Goal: Task Accomplishment & Management: Manage account settings

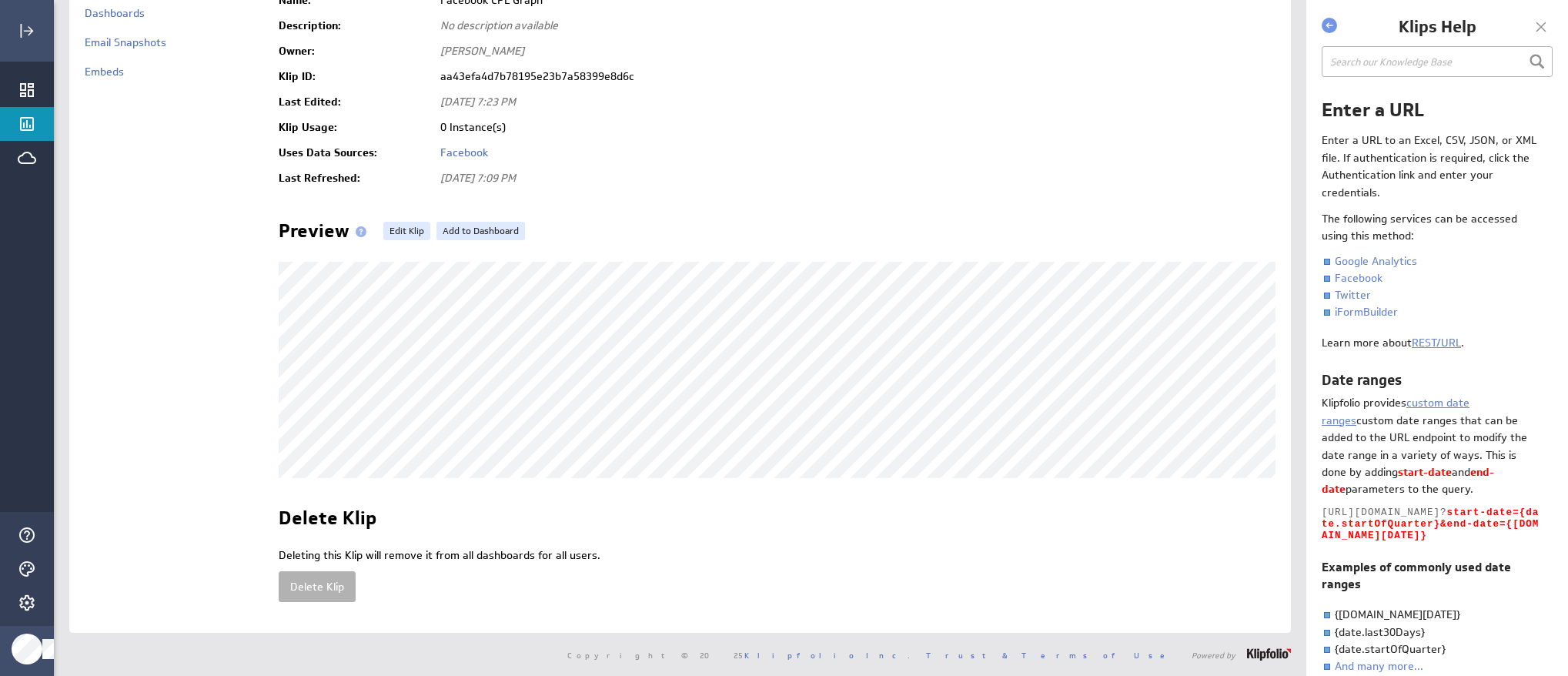
scroll to position [153, 0]
click at [401, 222] on link "Edit Klip" at bounding box center [407, 231] width 47 height 19
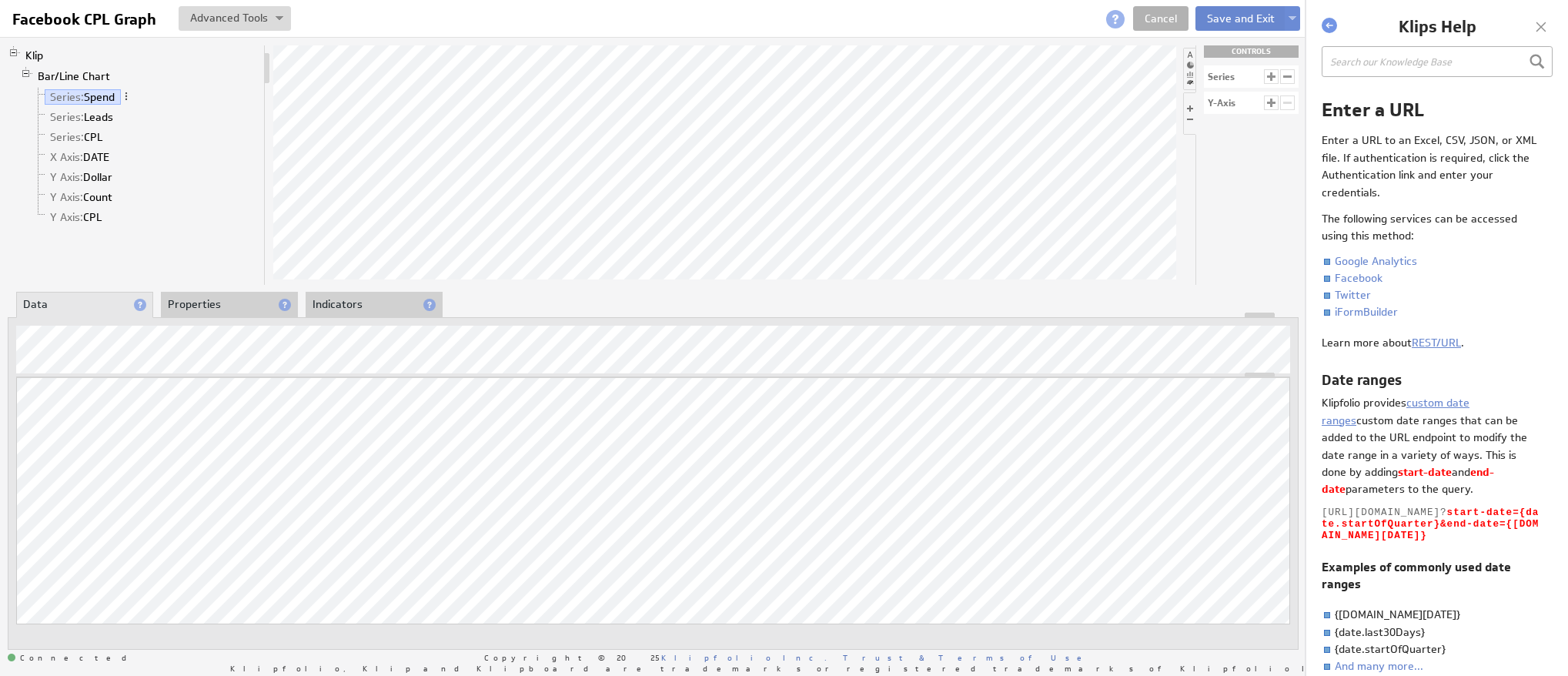
click at [1230, 19] on button "Save and Exit" at bounding box center [1240, 19] width 90 height 25
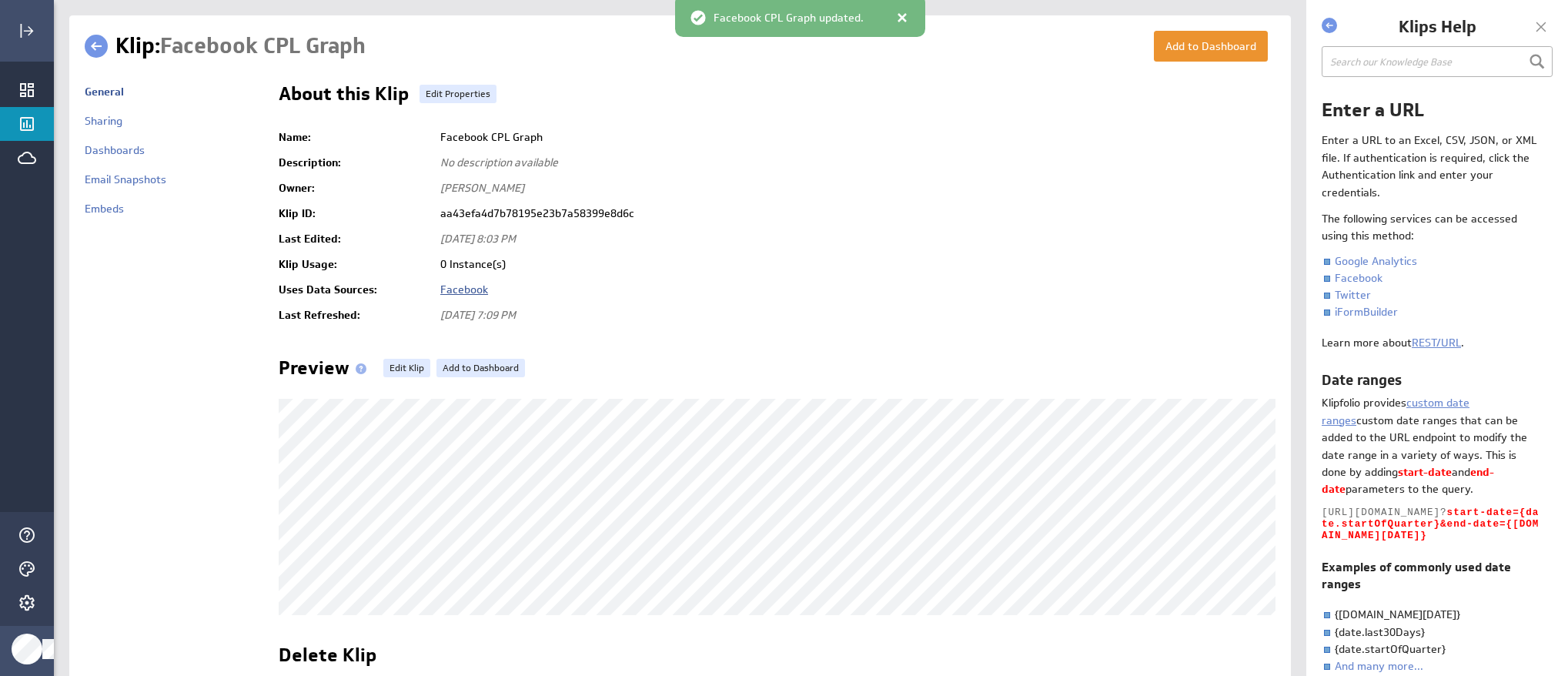
click at [468, 288] on link "Facebook" at bounding box center [464, 289] width 48 height 14
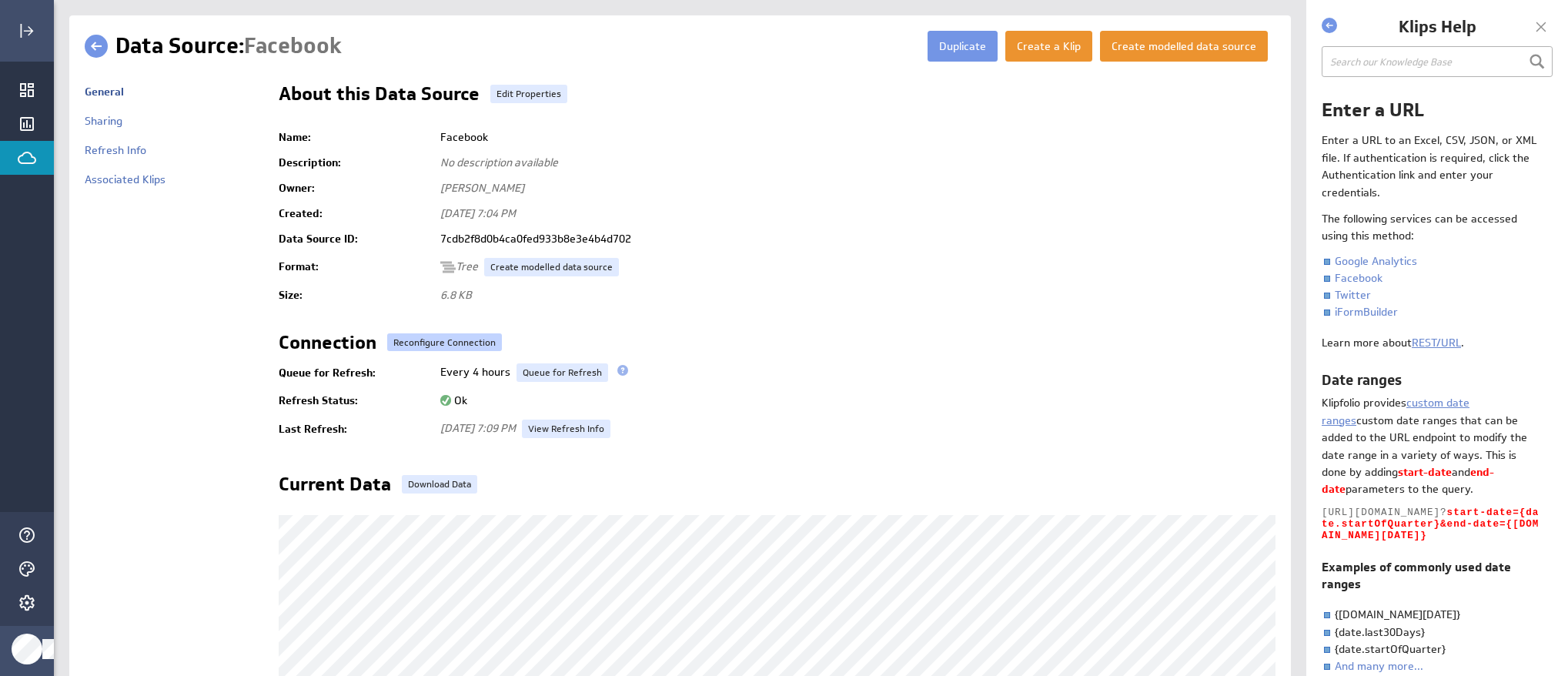
click at [466, 342] on button "Reconfigure Connection" at bounding box center [445, 342] width 115 height 18
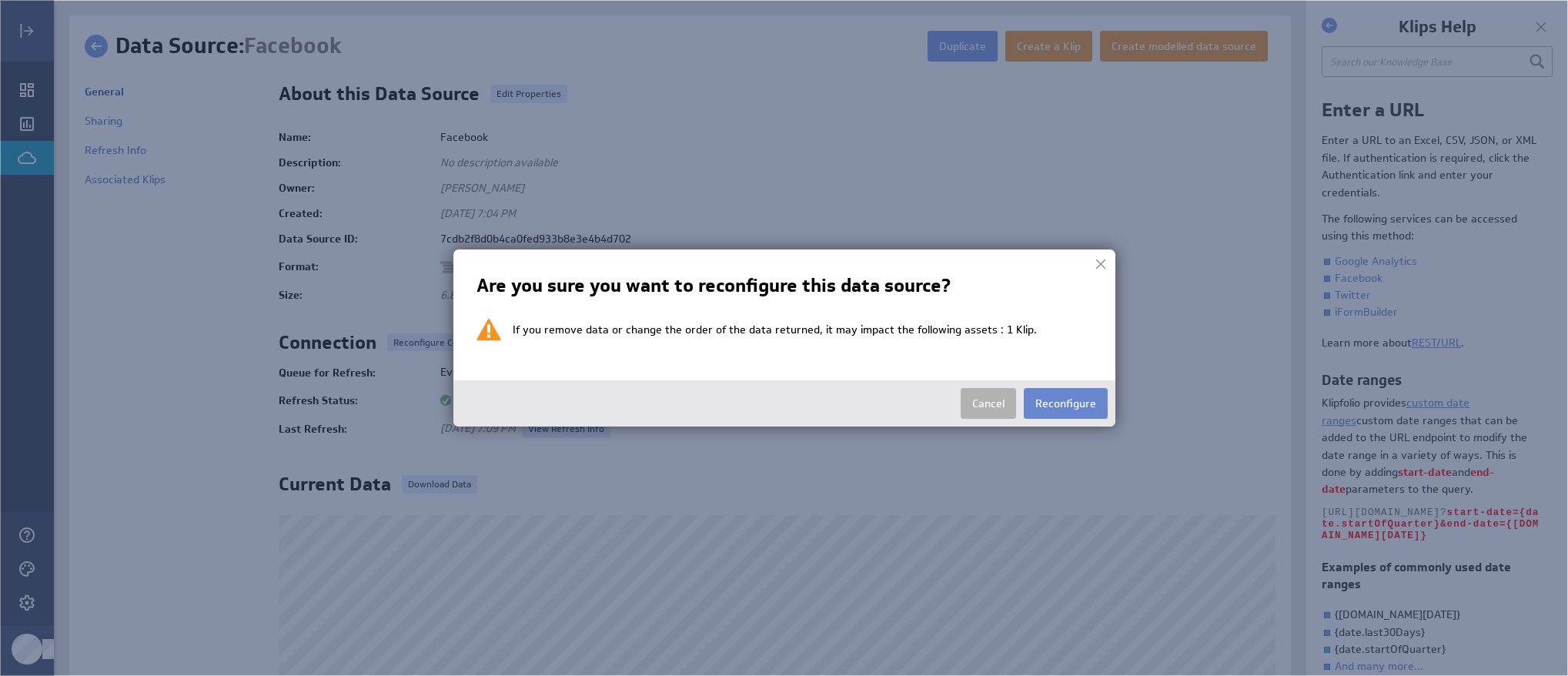
click at [1044, 404] on button "Reconfigure" at bounding box center [1065, 404] width 84 height 31
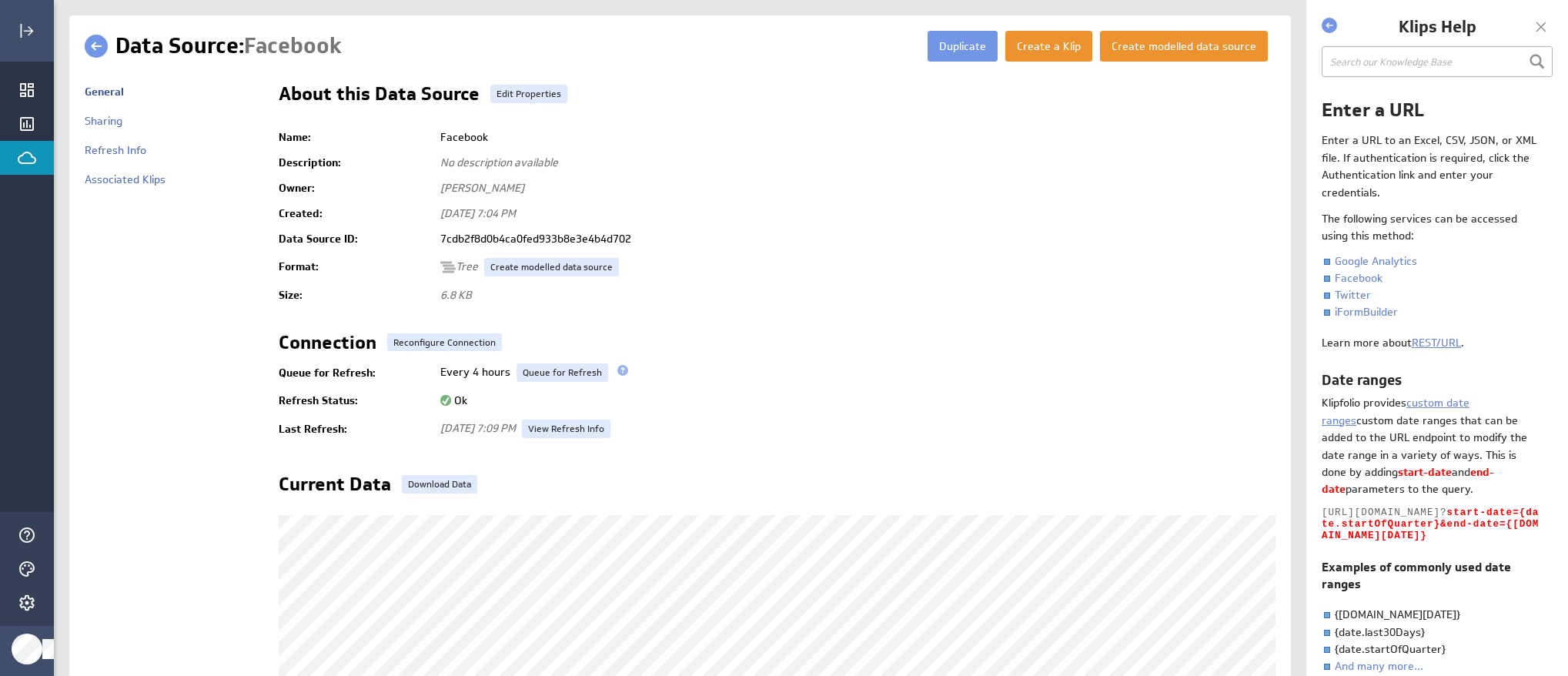
scroll to position [1, 0]
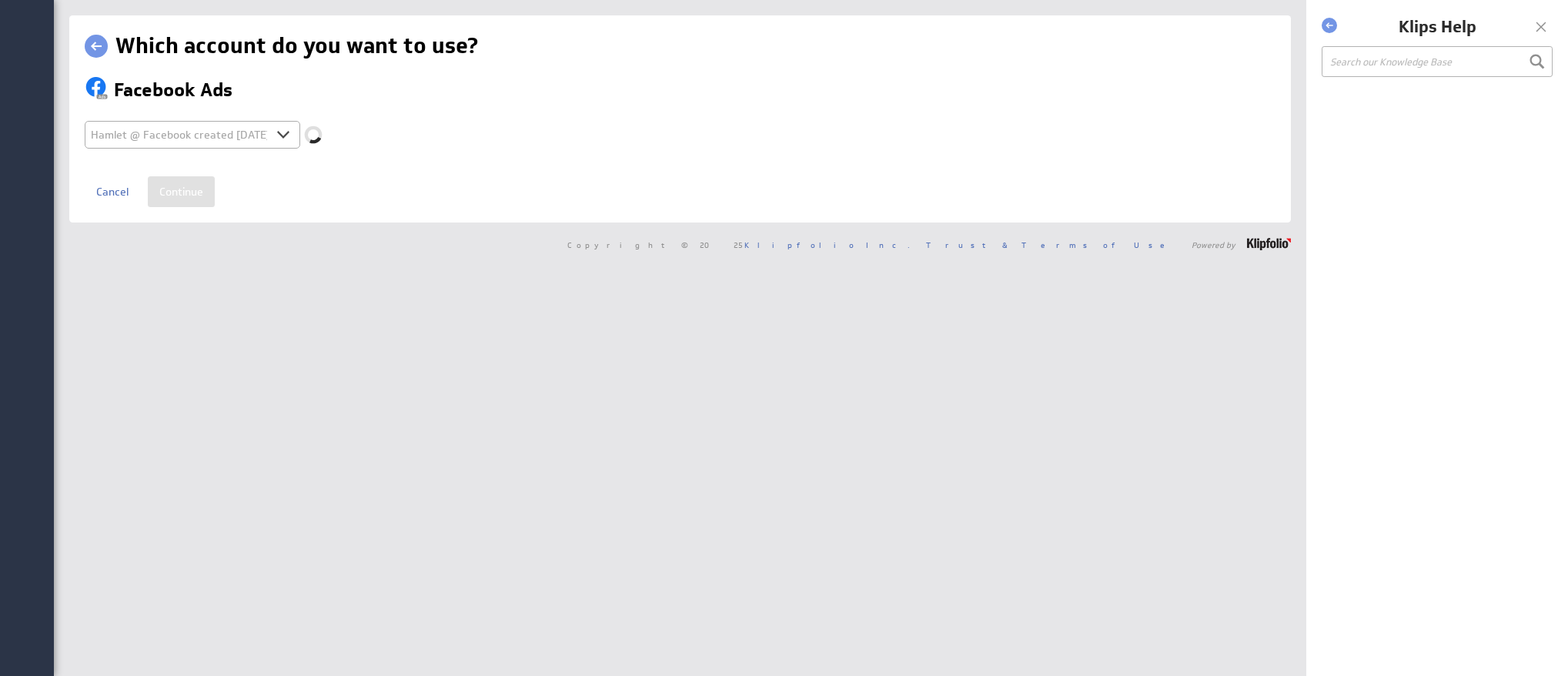
select select "d5ab8409ab0d43b85c945bec943fa4af"
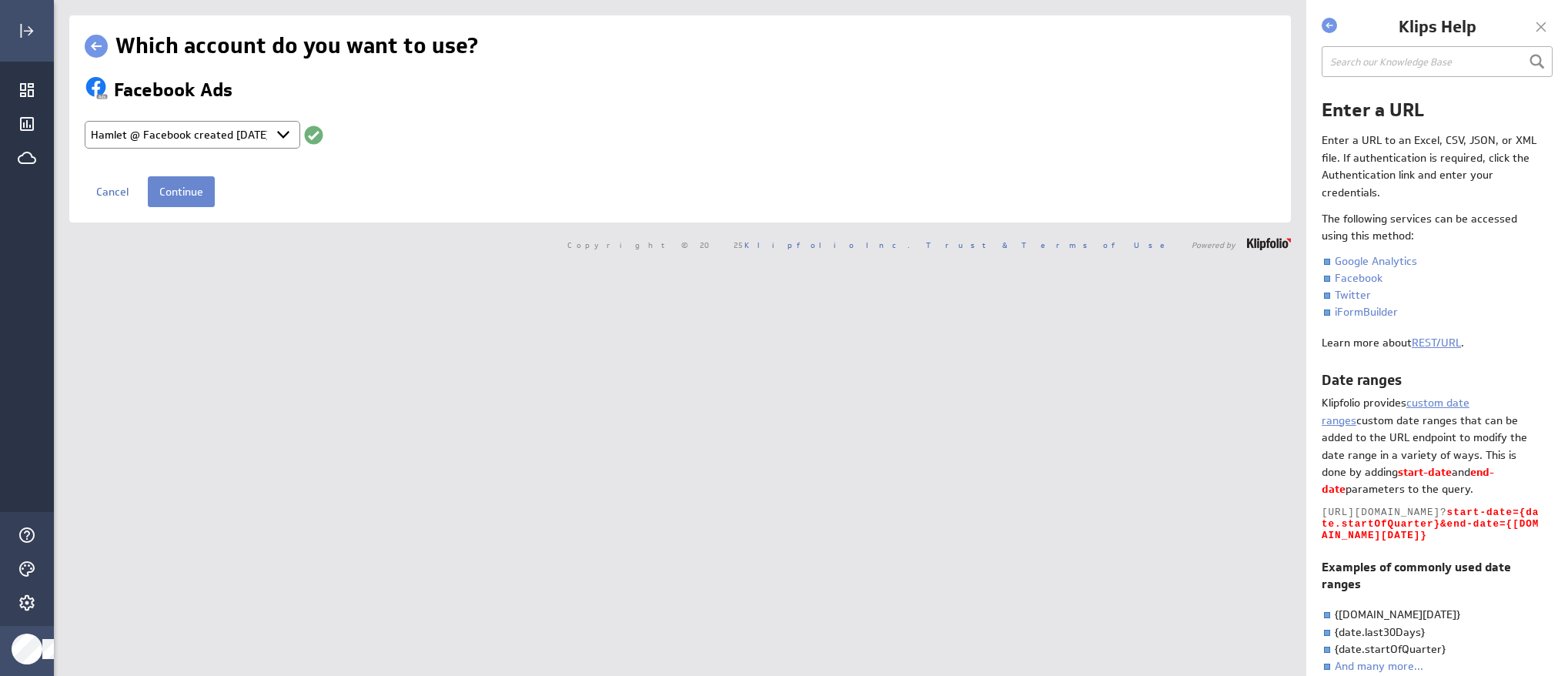
click at [194, 199] on input "Continue" at bounding box center [181, 191] width 67 height 31
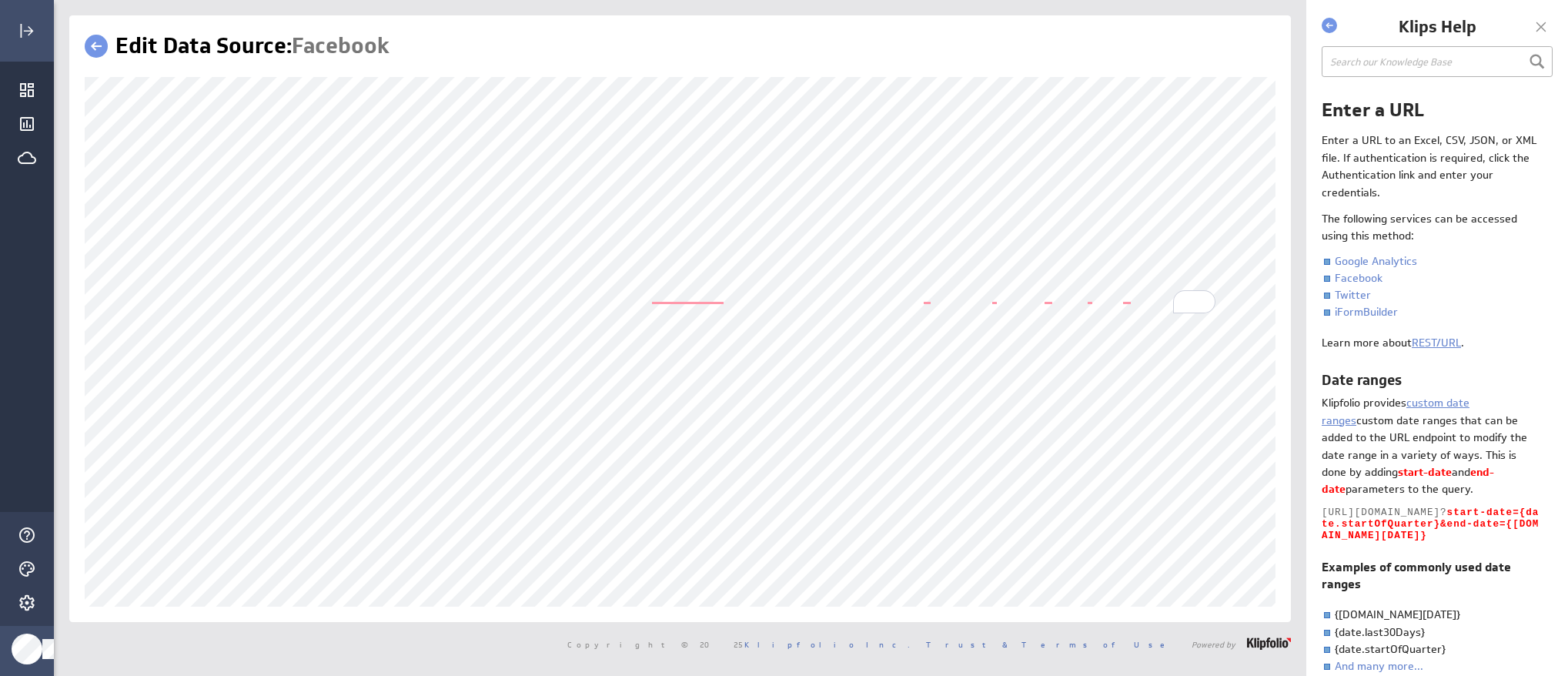
click at [106, 45] on link at bounding box center [96, 46] width 24 height 24
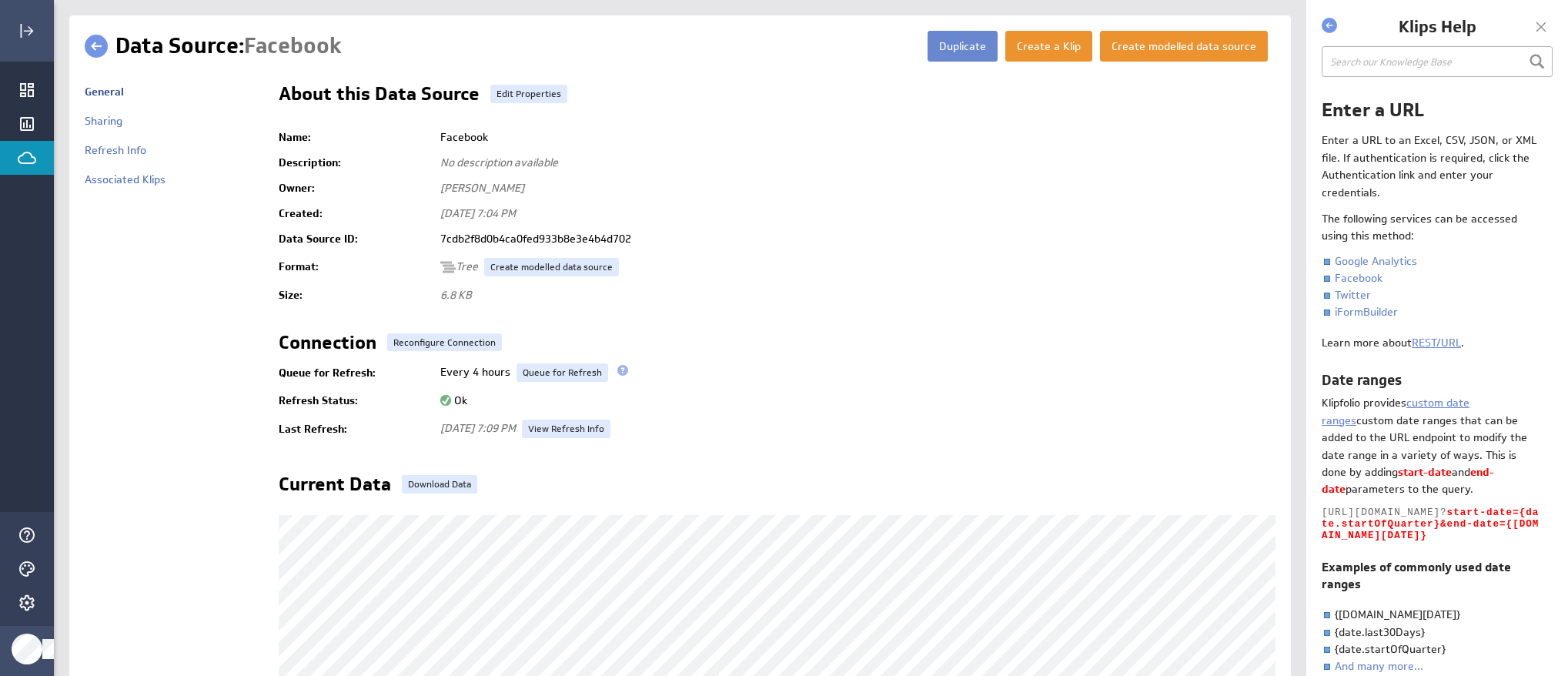
click at [968, 58] on button "Duplicate" at bounding box center [962, 46] width 70 height 31
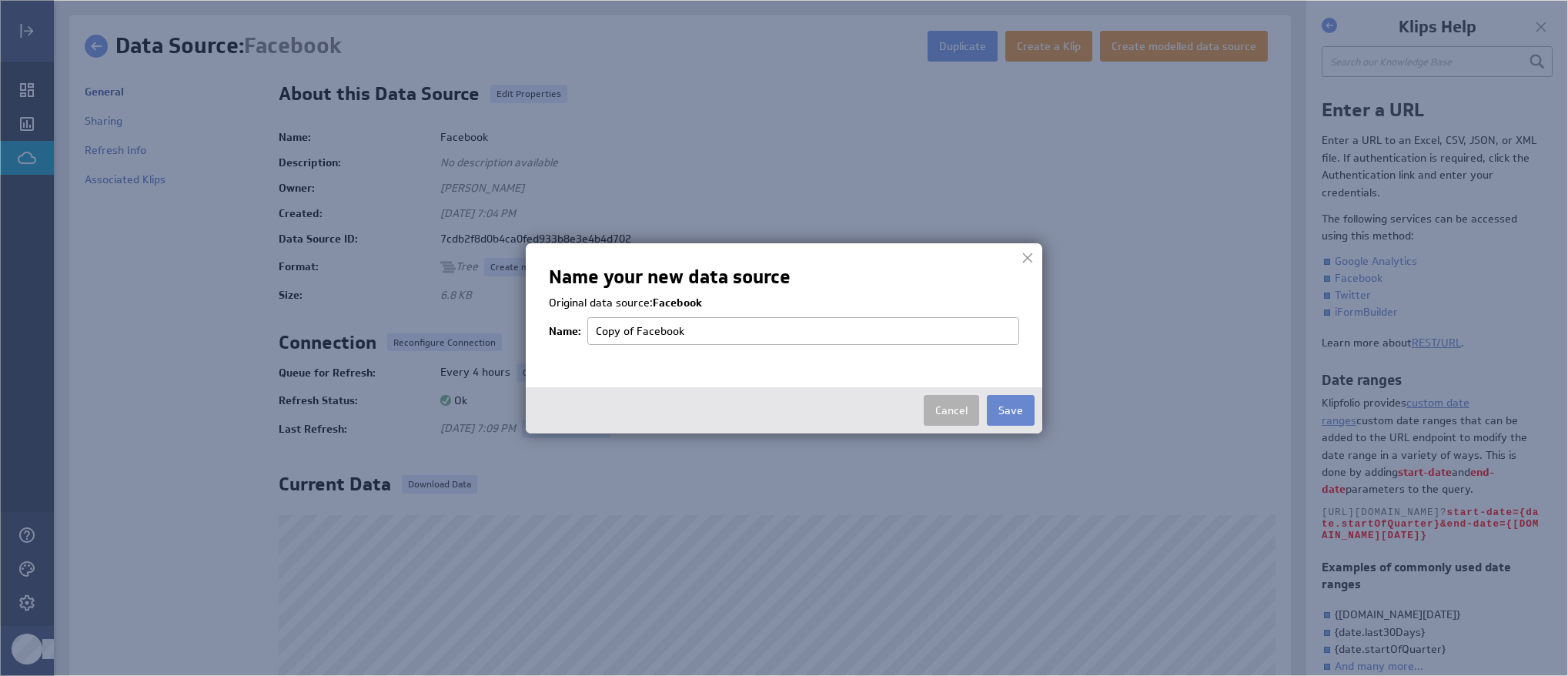
click at [1015, 411] on button "Save" at bounding box center [1010, 410] width 48 height 31
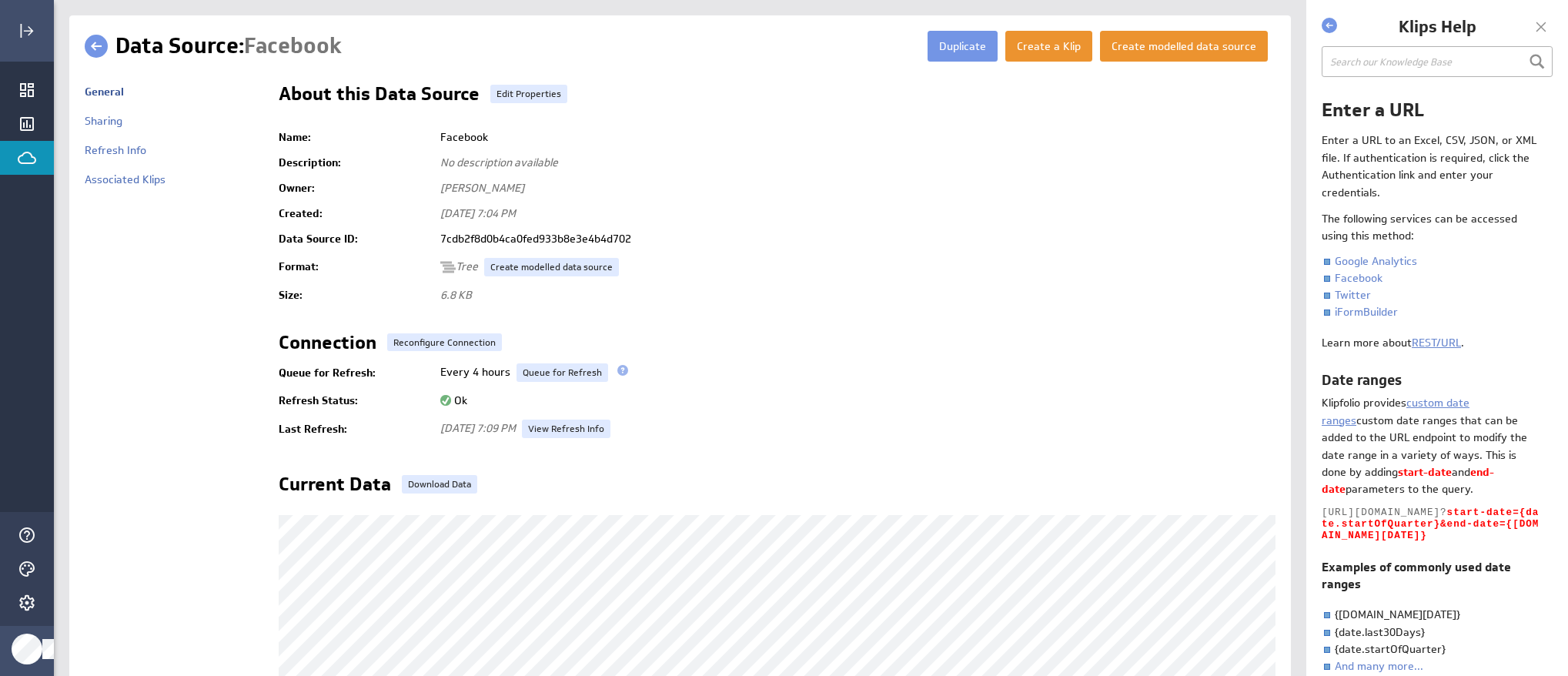
scroll to position [5, 0]
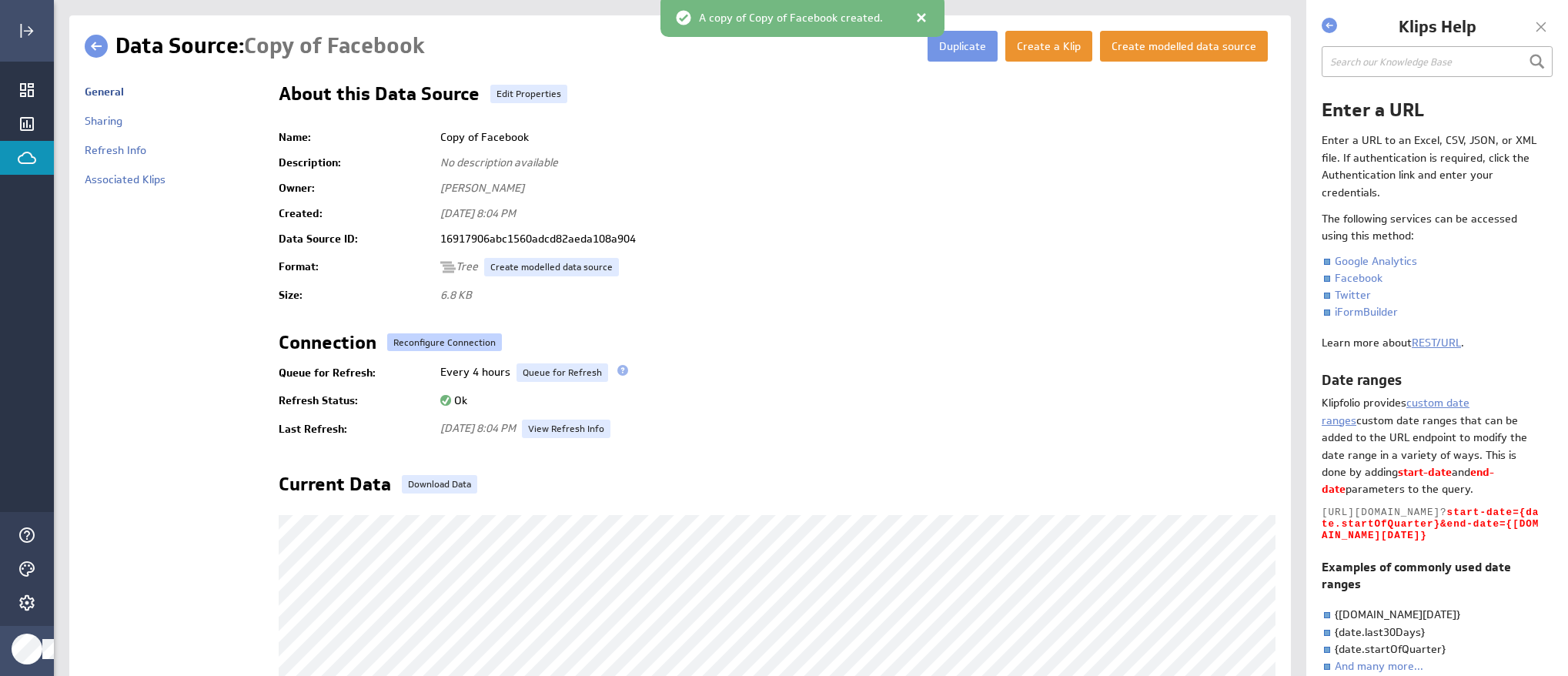
click at [454, 348] on link "Reconfigure Connection" at bounding box center [445, 343] width 115 height 19
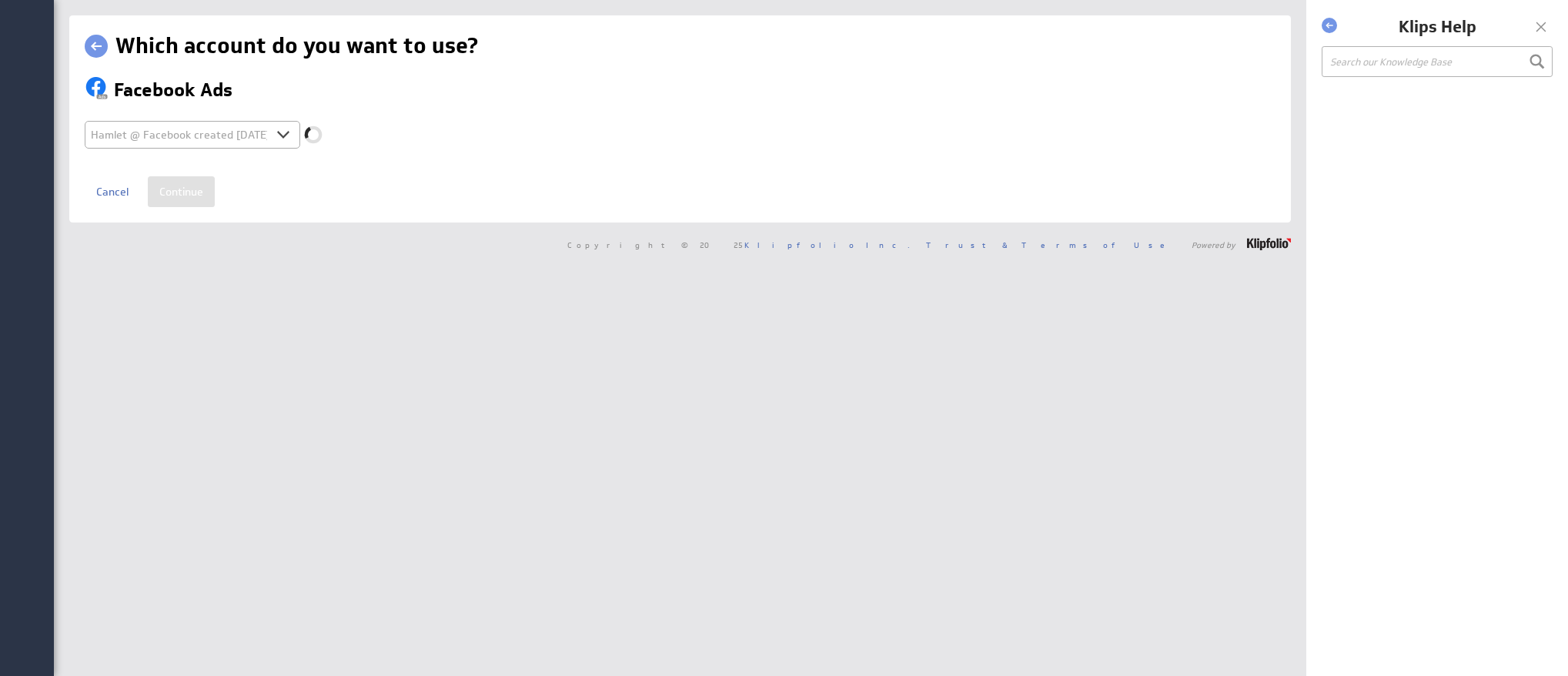
select select "d5ab8409ab0d43b85c945bec943fa4af"
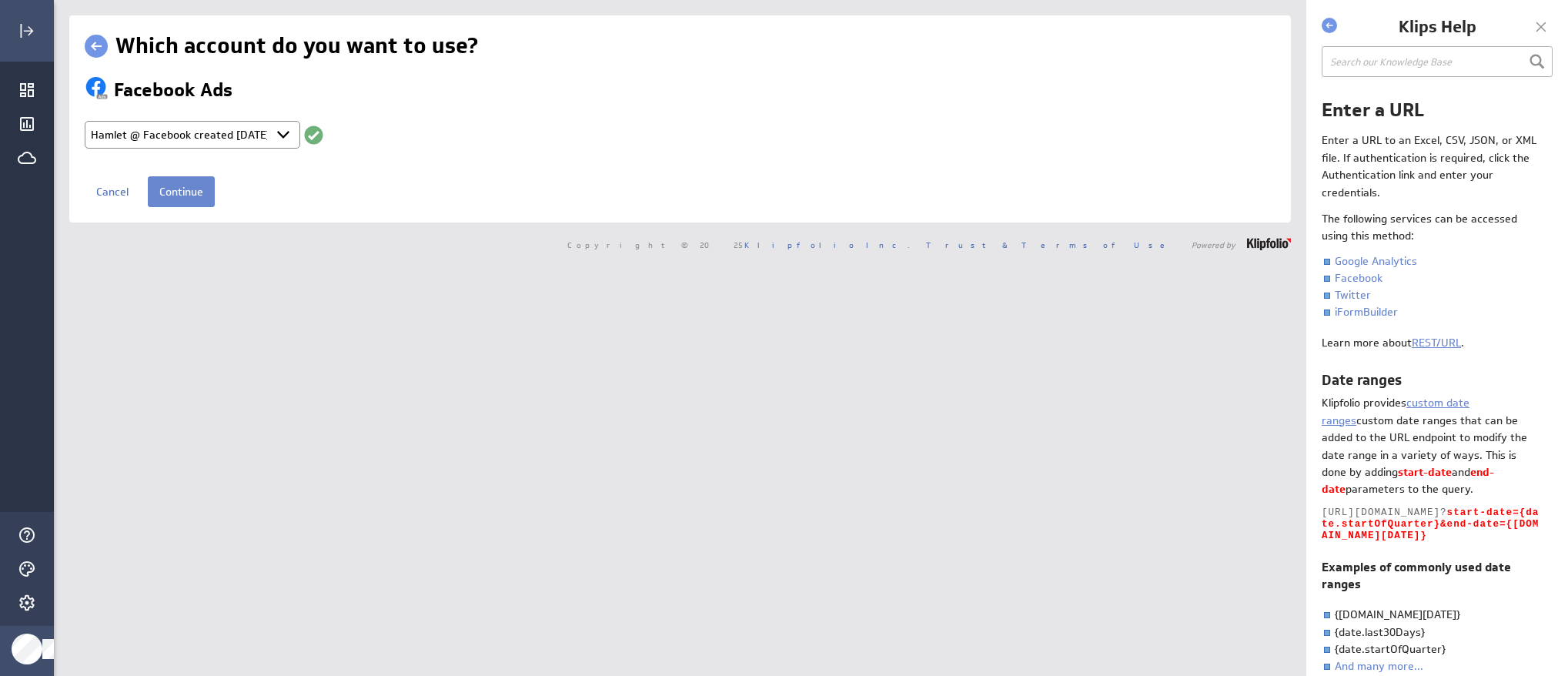
click at [192, 196] on input "Continue" at bounding box center [181, 191] width 67 height 31
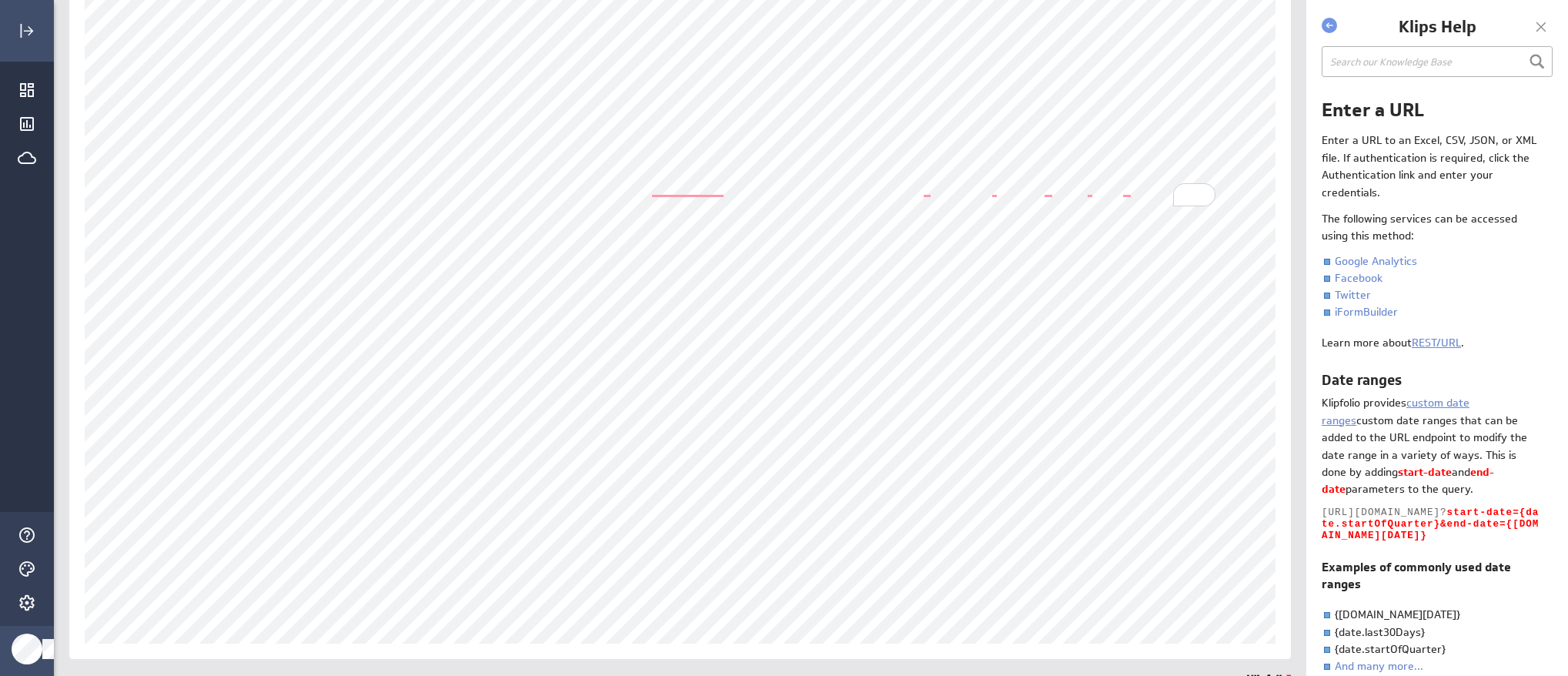
scroll to position [106, 0]
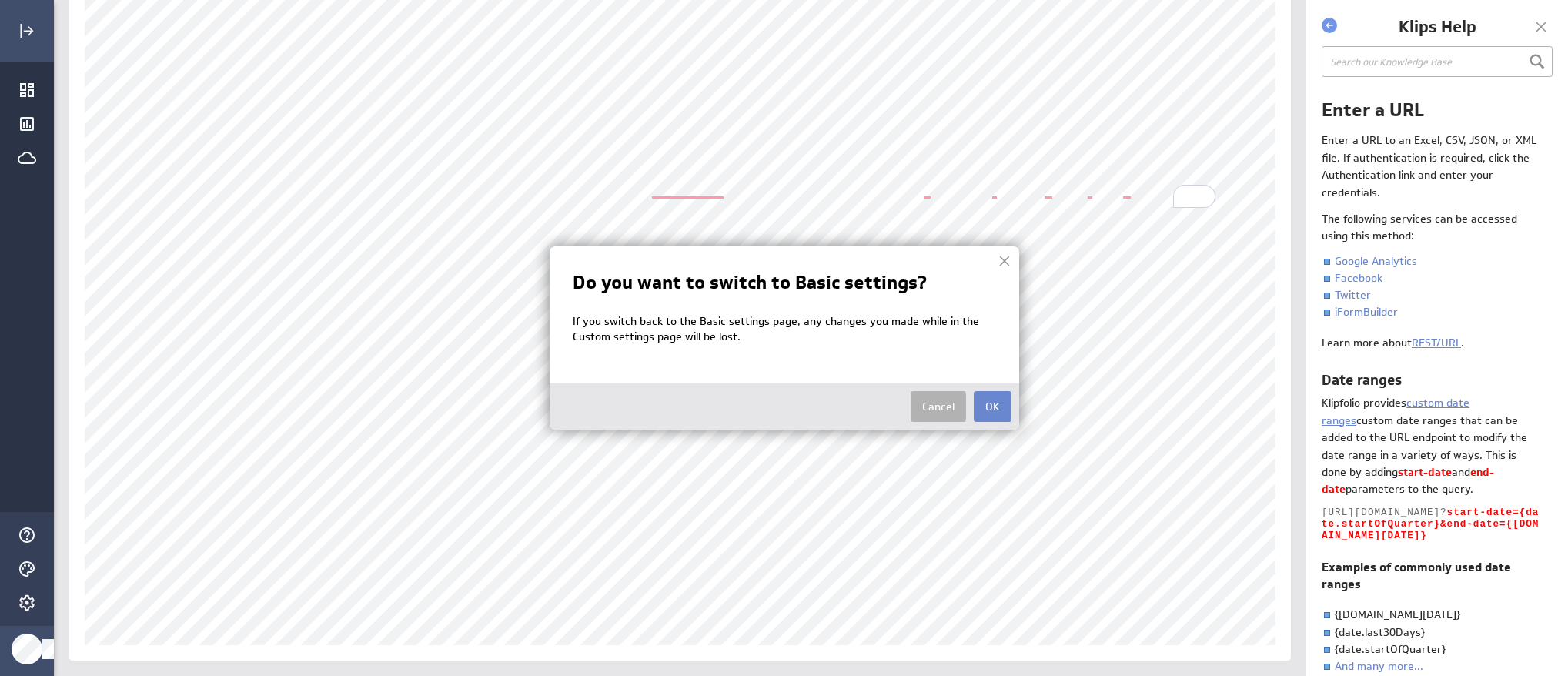
click at [988, 401] on button "OK" at bounding box center [992, 406] width 38 height 31
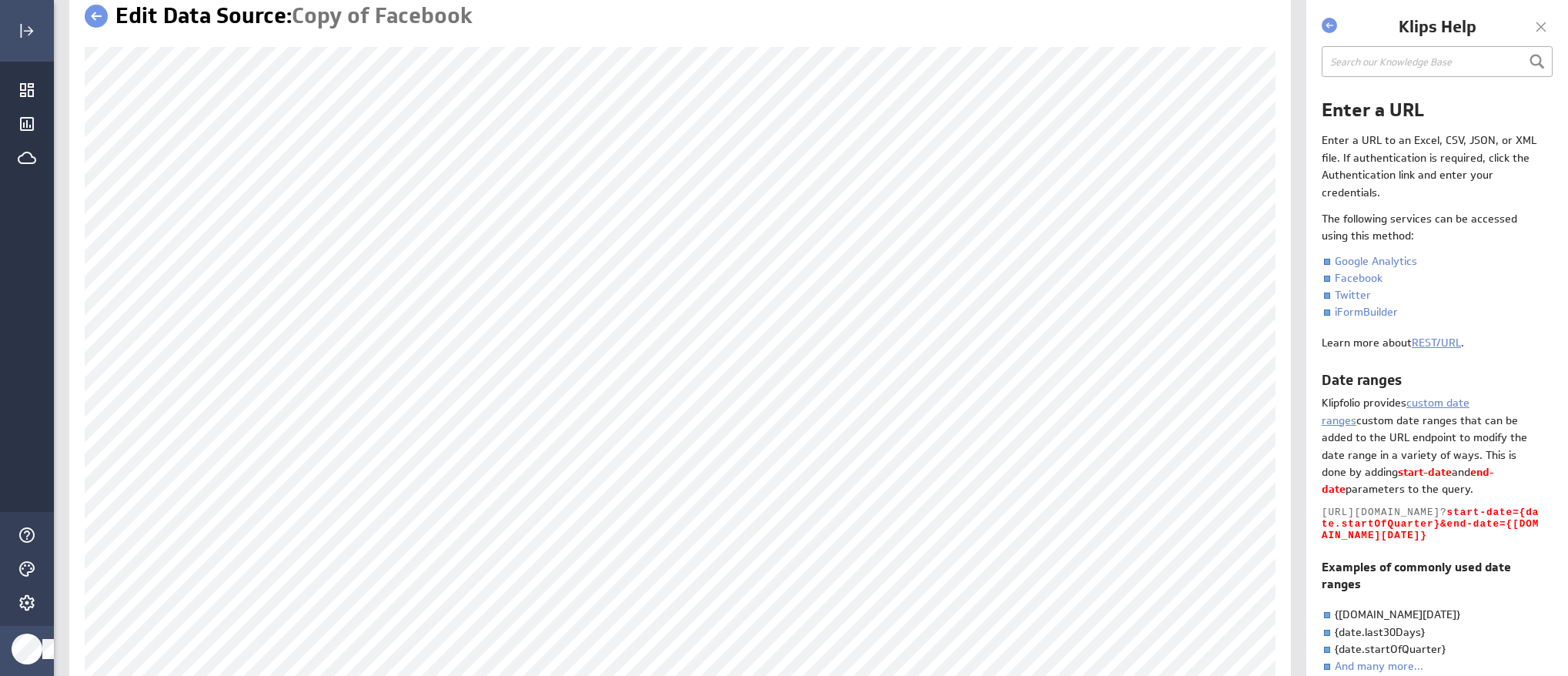
scroll to position [0, 0]
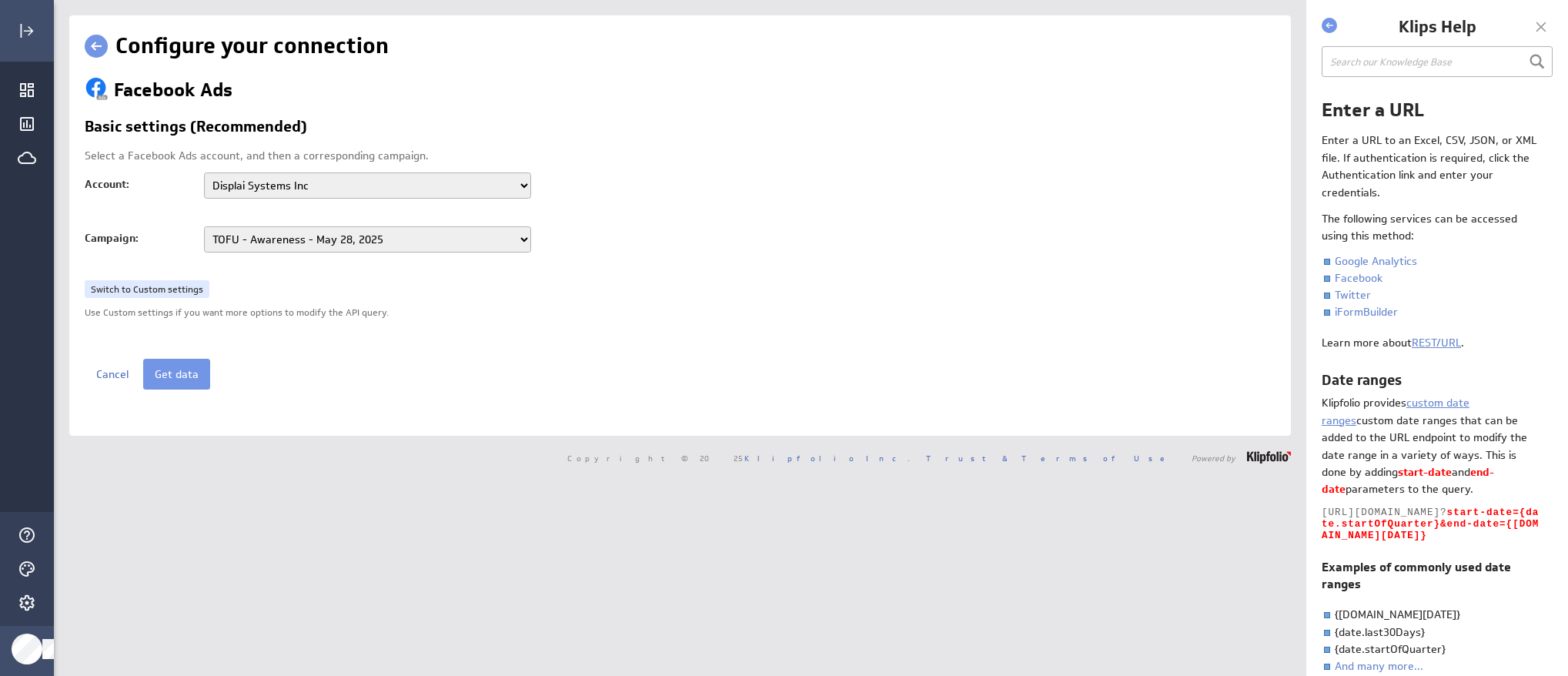
click at [279, 235] on select "TOFU - Awareness - [DATE] MD_IG_NA-Retargeting_FB_v3_LG_CX_Demo_-_FB__V5_Chalkb…" at bounding box center [367, 239] width 327 height 26
click at [100, 46] on link at bounding box center [96, 46] width 24 height 24
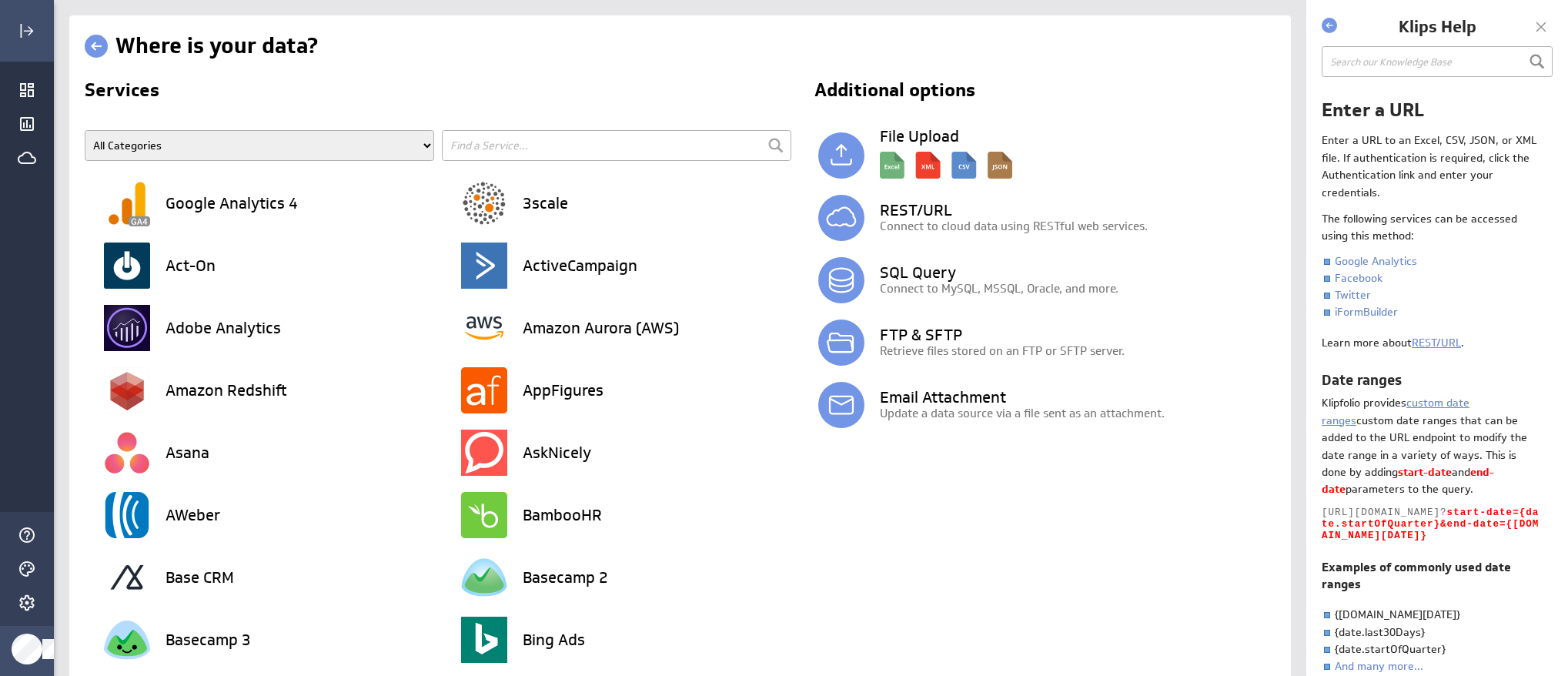
click at [533, 140] on input "text" at bounding box center [616, 145] width 350 height 31
type input "fa"
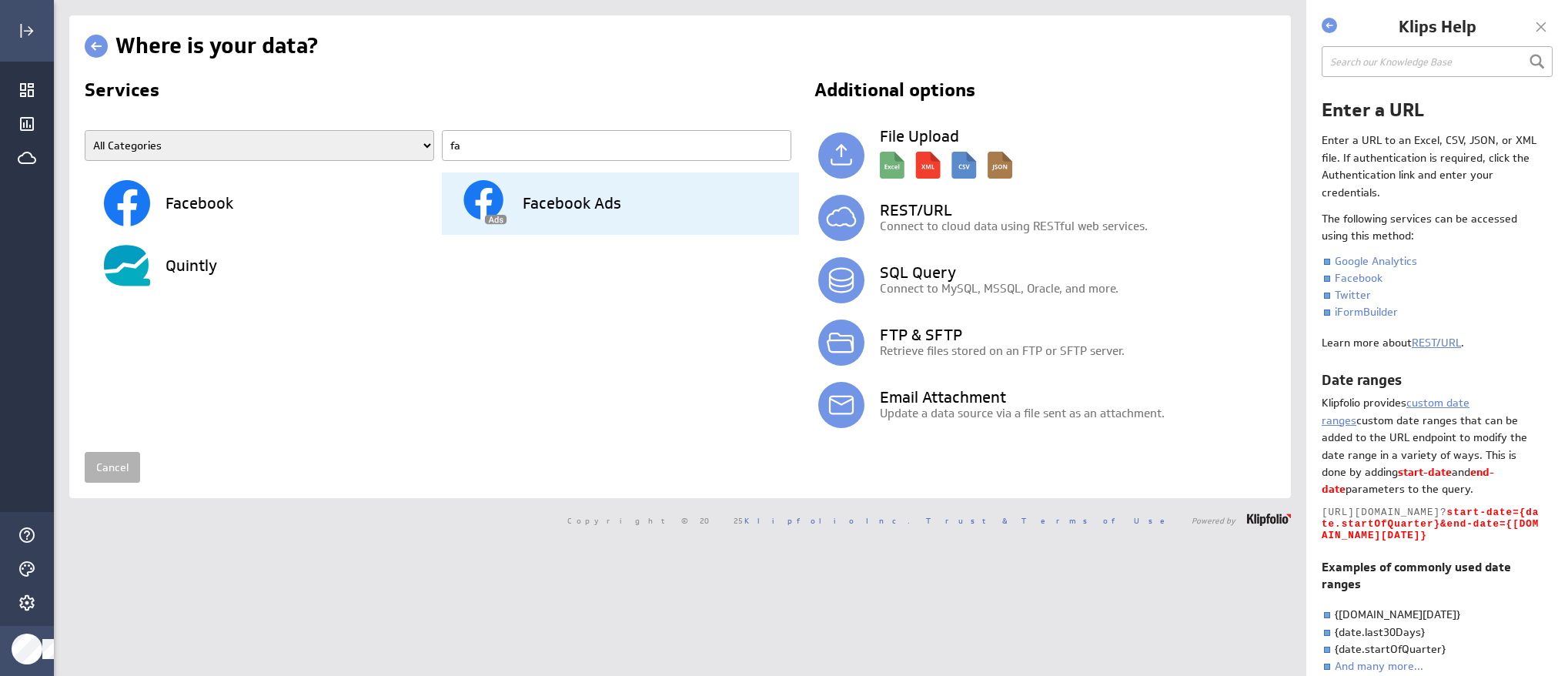
click at [532, 213] on div "Facebook Ads" at bounding box center [629, 204] width 338 height 62
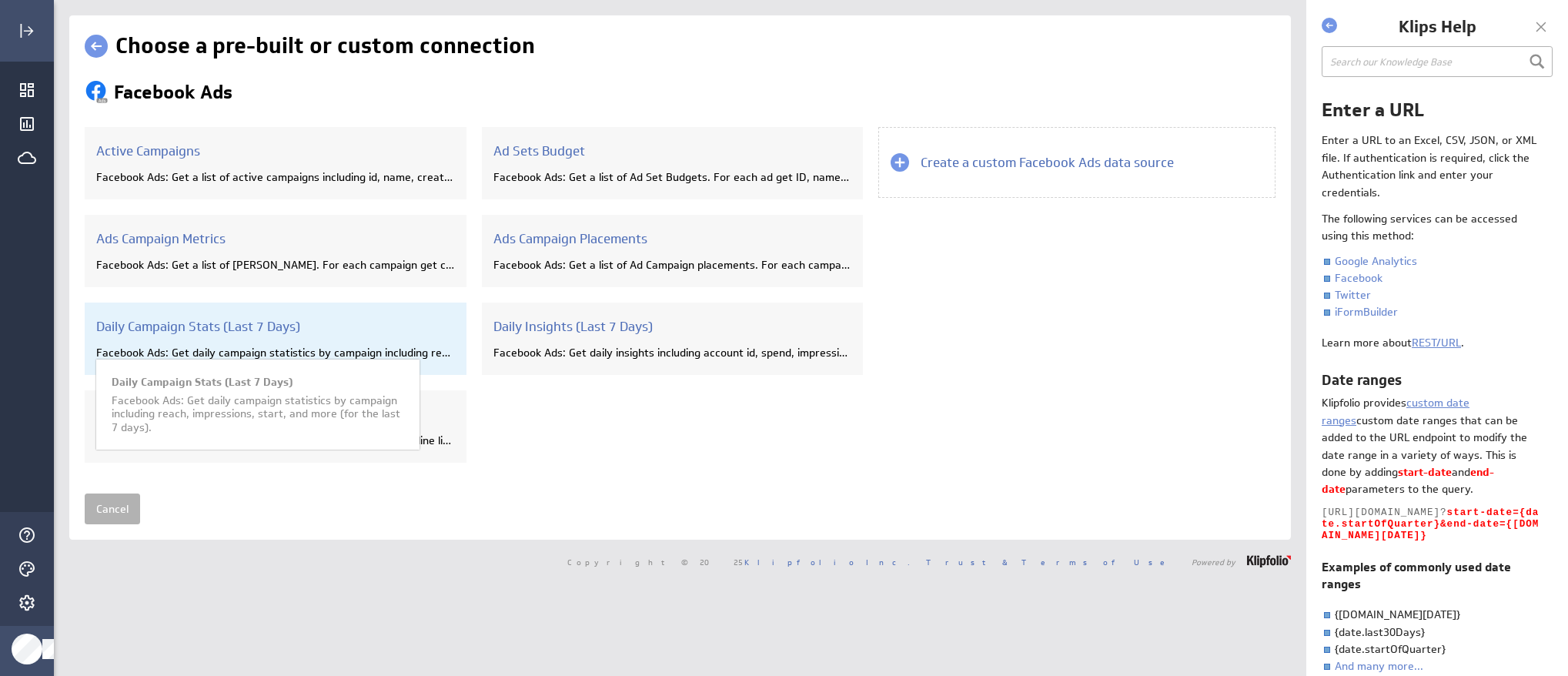
click at [400, 339] on div "Daily Campaign Stats (Last 7 Days) Facebook Ads: Get daily campaign statistics …" at bounding box center [275, 338] width 382 height 73
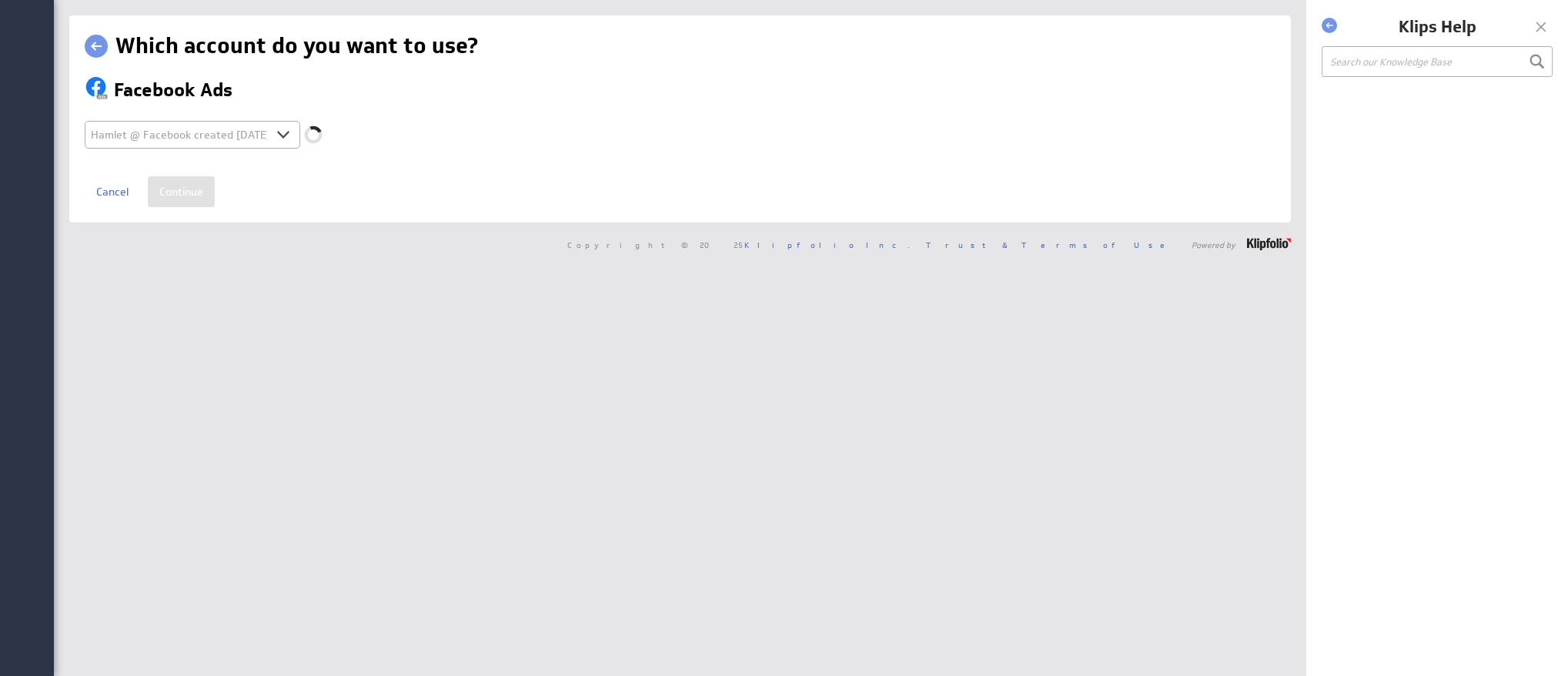
select select "d5ab8409ab0d43b85c945bec943fa4af"
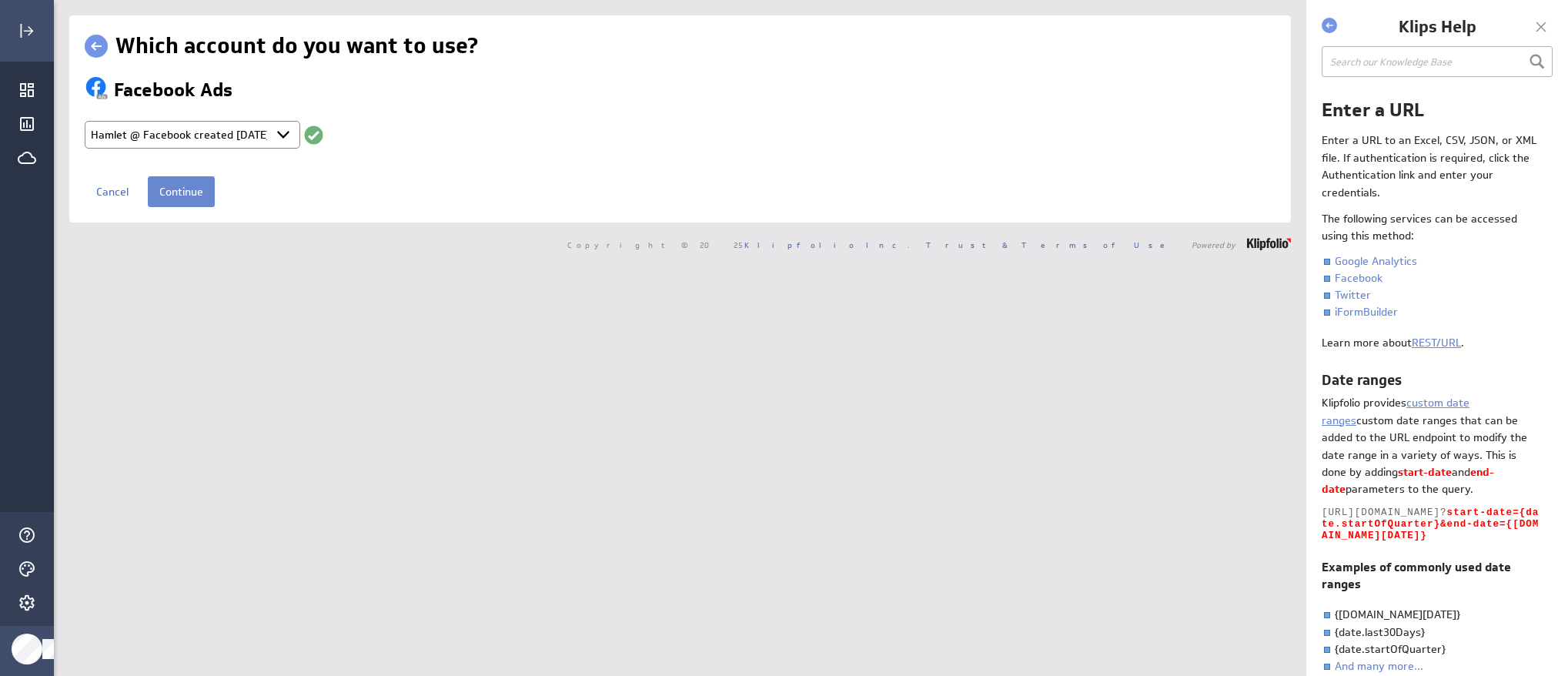
click at [195, 198] on input "Continue" at bounding box center [181, 191] width 67 height 31
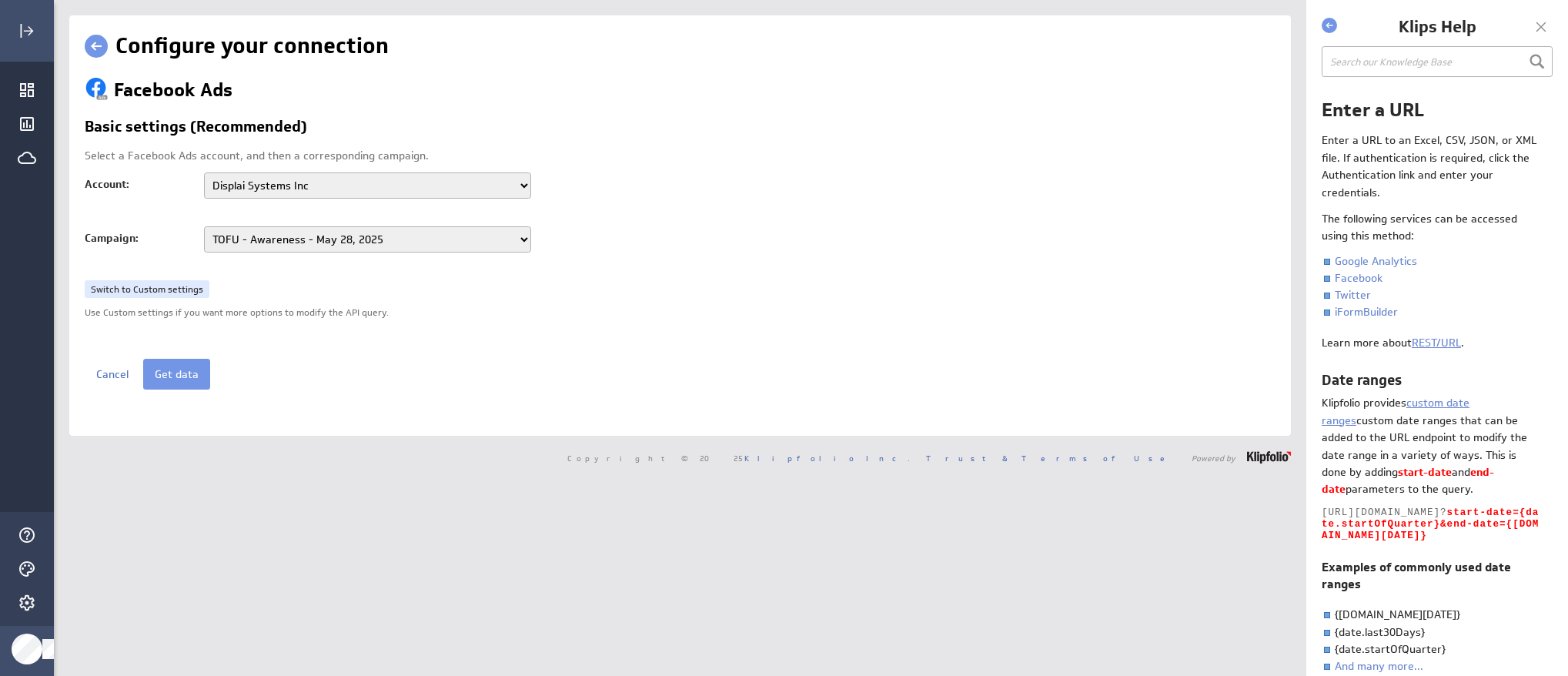
click at [292, 241] on select "TOFU - Awareness - May 28, 2025 MD_IG_NA-Retargeting_FB_v3_LG_CX_Demo_-_FB__V5_…" at bounding box center [367, 239] width 327 height 26
click at [204, 226] on select "TOFU - Awareness - May 28, 2025 MD_IG_NA-Retargeting_FB_v3_LG_CX_Demo_-_FB__V5_…" at bounding box center [367, 239] width 327 height 26
click at [174, 377] on button "Get data" at bounding box center [176, 374] width 67 height 31
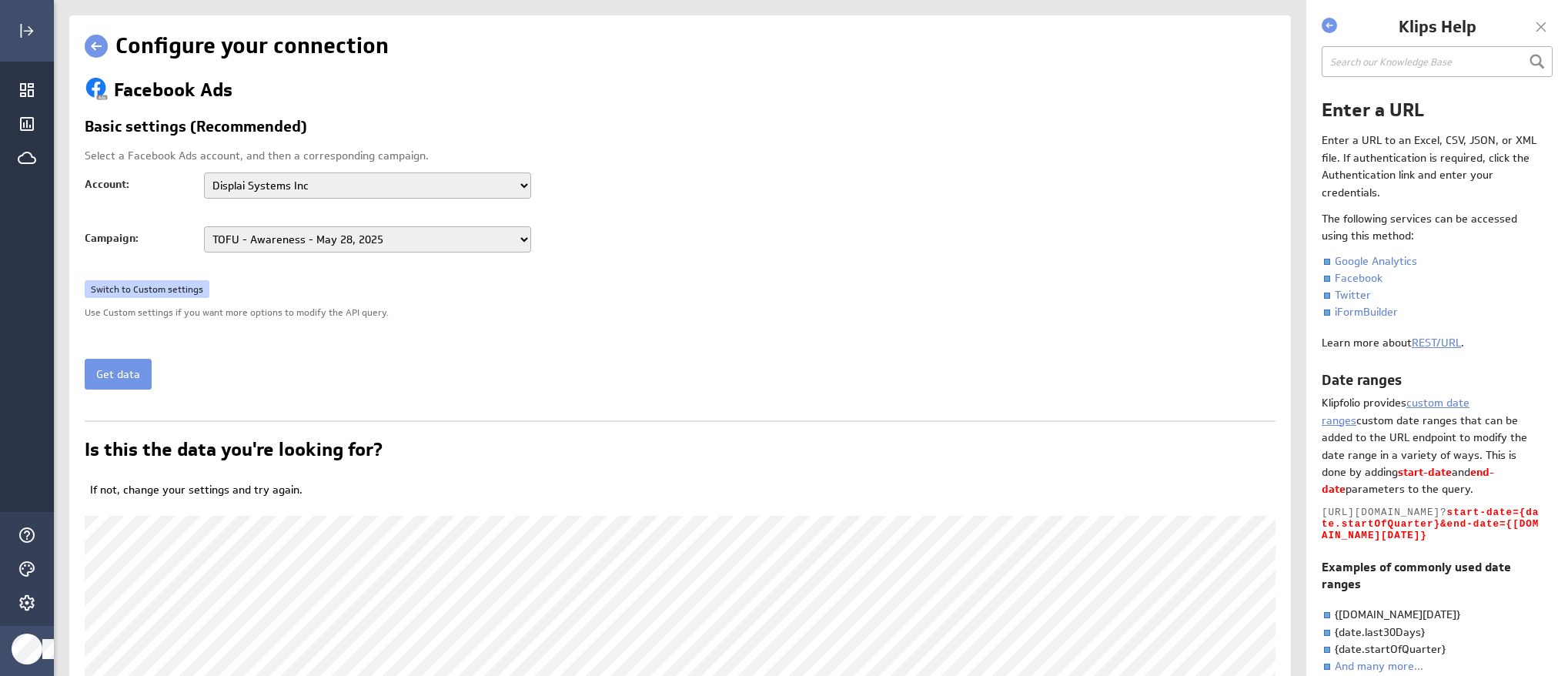
click at [169, 287] on link "Switch to Custom settings" at bounding box center [147, 289] width 124 height 19
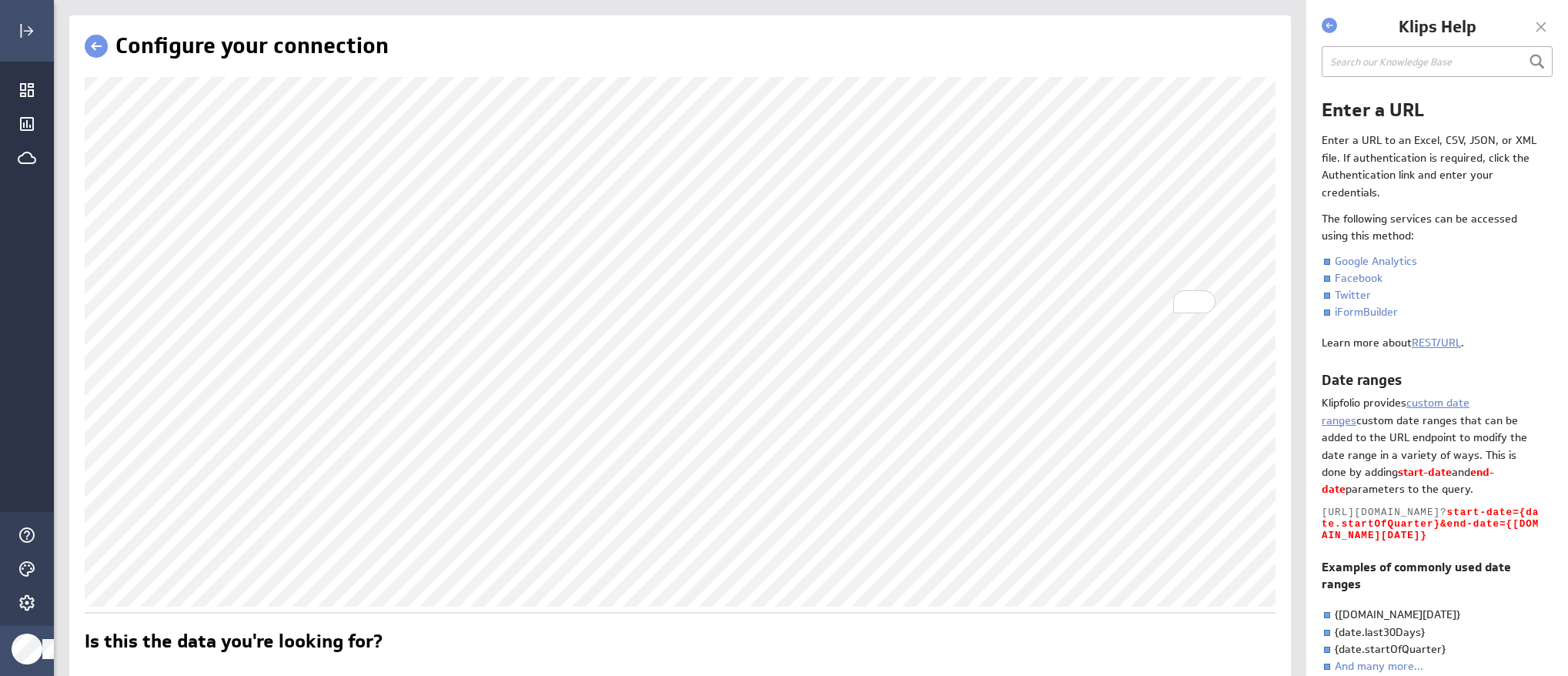
click at [1302, 279] on div "Configure your connection Is this the data you're looking for? If not, change y…" at bounding box center [679, 530] width 1252 height 1030
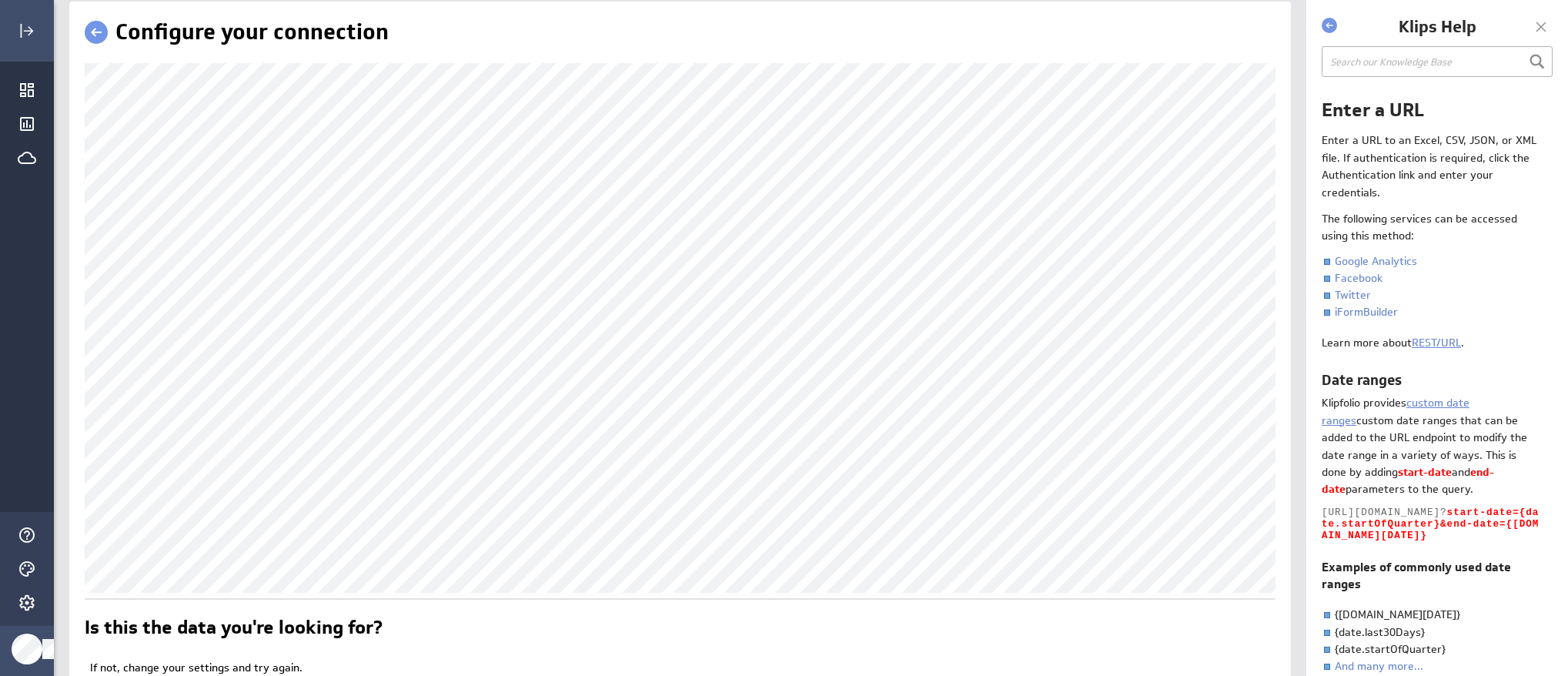
scroll to position [15, 0]
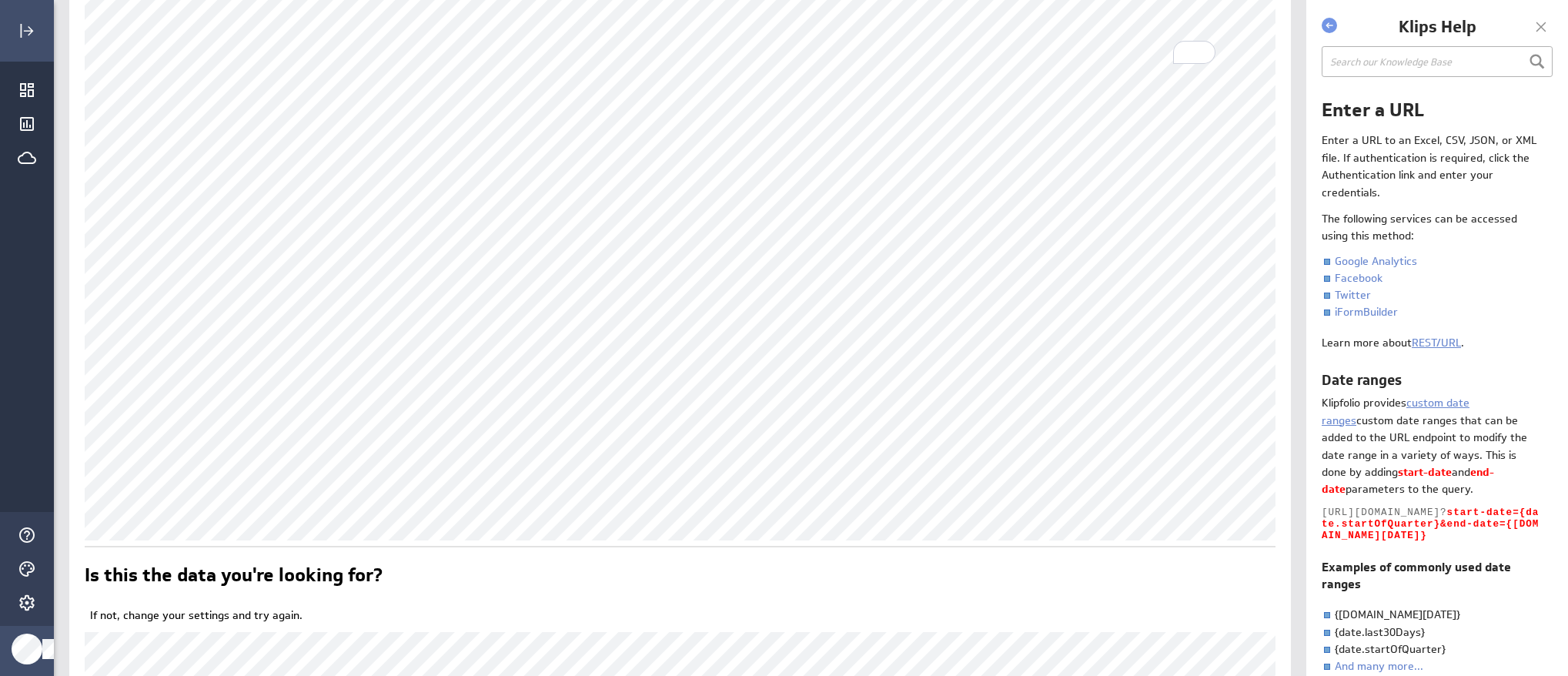
scroll to position [280, 0]
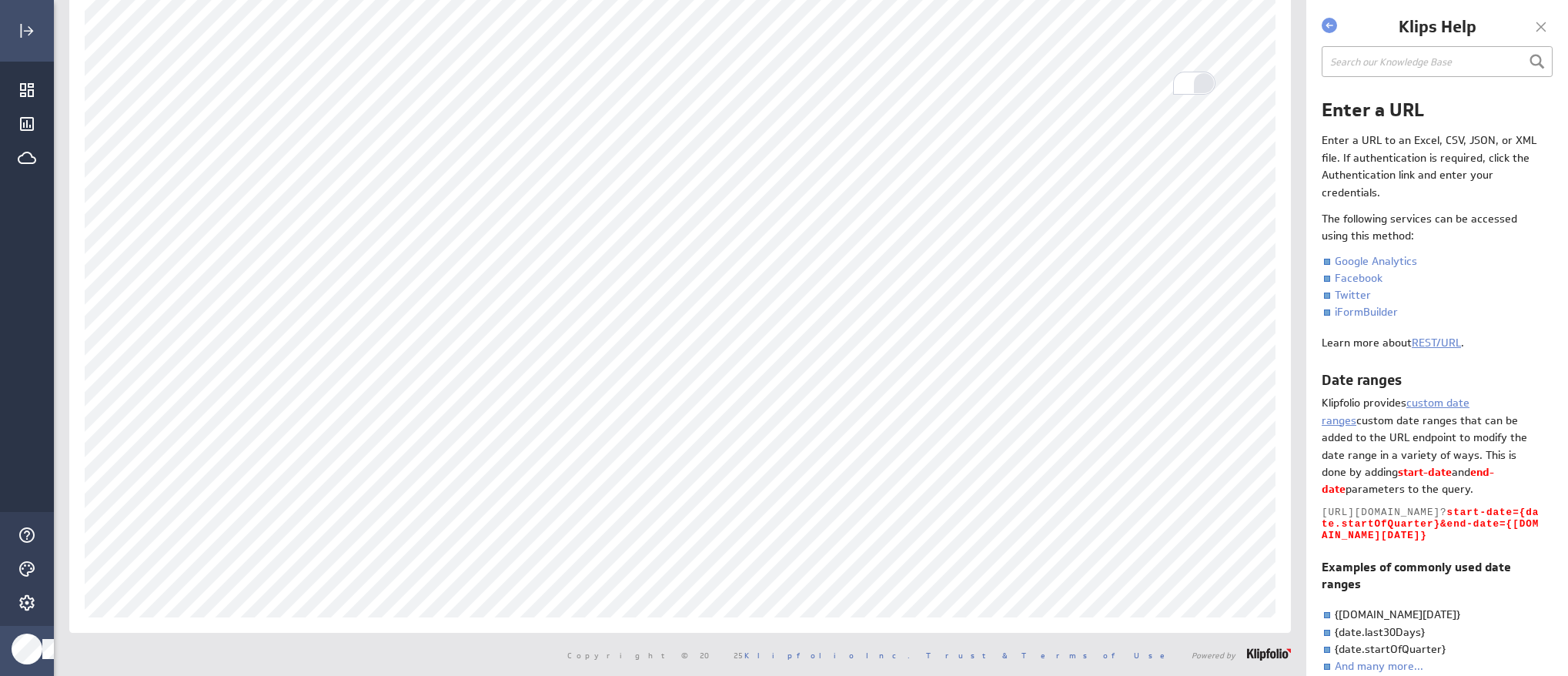
click at [1204, 82] on div at bounding box center [679, 238] width 1190 height 759
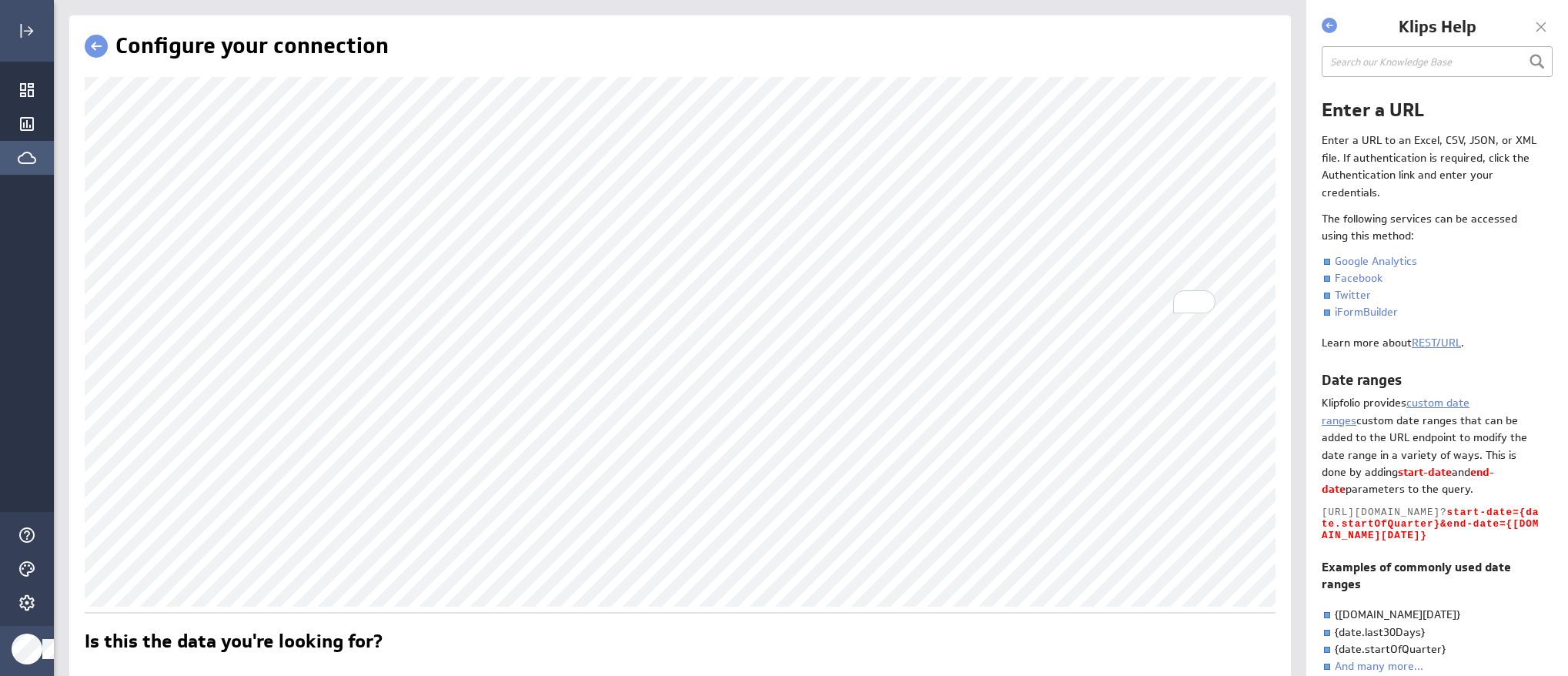
scroll to position [1, 0]
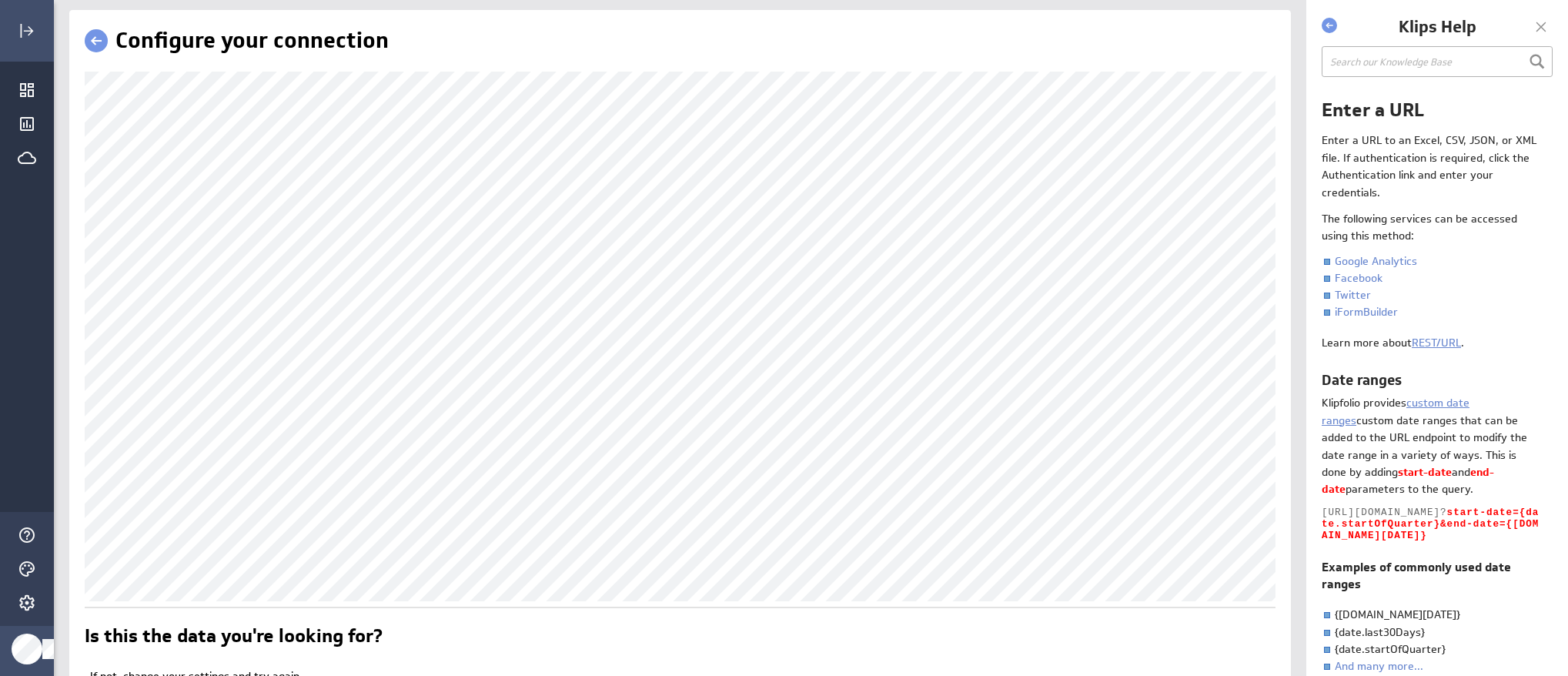
scroll to position [14, 0]
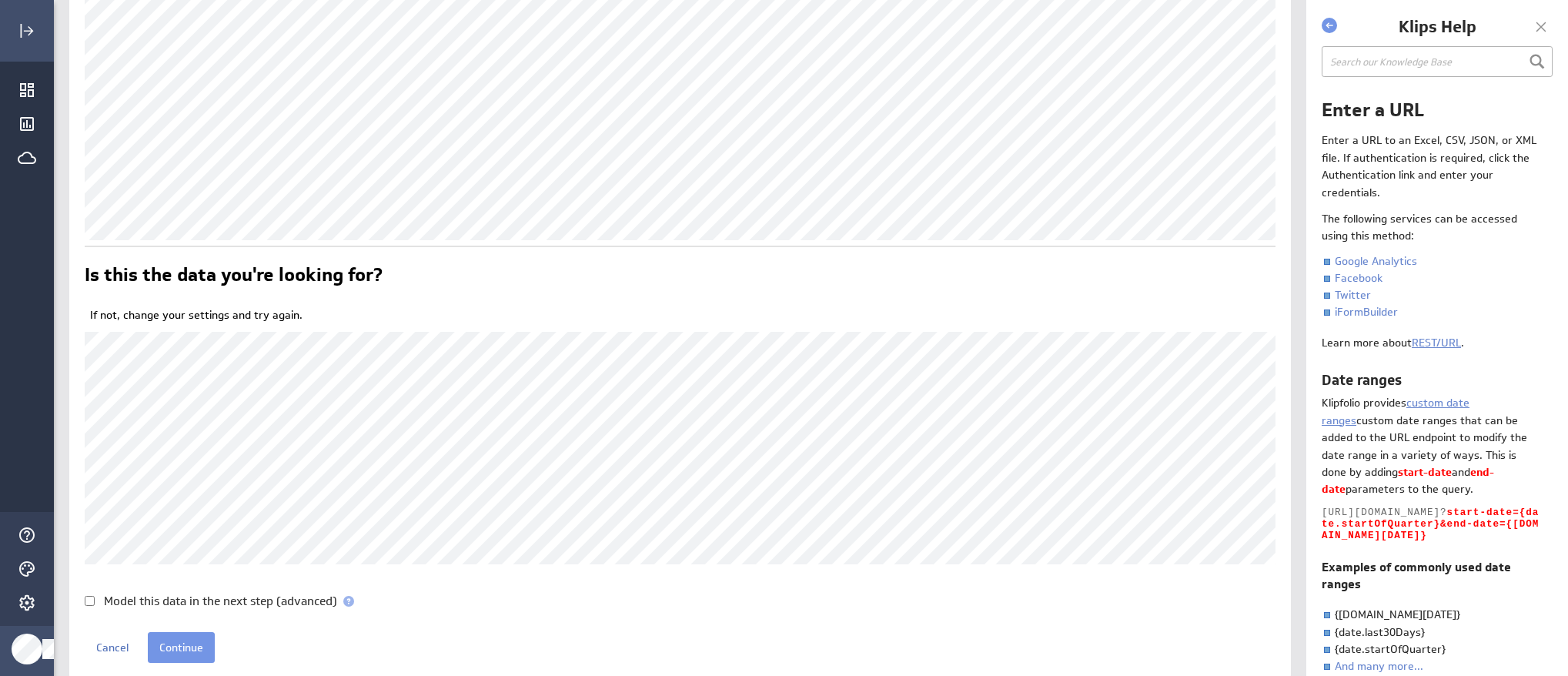
scroll to position [366, 0]
click at [187, 645] on input "Continue" at bounding box center [181, 648] width 67 height 31
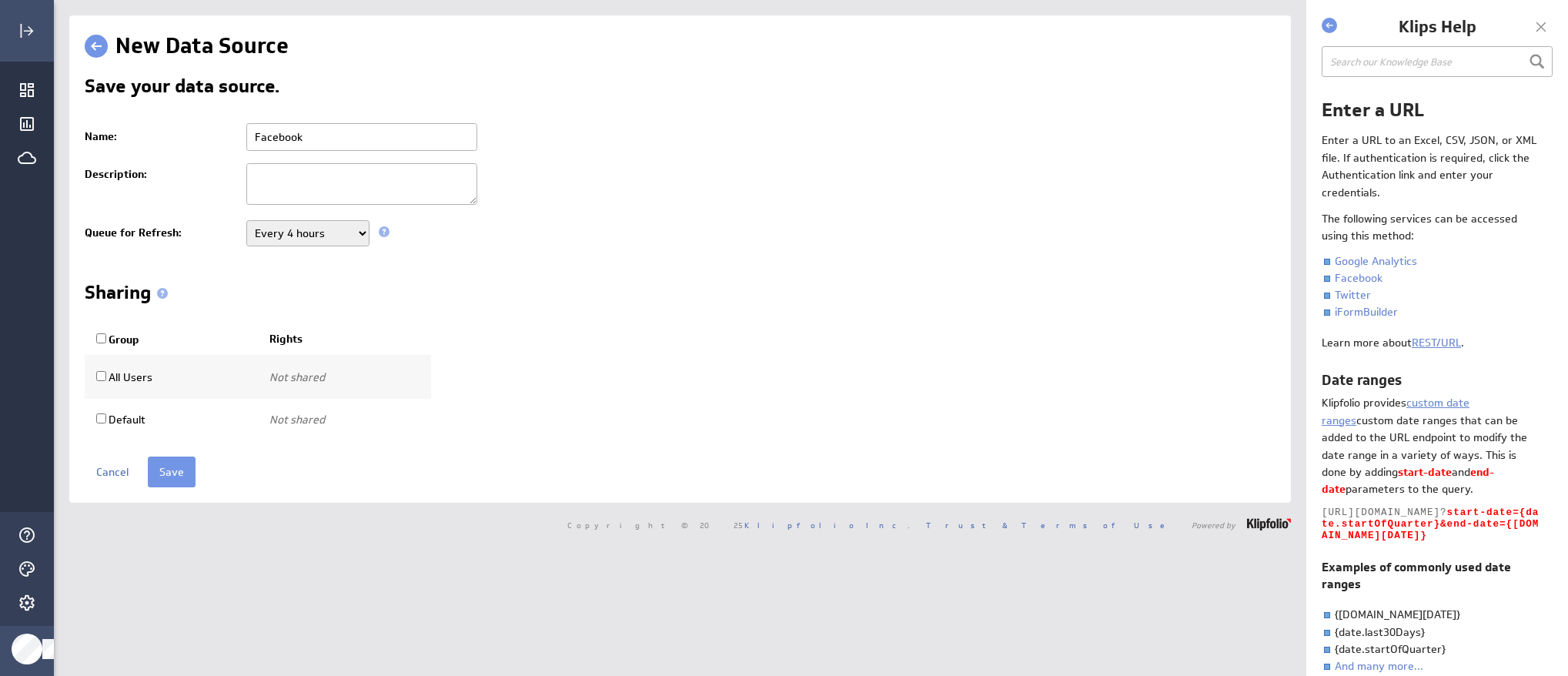
click at [287, 234] on select "Never Every minute Every 5 minutes Every 15 minutes Every 30 minutes Every hour…" at bounding box center [307, 234] width 123 height 26
select select "3600"
click at [246, 221] on select "Never Every minute Every 5 minutes Every 15 minutes Every 30 minutes Every hour…" at bounding box center [307, 234] width 123 height 26
click at [97, 338] on input "Group" at bounding box center [101, 338] width 10 height 10
checkbox input "true"
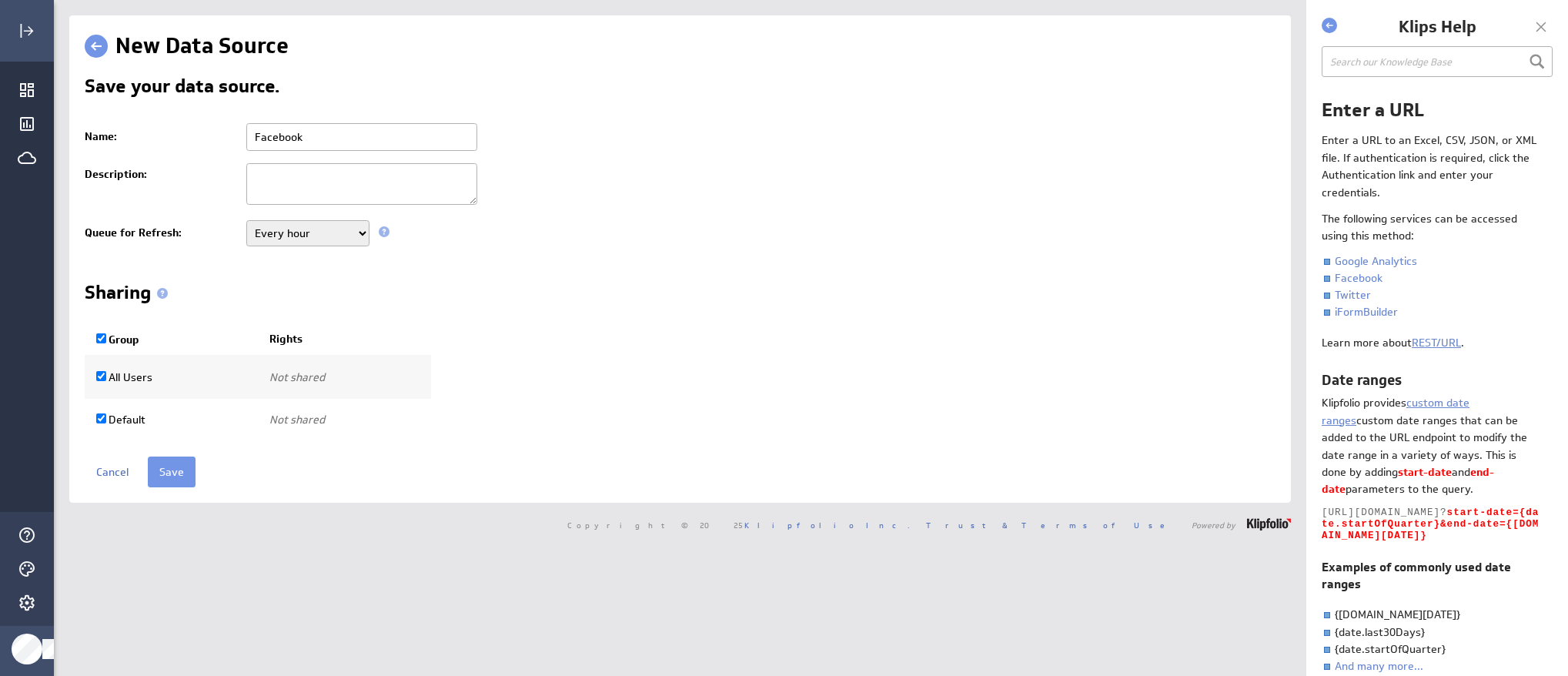
checkbox input "true"
select select "a3f87fe02c9e6b95a42f485561cb8847:use"
checkbox input "true"
select select "e66ae4361d8620b493d93479c1f72c21:use"
click at [351, 140] on input "Facebook" at bounding box center [361, 137] width 231 height 27
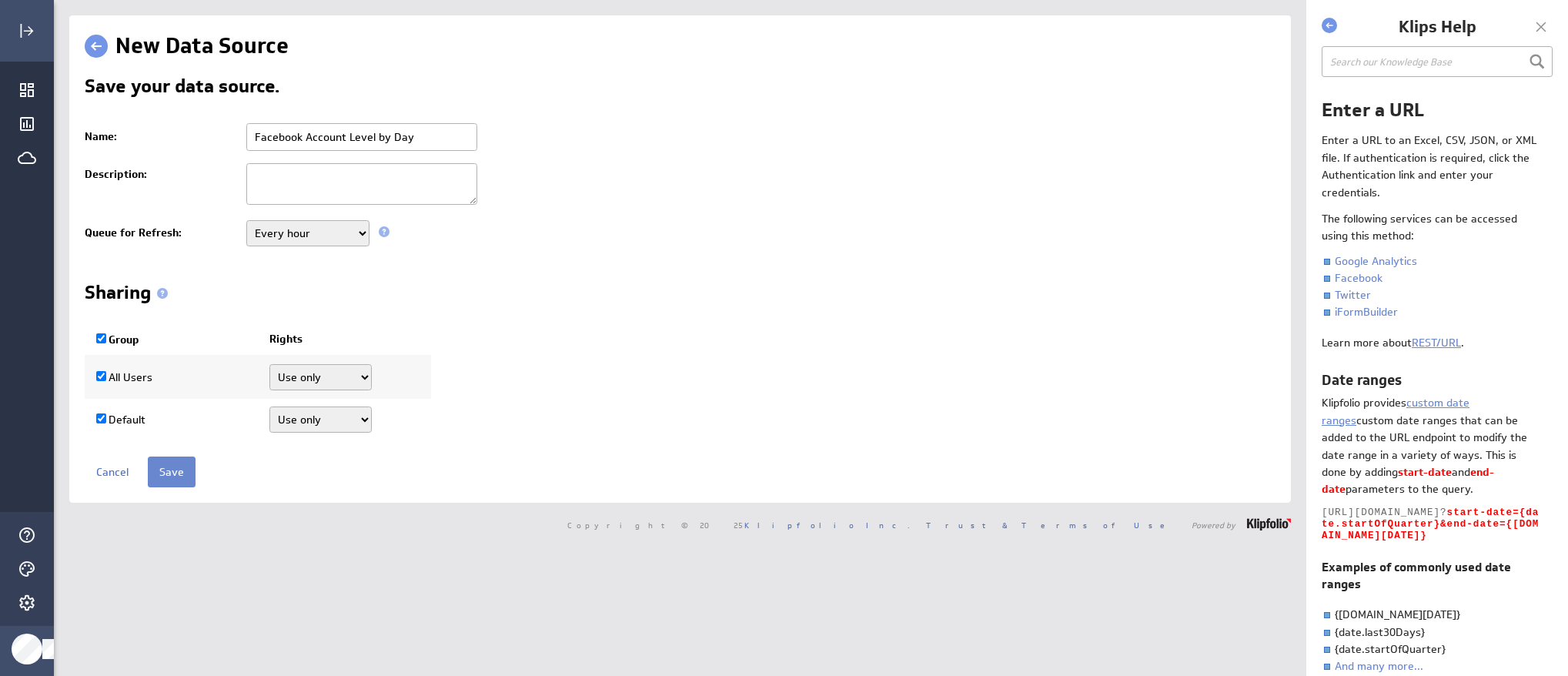
type input "Facebook Account Level by Day"
click at [163, 475] on input "Save" at bounding box center [172, 471] width 48 height 31
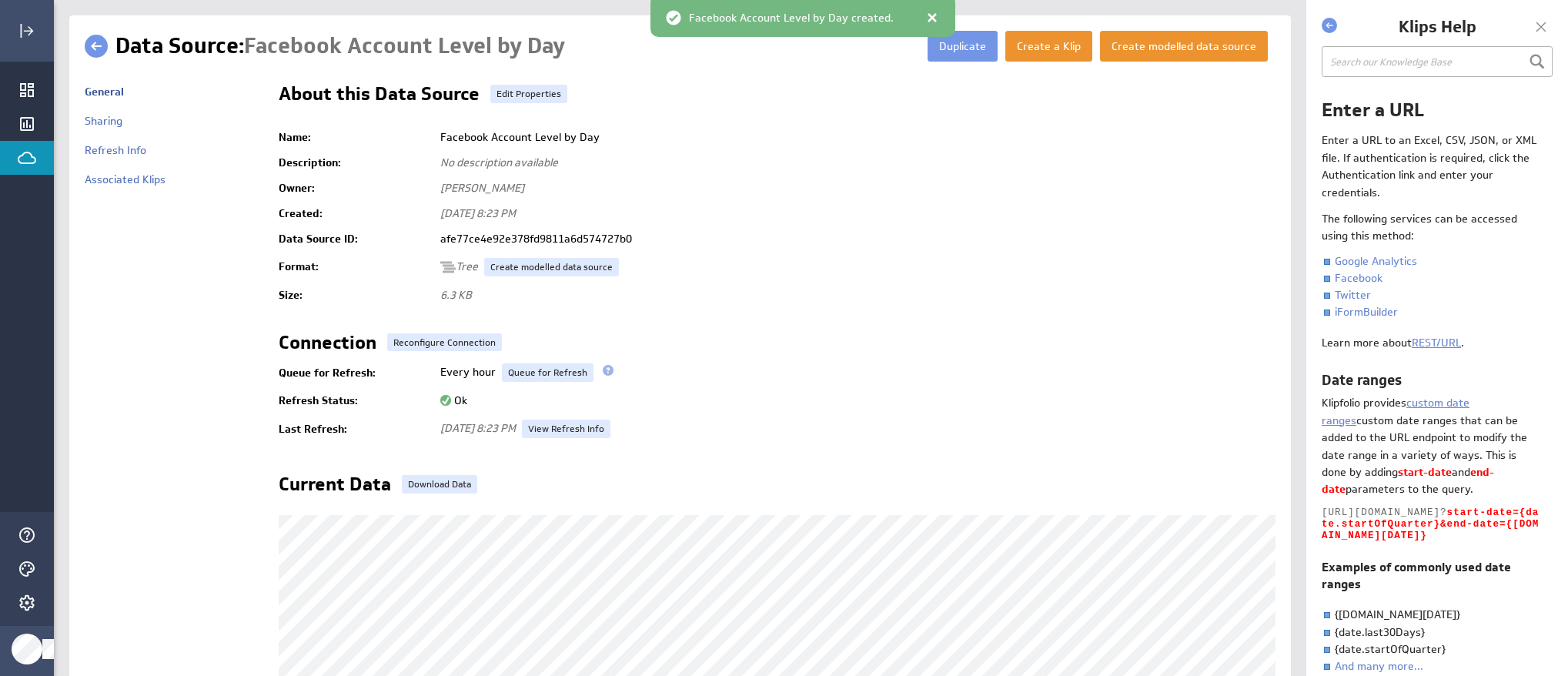
click at [94, 44] on link at bounding box center [96, 46] width 24 height 24
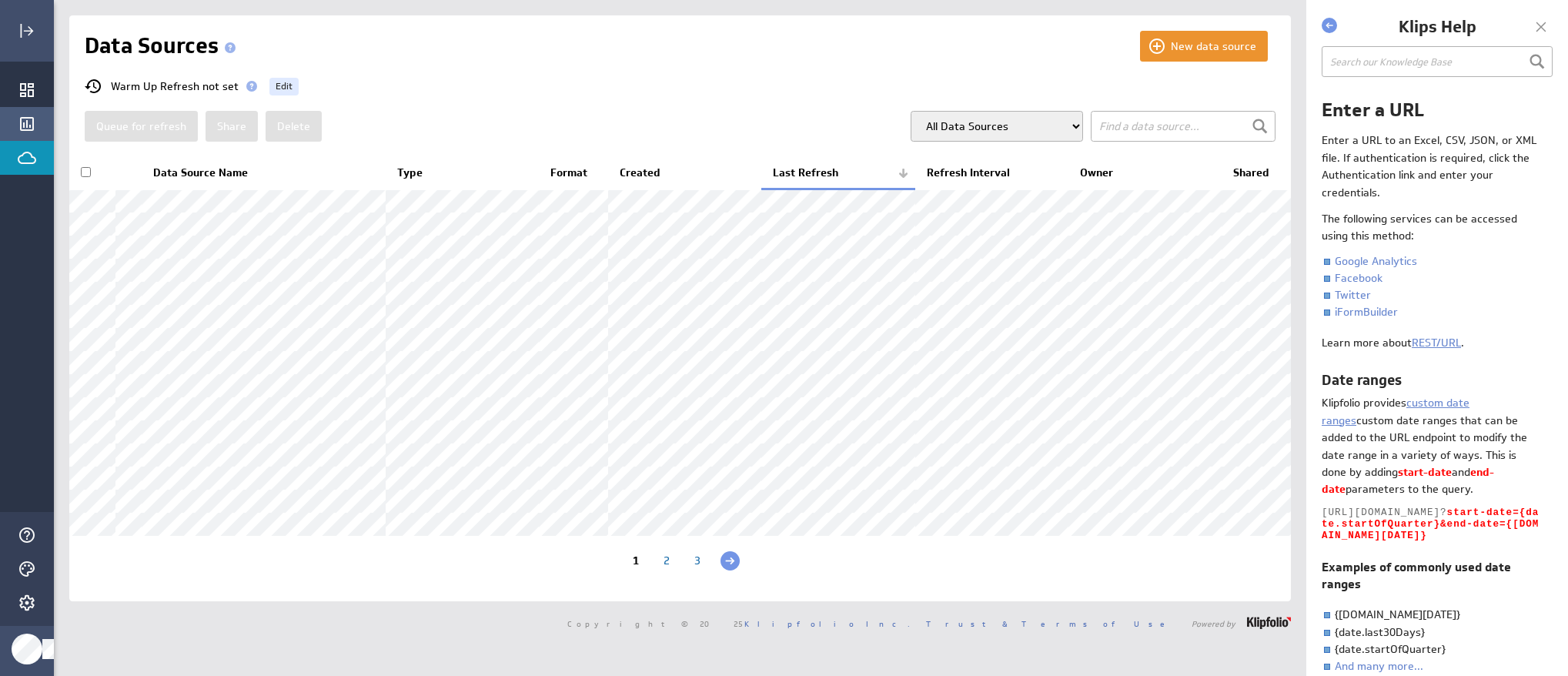
click at [23, 120] on icon "Klips" at bounding box center [27, 124] width 19 height 19
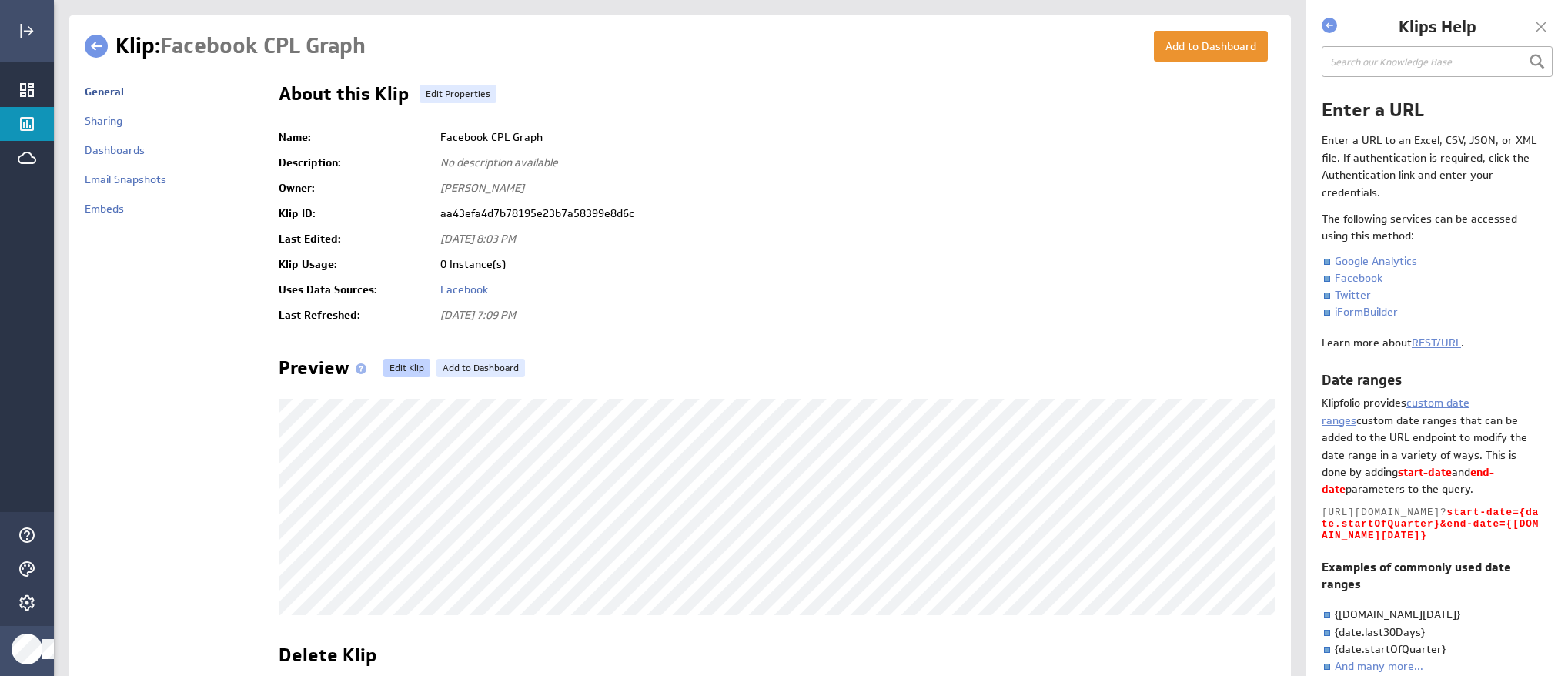
click at [403, 368] on link "Edit Klip" at bounding box center [407, 369] width 47 height 19
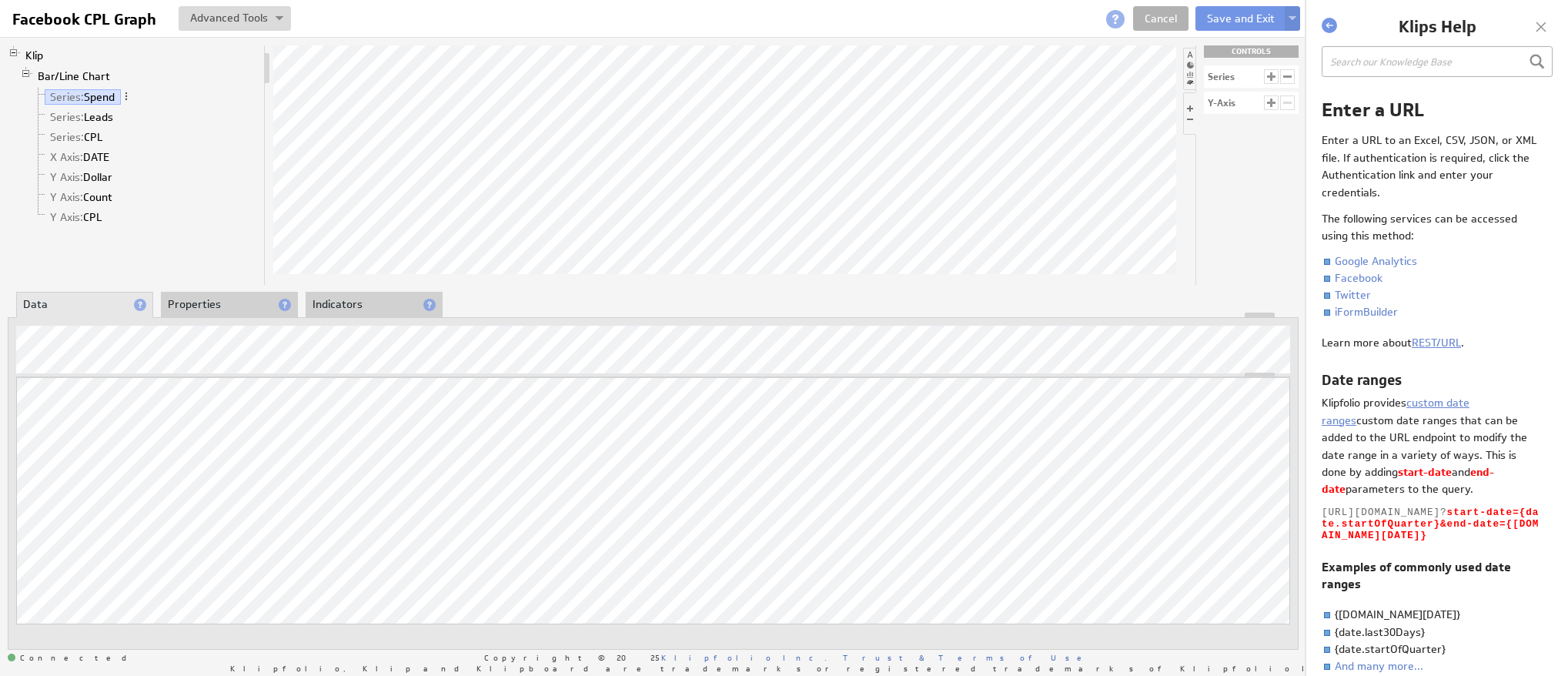
click at [235, 301] on li "Properties" at bounding box center [229, 305] width 137 height 26
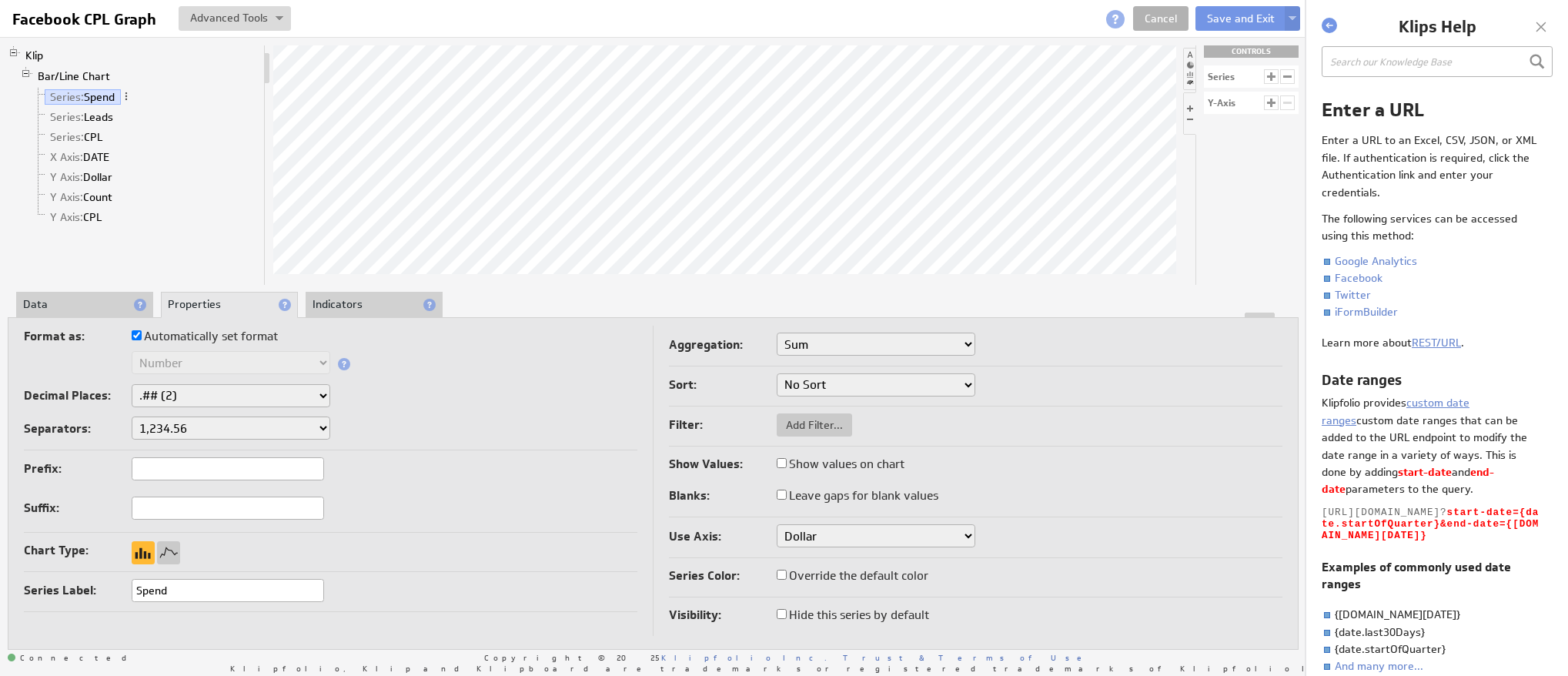
click at [79, 300] on li "Data" at bounding box center [84, 305] width 137 height 26
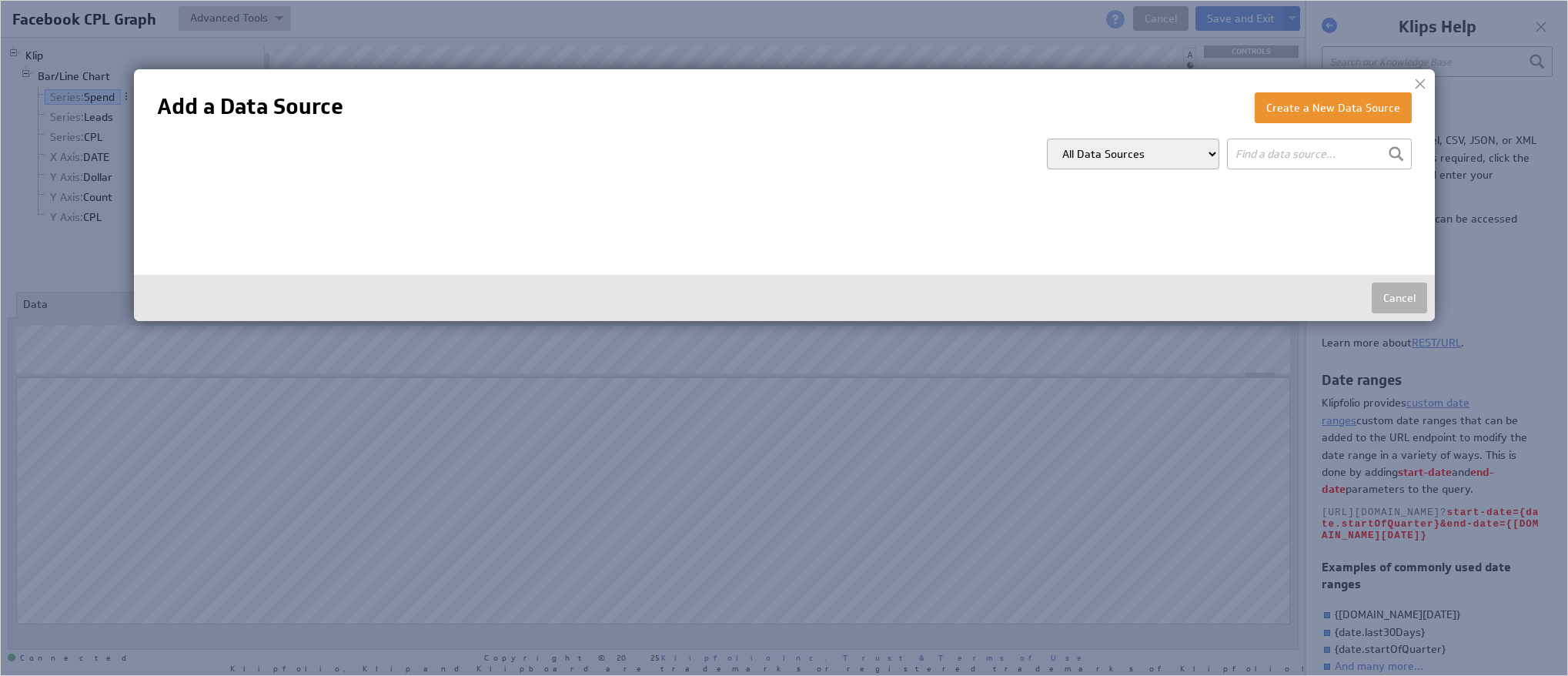
type input "SALES"
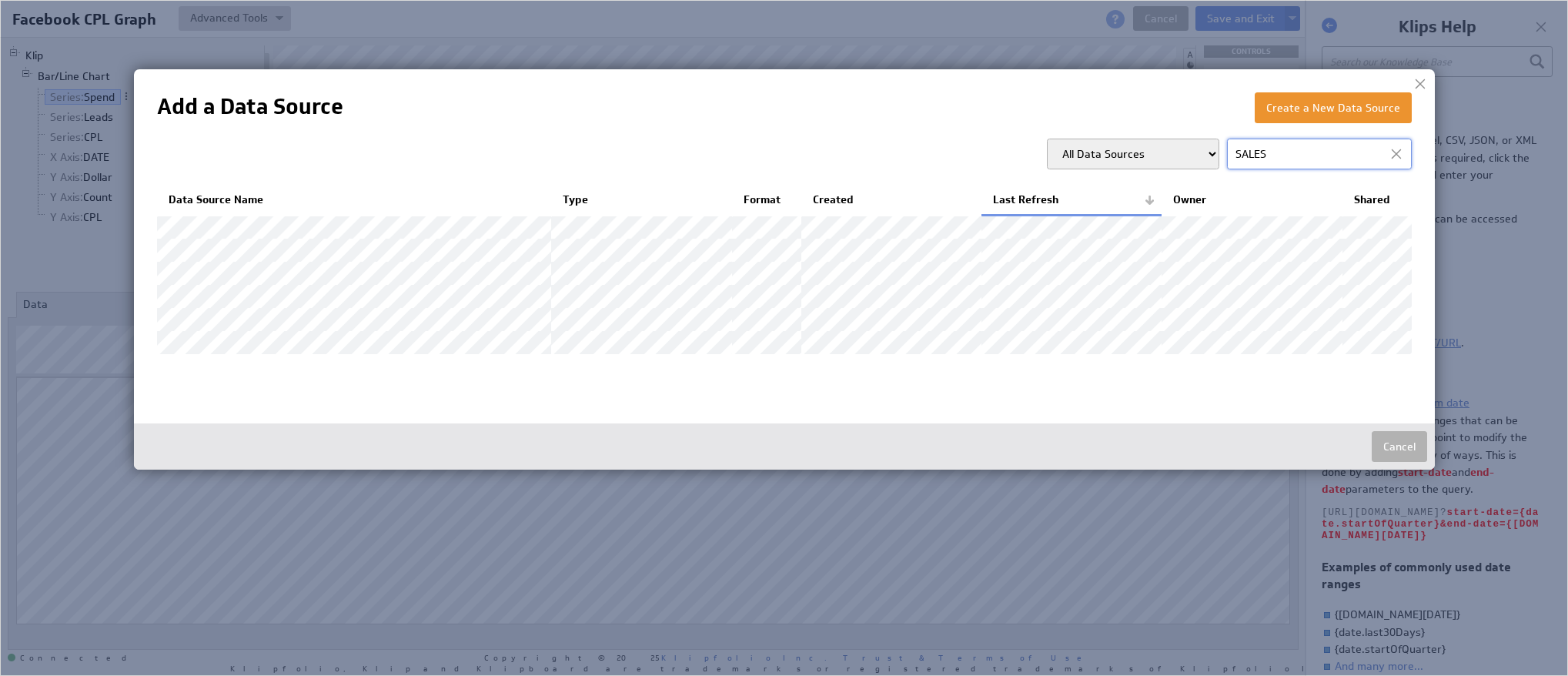
click at [1140, 156] on select "All Data Sources My Data Sources All Modelled Data Sources My Modelled Data Sou…" at bounding box center [1133, 154] width 172 height 31
click at [1048, 139] on select "All Data Sources My Data Sources All Modelled Data Sources My Modelled Data Sou…" at bounding box center [1133, 154] width 172 height 31
click at [1157, 157] on select "All Data Sources My Data Sources All Modelled Data Sources My Modelled Data Sou…" at bounding box center [1133, 154] width 172 height 31
select select "all"
click at [1048, 139] on select "All Data Sources My Data Sources All Modelled Data Sources My Modelled Data Sou…" at bounding box center [1133, 154] width 172 height 31
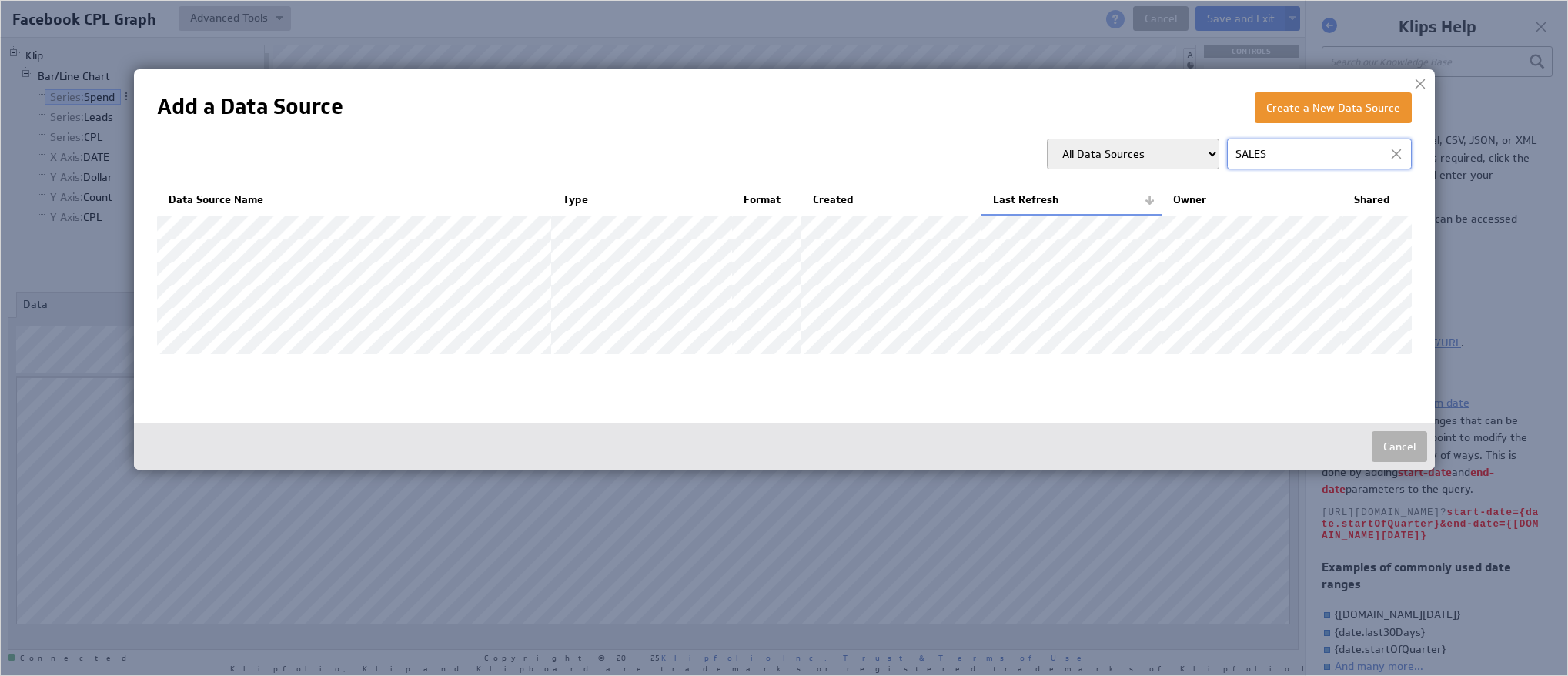
click at [1334, 157] on input "SALES" at bounding box center [1319, 154] width 185 height 31
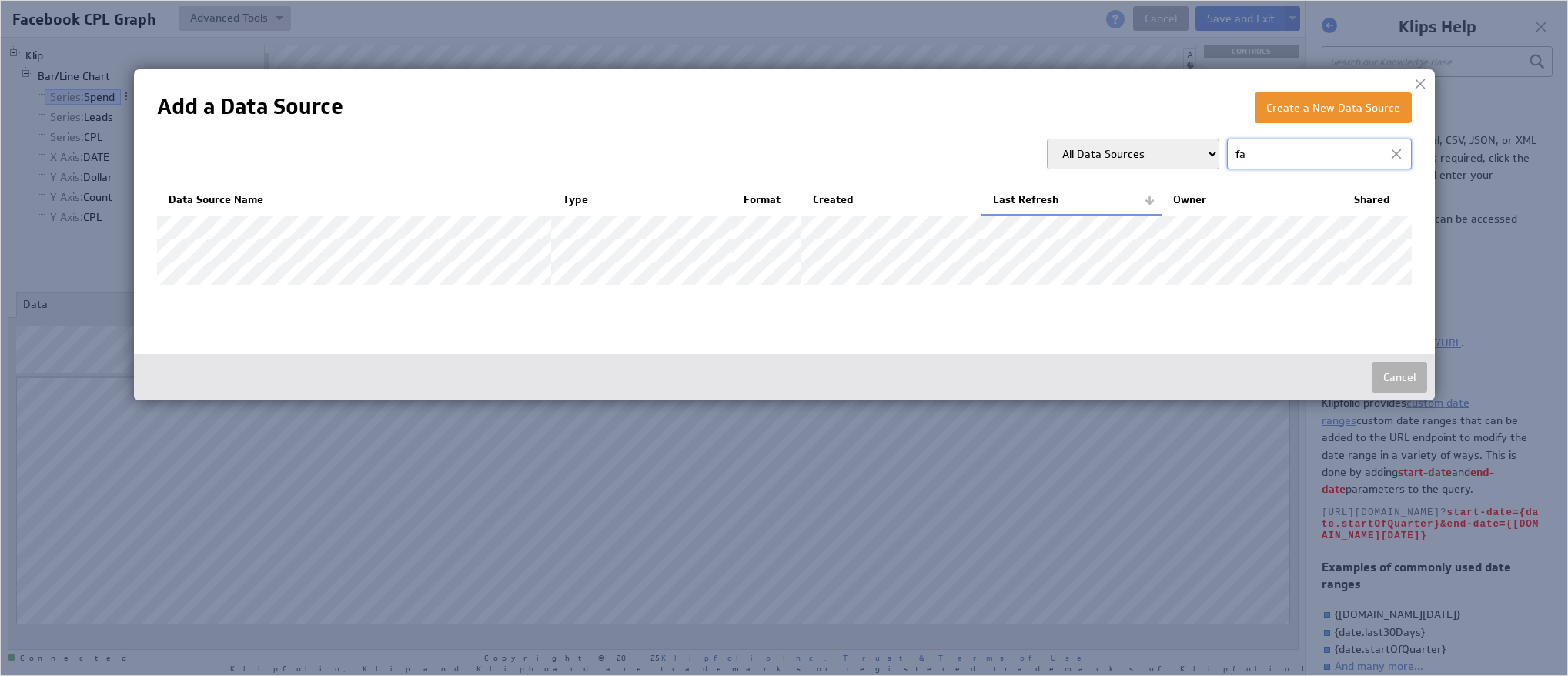
type input "fa"
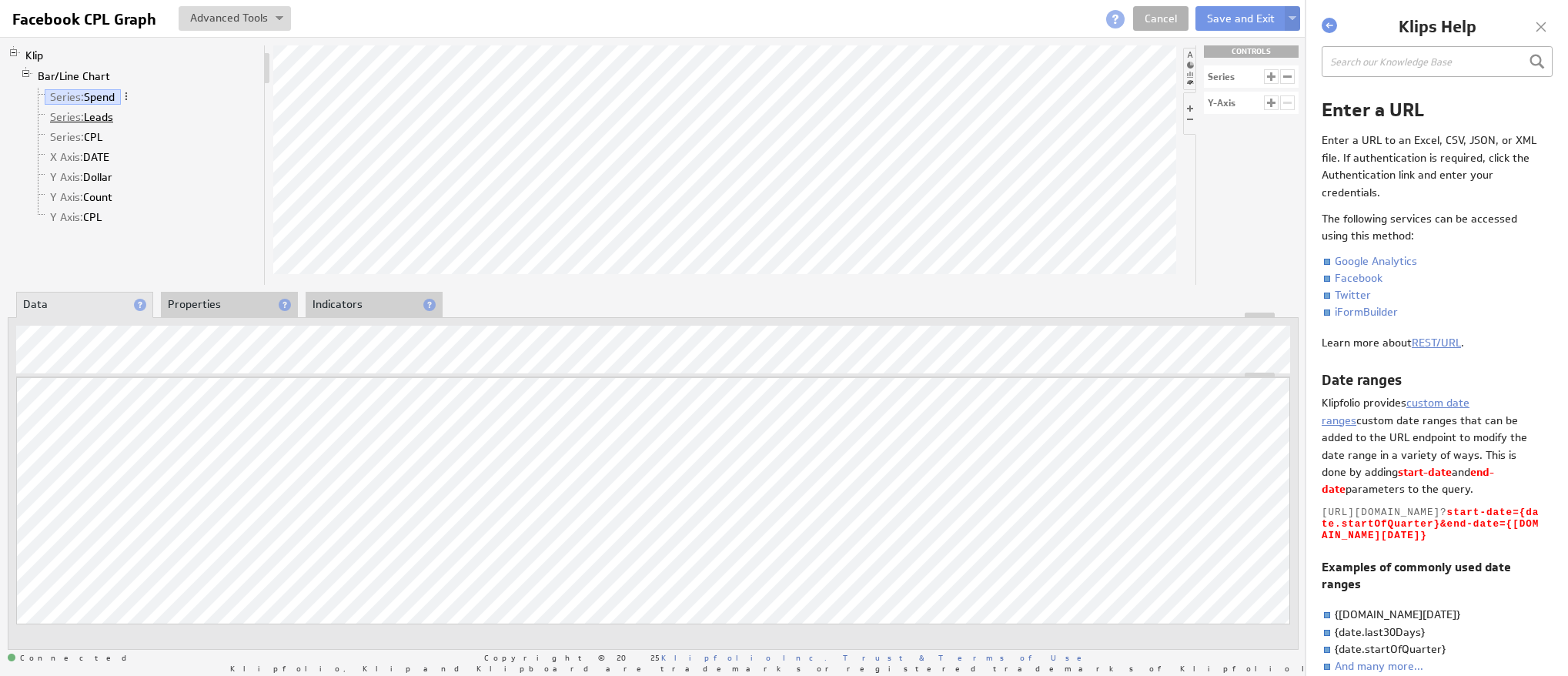
click at [105, 124] on link "Series: Leads" at bounding box center [81, 117] width 74 height 15
click at [106, 99] on link "Series: Spend" at bounding box center [82, 97] width 76 height 15
click at [100, 119] on link "Series: Leads" at bounding box center [81, 117] width 74 height 15
click at [97, 138] on link "Series: CPL" at bounding box center [76, 137] width 64 height 15
click at [106, 152] on link "X Axis: DATE" at bounding box center [79, 157] width 71 height 15
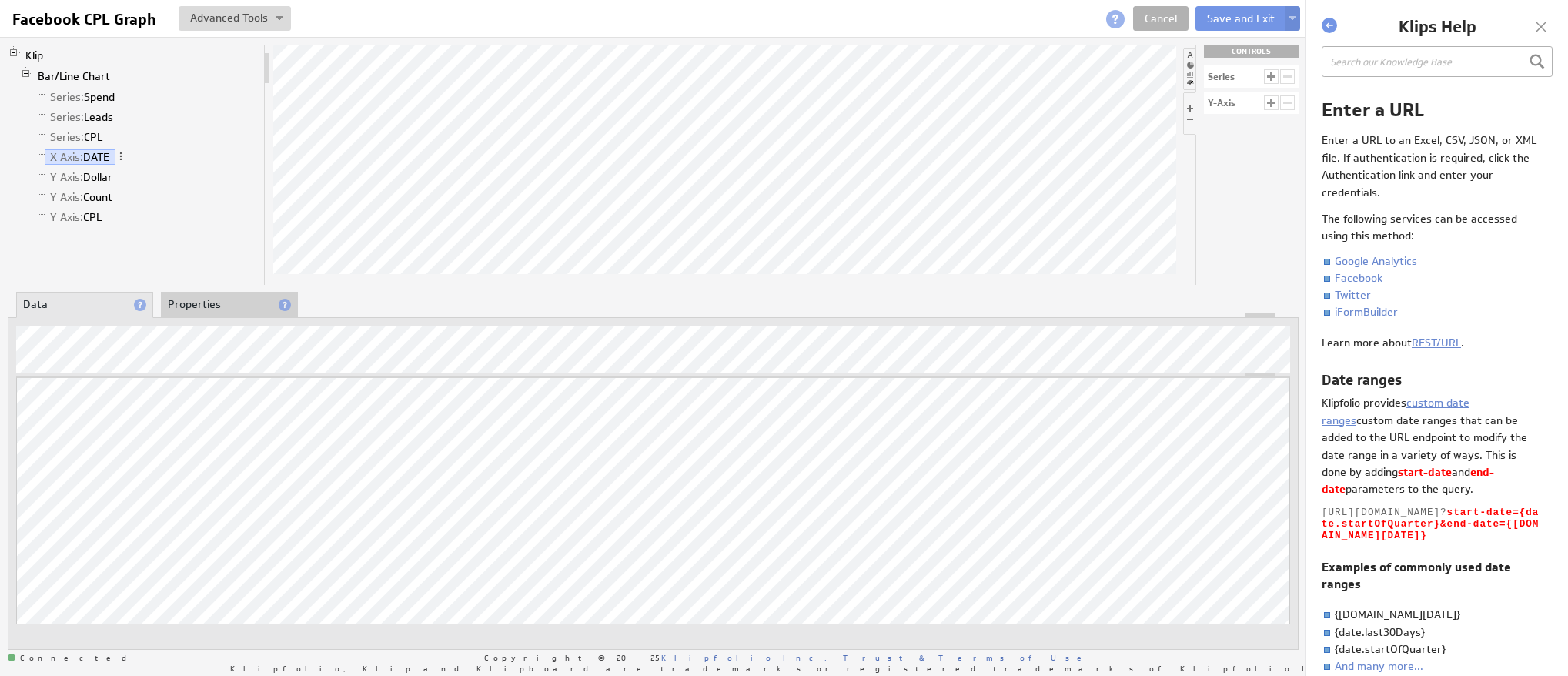
click at [233, 305] on li "Properties" at bounding box center [229, 305] width 137 height 26
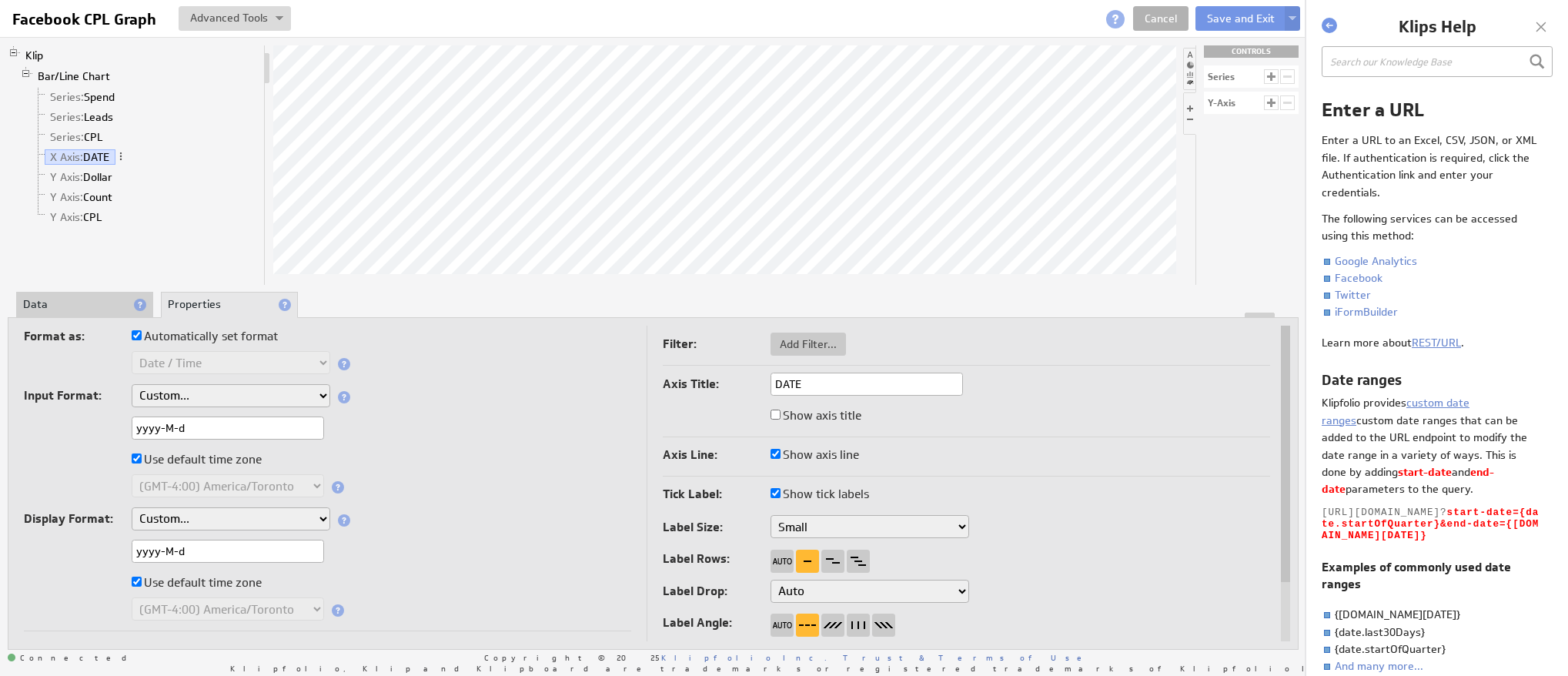
click at [137, 333] on input "Automatically set format" at bounding box center [137, 335] width 10 height 10
checkbox input "false"
click at [137, 333] on input "Automatically set format" at bounding box center [137, 335] width 10 height 10
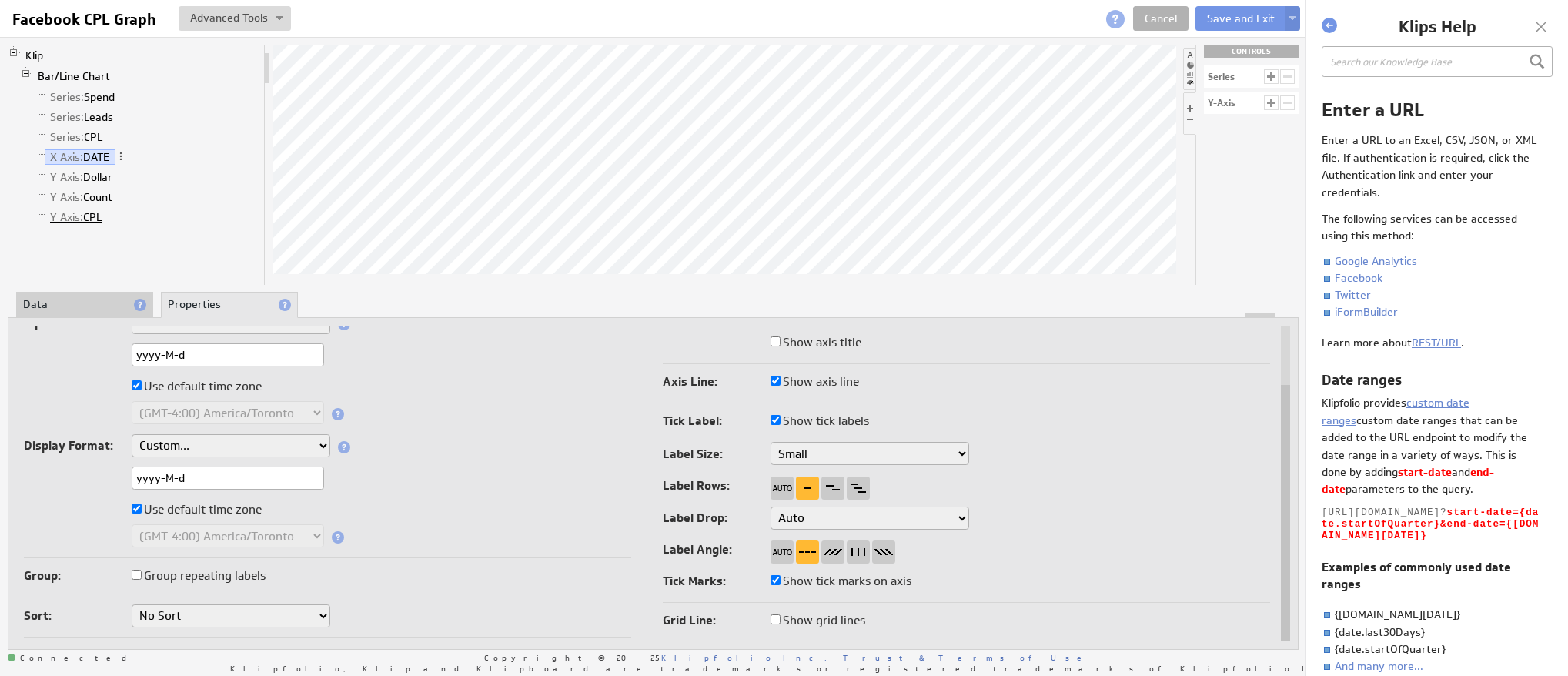
click at [92, 216] on link "Y Axis: CPL" at bounding box center [75, 217] width 63 height 15
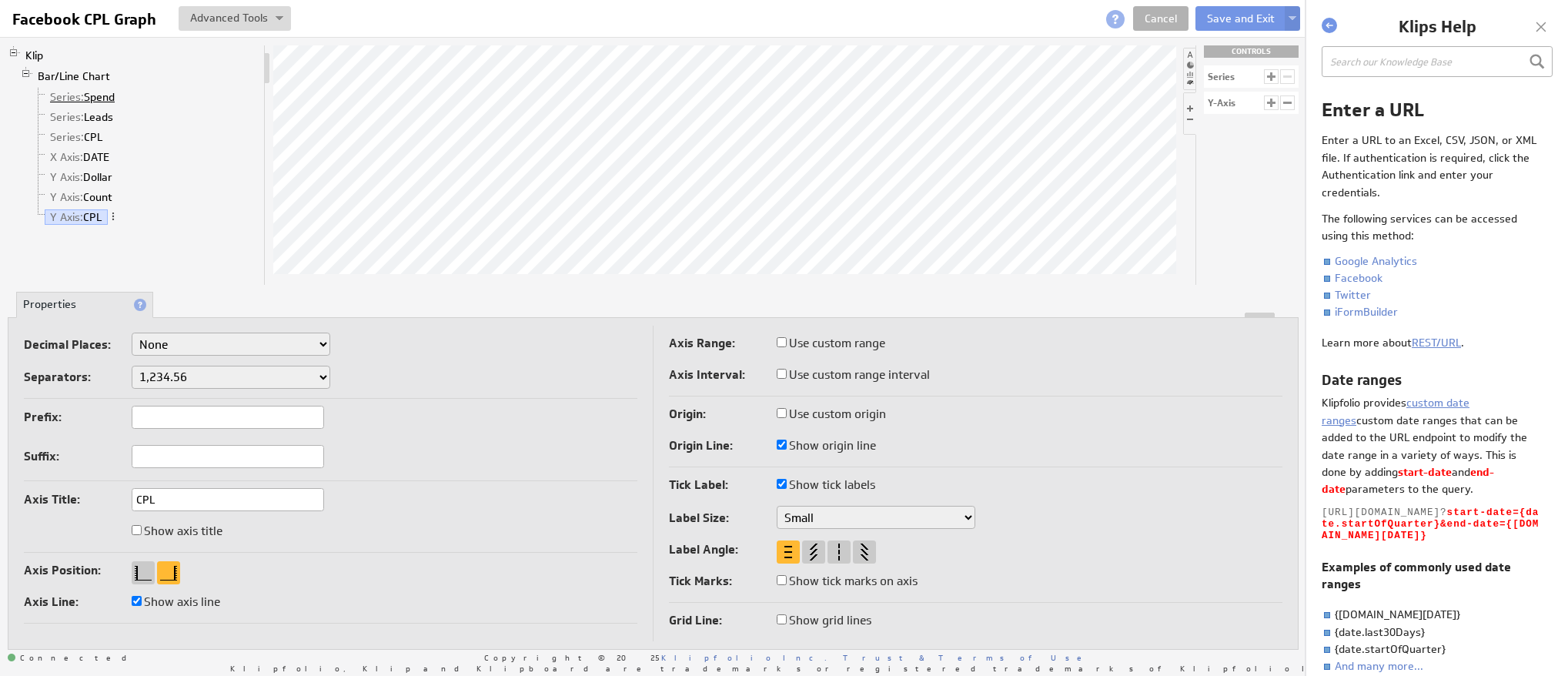
click at [86, 93] on link "Series: Spend" at bounding box center [82, 97] width 76 height 15
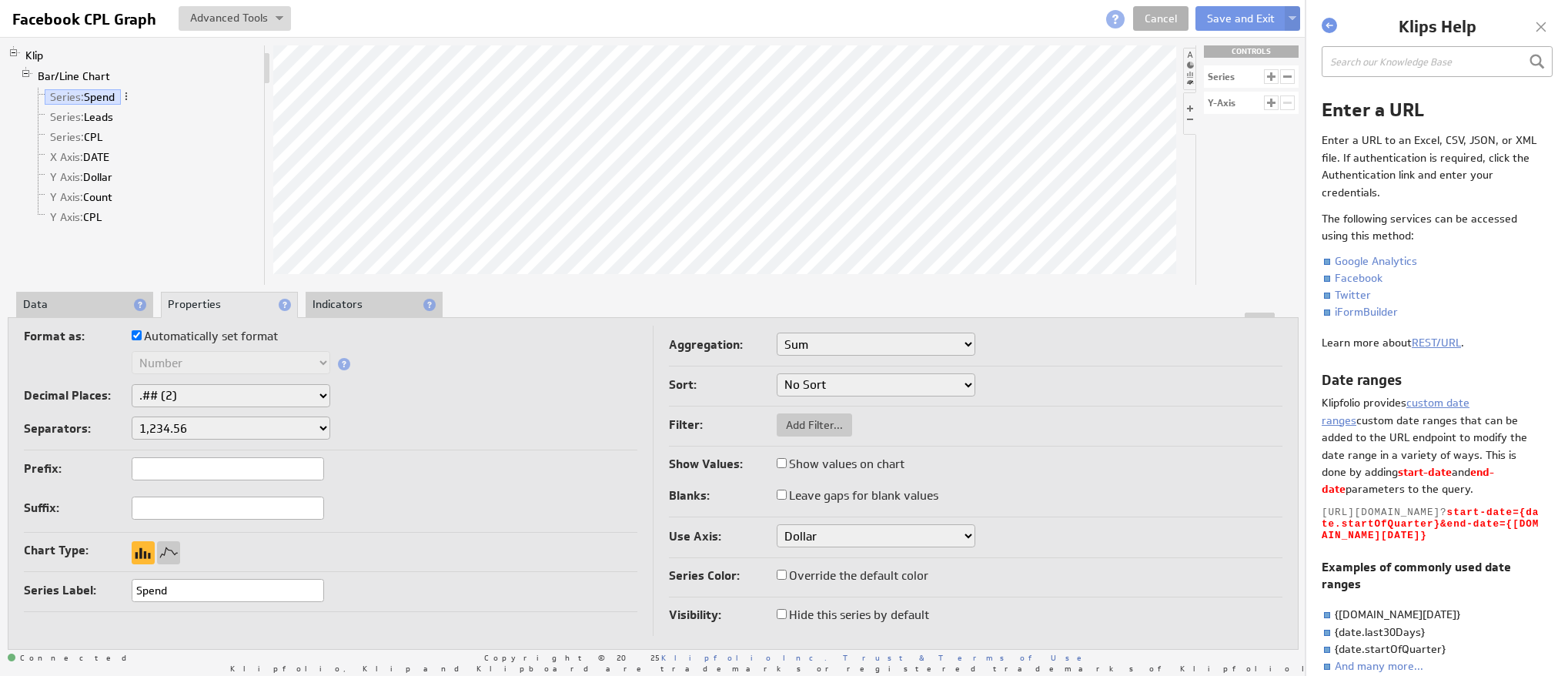
click at [74, 299] on li "Data" at bounding box center [84, 305] width 137 height 26
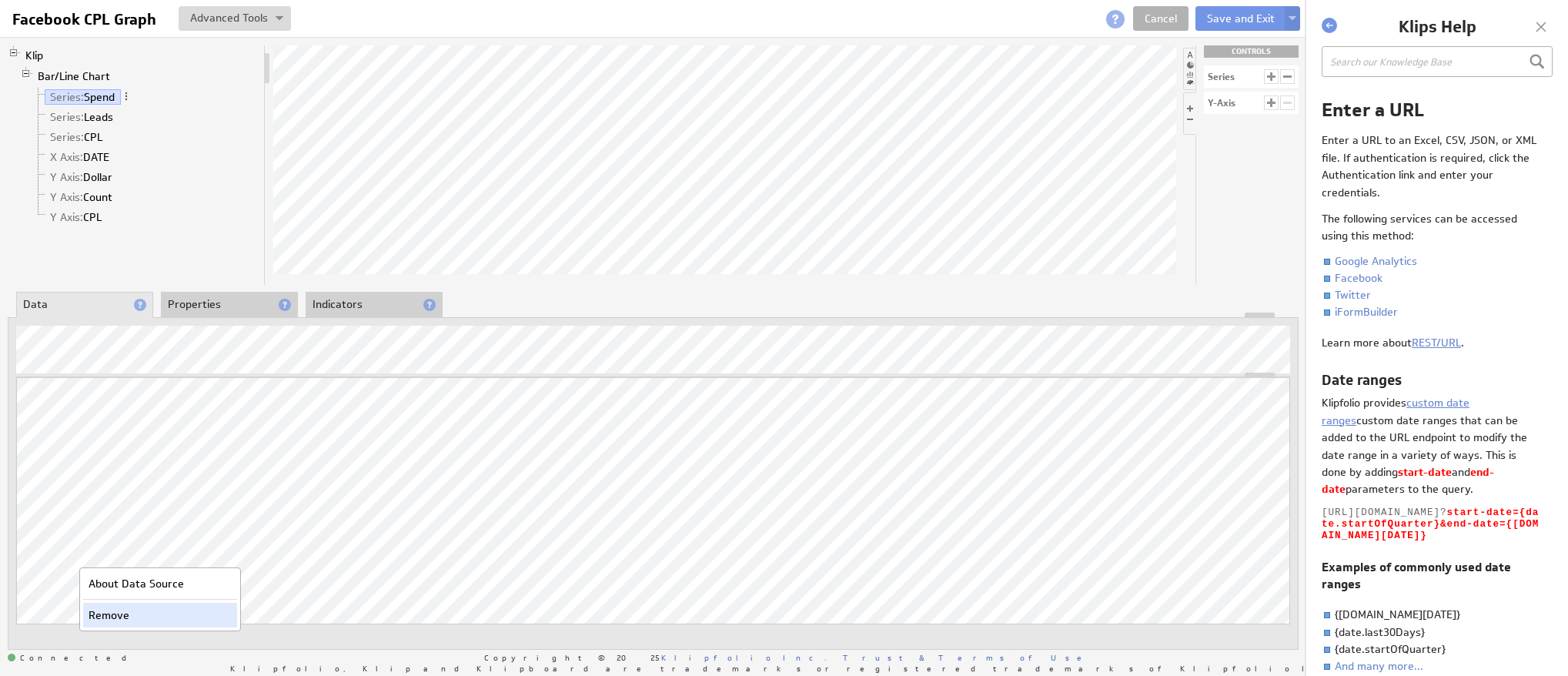
click at [107, 619] on div "Remove" at bounding box center [159, 616] width 154 height 25
click at [205, 309] on li "Properties" at bounding box center [229, 305] width 137 height 26
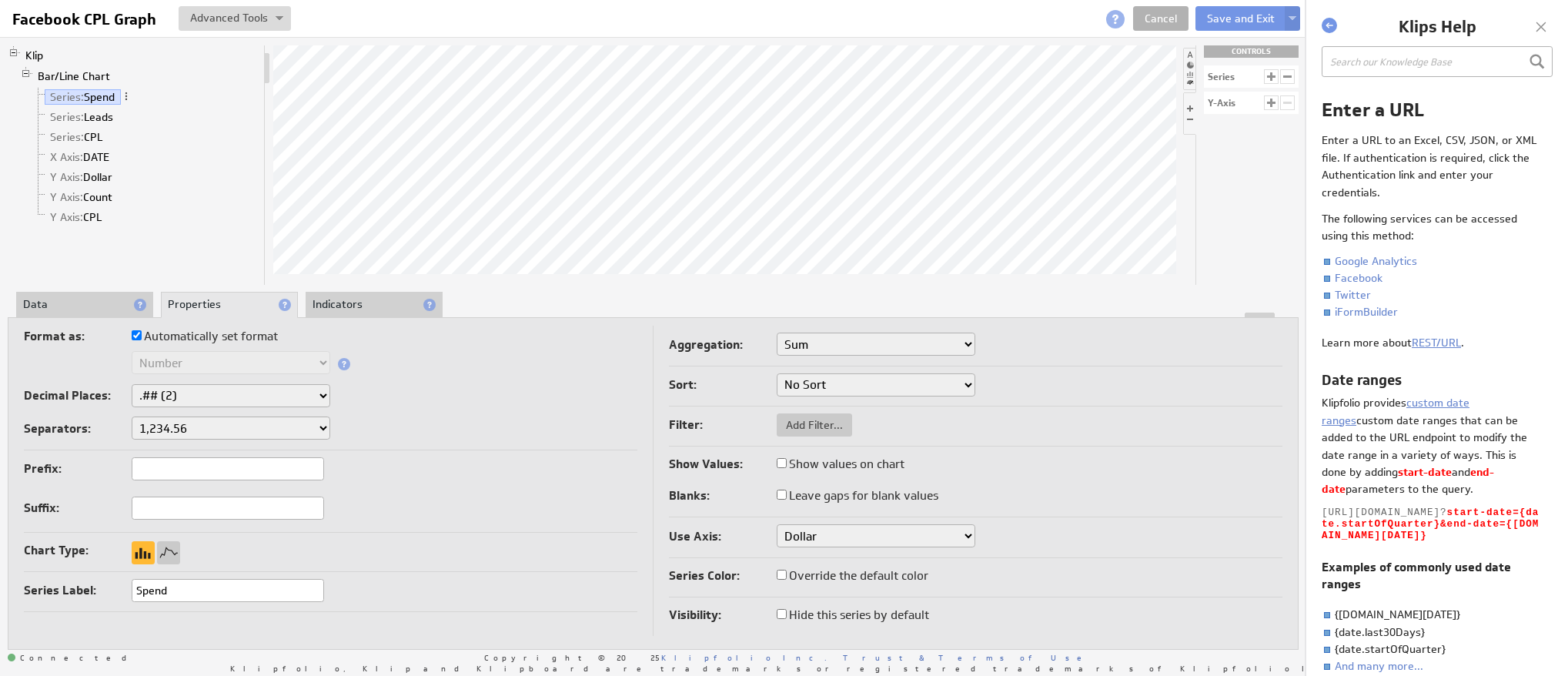
click at [355, 306] on li "Indicators" at bounding box center [373, 305] width 137 height 26
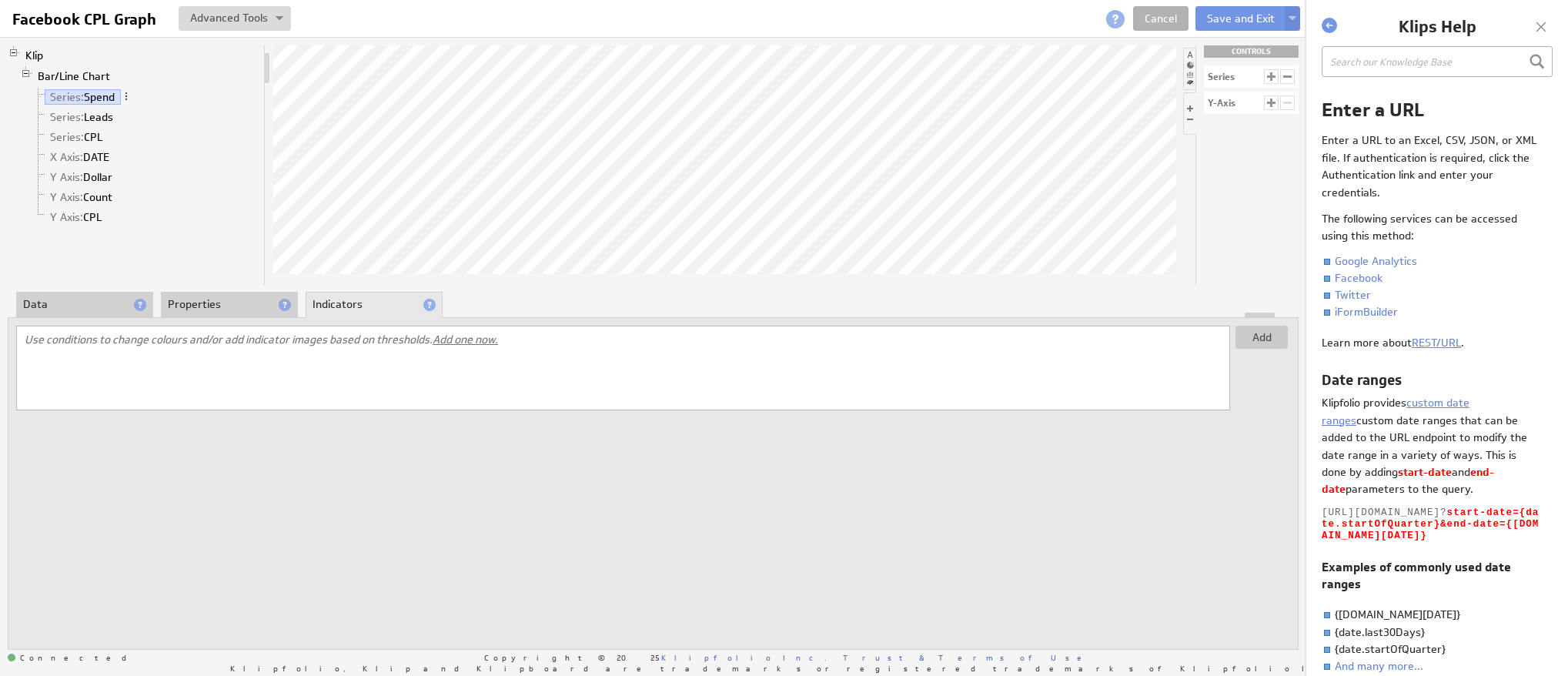
click at [216, 305] on li "Properties" at bounding box center [229, 305] width 137 height 26
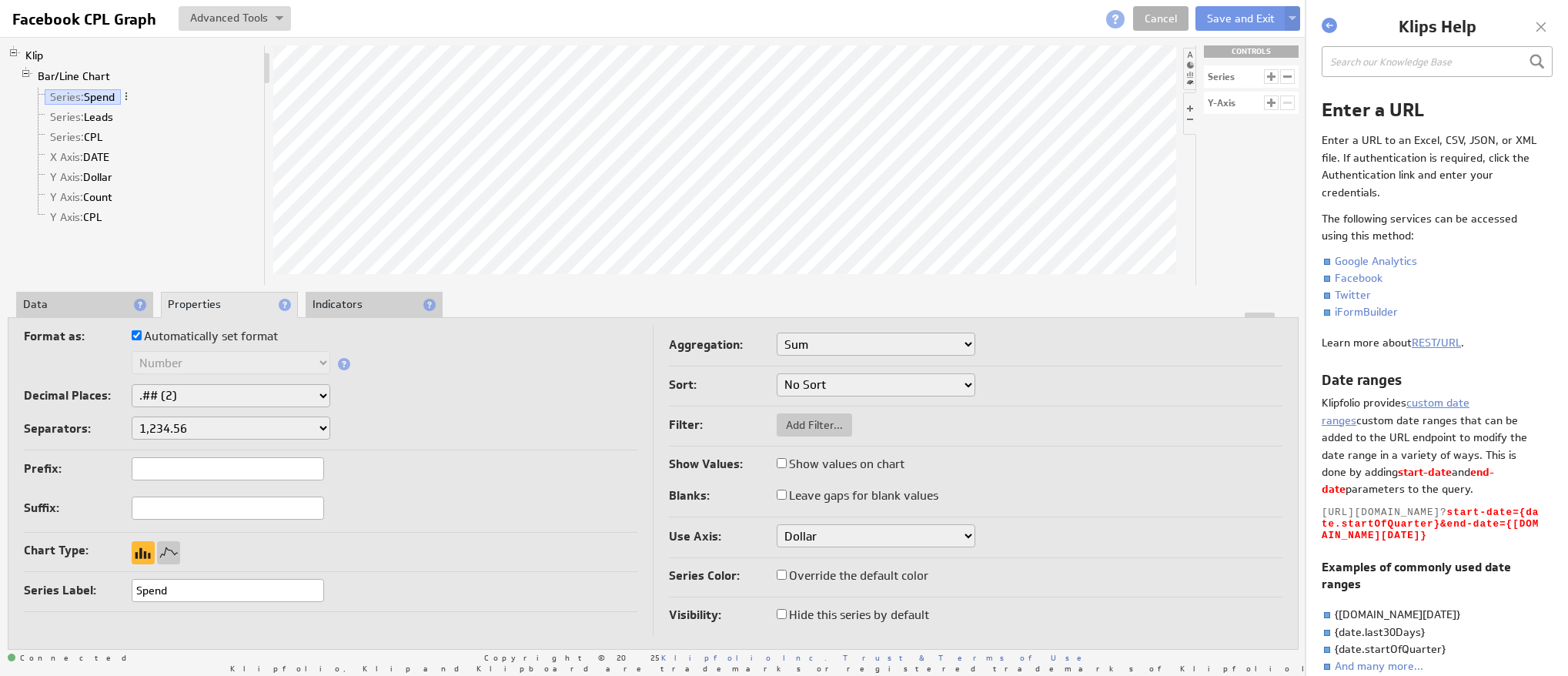
click at [780, 496] on input "Leave gaps for blank values" at bounding box center [781, 494] width 10 height 10
checkbox input "true"
click at [780, 496] on input "Leave gaps for blank values" at bounding box center [781, 494] width 10 height 10
checkbox input "false"
click at [90, 154] on link "X Axis: DATE" at bounding box center [79, 157] width 71 height 15
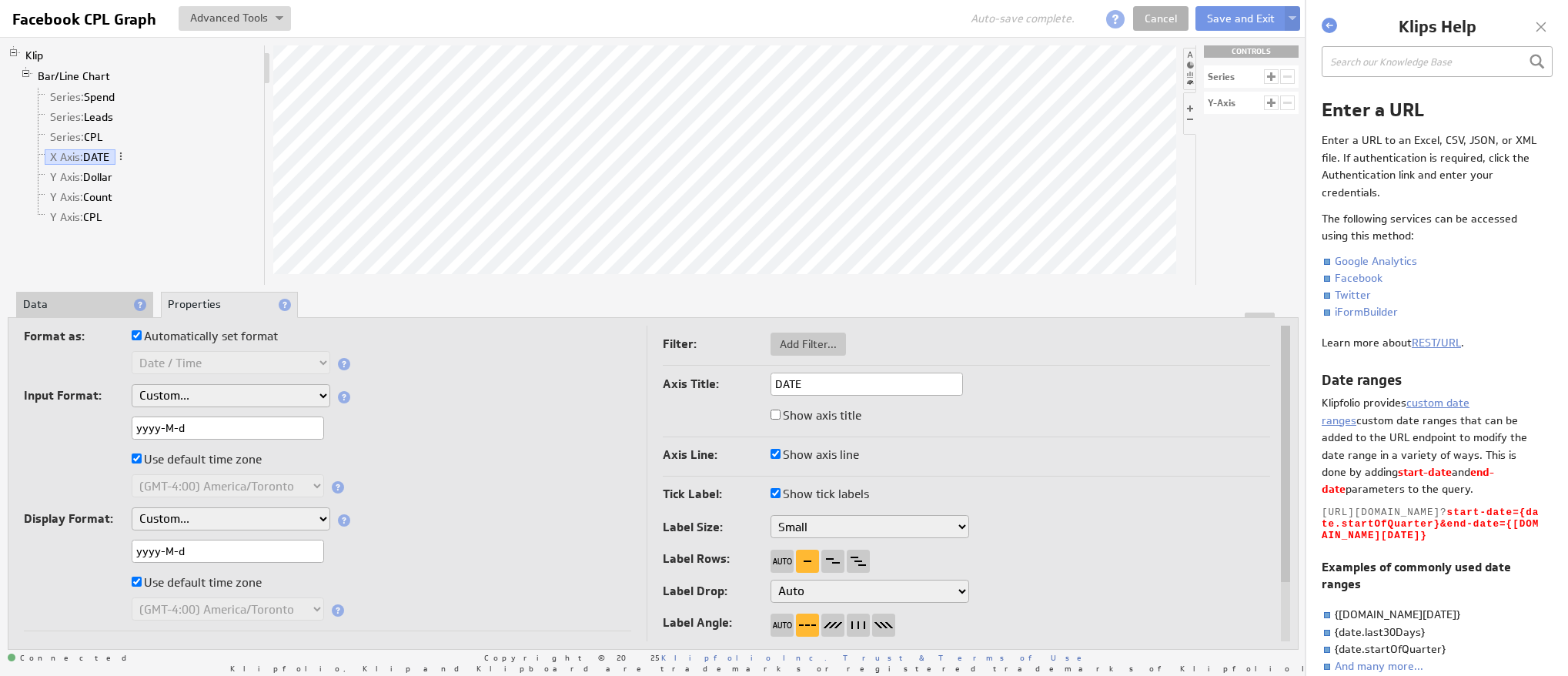
click at [774, 418] on input "Show axis title" at bounding box center [776, 415] width 10 height 10
checkbox input "true"
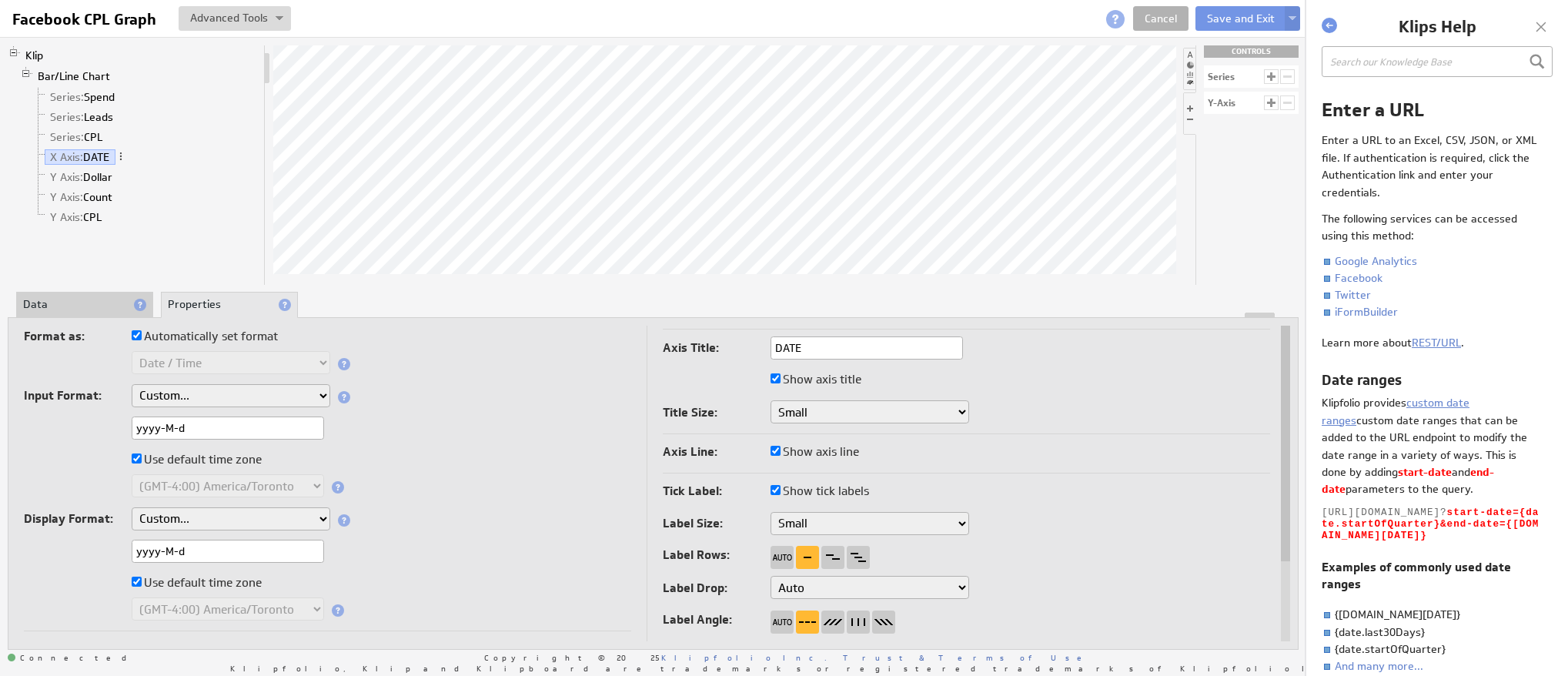
click at [775, 375] on input "Show axis title" at bounding box center [776, 378] width 10 height 10
checkbox input "false"
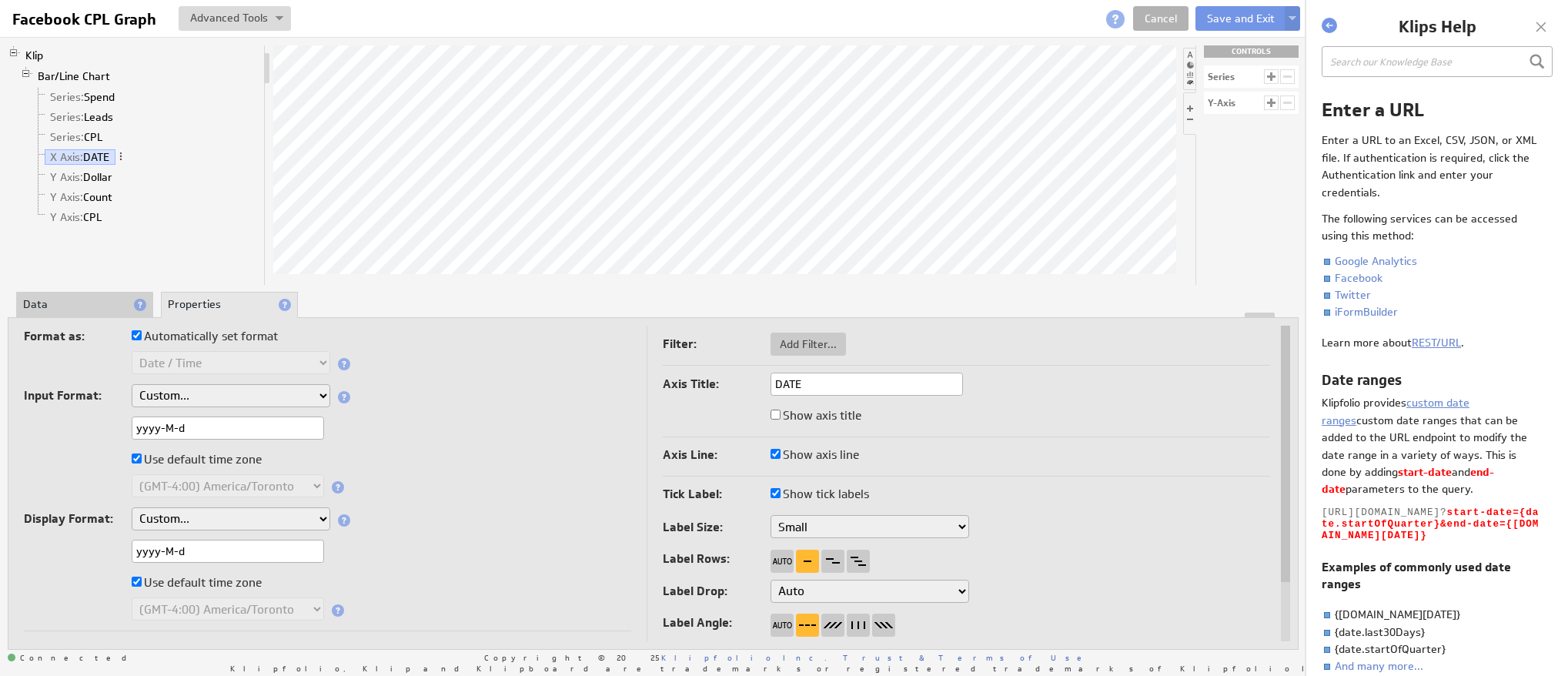
click at [130, 334] on label "Format as:" at bounding box center [77, 336] width 107 height 22
click at [132, 334] on input "Automatically set format" at bounding box center [137, 335] width 10 height 10
checkbox input "false"
click at [132, 334] on input "Automatically set format" at bounding box center [137, 335] width 10 height 10
click at [831, 628] on div at bounding box center [832, 625] width 24 height 24
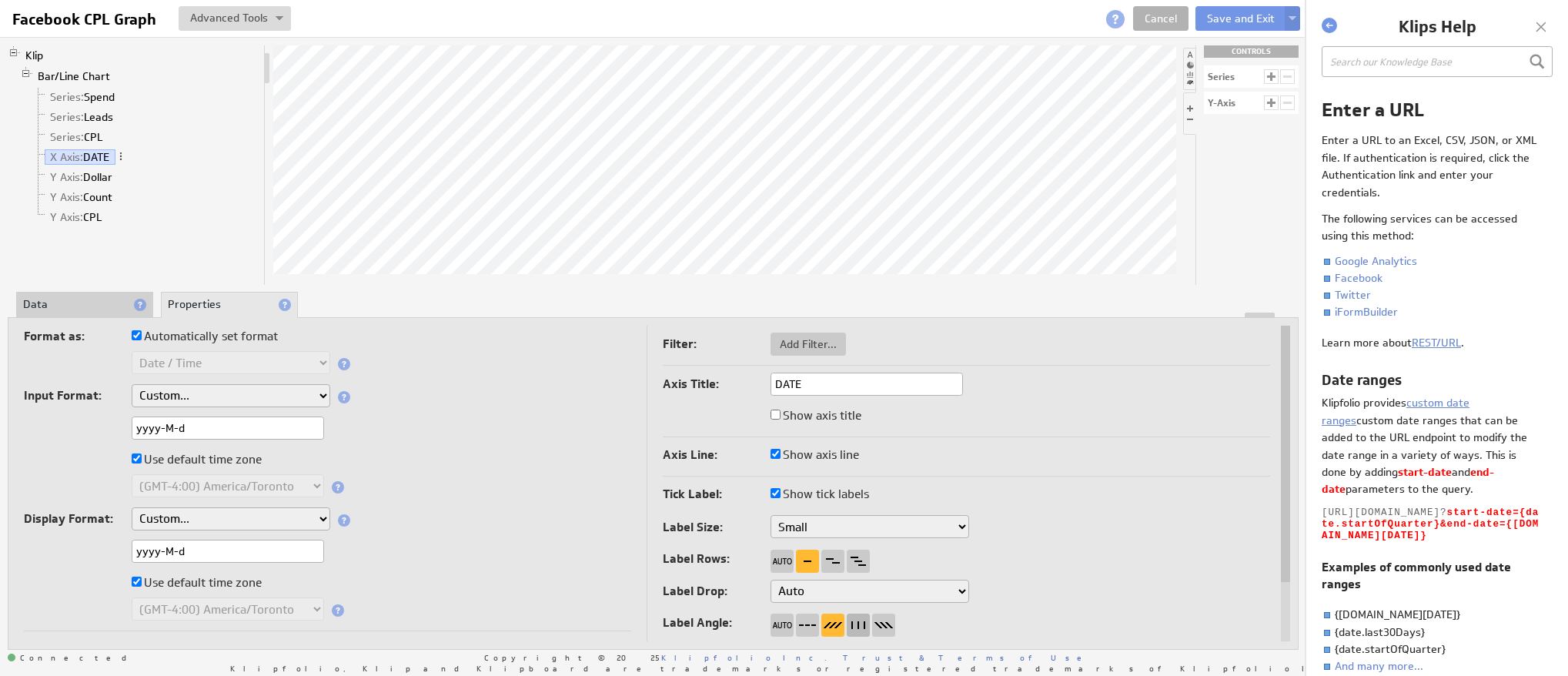
click at [855, 625] on div at bounding box center [858, 625] width 24 height 24
click at [885, 624] on div at bounding box center [883, 625] width 24 height 24
click at [796, 630] on div at bounding box center [808, 625] width 24 height 24
click at [837, 628] on div at bounding box center [832, 625] width 24 height 24
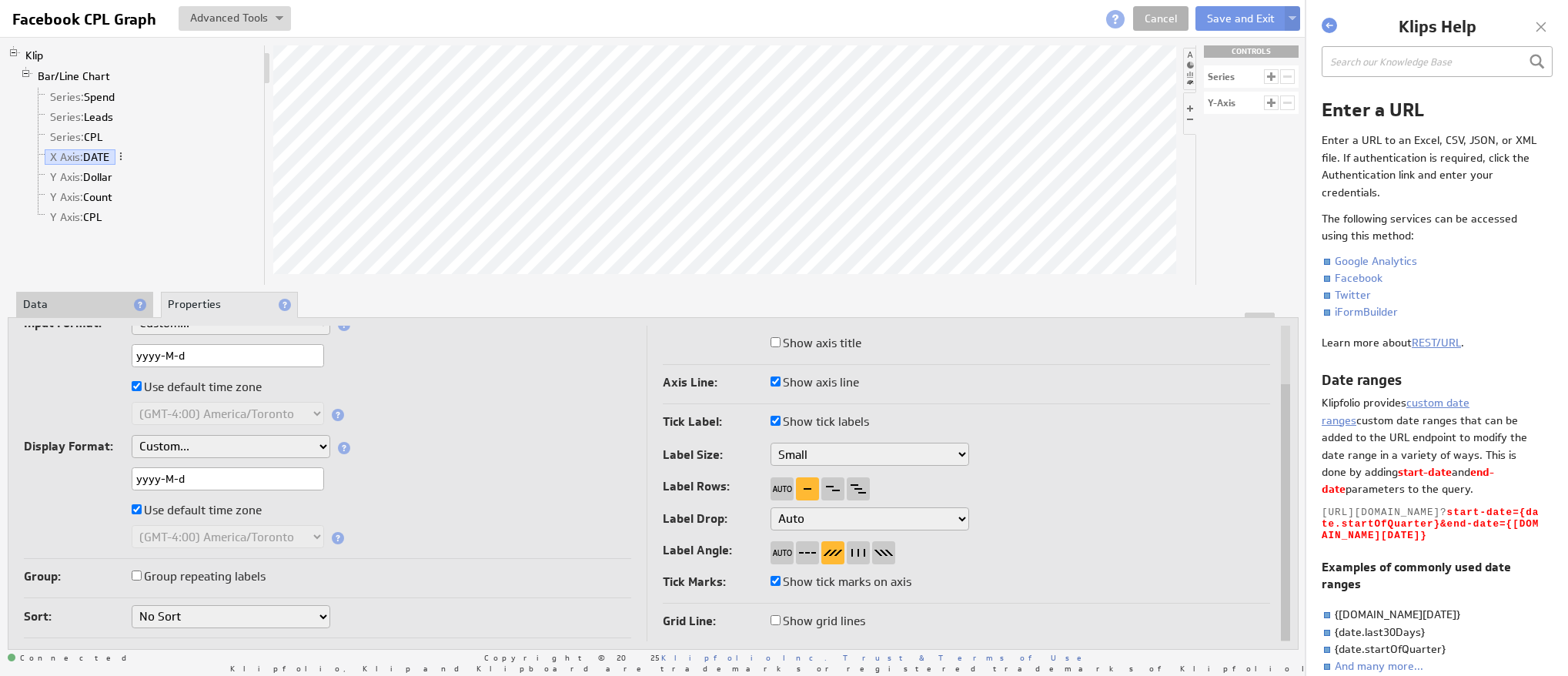
click at [805, 519] on select "Auto Don't drop labels Show every 2nd label Show every 3rd label Show every 4th…" at bounding box center [870, 519] width 199 height 24
select select "2"
click at [771, 507] on select "Auto Don't drop labels Show every 2nd label Show every 3rd label Show every 4th…" at bounding box center [870, 519] width 199 height 24
select select "2"
click at [783, 622] on label "Show grid lines" at bounding box center [818, 621] width 94 height 22
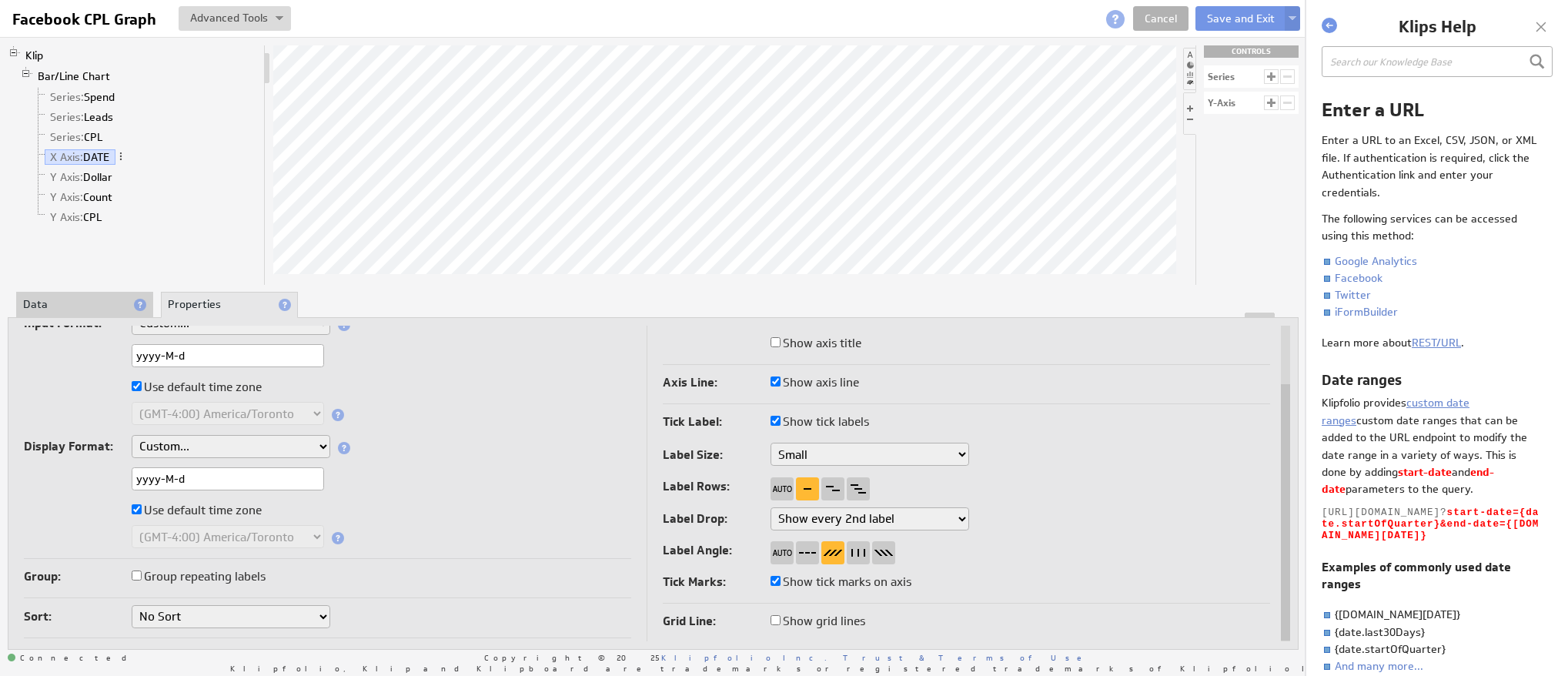
click at [780, 622] on input "Show grid lines" at bounding box center [776, 620] width 10 height 10
checkbox input "true"
select select "2"
click at [91, 181] on link "Y Axis: Dollar" at bounding box center [81, 177] width 74 height 15
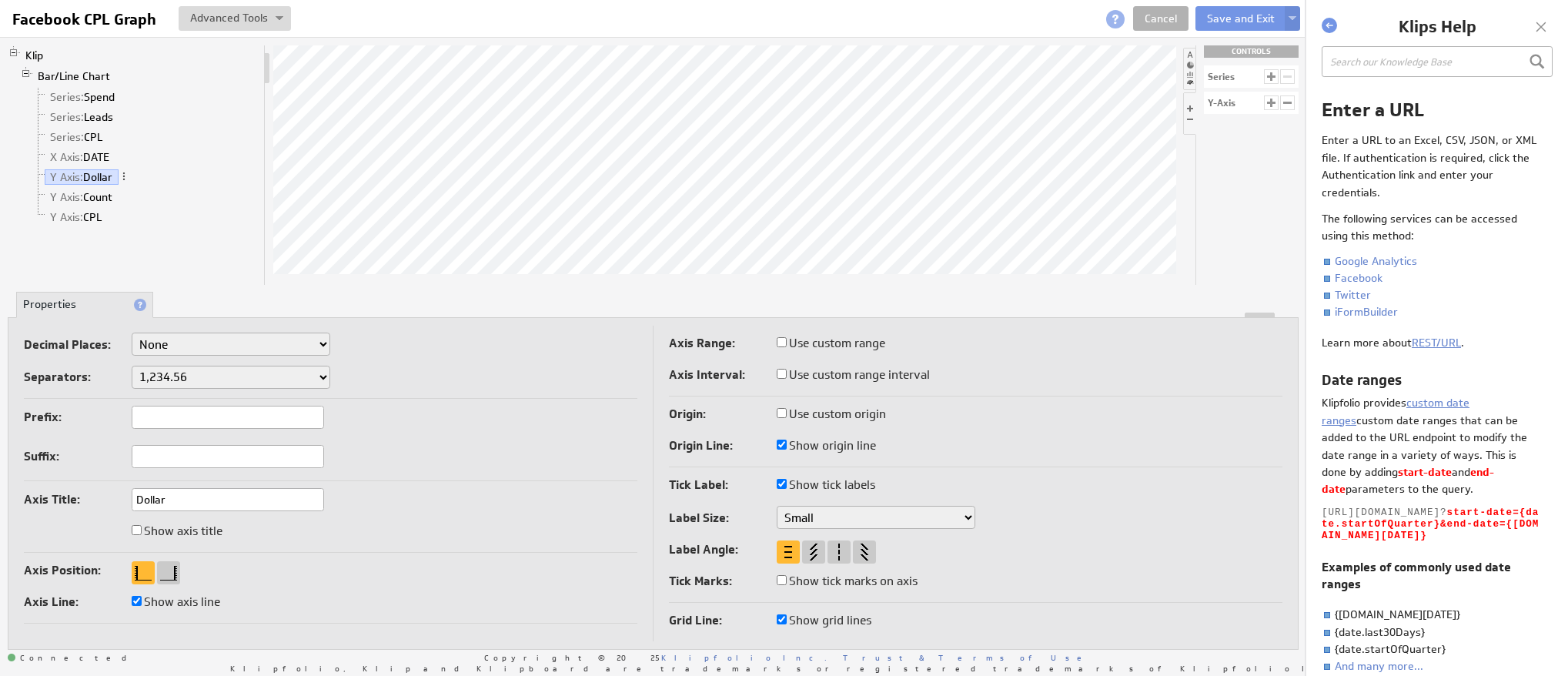
click at [782, 581] on input "Show tick marks on axis" at bounding box center [781, 580] width 10 height 10
checkbox input "true"
click at [779, 582] on input "Show tick marks on axis" at bounding box center [781, 580] width 10 height 10
checkbox input "false"
click at [779, 582] on input "Show tick marks on axis" at bounding box center [781, 580] width 10 height 10
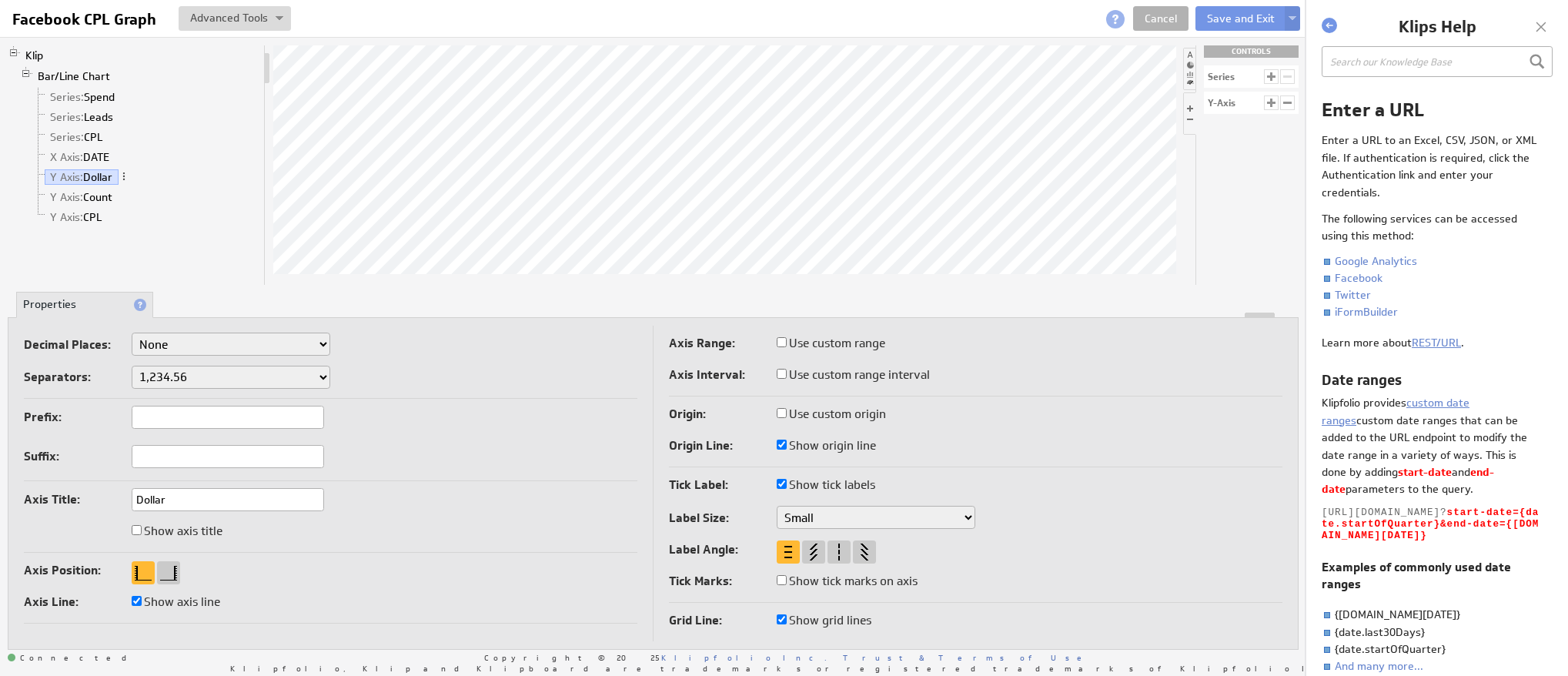
checkbox input "true"
click at [779, 582] on input "Show tick marks on axis" at bounding box center [781, 580] width 10 height 10
checkbox input "false"
click at [812, 556] on div at bounding box center [813, 552] width 24 height 24
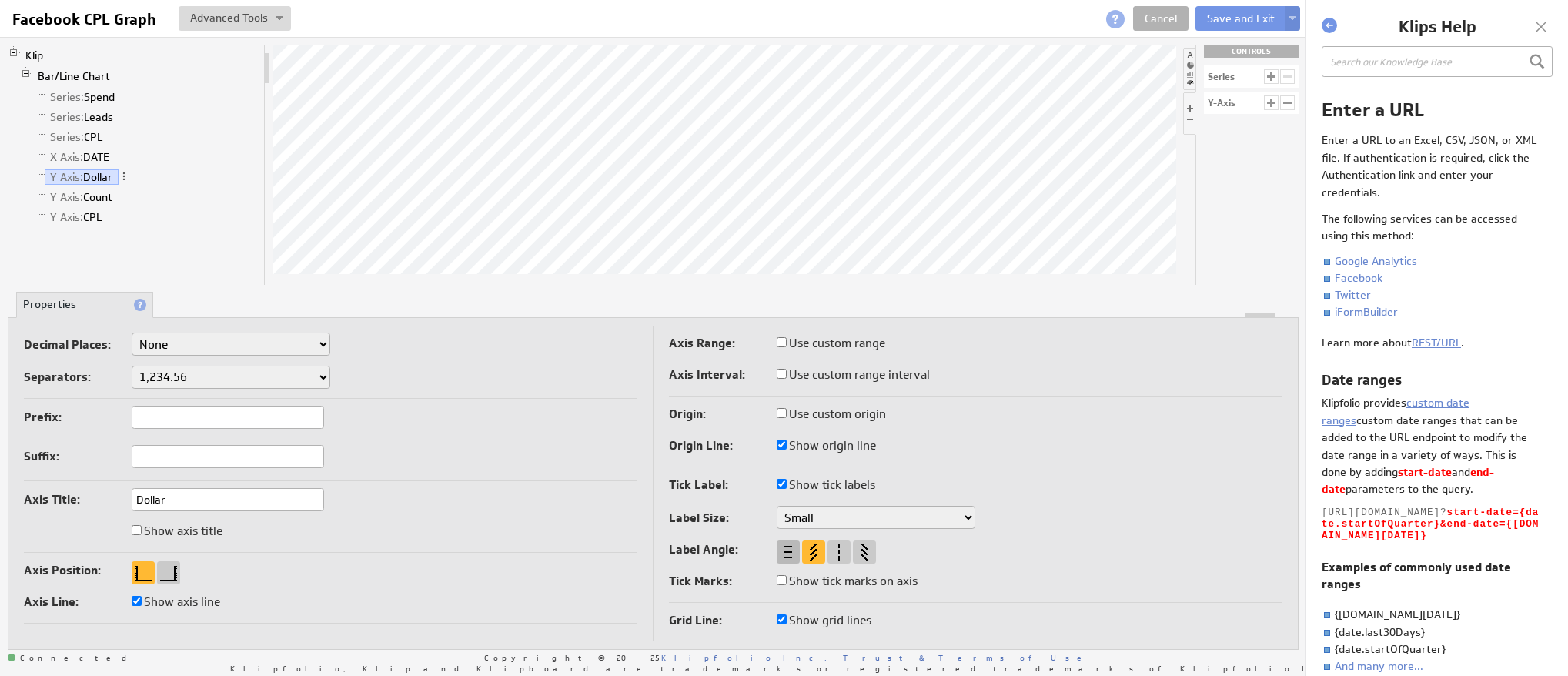
click at [790, 553] on div at bounding box center [788, 552] width 24 height 24
click at [1231, 11] on button "Save and Exit" at bounding box center [1240, 19] width 90 height 25
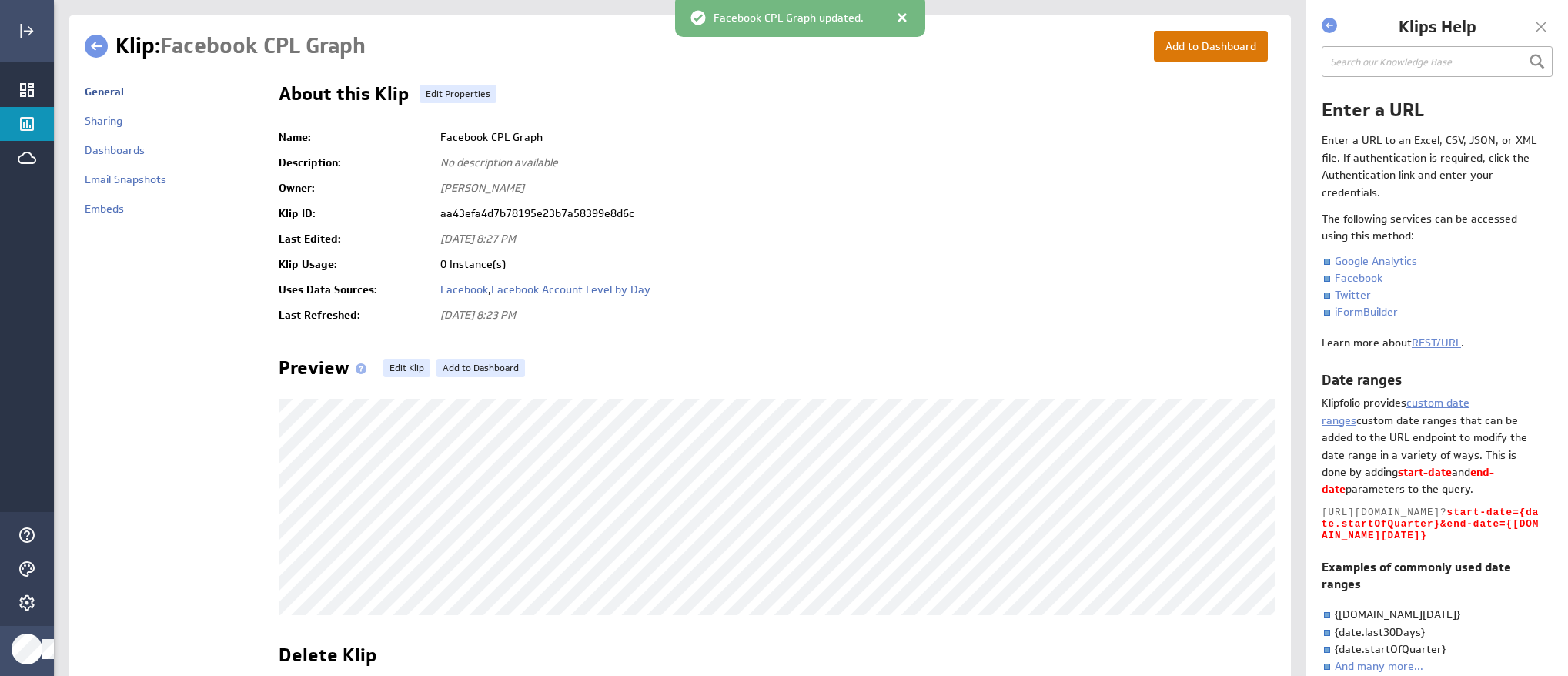
click at [1211, 40] on button "Add to Dashboard" at bounding box center [1210, 46] width 114 height 31
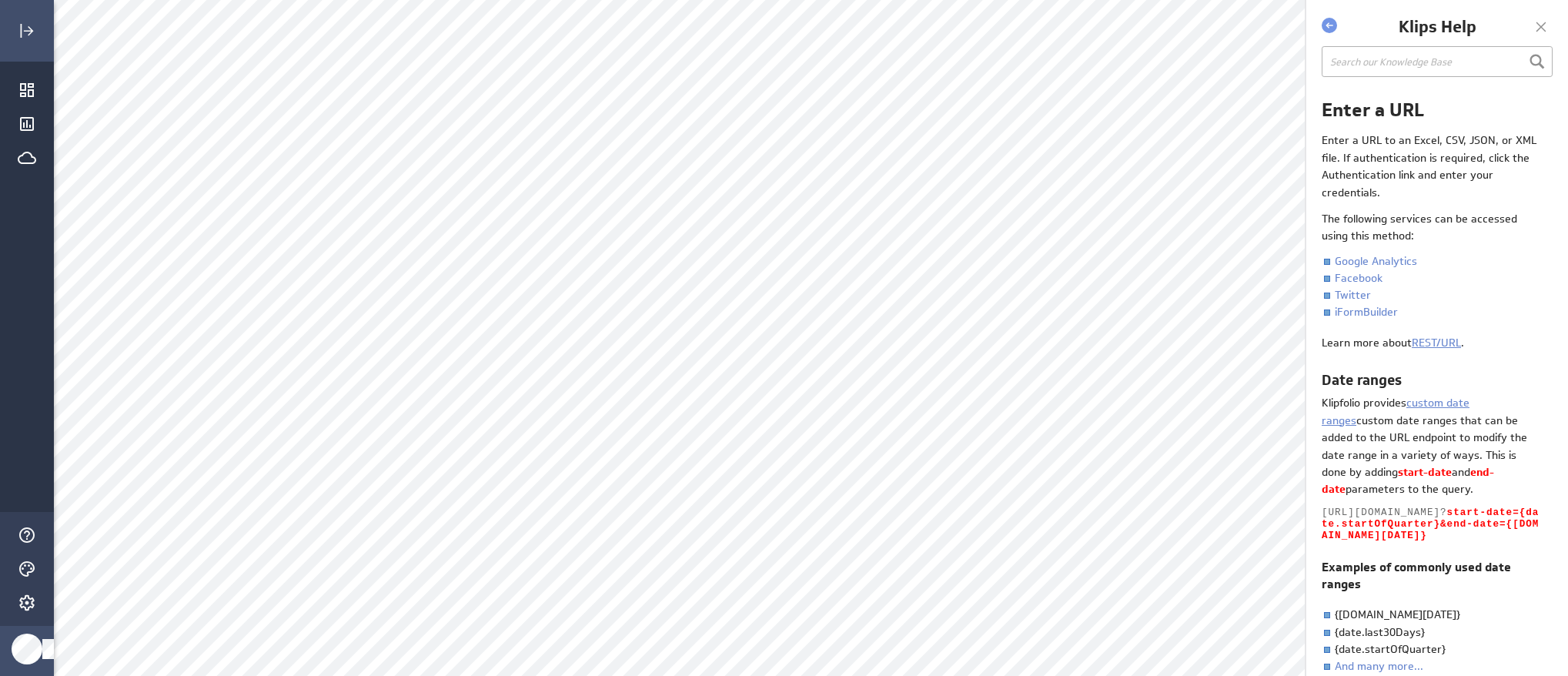
scroll to position [1, 0]
click at [1218, 82] on div "Edit..." at bounding box center [1205, 84] width 154 height 25
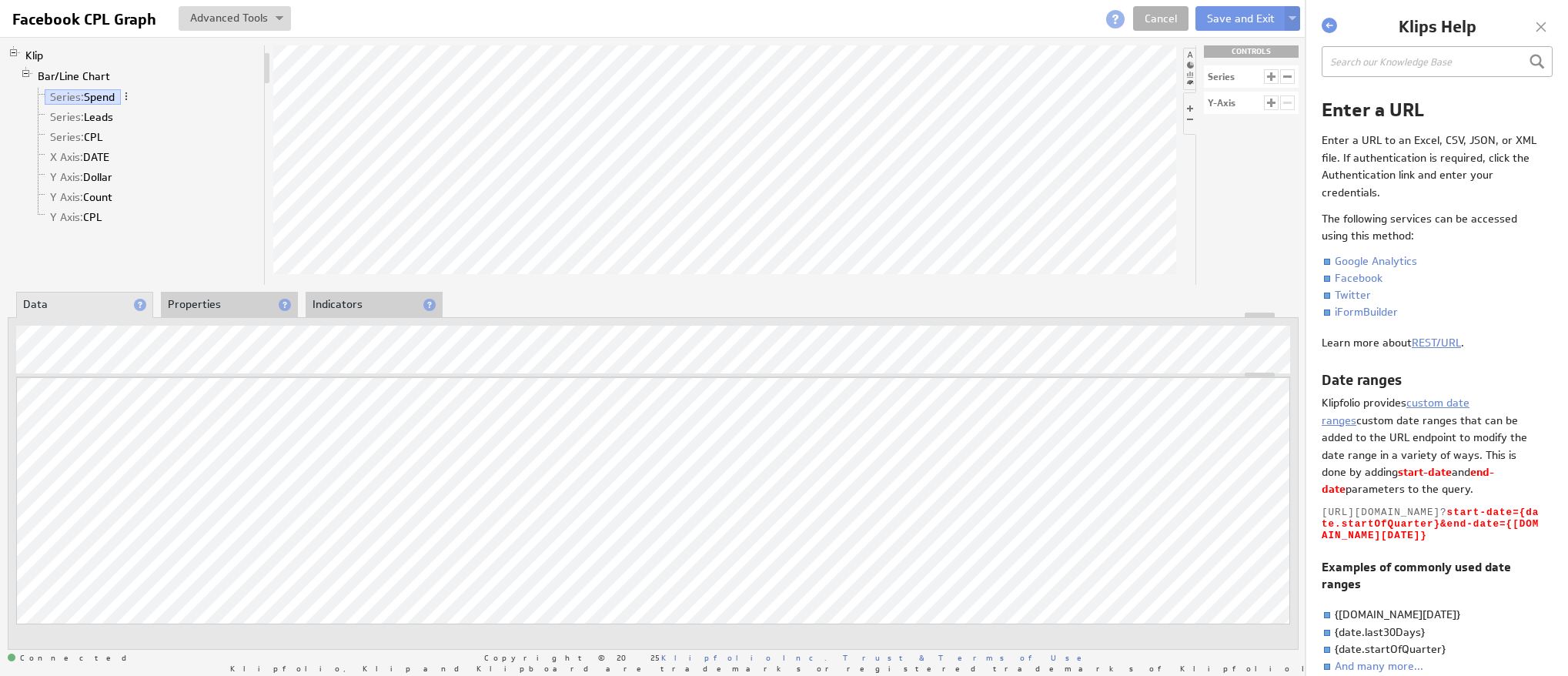
click at [342, 299] on li "Indicators" at bounding box center [373, 305] width 137 height 26
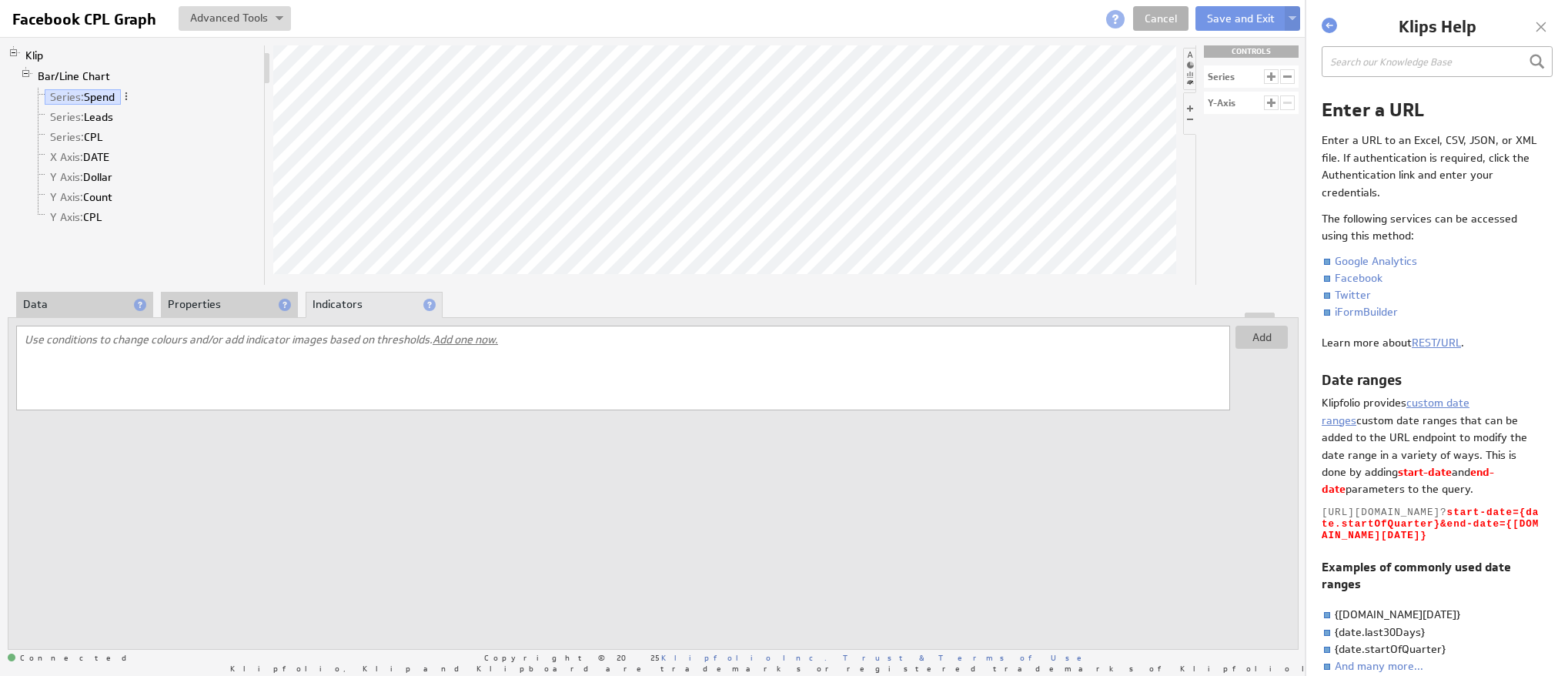
click at [208, 305] on li "Properties" at bounding box center [229, 305] width 137 height 26
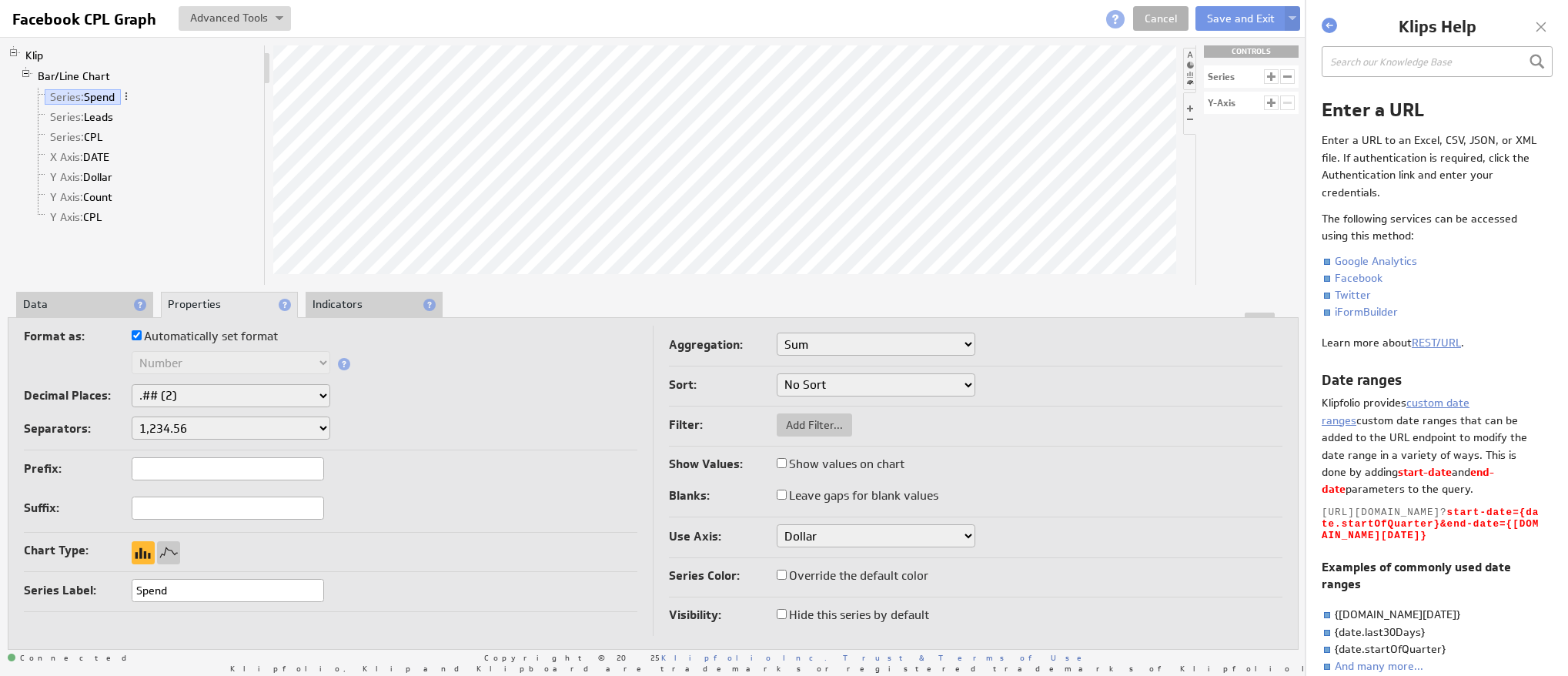
click at [90, 303] on li "Data" at bounding box center [84, 305] width 137 height 26
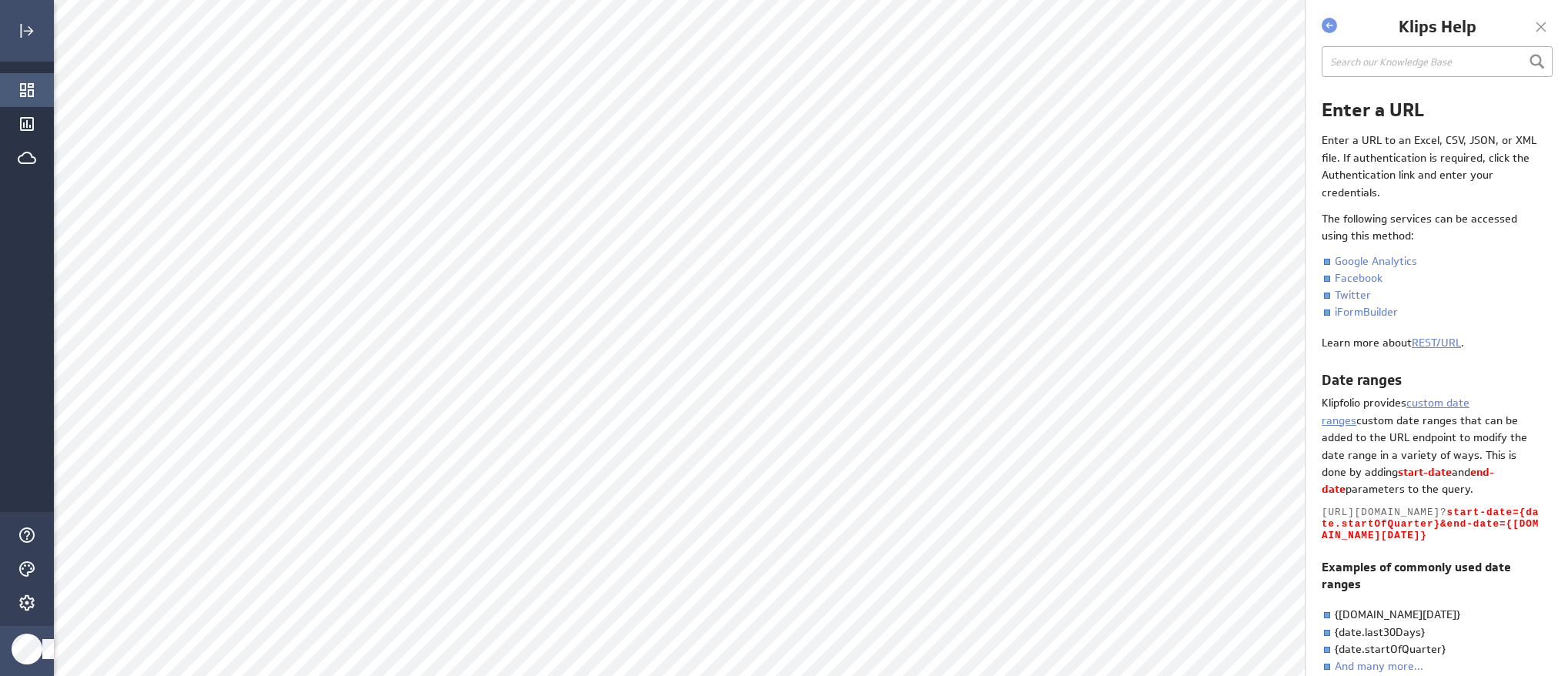
click at [16, 91] on div "Dashboards" at bounding box center [26, 91] width 54 height 34
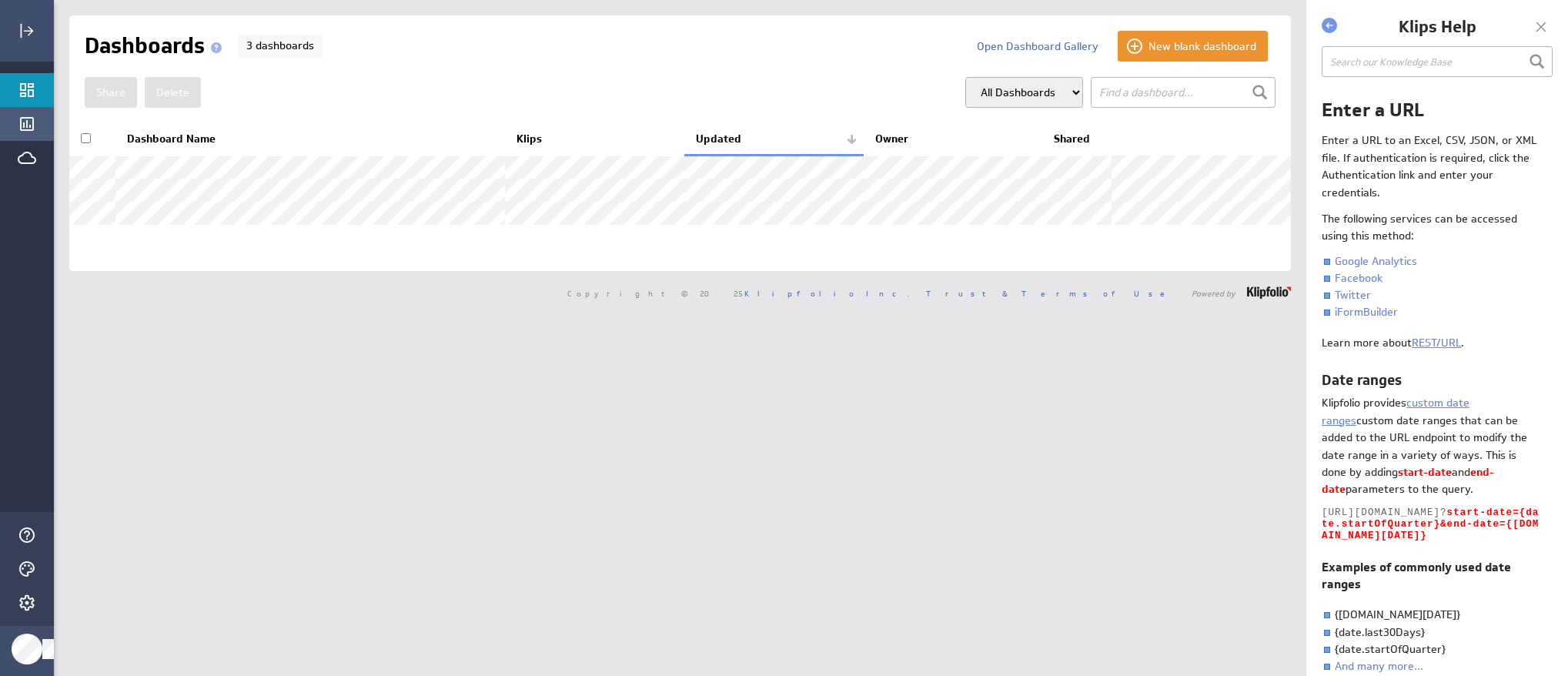
click at [29, 126] on icon "Klips" at bounding box center [26, 124] width 14 height 14
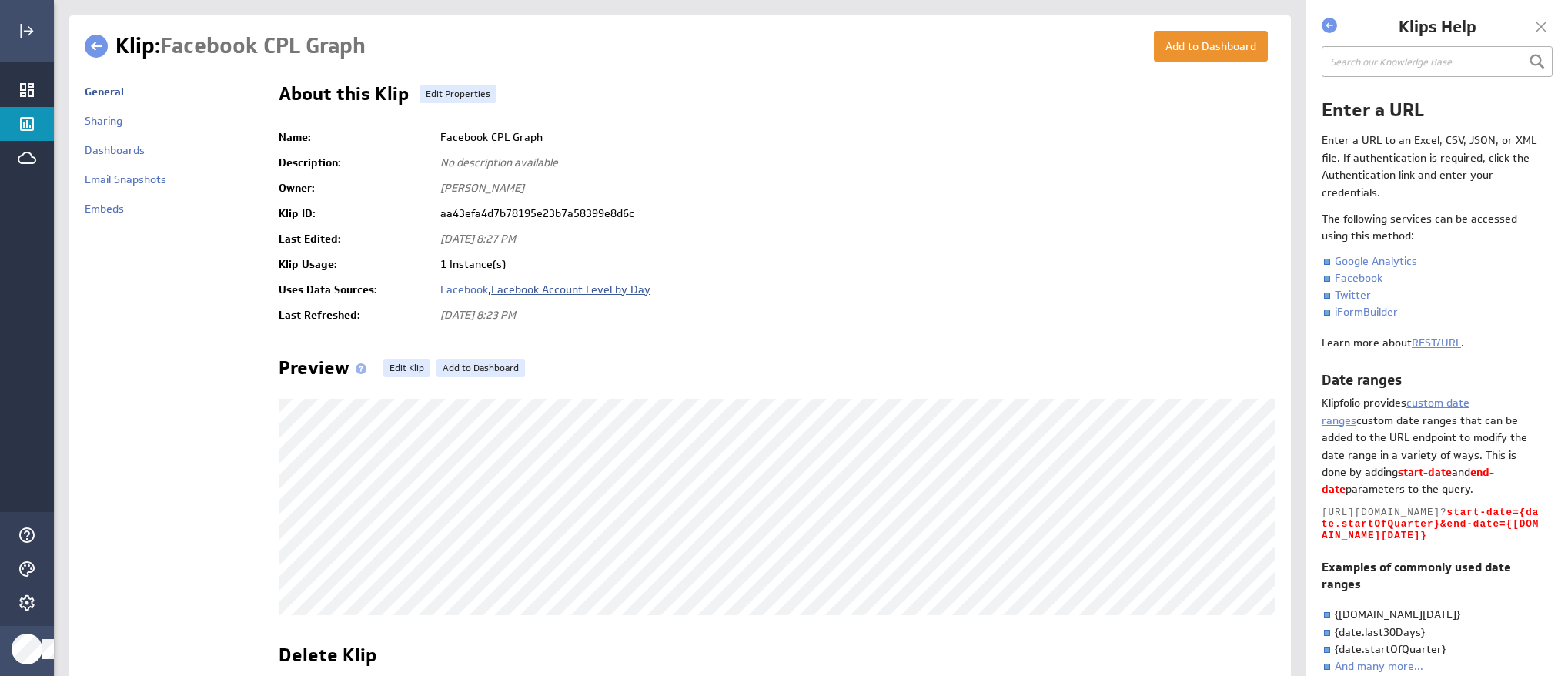
click at [539, 287] on link "Facebook Account Level by Day" at bounding box center [570, 289] width 159 height 14
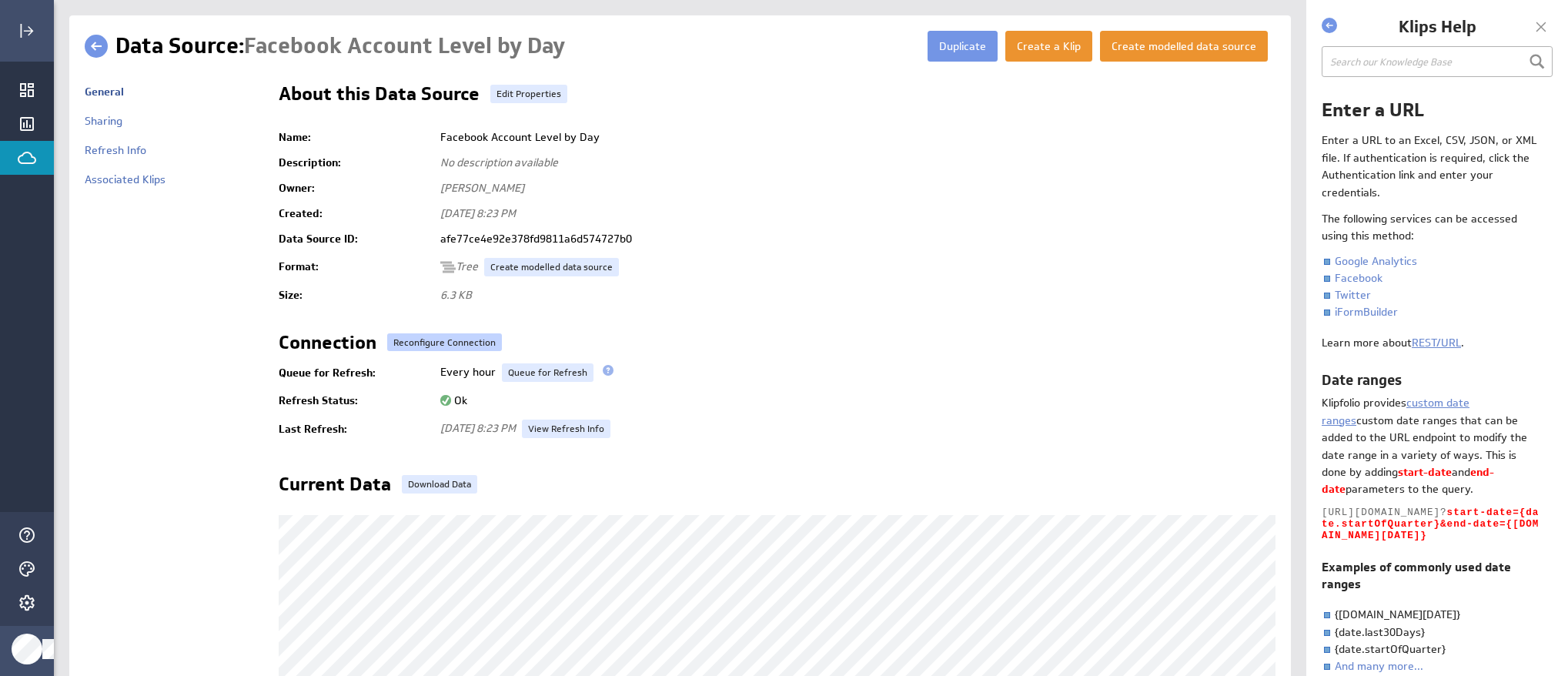
click at [455, 341] on button "Reconfigure Connection" at bounding box center [445, 342] width 115 height 18
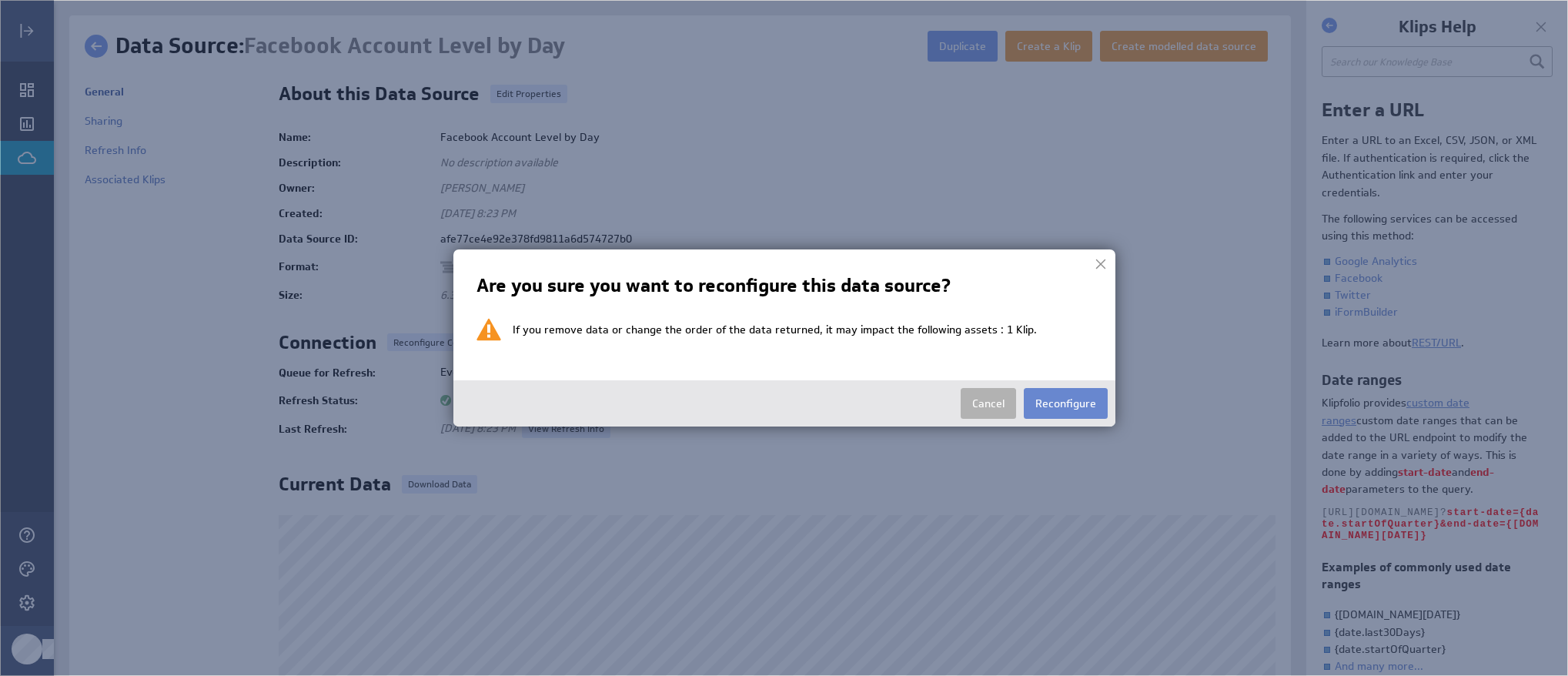
click at [1077, 407] on button "Reconfigure" at bounding box center [1065, 404] width 84 height 31
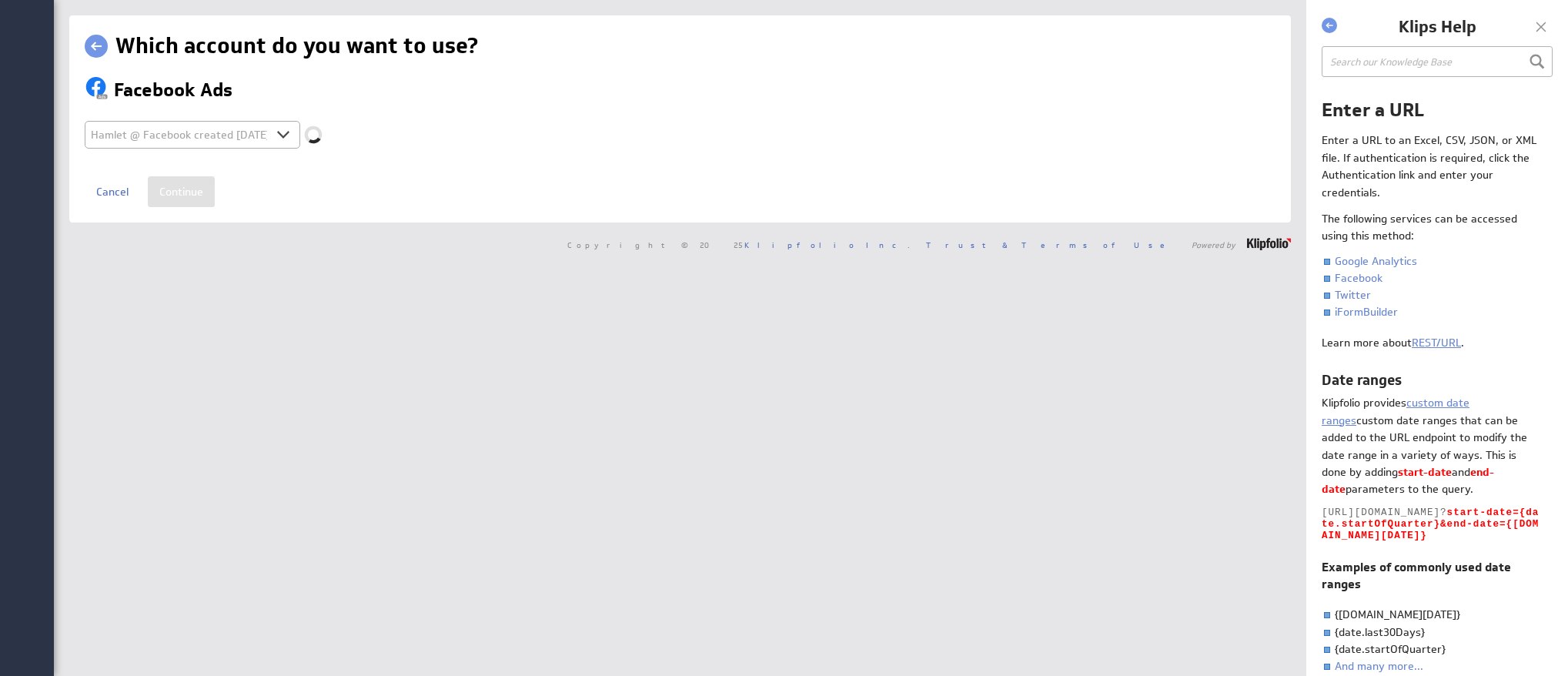
select select "d5ab8409ab0d43b85c945bec943fa4af"
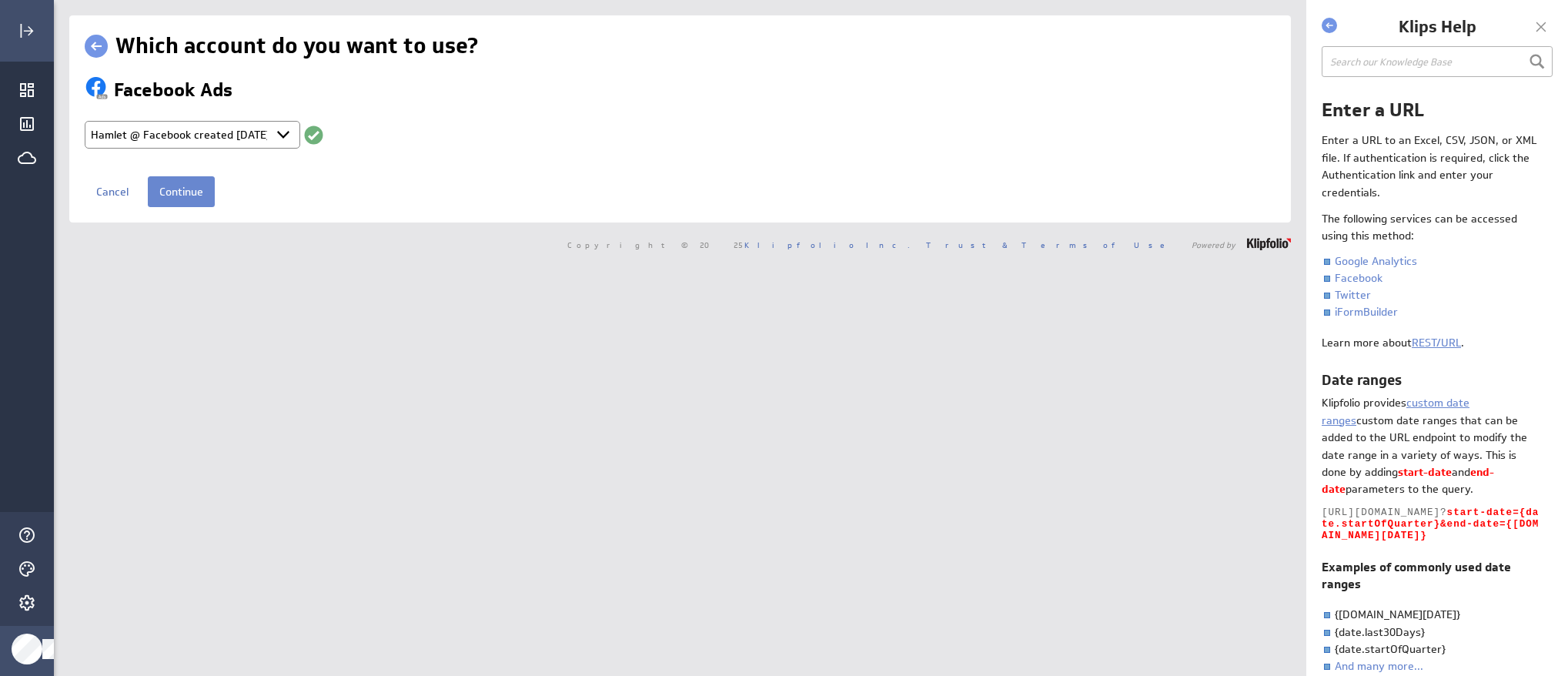
click at [179, 197] on input "Continue" at bounding box center [181, 191] width 67 height 31
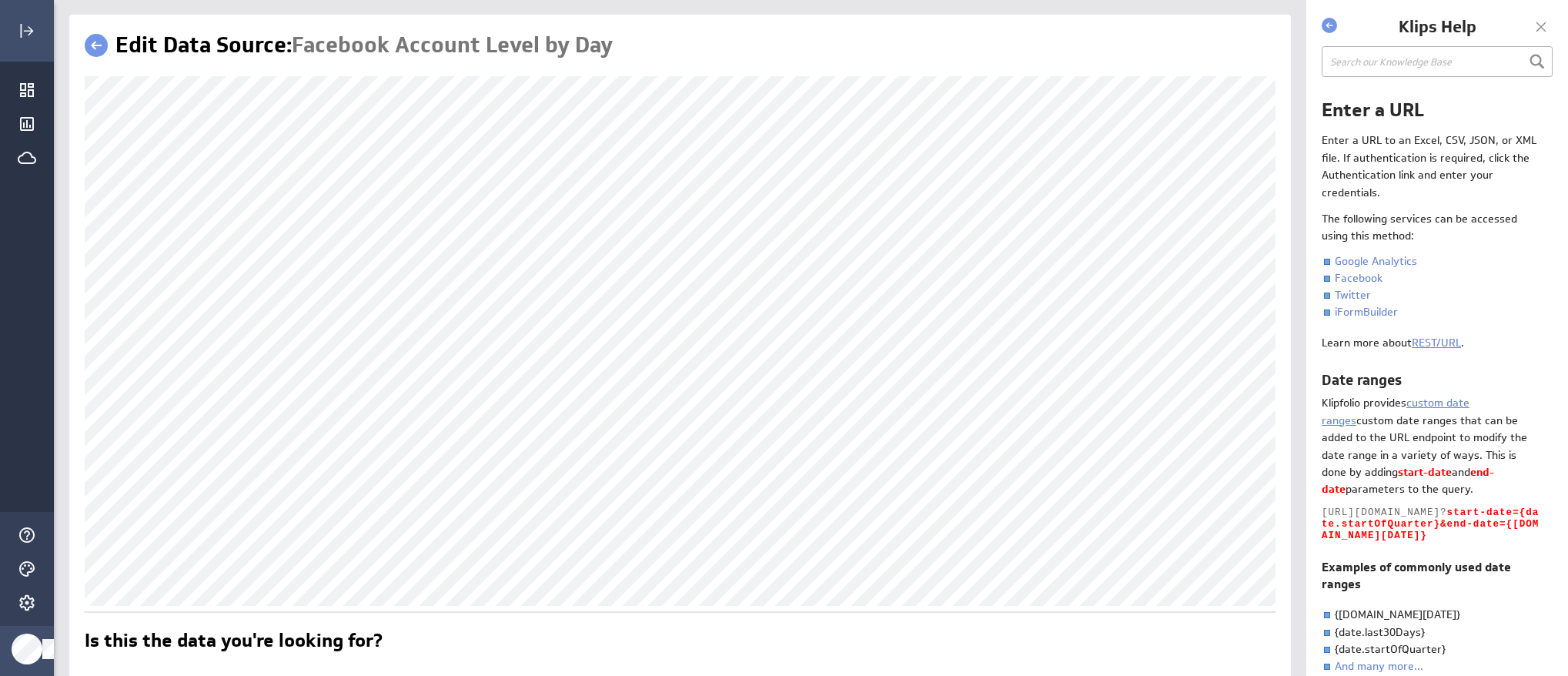
scroll to position [2, 0]
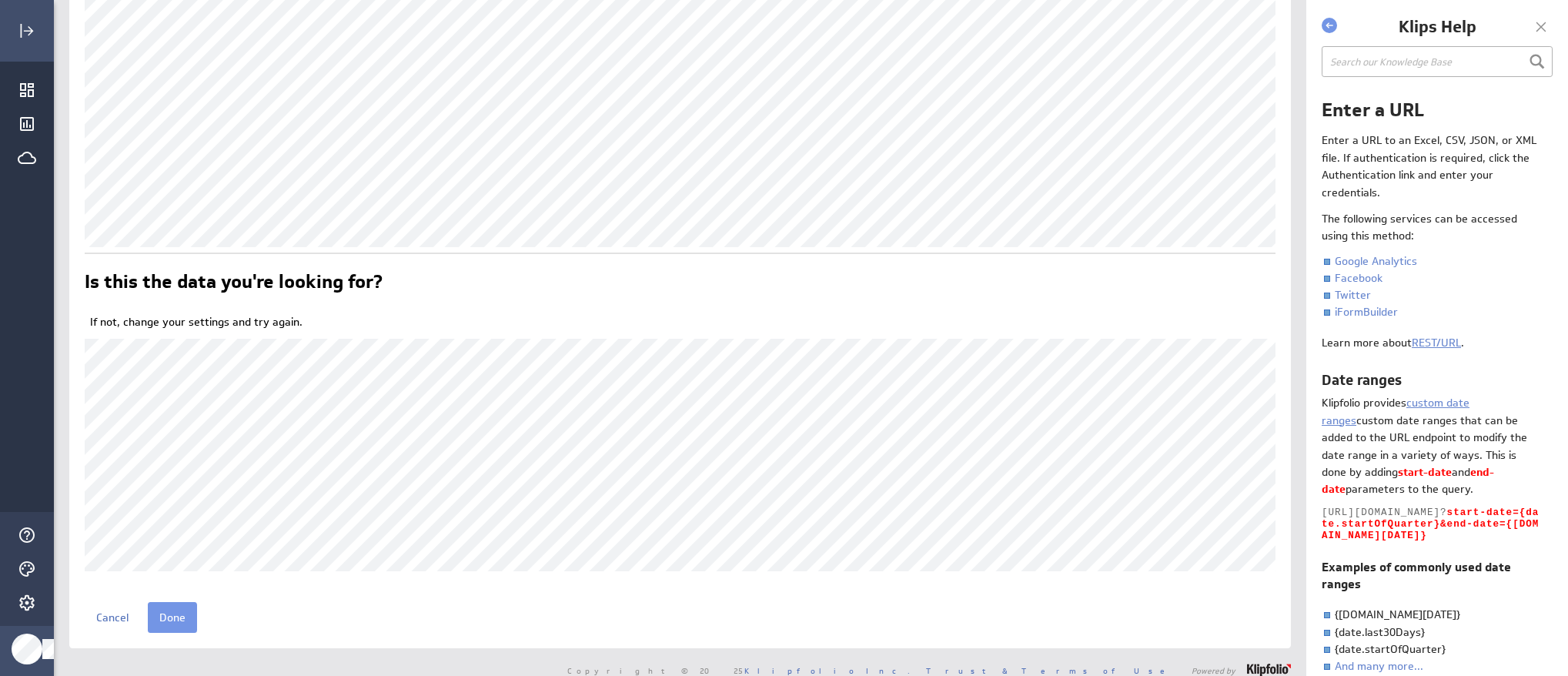
scroll to position [375, 0]
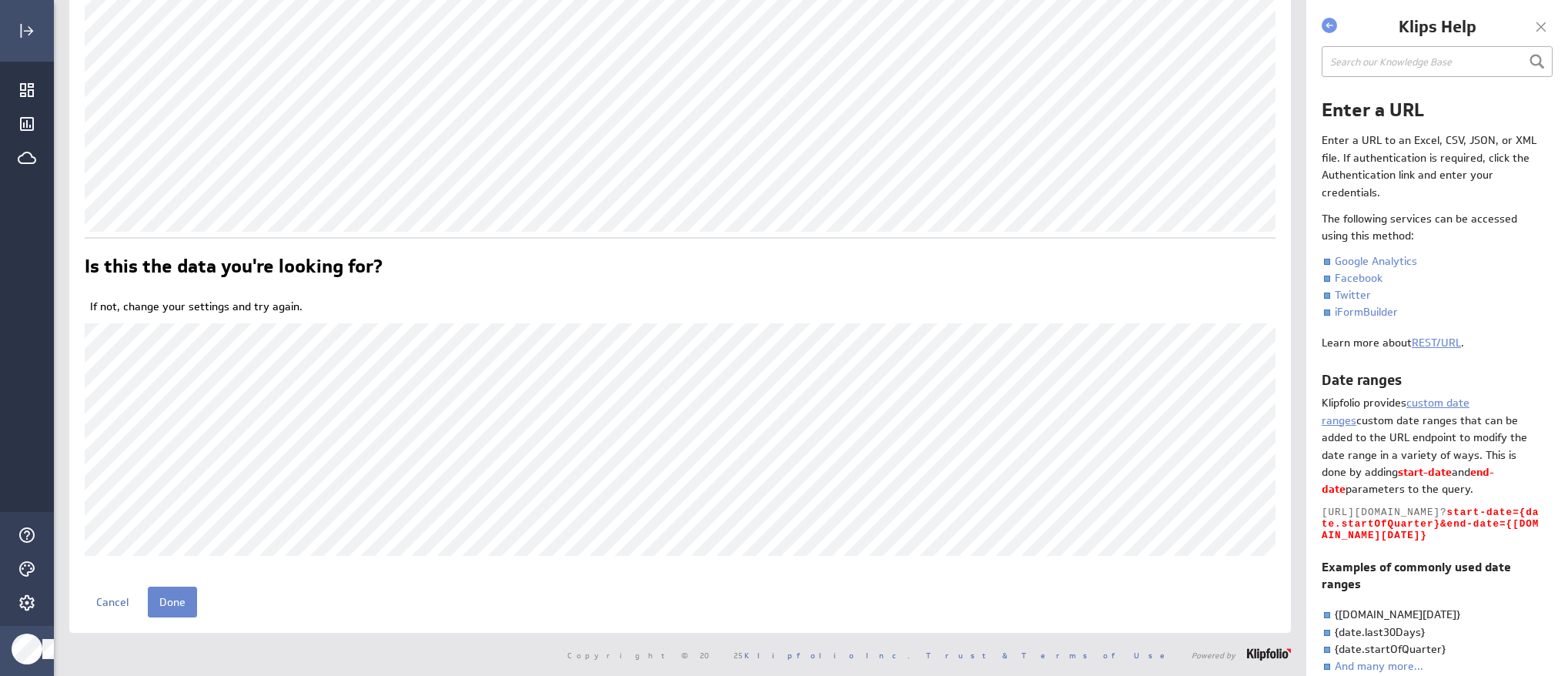
click at [174, 599] on input "Done" at bounding box center [172, 602] width 49 height 31
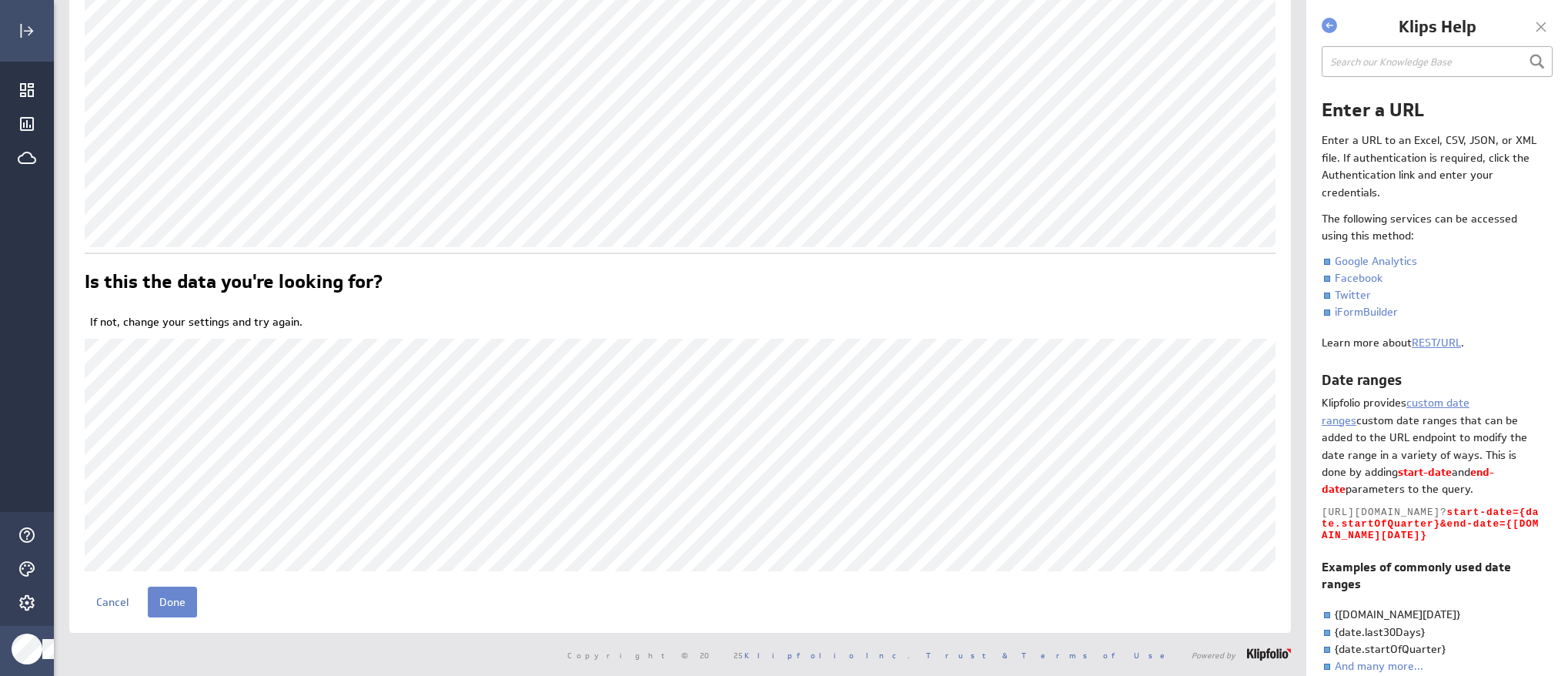
scroll to position [359, 0]
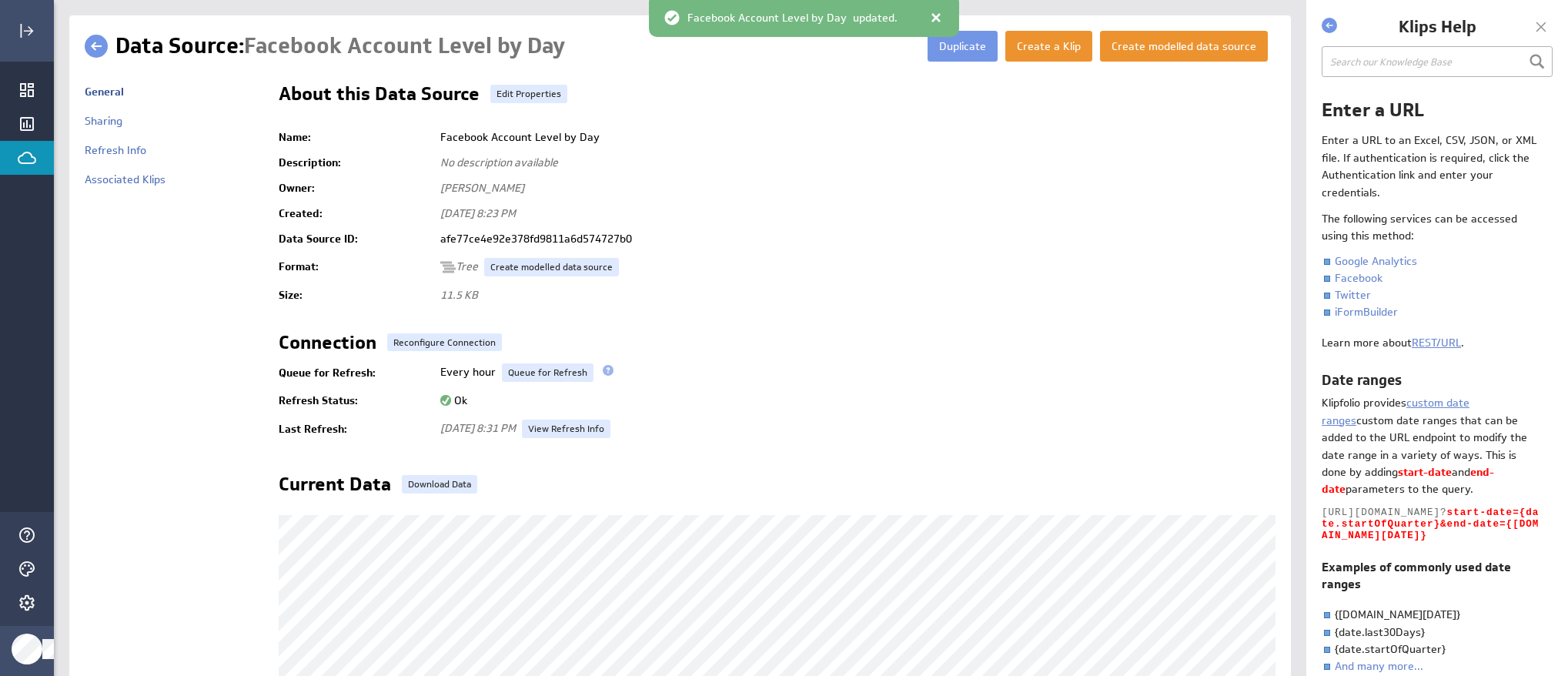
click at [95, 48] on link at bounding box center [96, 46] width 24 height 24
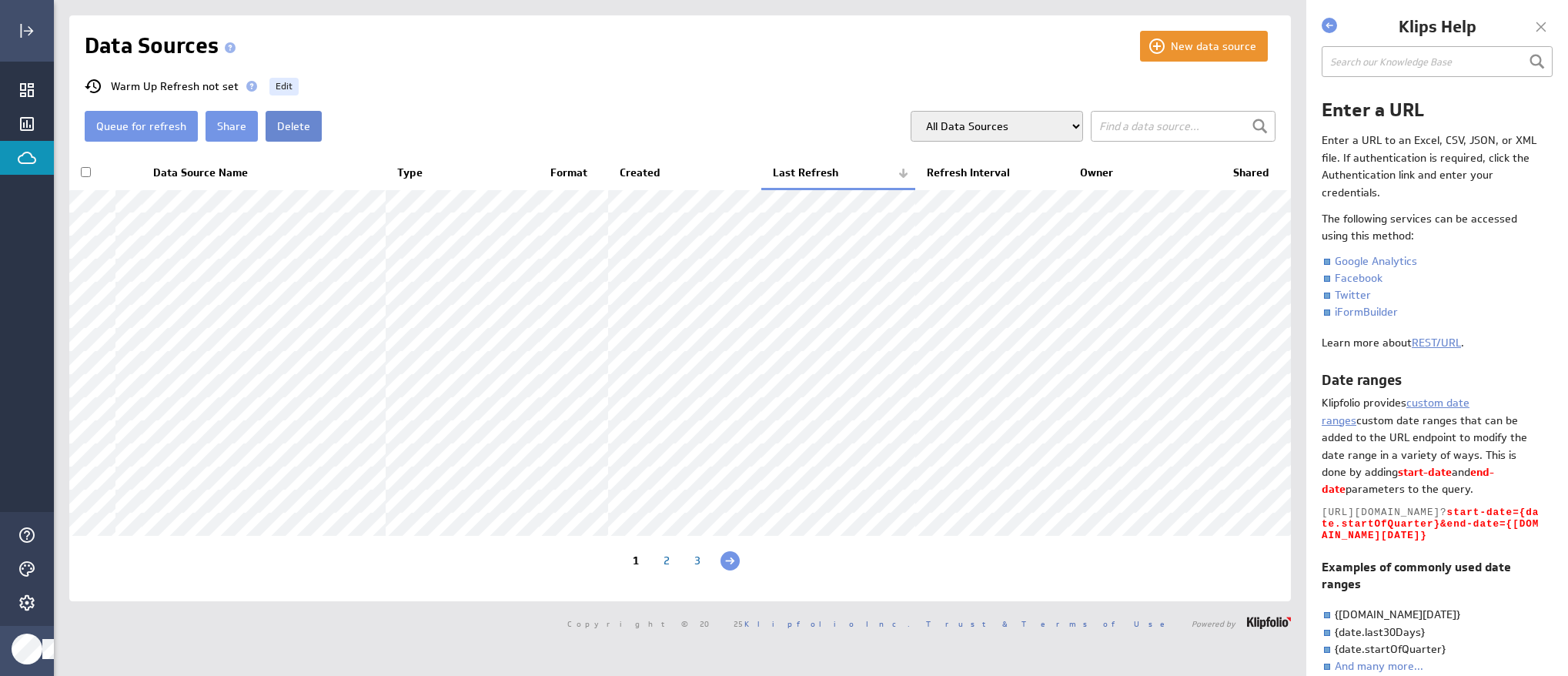
click at [281, 124] on button "Delete" at bounding box center [294, 126] width 57 height 31
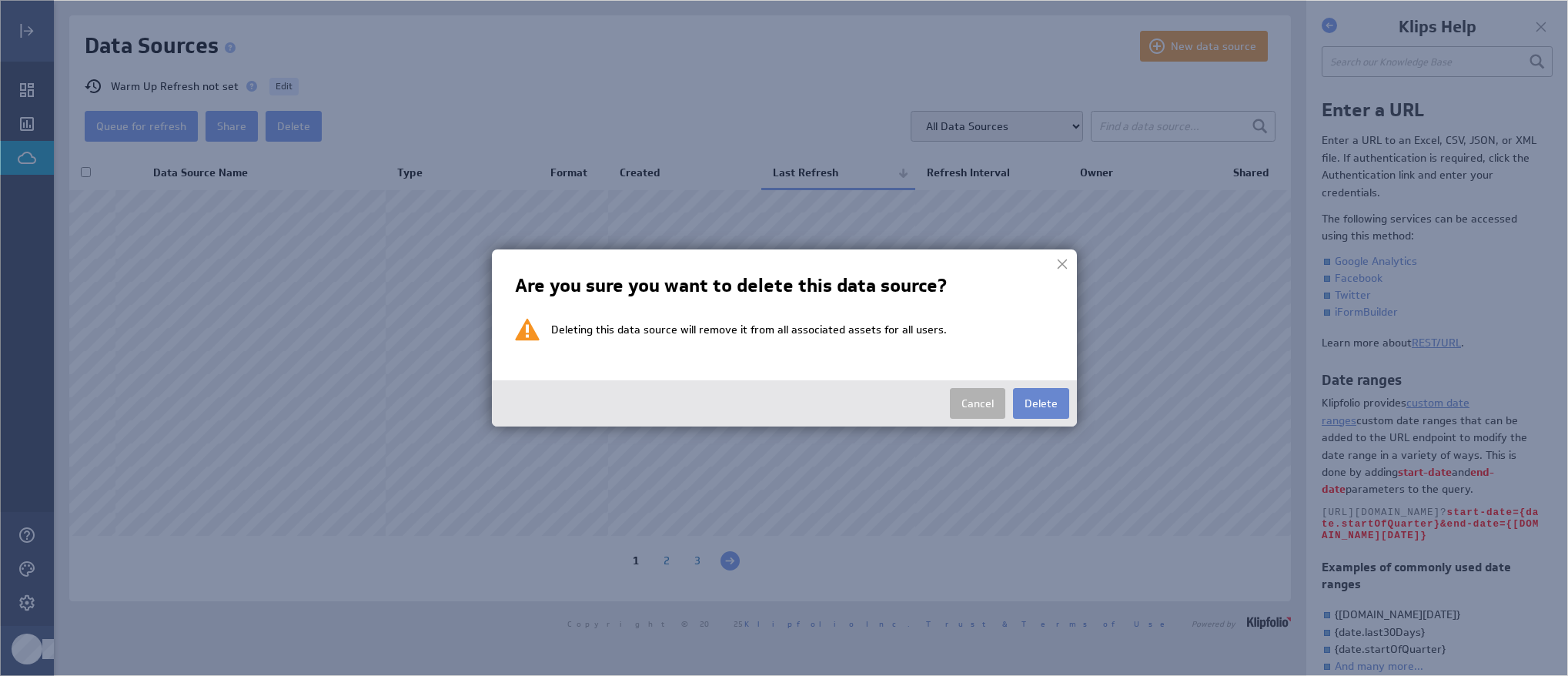
click at [1058, 404] on button "Delete" at bounding box center [1041, 404] width 57 height 31
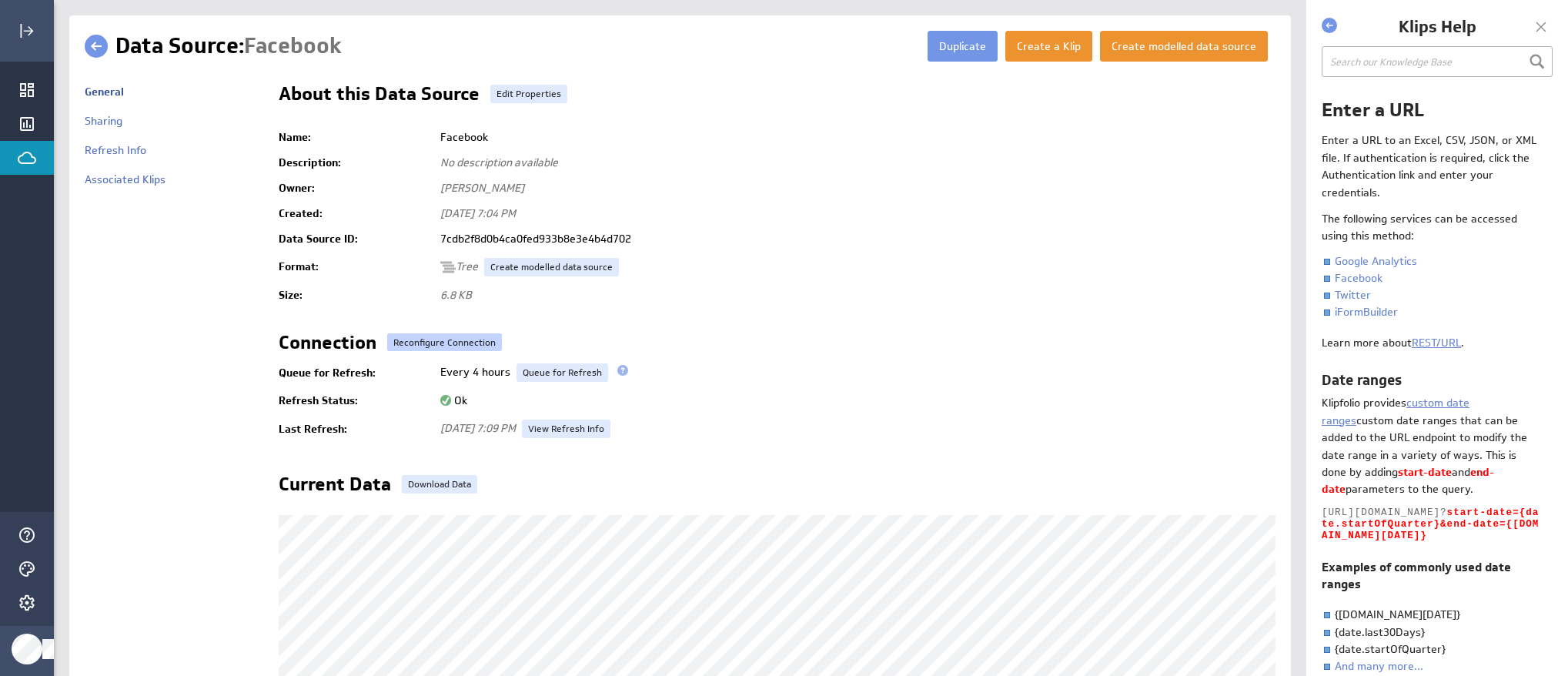
click at [418, 347] on button "Reconfigure Connection" at bounding box center [445, 342] width 115 height 18
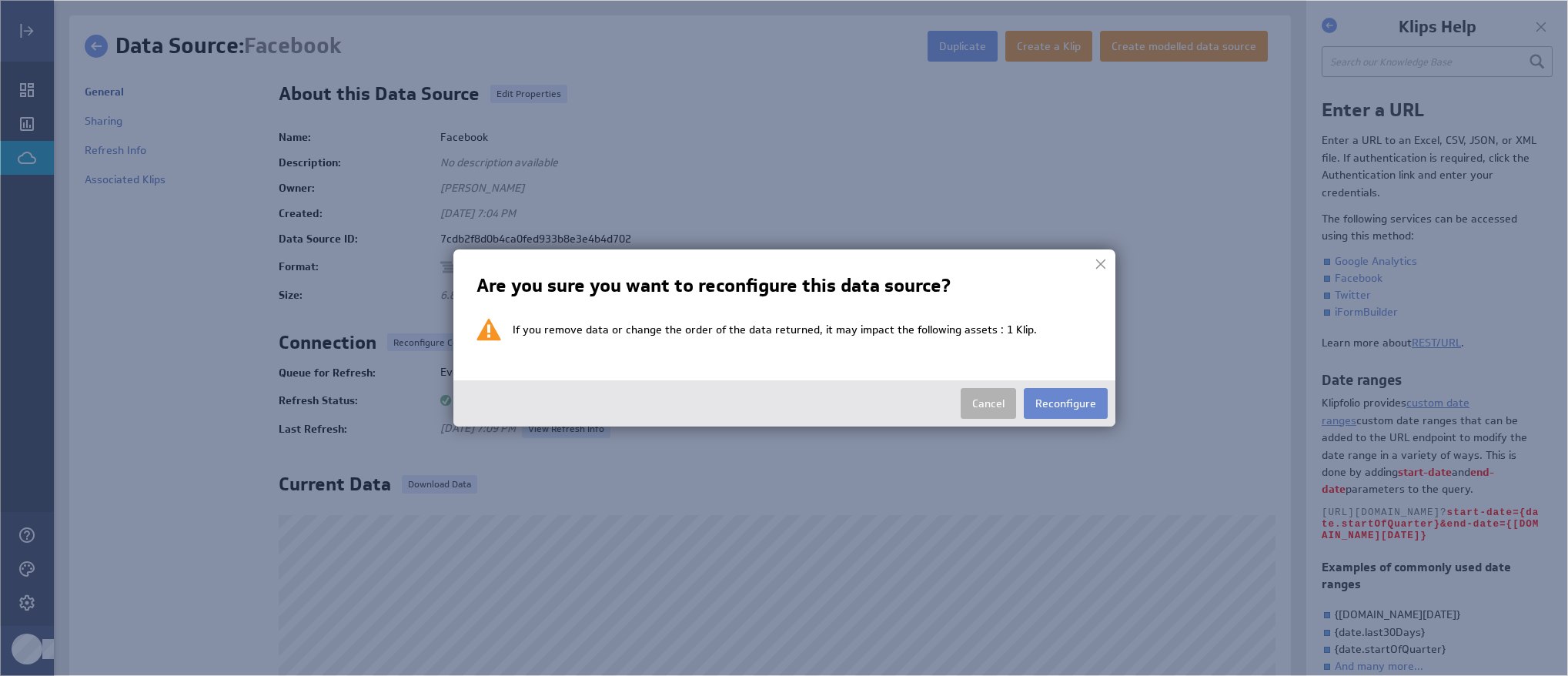
click at [1071, 404] on button "Reconfigure" at bounding box center [1065, 404] width 84 height 31
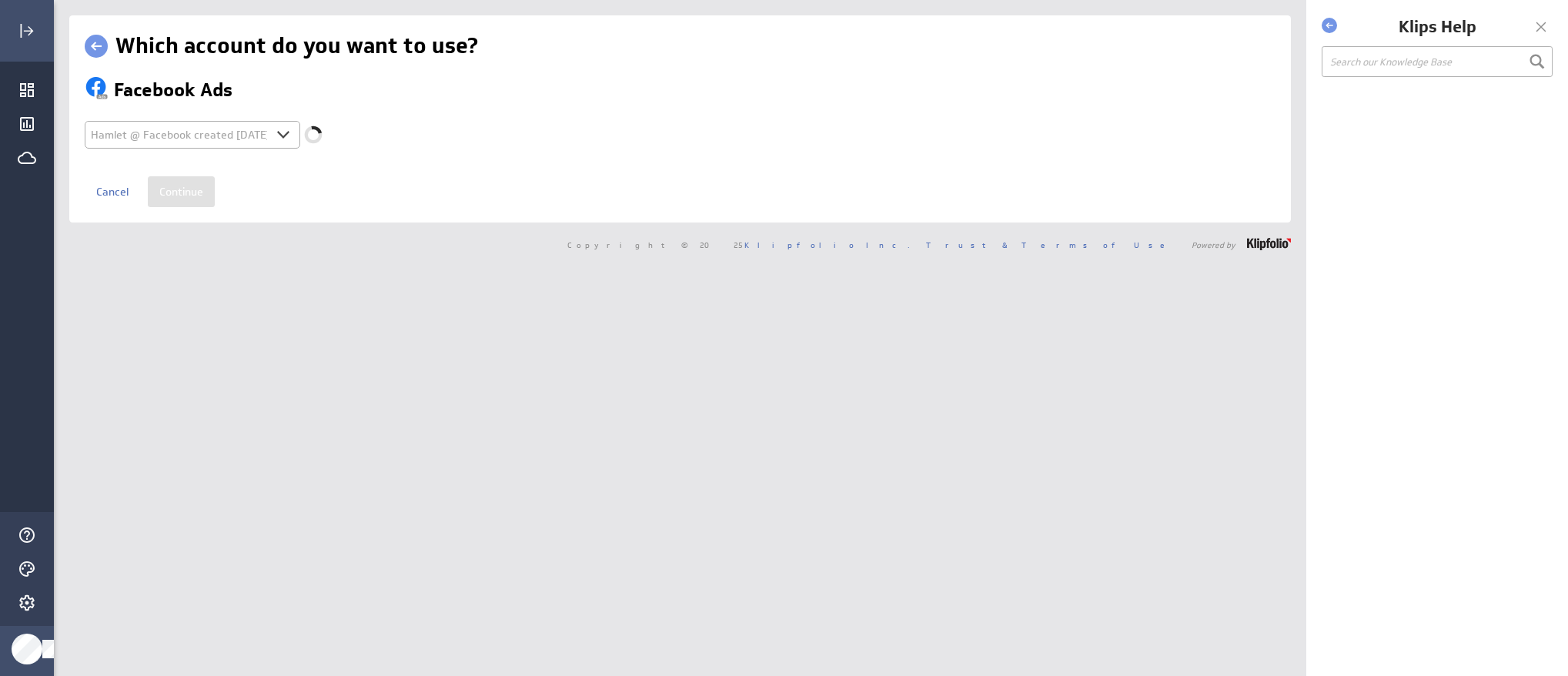
select select "d5ab8409ab0d43b85c945bec943fa4af"
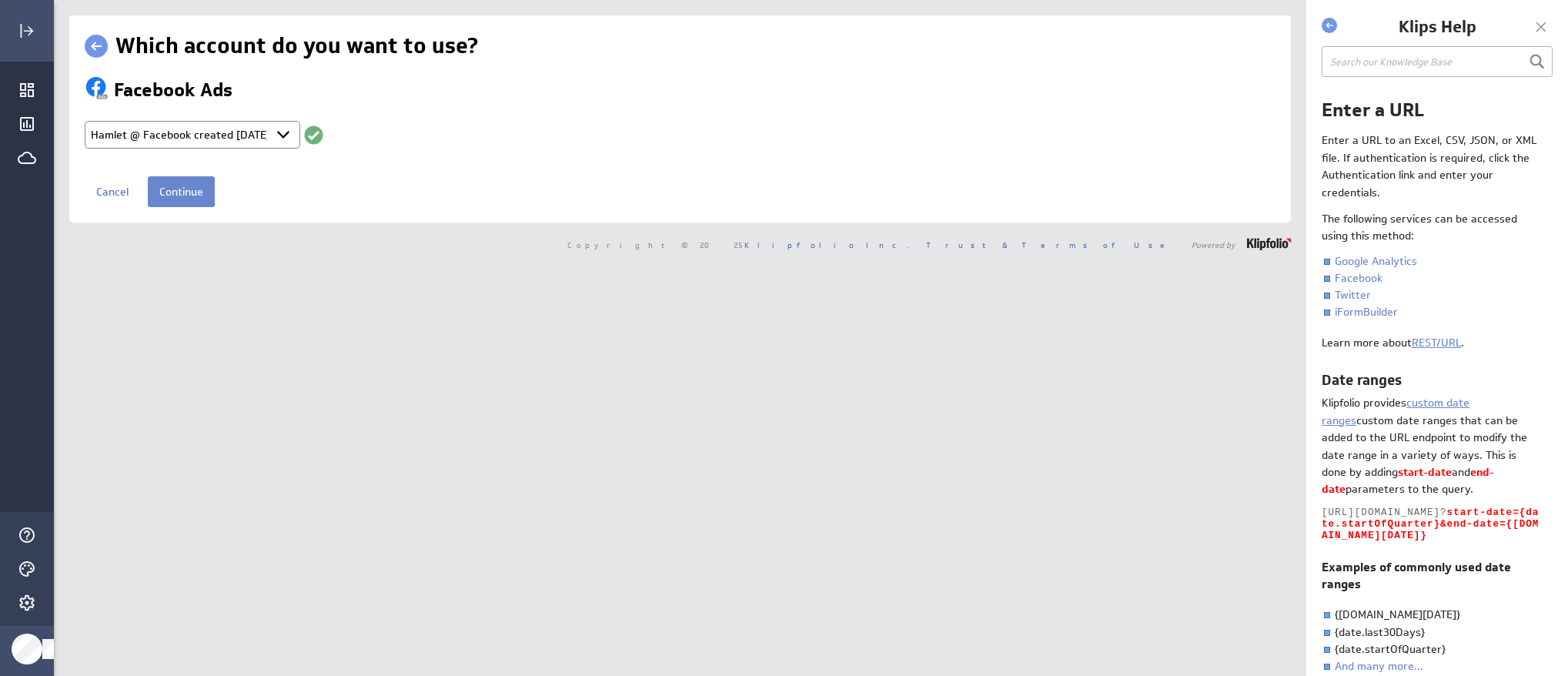
click at [188, 196] on input "Continue" at bounding box center [181, 191] width 67 height 31
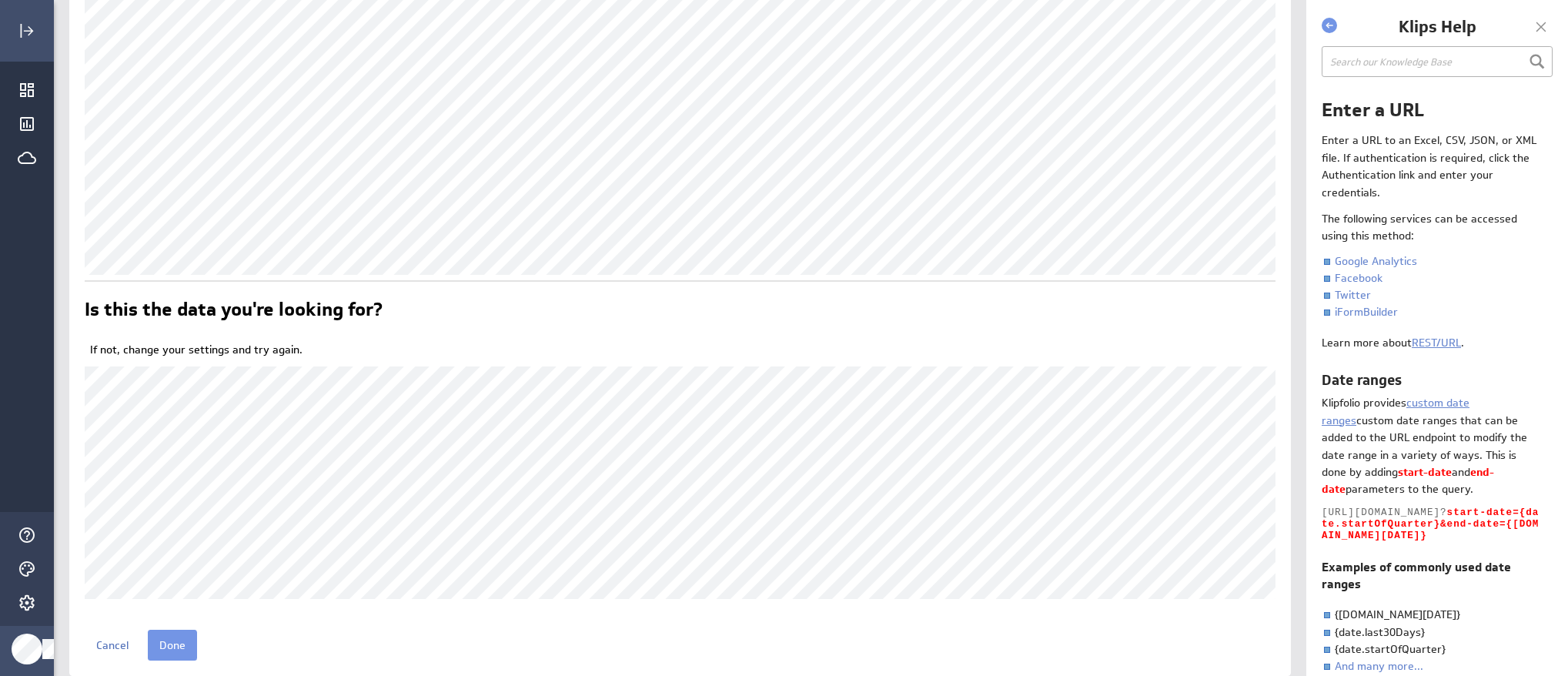
scroll to position [321, 0]
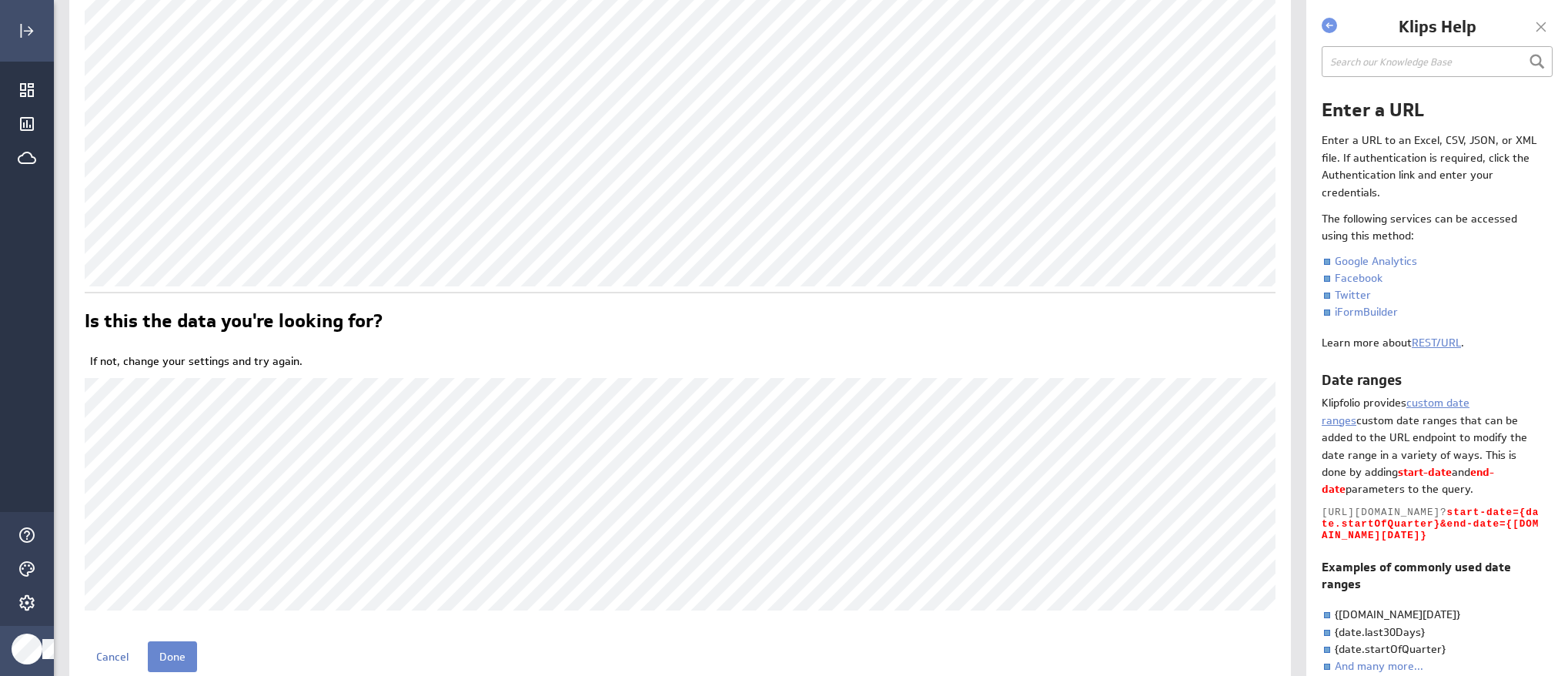
click at [175, 653] on input "Done" at bounding box center [172, 656] width 49 height 31
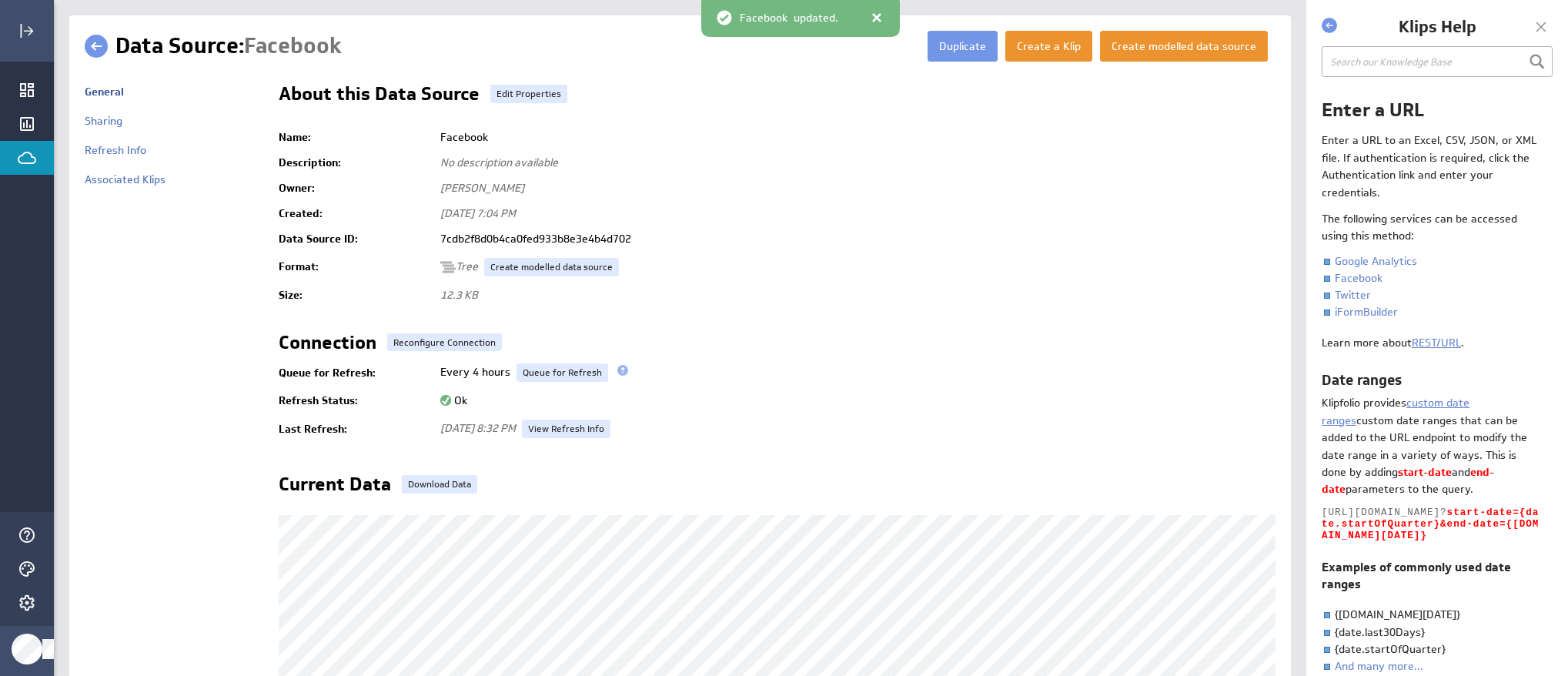
click at [96, 49] on link at bounding box center [96, 46] width 24 height 24
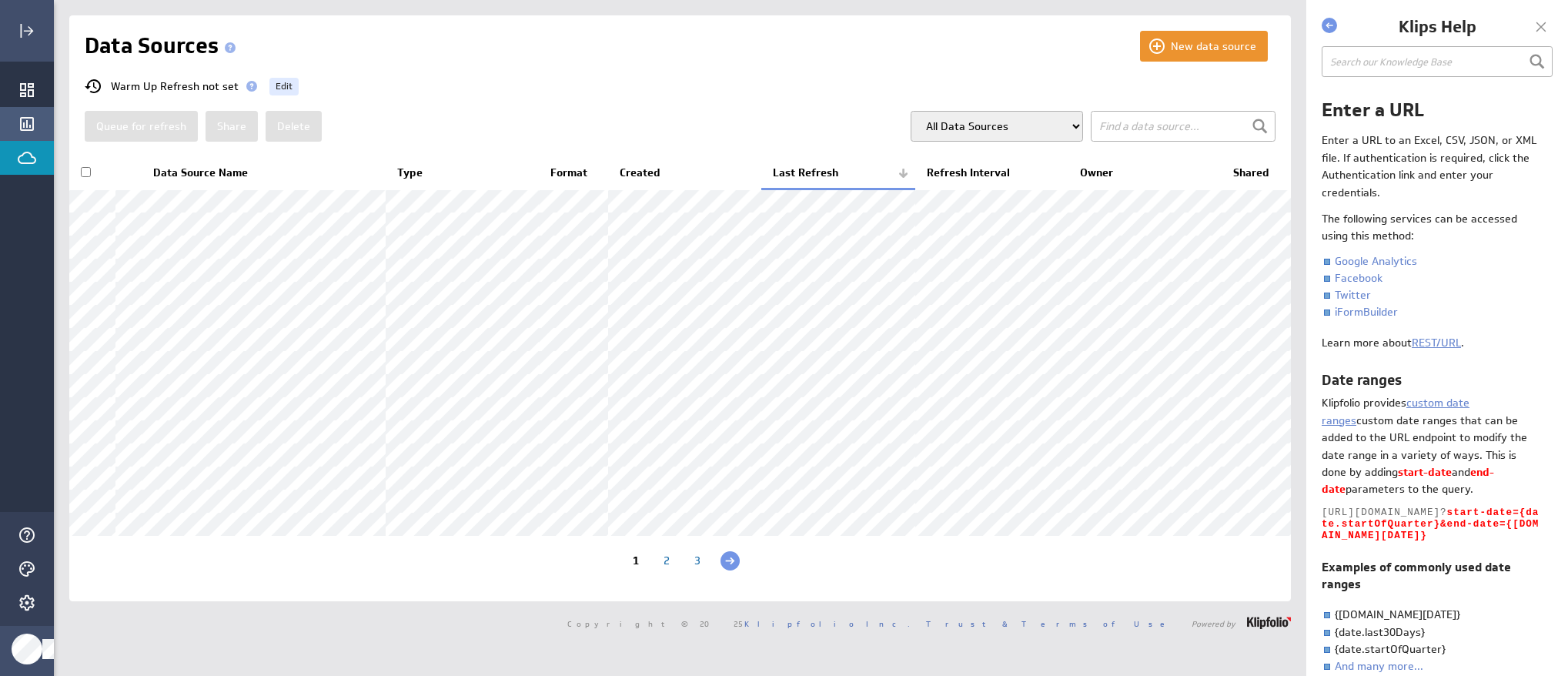
click at [24, 116] on icon "Klips" at bounding box center [27, 124] width 19 height 19
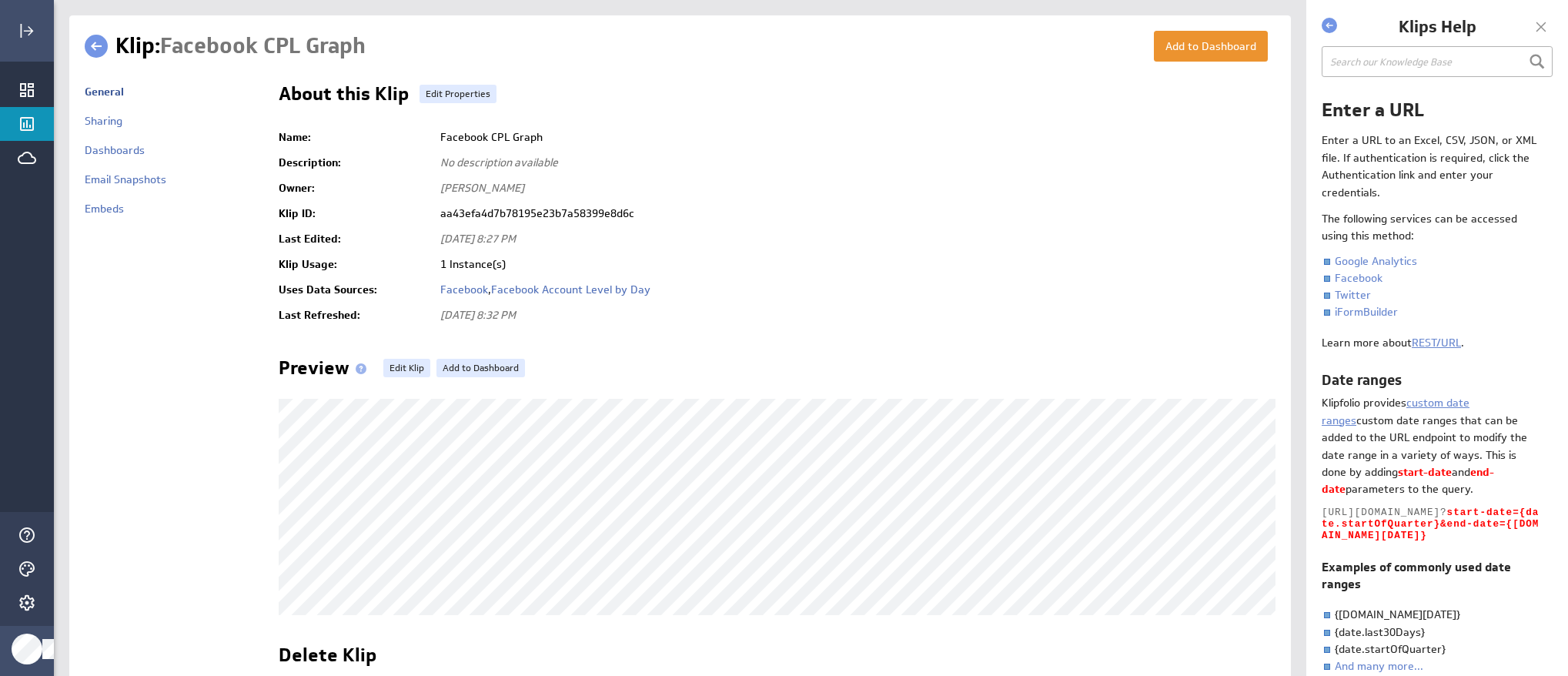
scroll to position [12, 0]
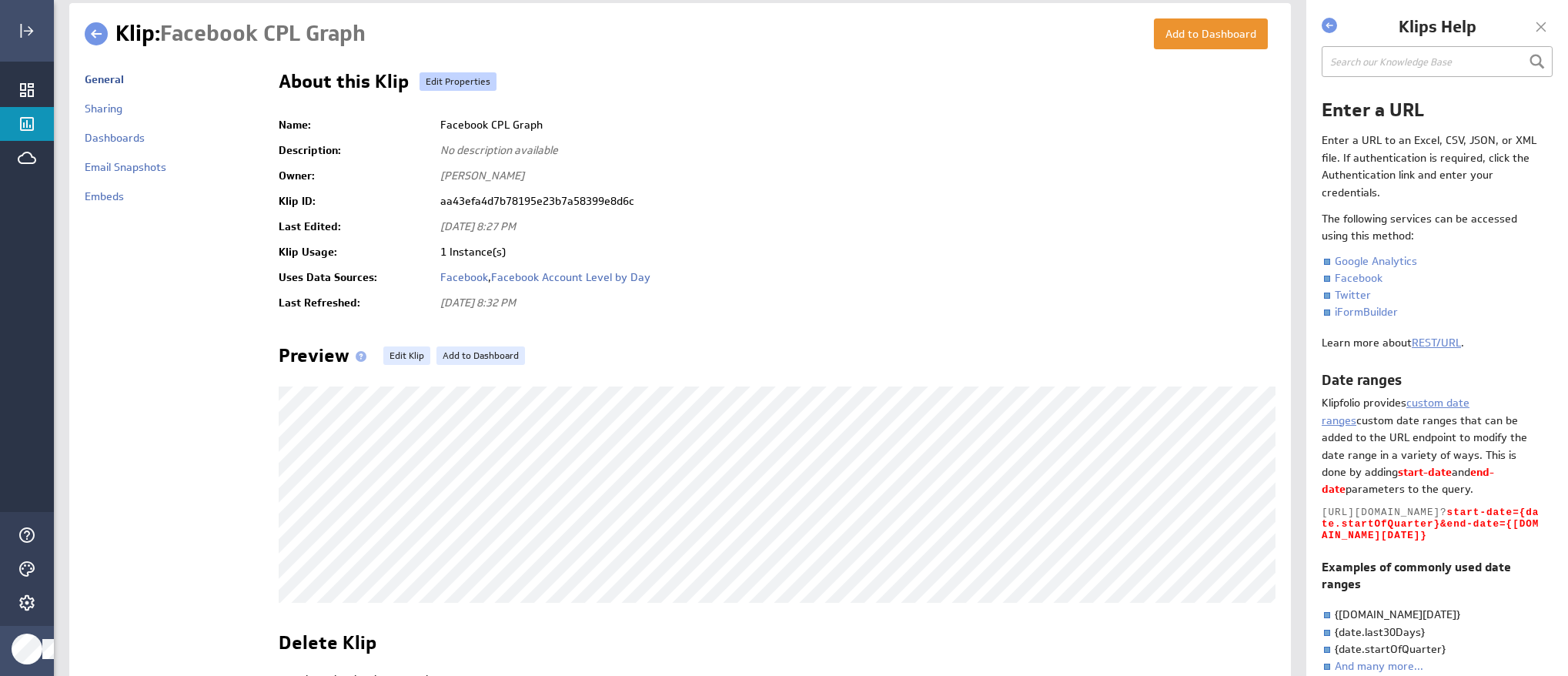
click at [454, 79] on link "Edit Properties" at bounding box center [458, 82] width 77 height 19
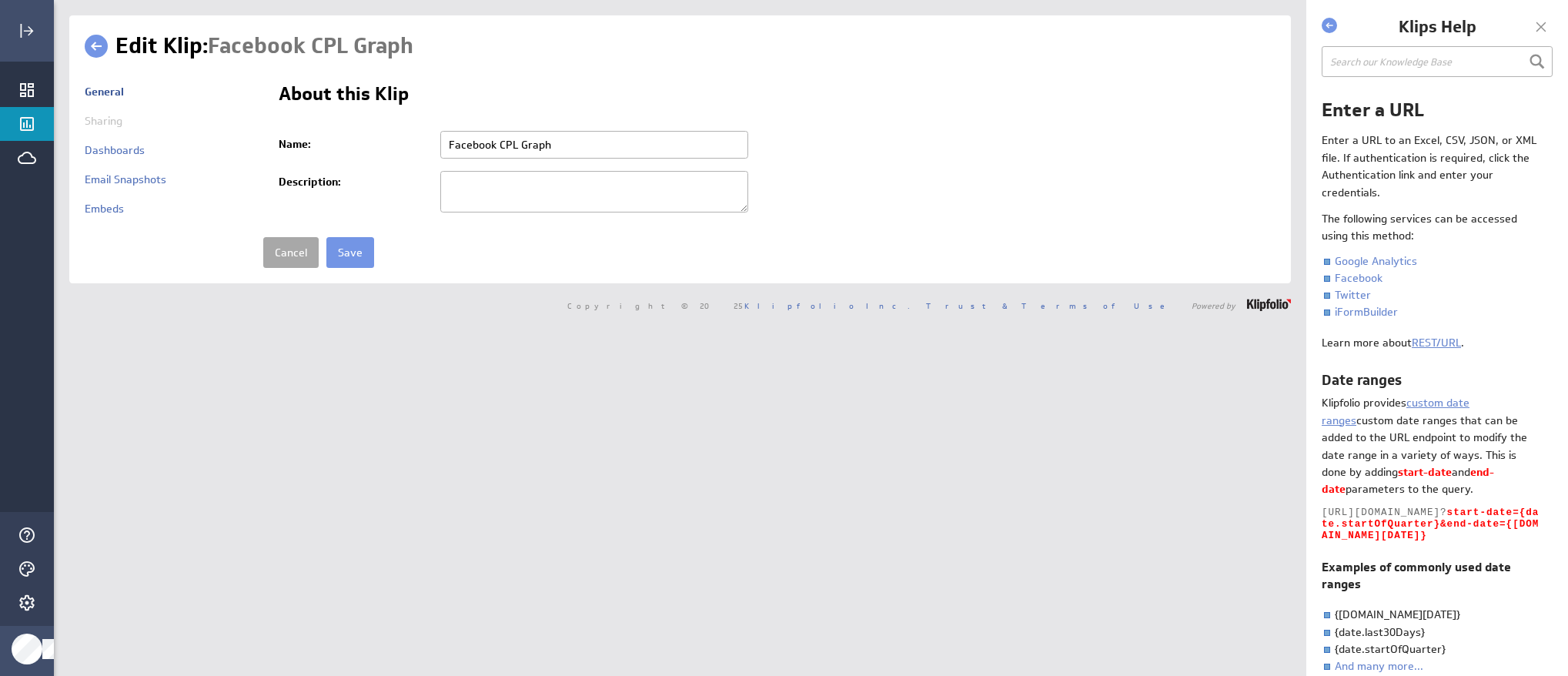
click at [290, 255] on link "Cancel" at bounding box center [290, 253] width 56 height 31
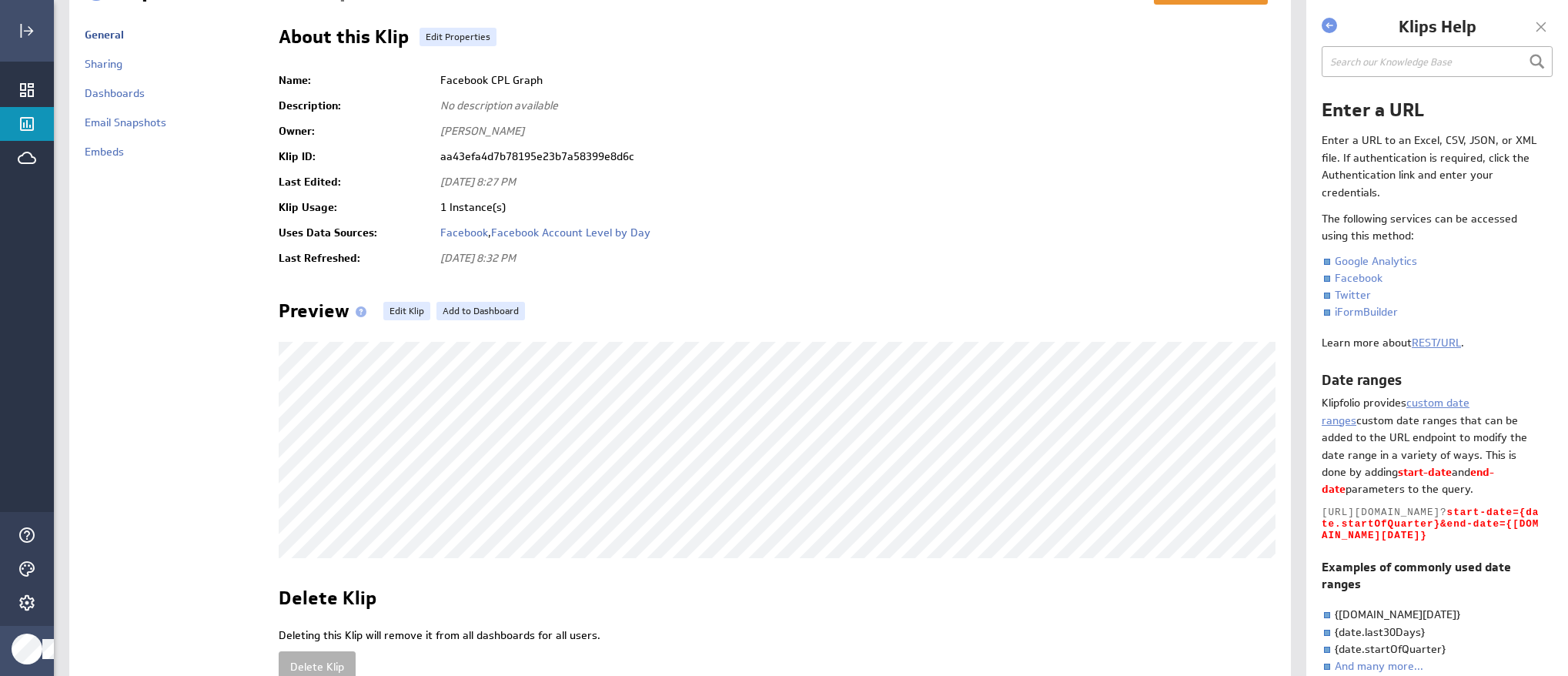
scroll to position [153, 0]
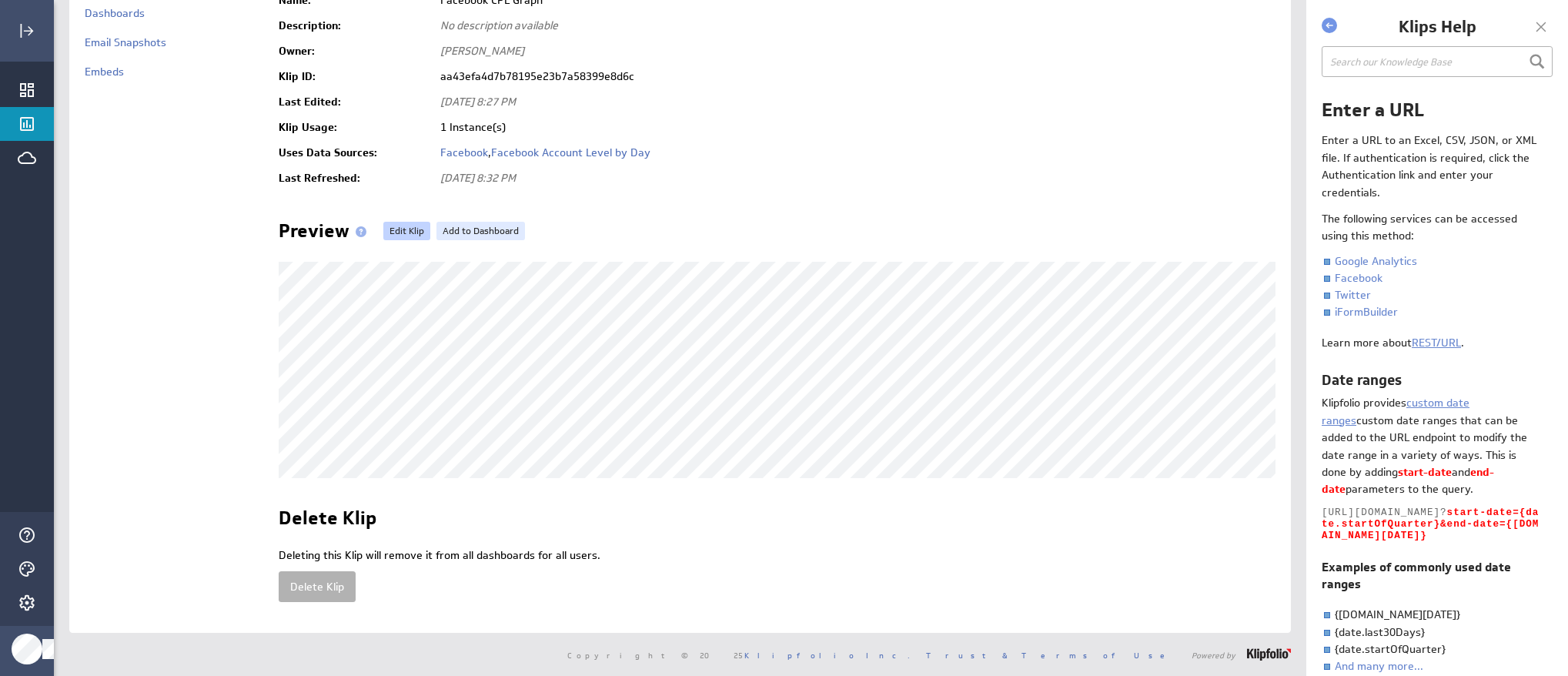
click at [404, 222] on link "Edit Klip" at bounding box center [407, 231] width 47 height 19
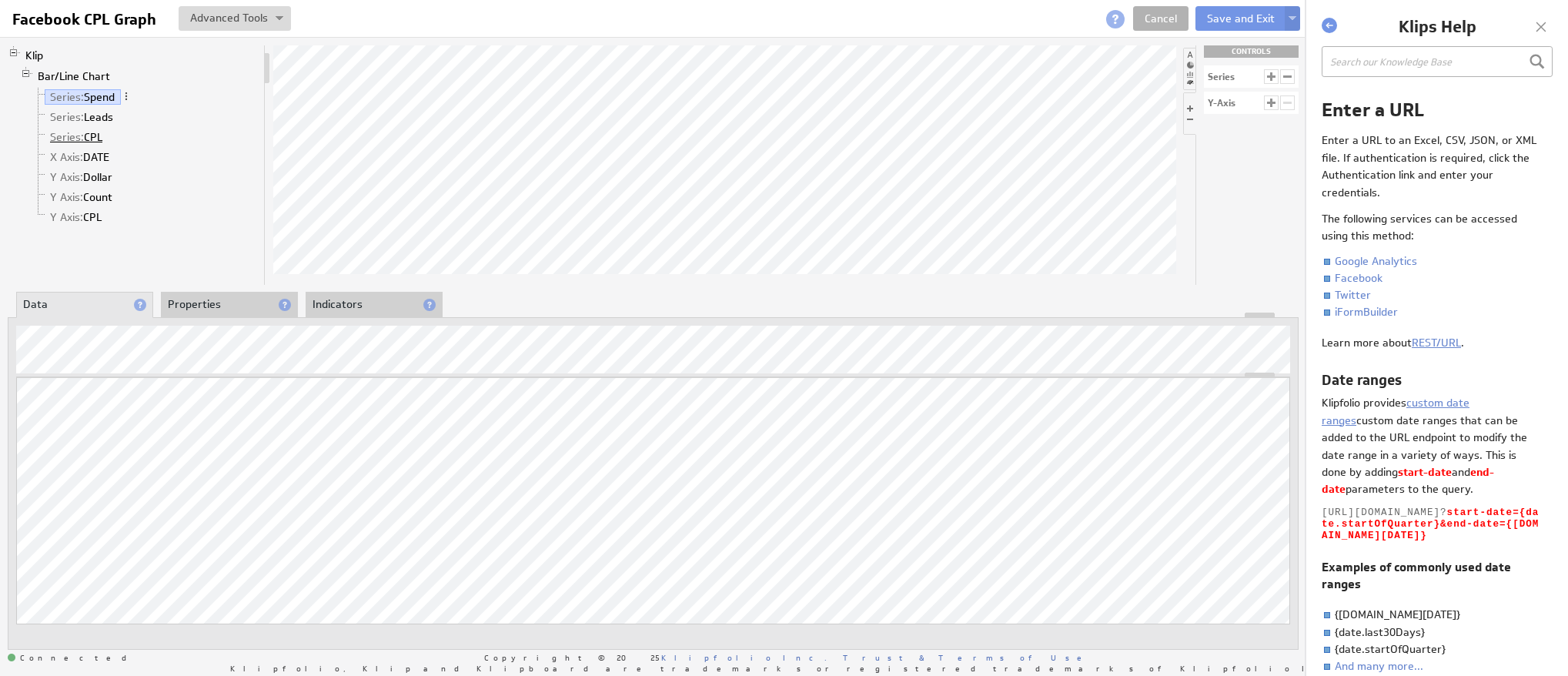
click at [91, 137] on link "Series: CPL" at bounding box center [76, 137] width 64 height 15
click at [99, 95] on link "Series: Spend" at bounding box center [82, 97] width 76 height 15
click at [103, 116] on link "Series: Leads" at bounding box center [81, 117] width 74 height 15
click at [1234, 19] on button "Save and Exit" at bounding box center [1240, 19] width 90 height 25
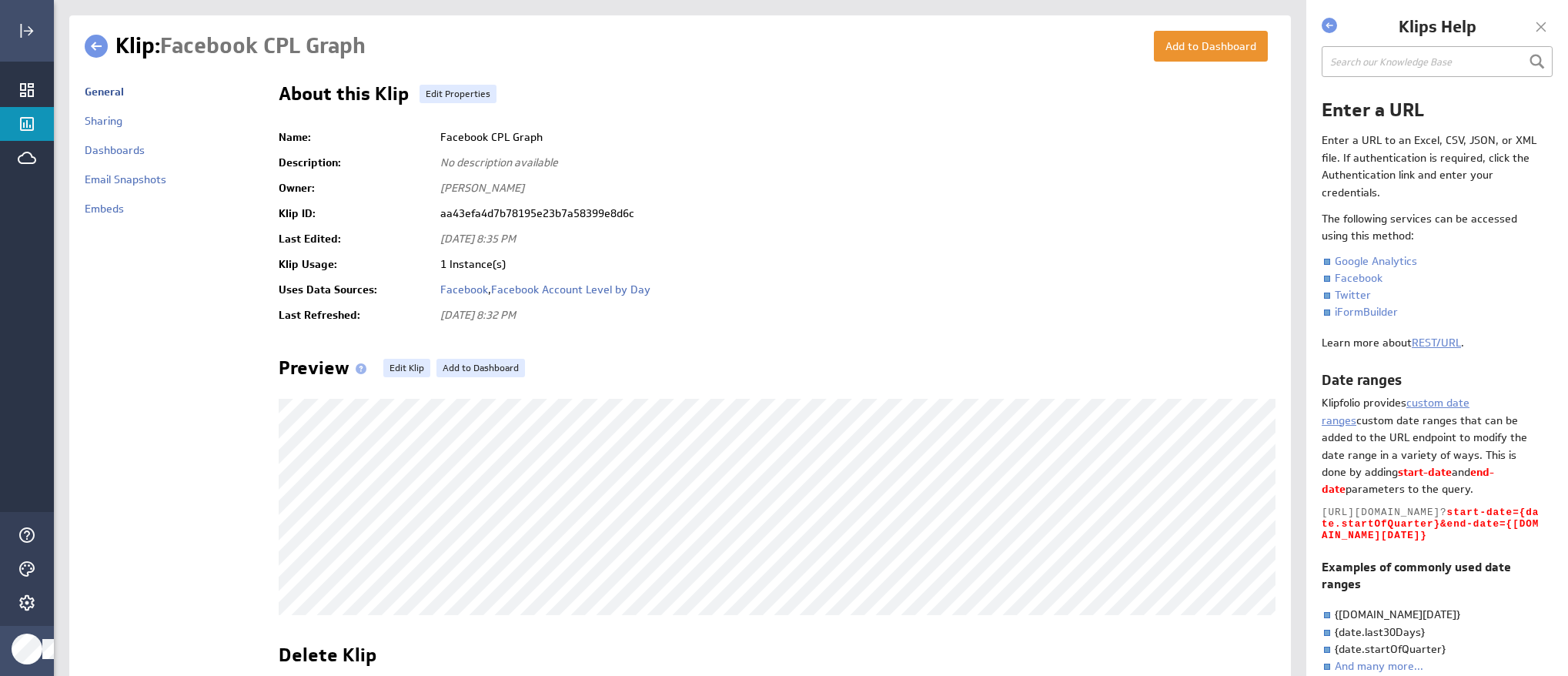
scroll to position [1, 0]
click at [442, 93] on link "Edit Properties" at bounding box center [458, 93] width 77 height 19
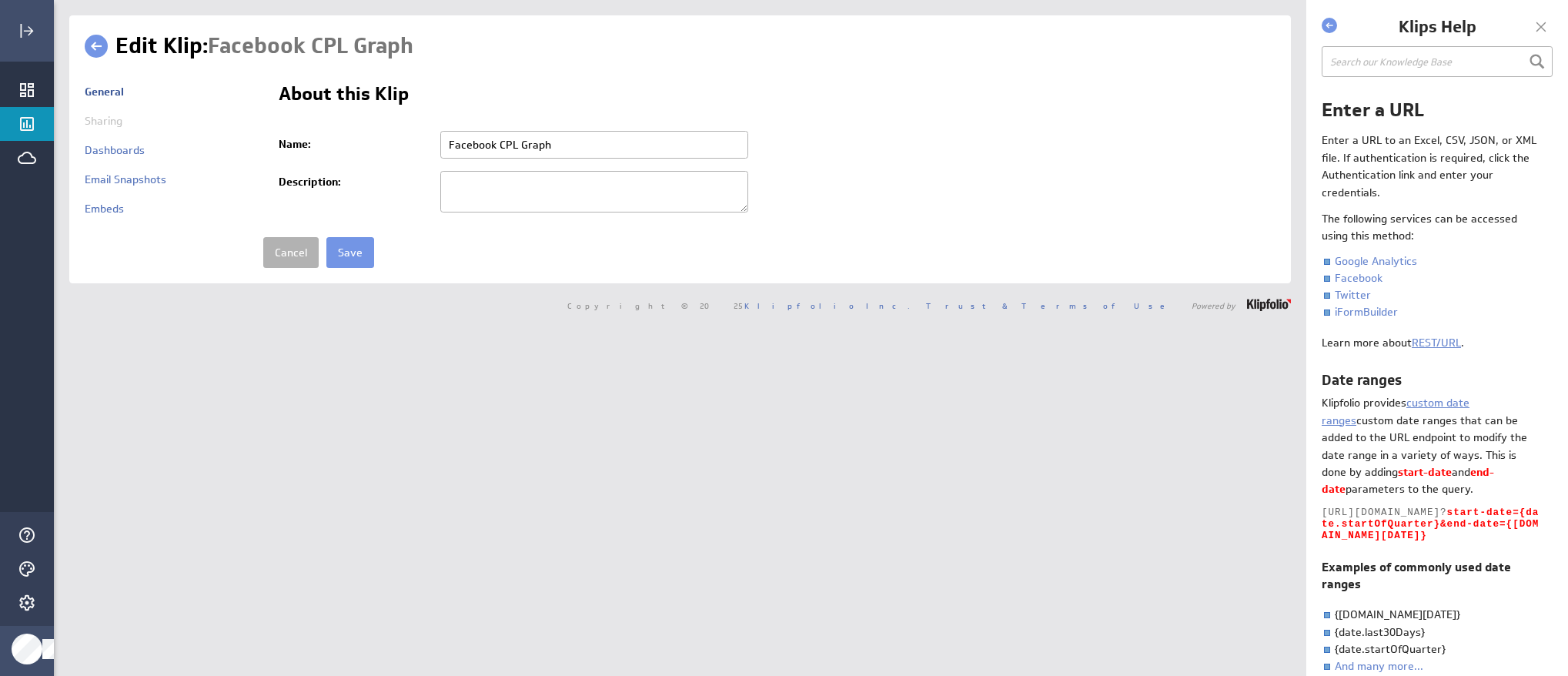
click at [90, 44] on link at bounding box center [96, 46] width 24 height 24
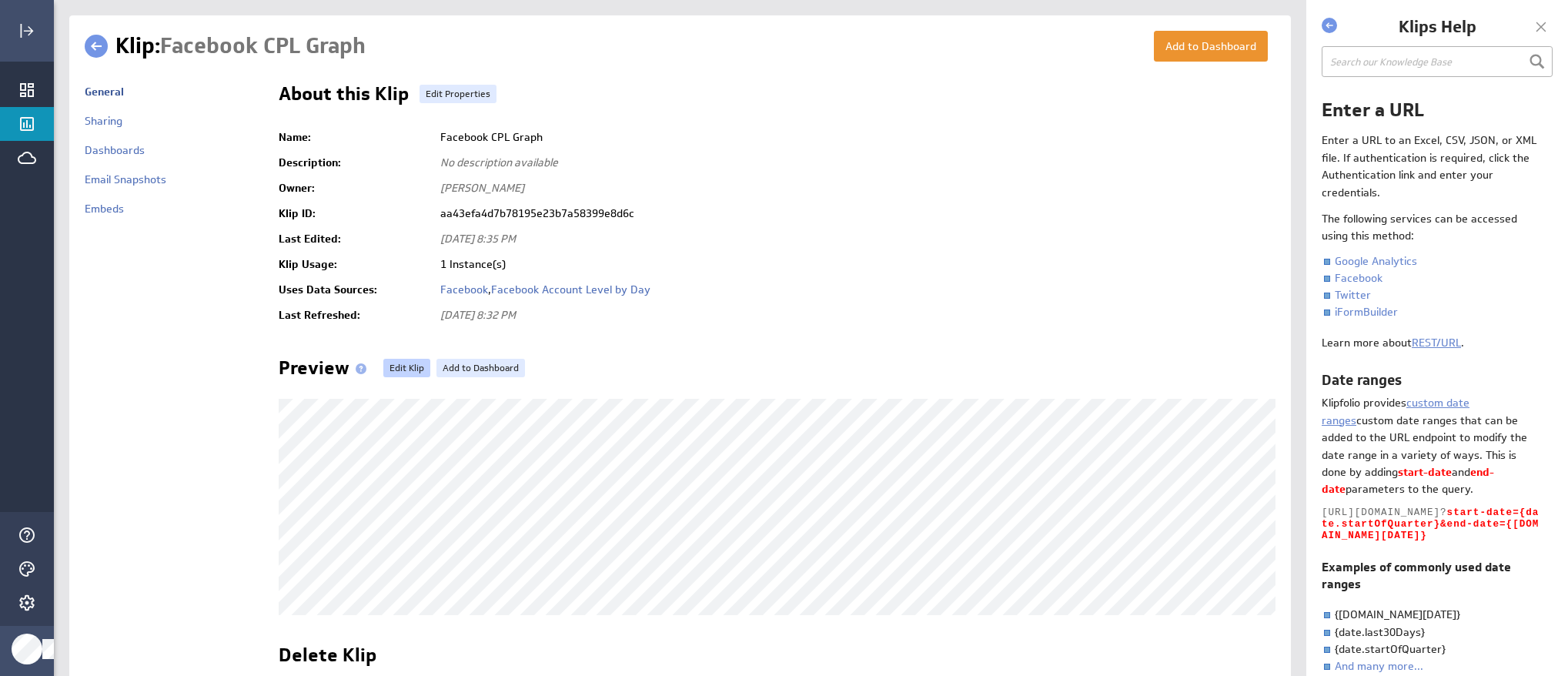
click at [401, 368] on link "Edit Klip" at bounding box center [407, 369] width 47 height 19
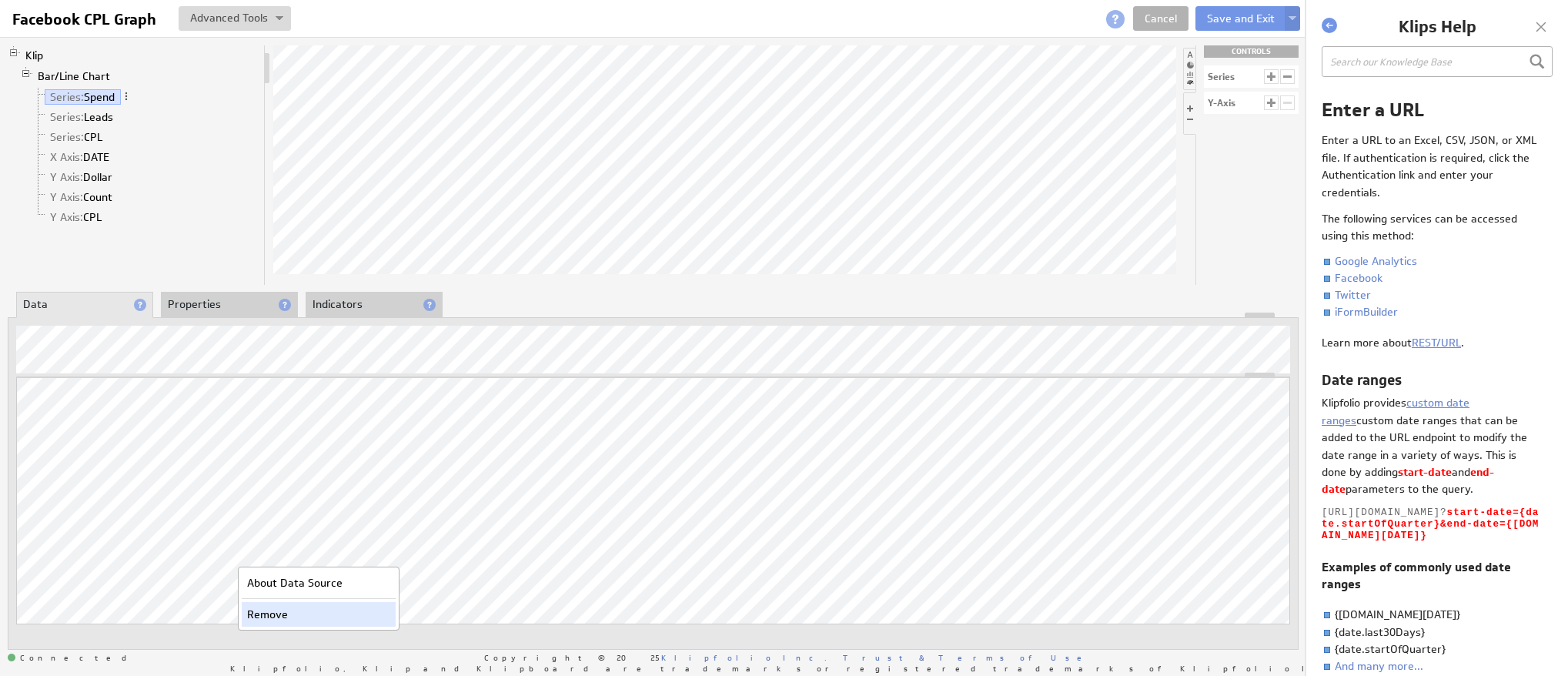
click at [264, 617] on div "Remove" at bounding box center [318, 615] width 154 height 25
click at [88, 113] on link "Series: Leads" at bounding box center [81, 117] width 74 height 15
click at [93, 135] on link "Series: CPL" at bounding box center [76, 137] width 64 height 15
click at [92, 119] on link "Series: Leads" at bounding box center [81, 117] width 74 height 15
click link "Series: Spend"
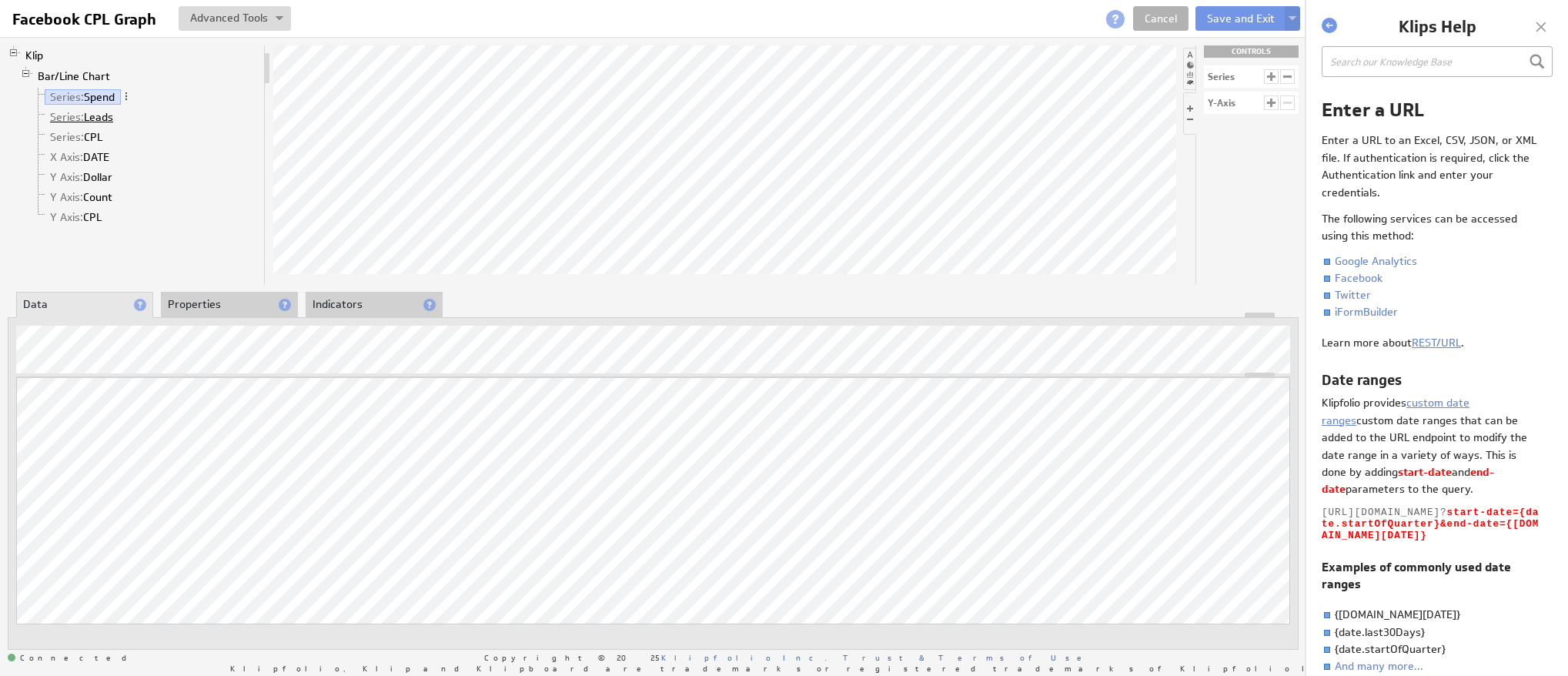
click link "Series: Leads"
click link "Series: CPL"
click button "Save and Exit"
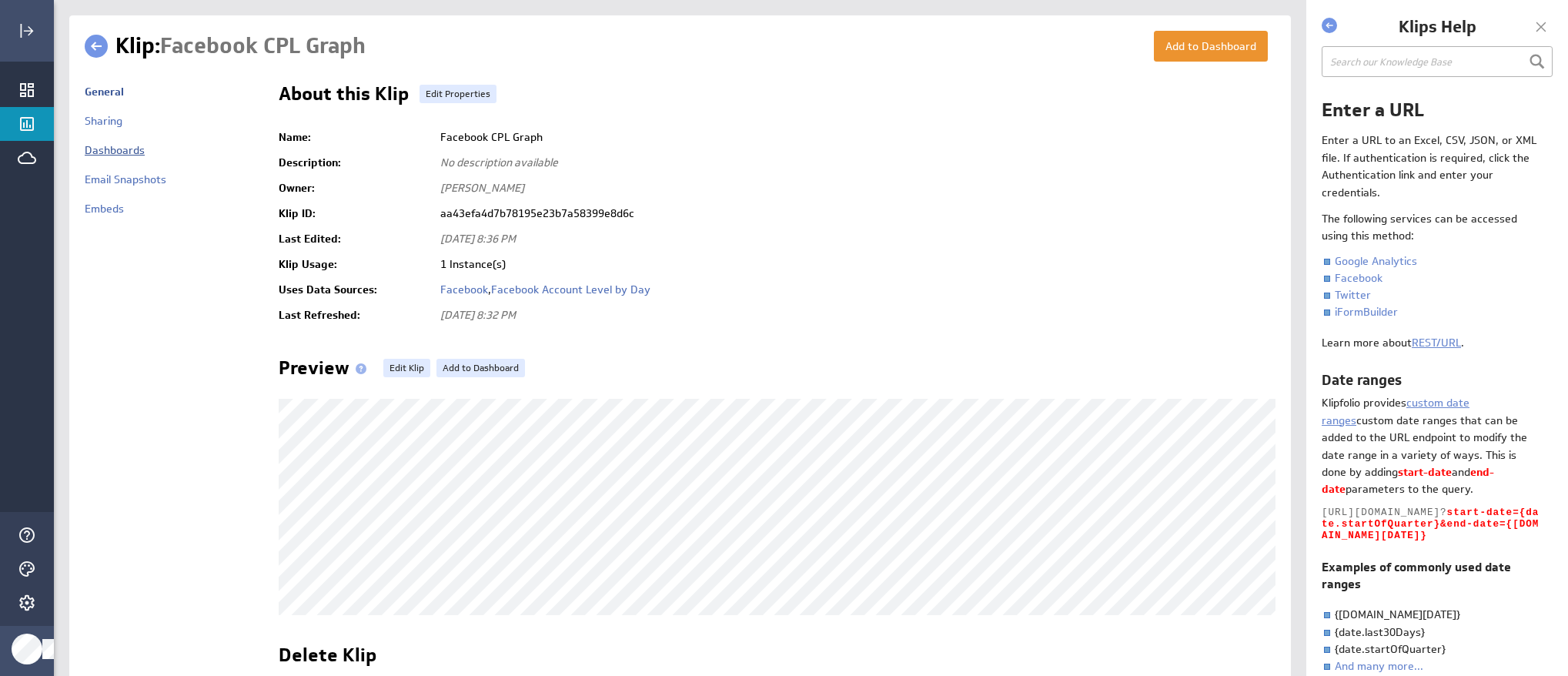
click at [140, 145] on link "Dashboards" at bounding box center [115, 150] width 60 height 14
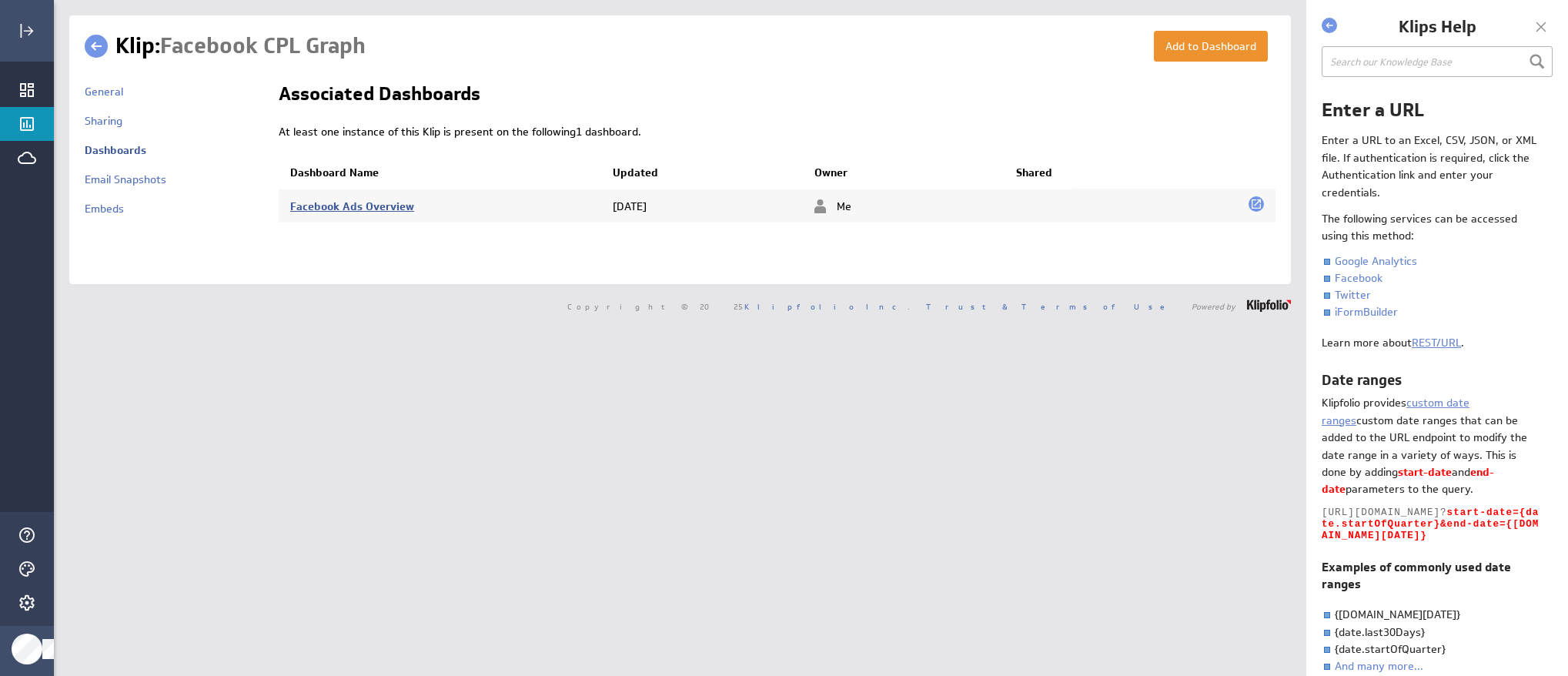
click at [376, 204] on link "Facebook Ads Overview" at bounding box center [351, 206] width 123 height 14
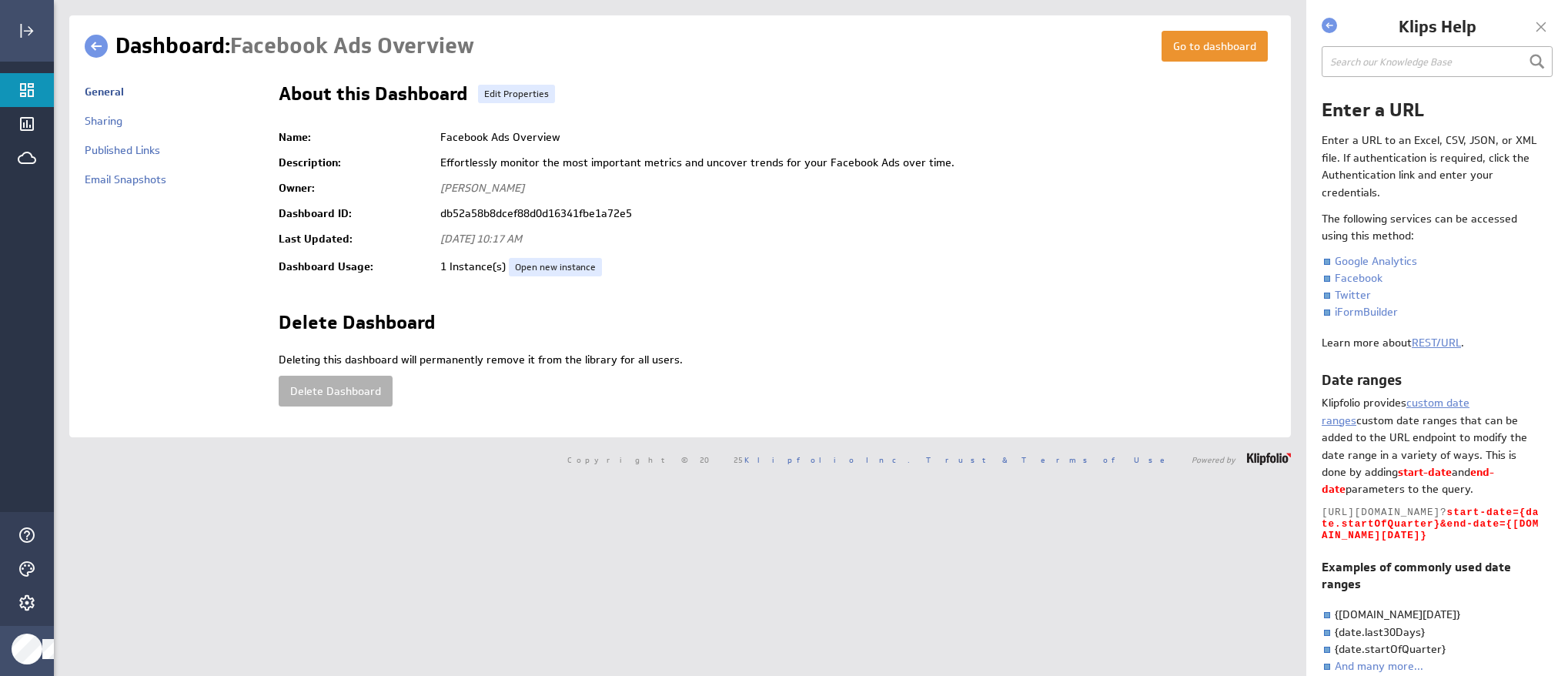
click at [89, 43] on link at bounding box center [96, 46] width 24 height 24
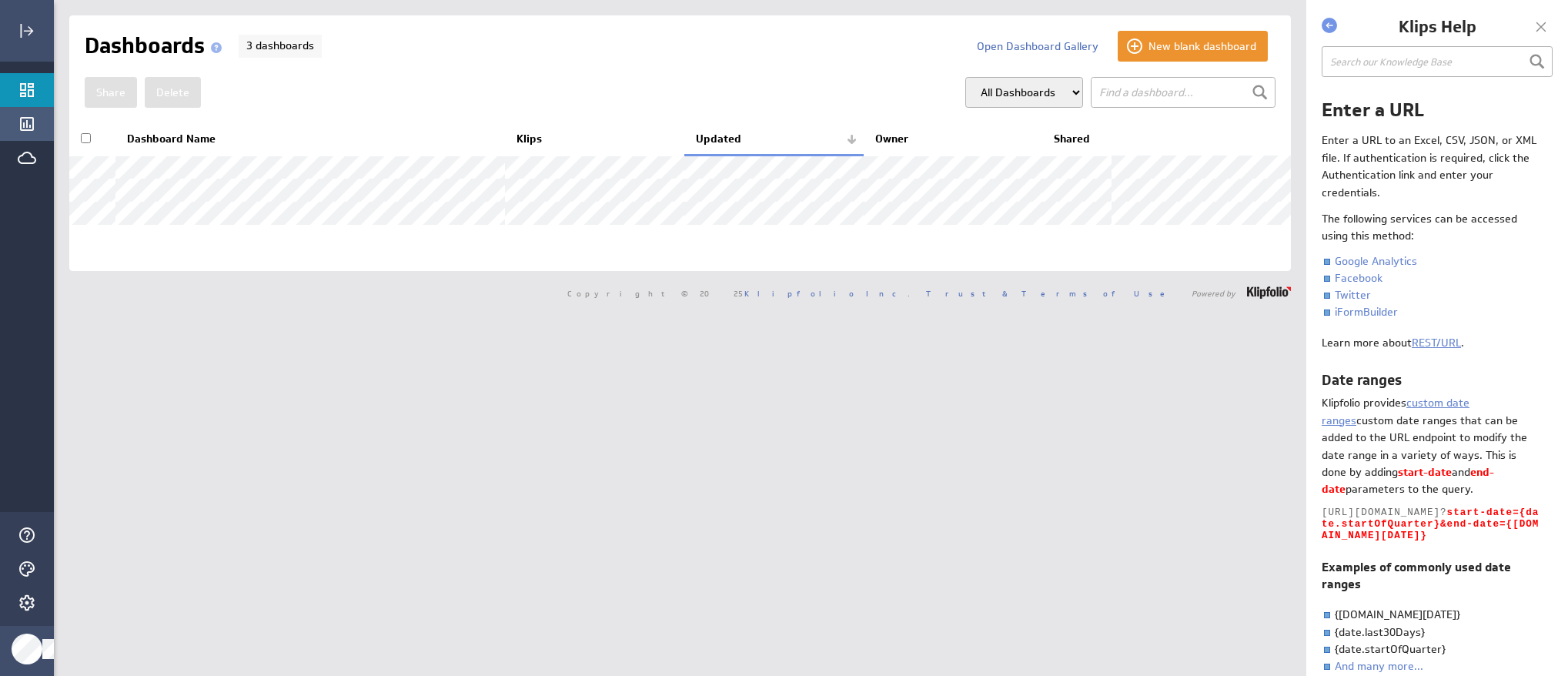
click at [32, 123] on icon "Klips" at bounding box center [26, 124] width 14 height 14
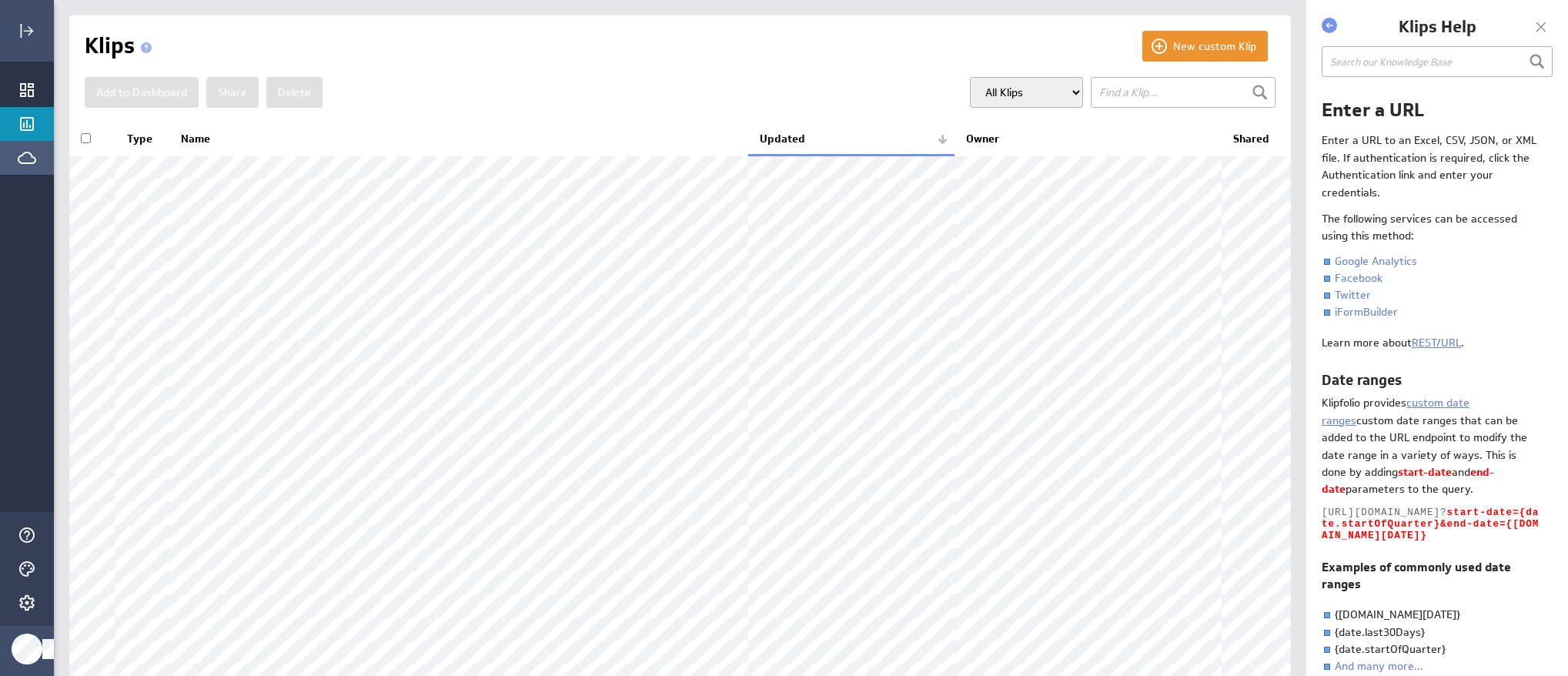
click at [32, 153] on icon "Data Sources" at bounding box center [27, 158] width 19 height 19
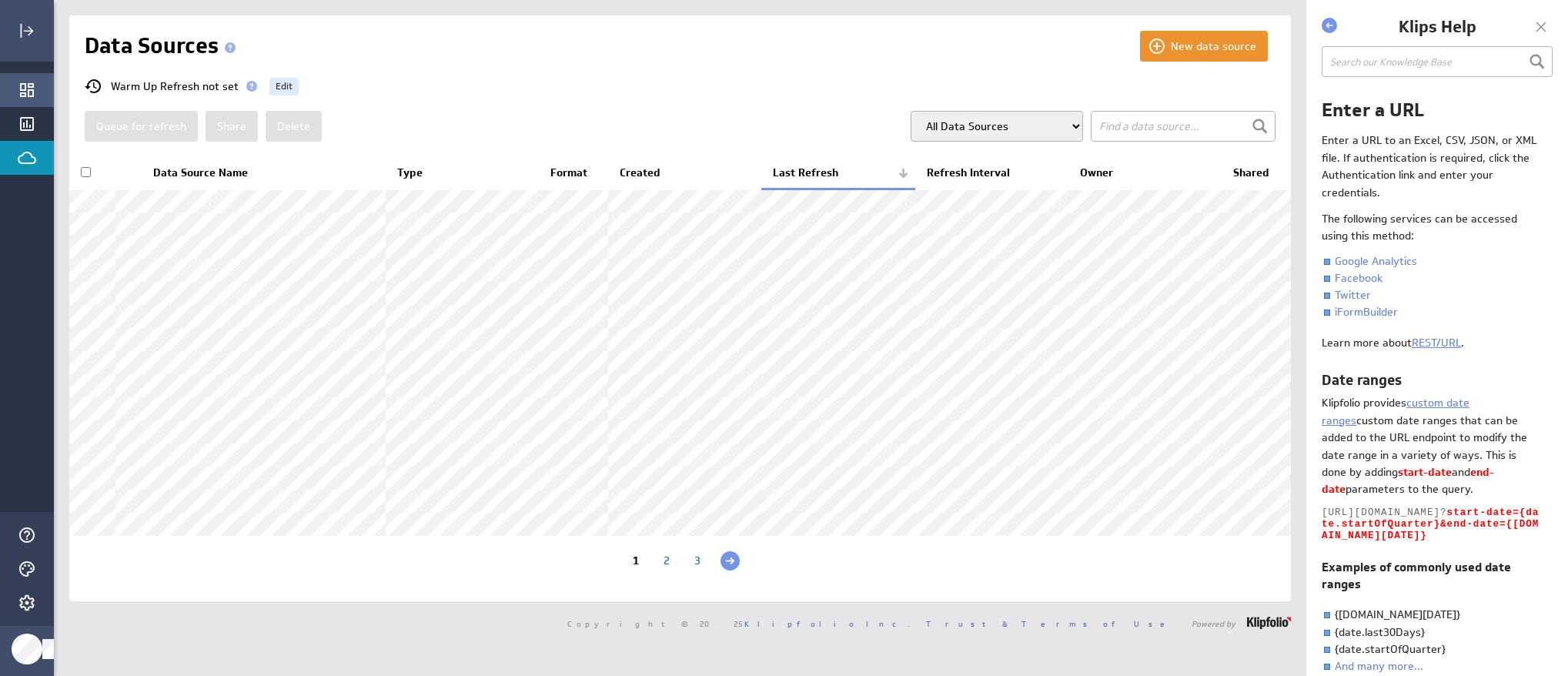
click at [27, 92] on icon "Dashboards" at bounding box center [26, 90] width 14 height 14
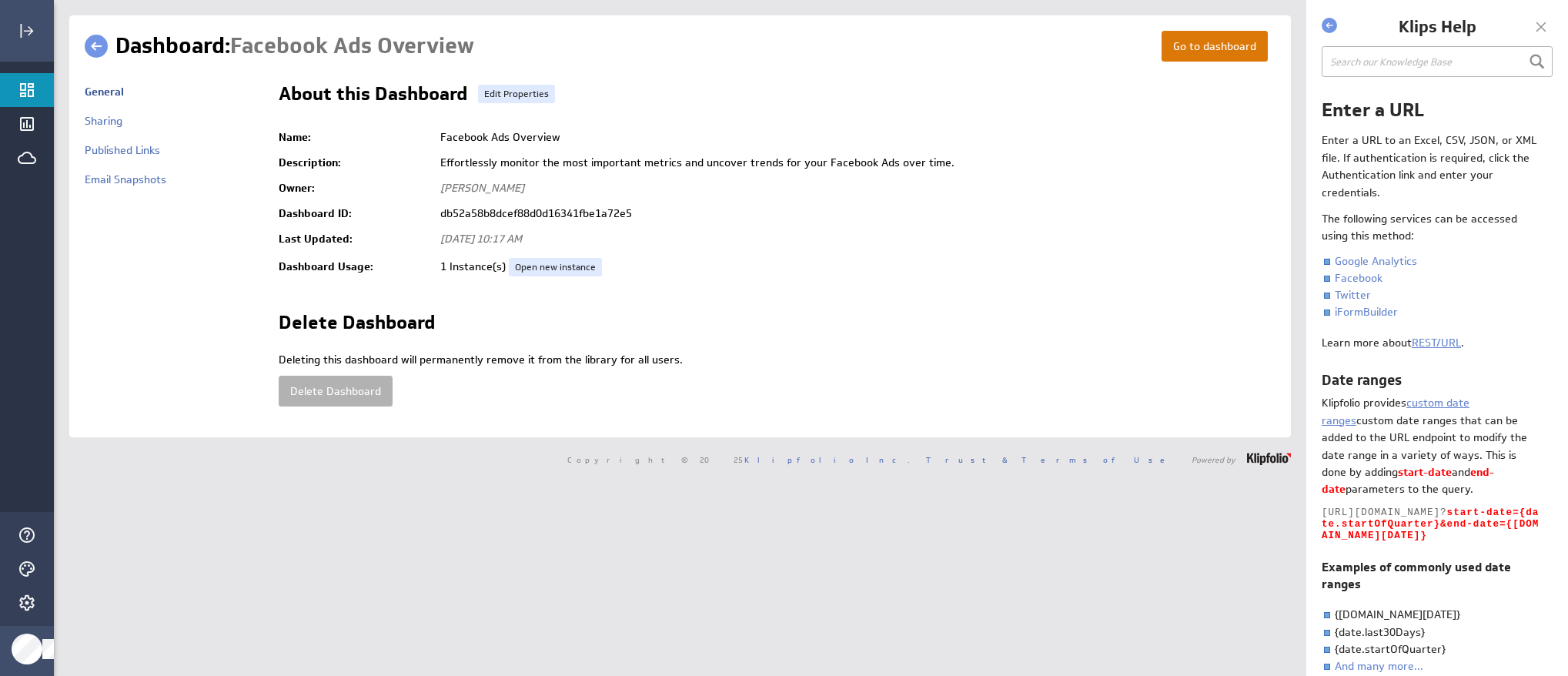
click at [1219, 46] on link "Go to dashboard" at bounding box center [1214, 46] width 106 height 31
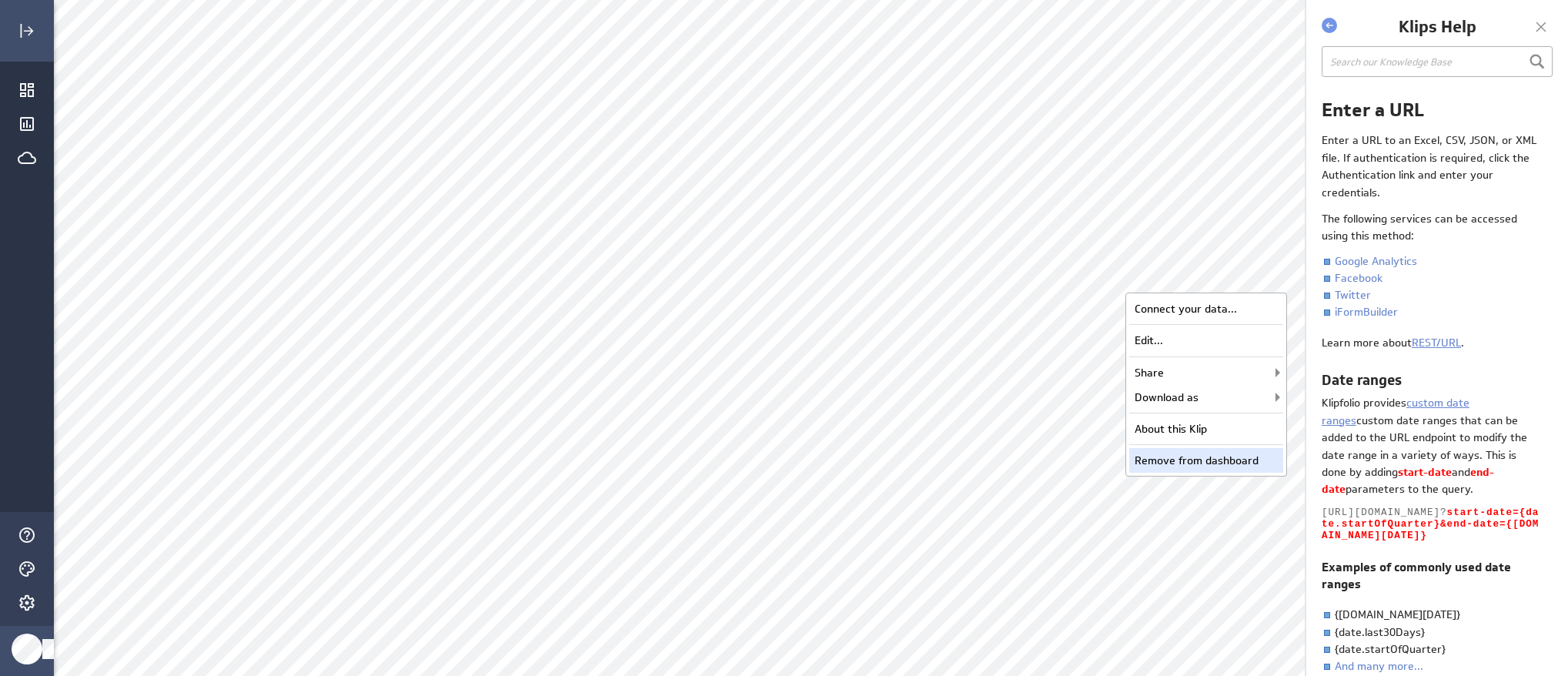
click at [1209, 460] on div "Remove from dashboard" at bounding box center [1205, 460] width 154 height 25
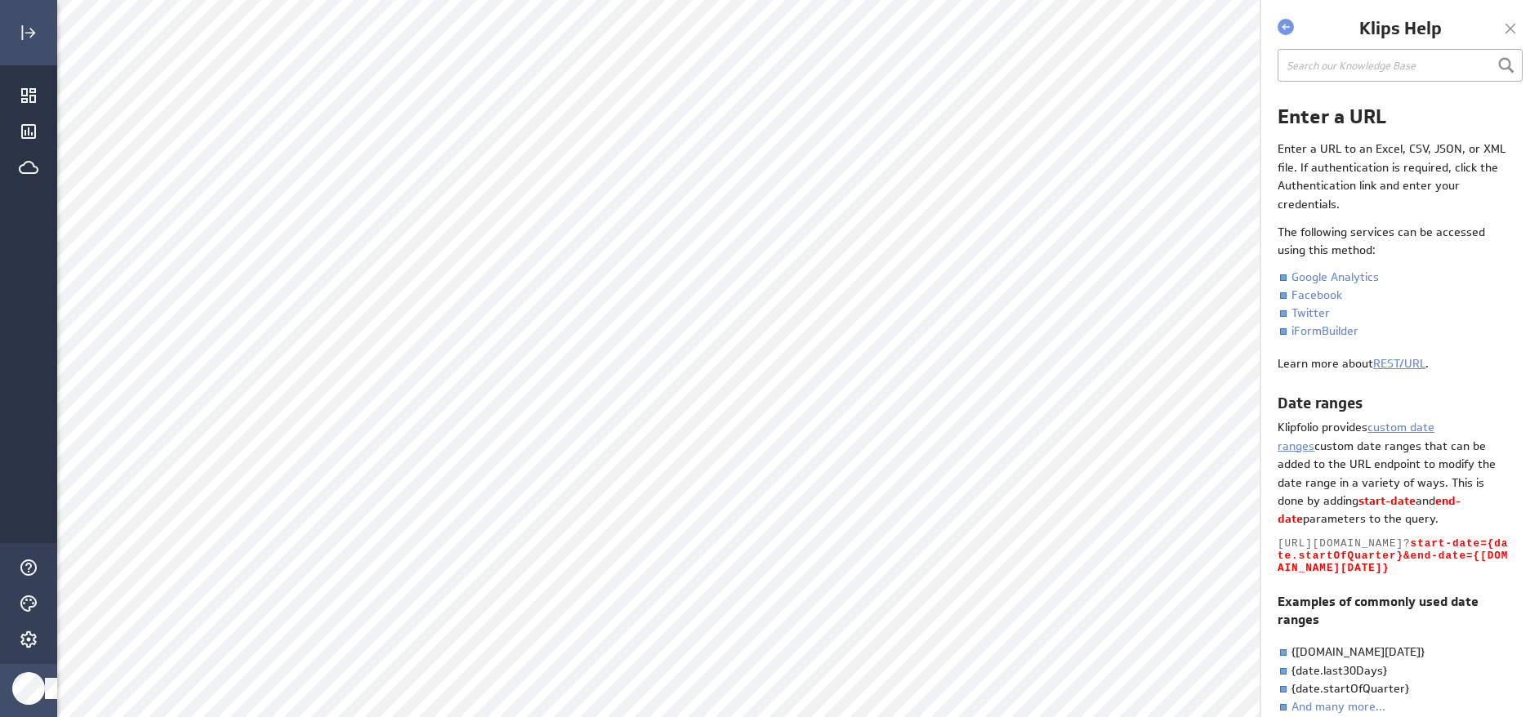
scroll to position [2, 0]
click at [29, 95] on icon "Dashboards" at bounding box center [28, 95] width 15 height 15
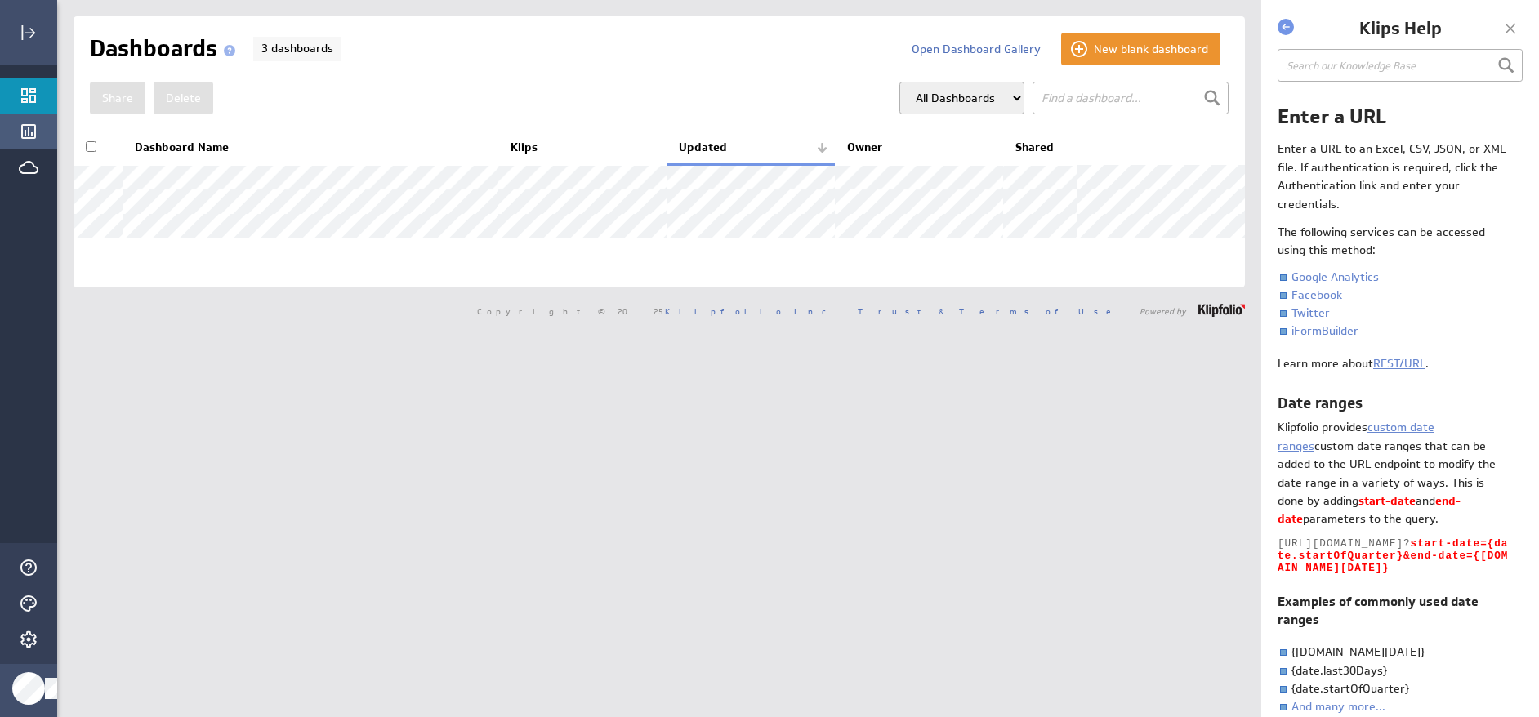
click at [25, 130] on icon "Klips" at bounding box center [28, 131] width 15 height 15
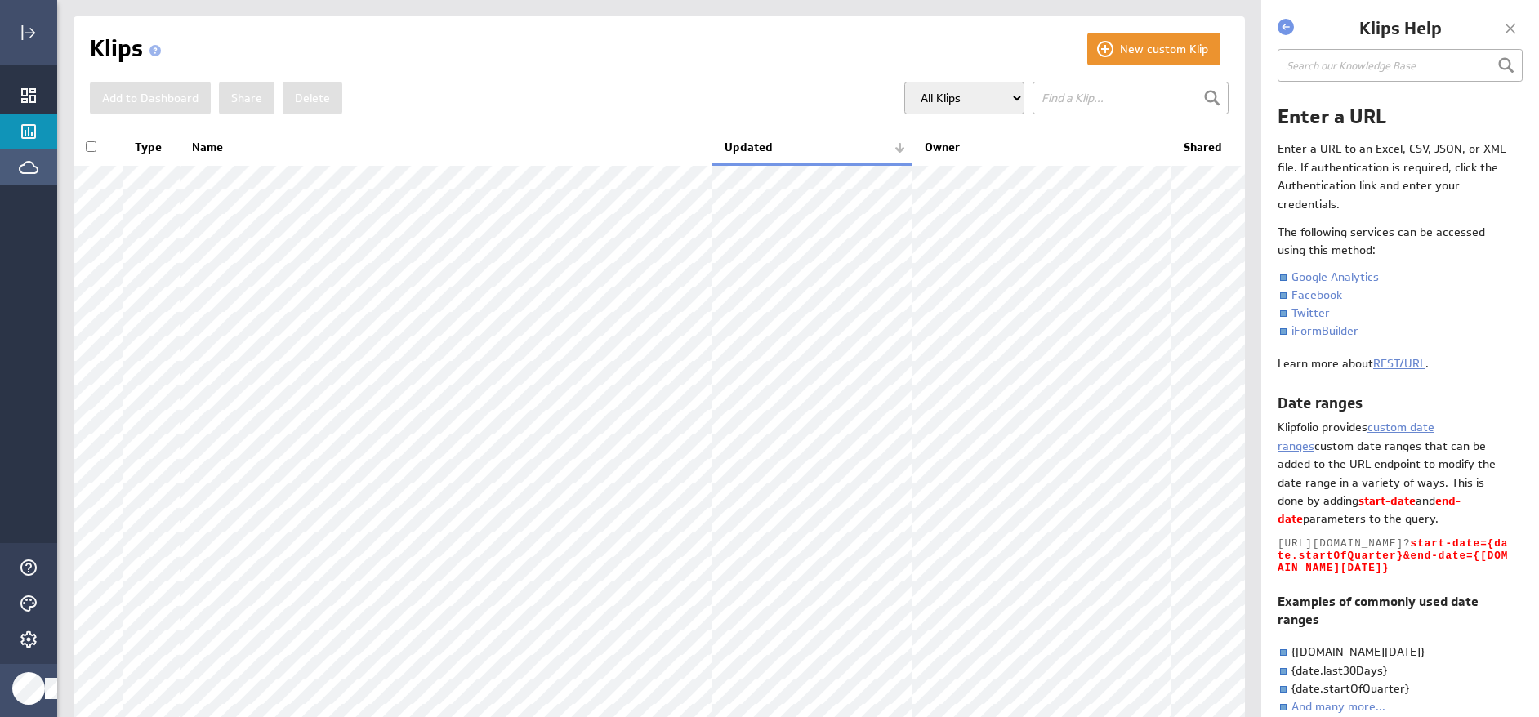
click at [28, 172] on icon "Data Sources" at bounding box center [29, 168] width 20 height 20
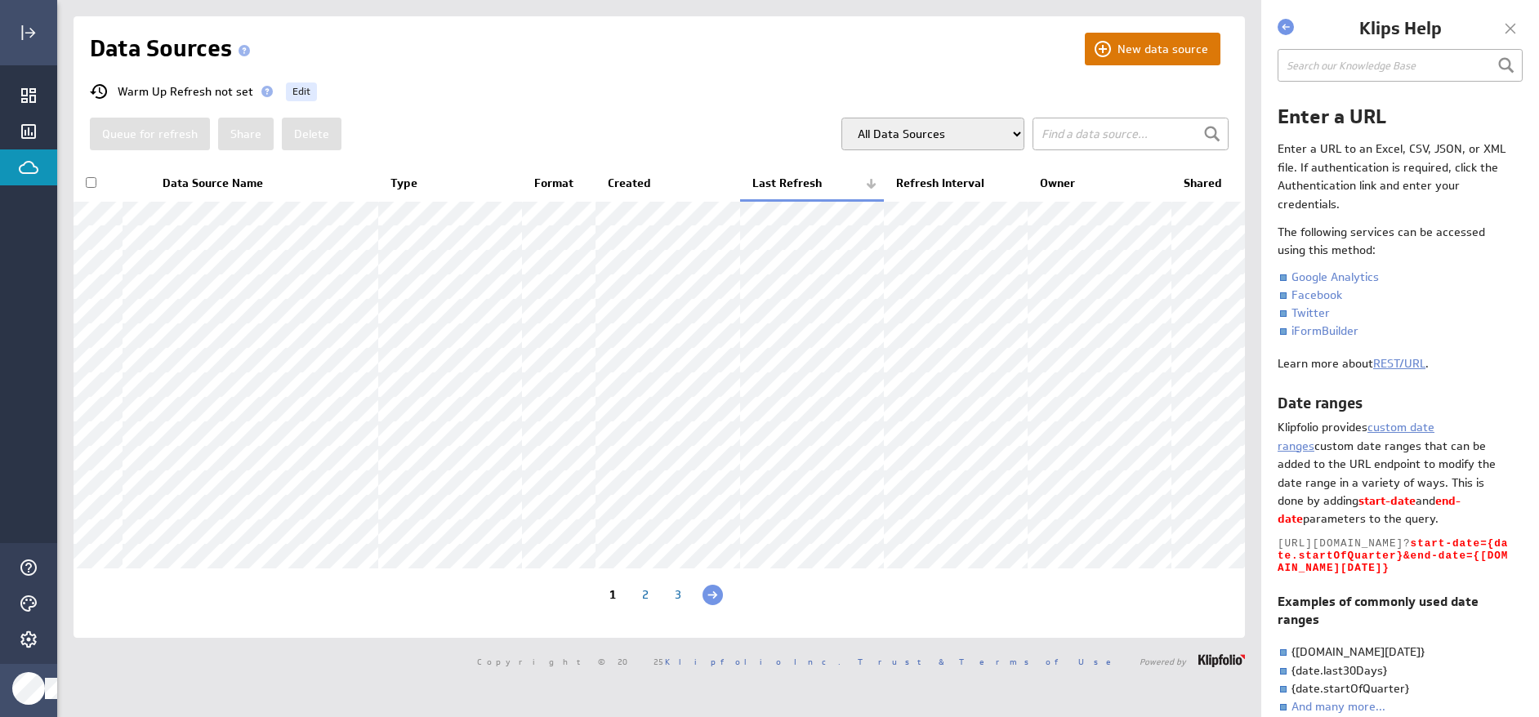
click at [1121, 55] on button "New data source" at bounding box center [1153, 49] width 136 height 33
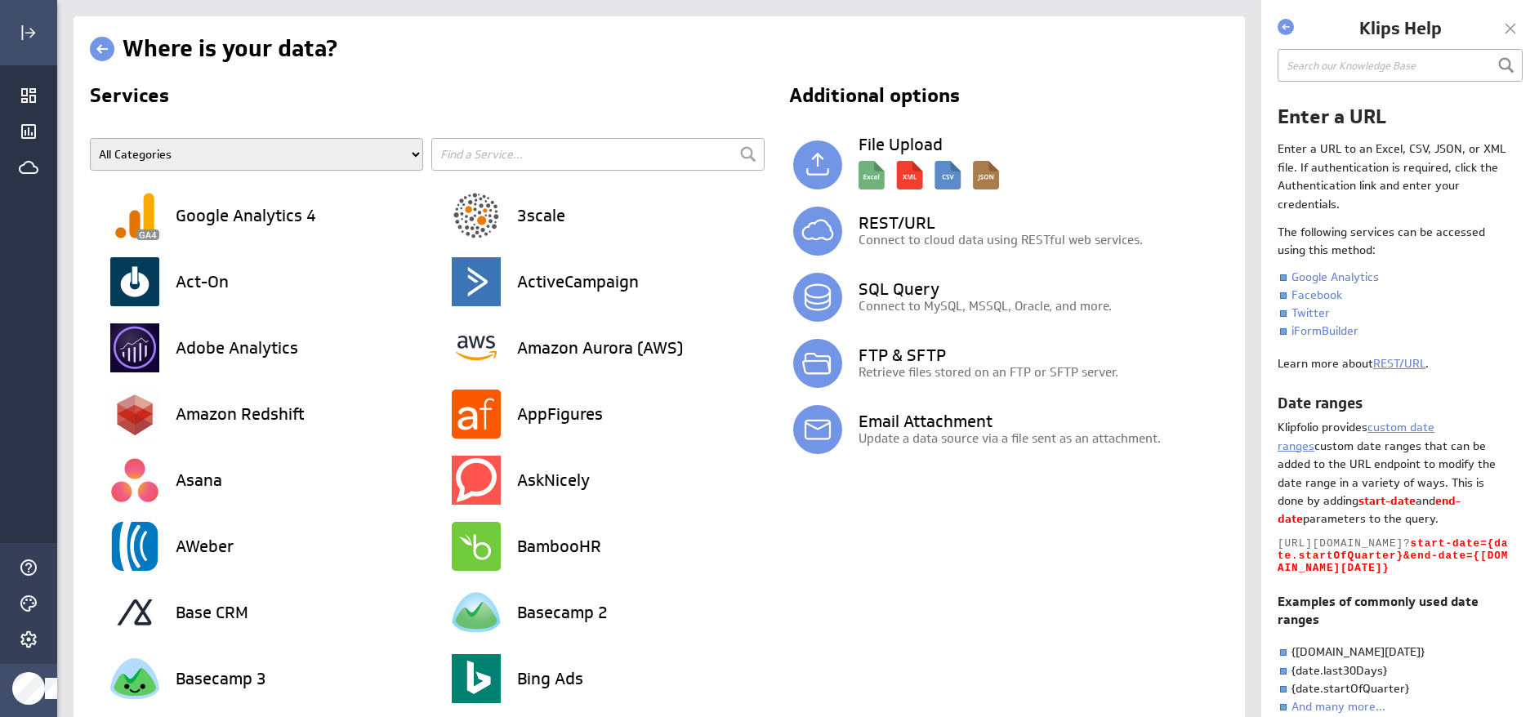
click at [473, 147] on input "text" at bounding box center [597, 154] width 333 height 33
type input "google"
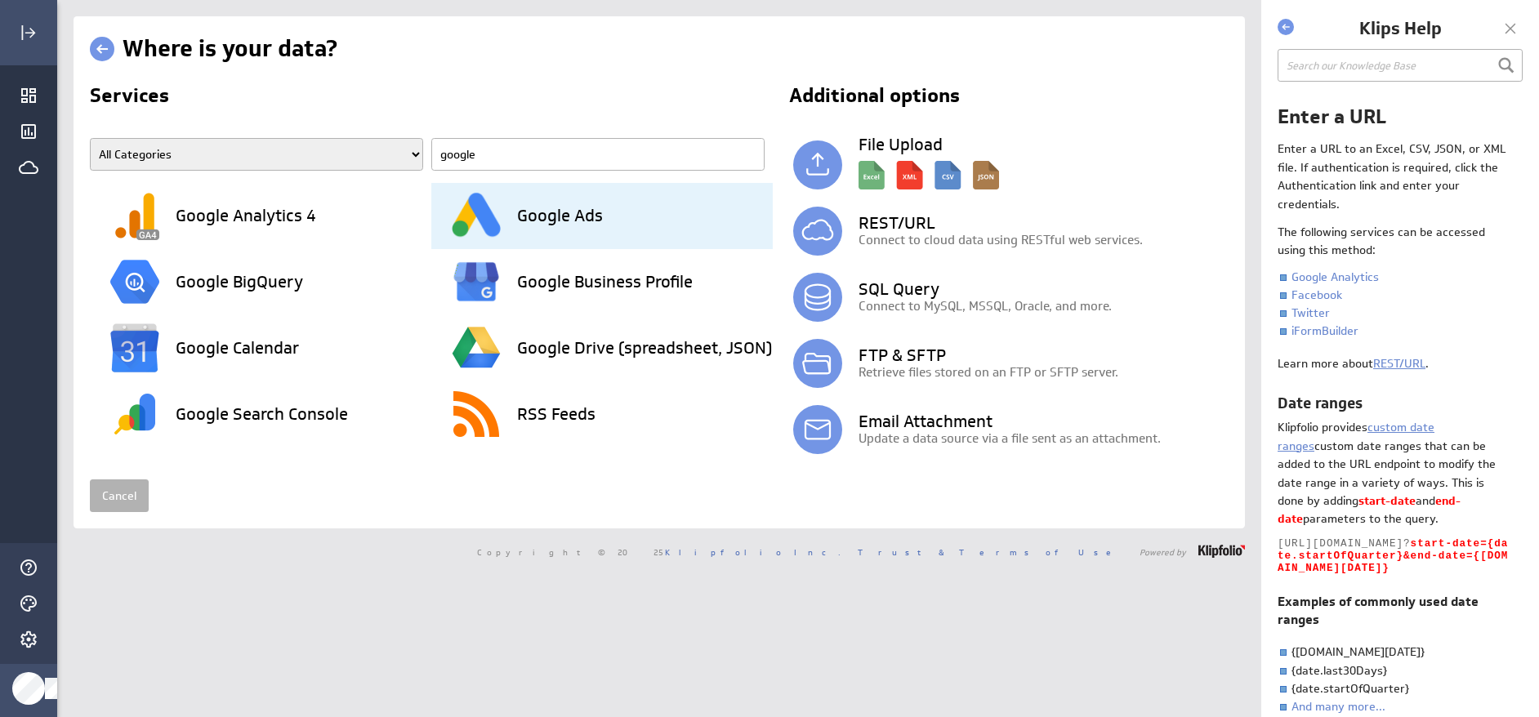
click at [550, 221] on h3 "Google Ads" at bounding box center [560, 215] width 86 height 16
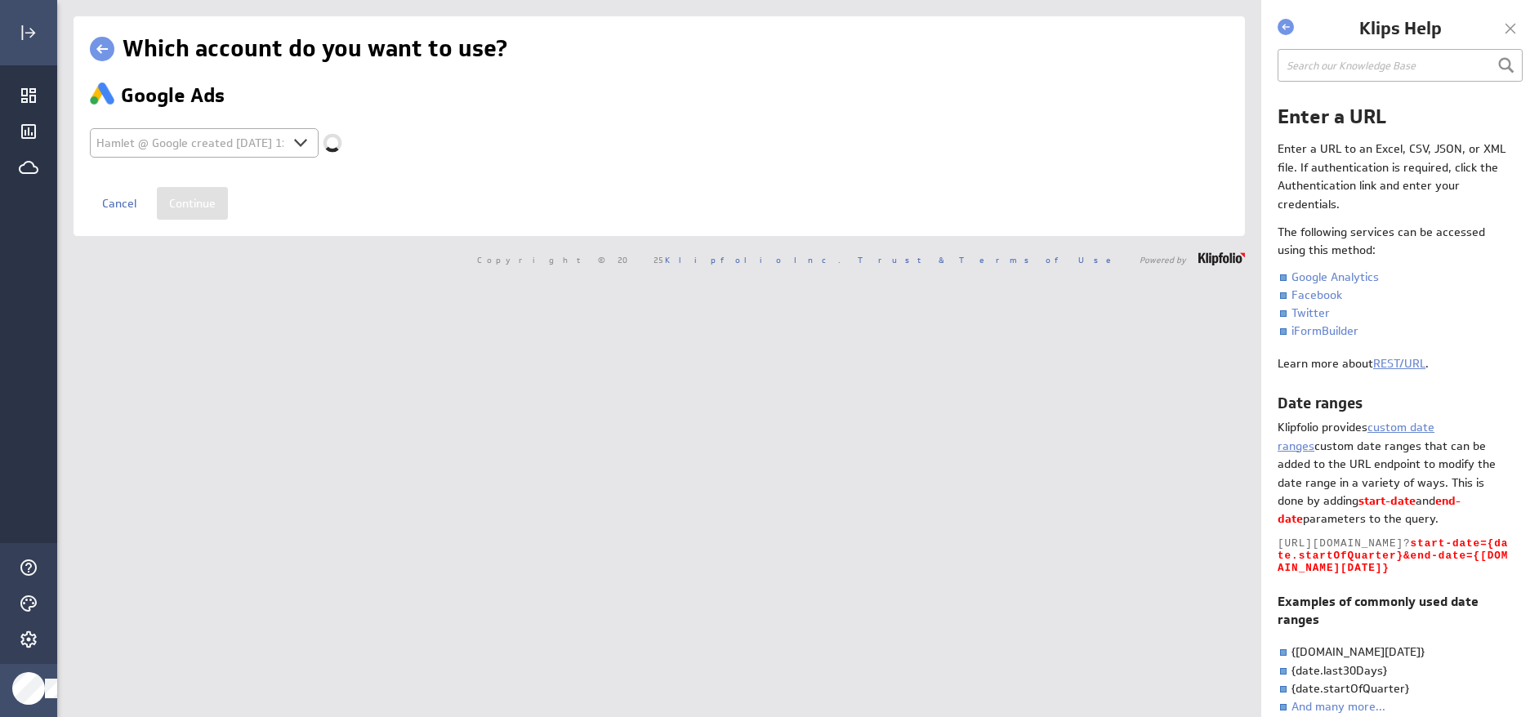
select select "9af955327d4ba8621f7b6f96e463e6f1"
click at [191, 206] on input "Continue" at bounding box center [192, 203] width 71 height 33
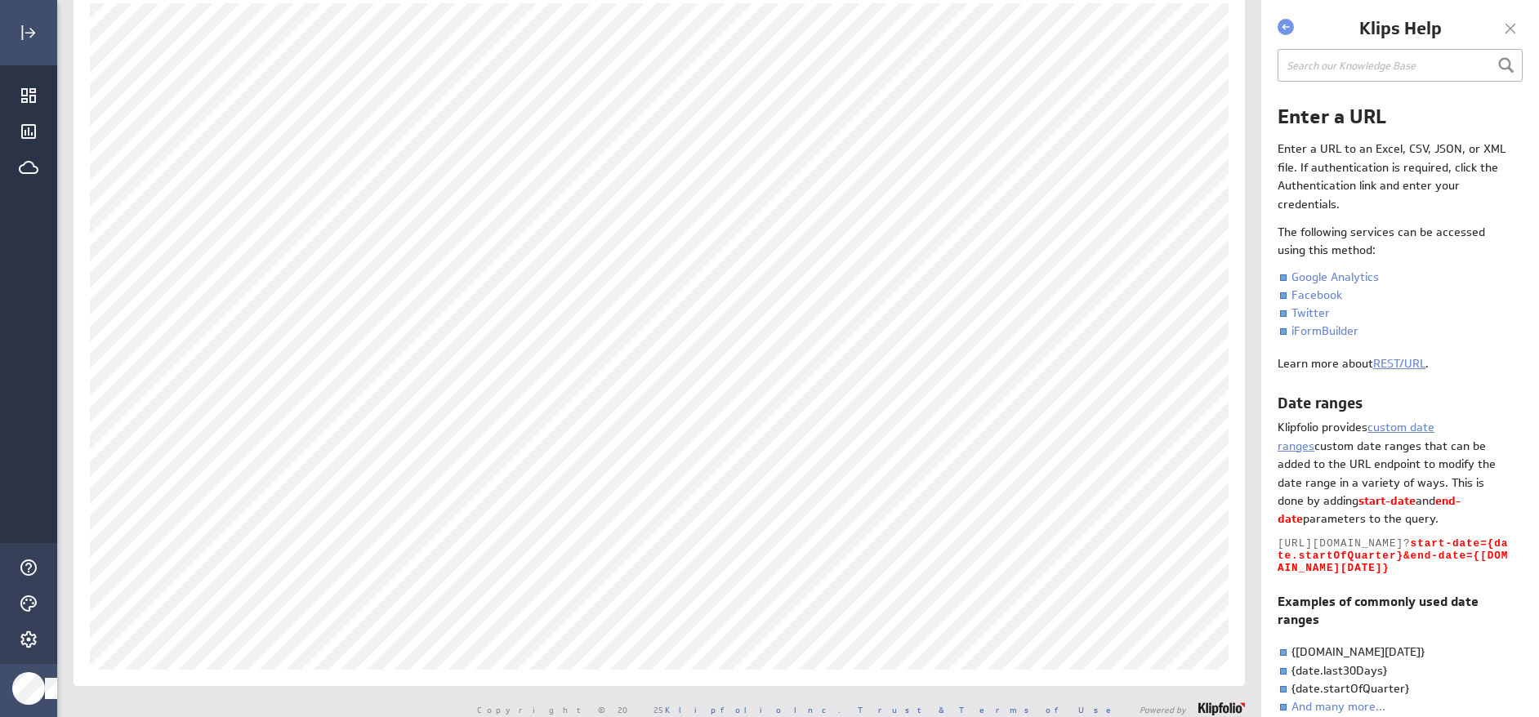
scroll to position [93, 0]
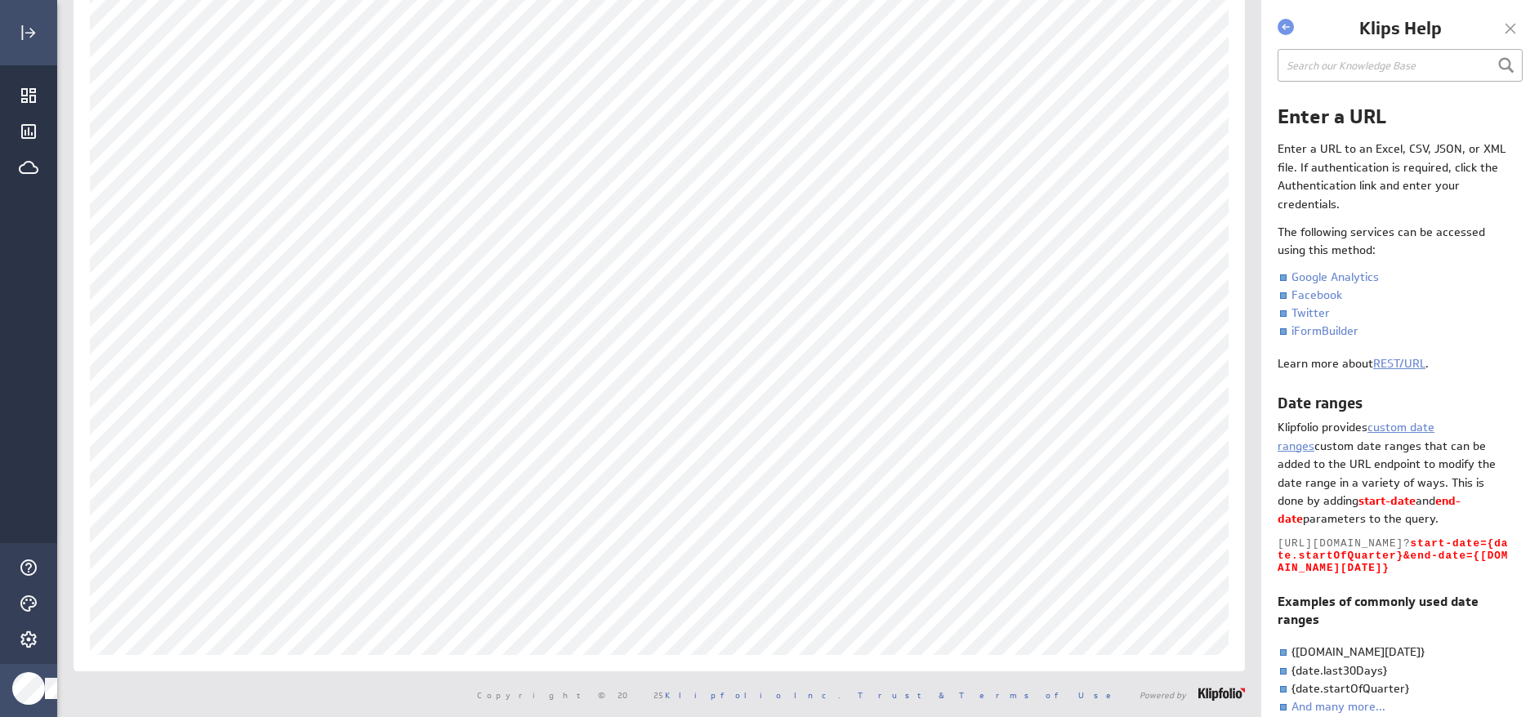
scroll to position [93, 0]
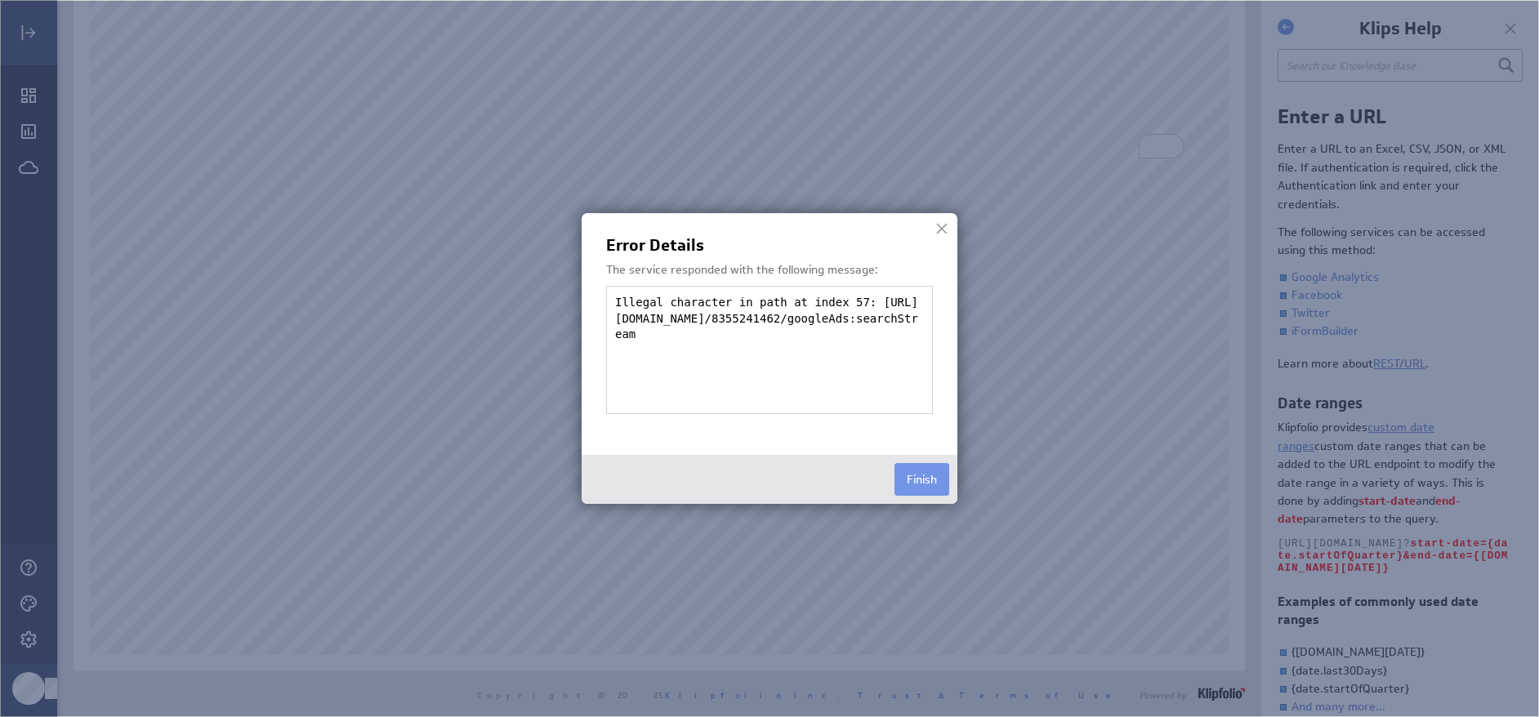
click at [941, 228] on div at bounding box center [941, 228] width 25 height 25
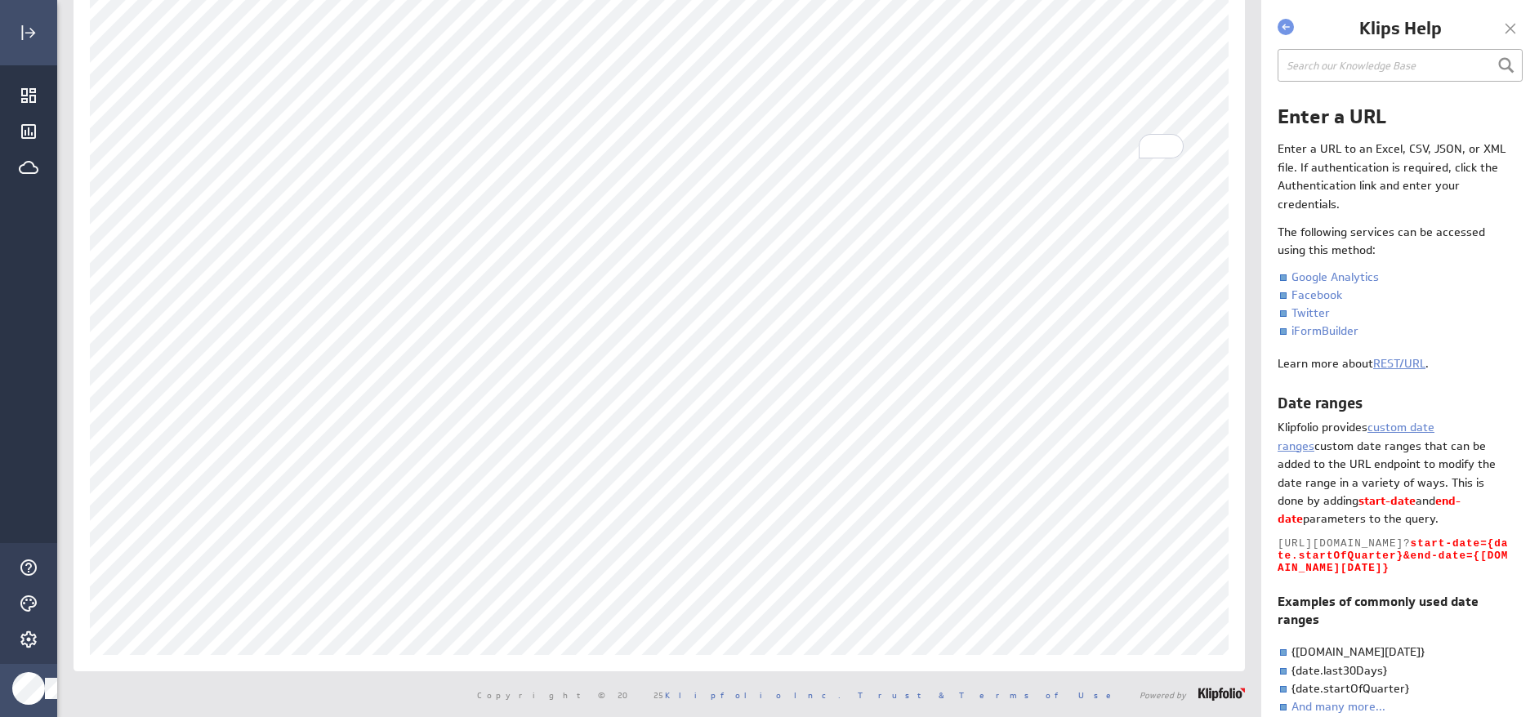
scroll to position [93, 0]
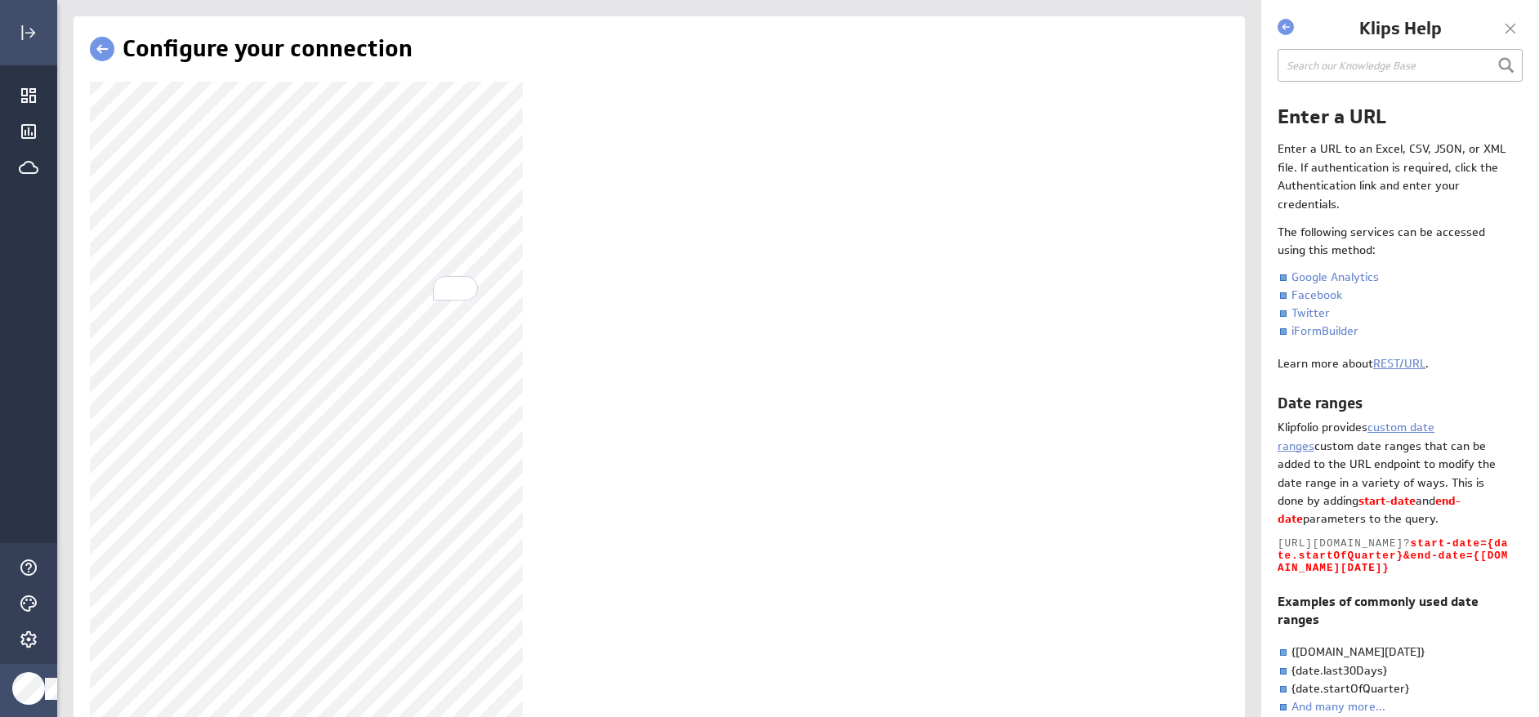
click at [1514, 29] on div at bounding box center [1510, 28] width 25 height 25
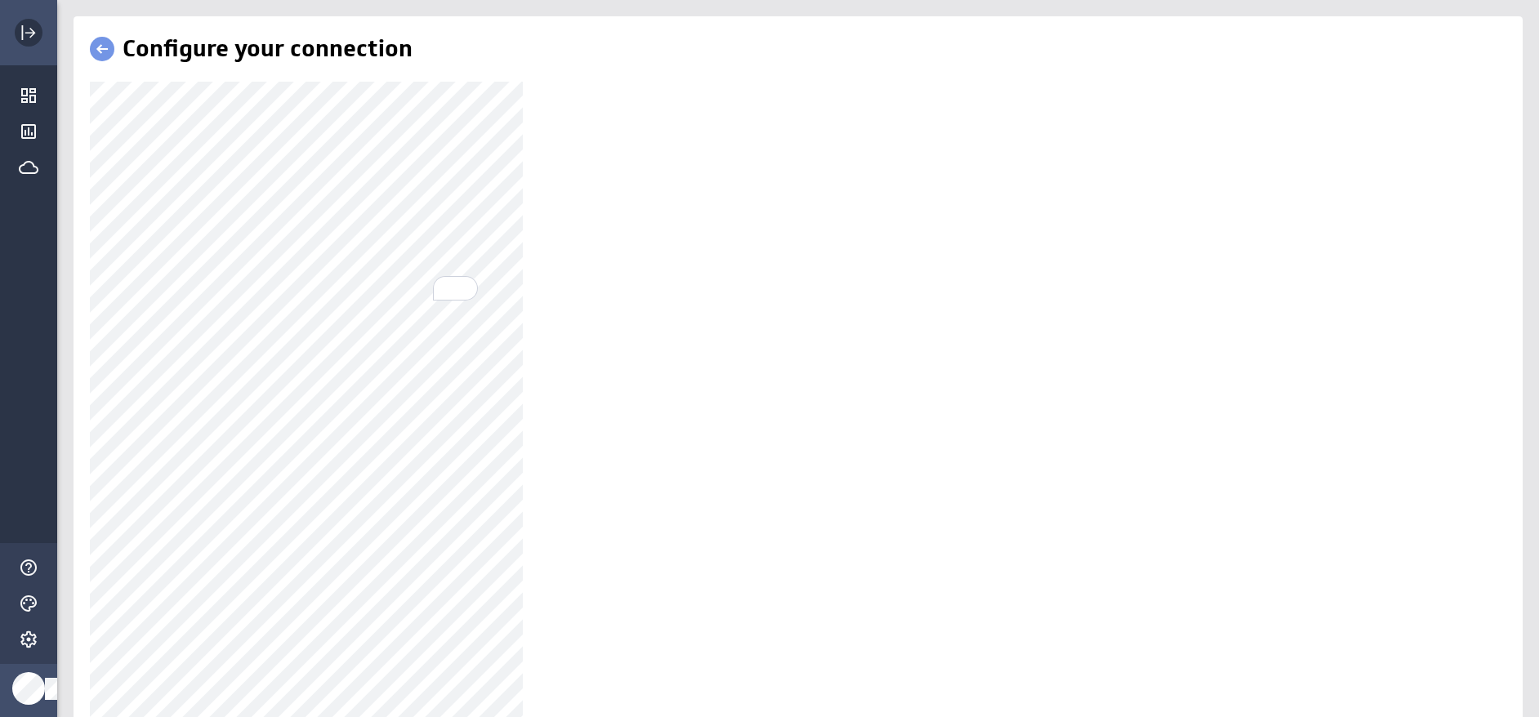
click at [36, 38] on icon "Expand" at bounding box center [30, 33] width 11 height 11
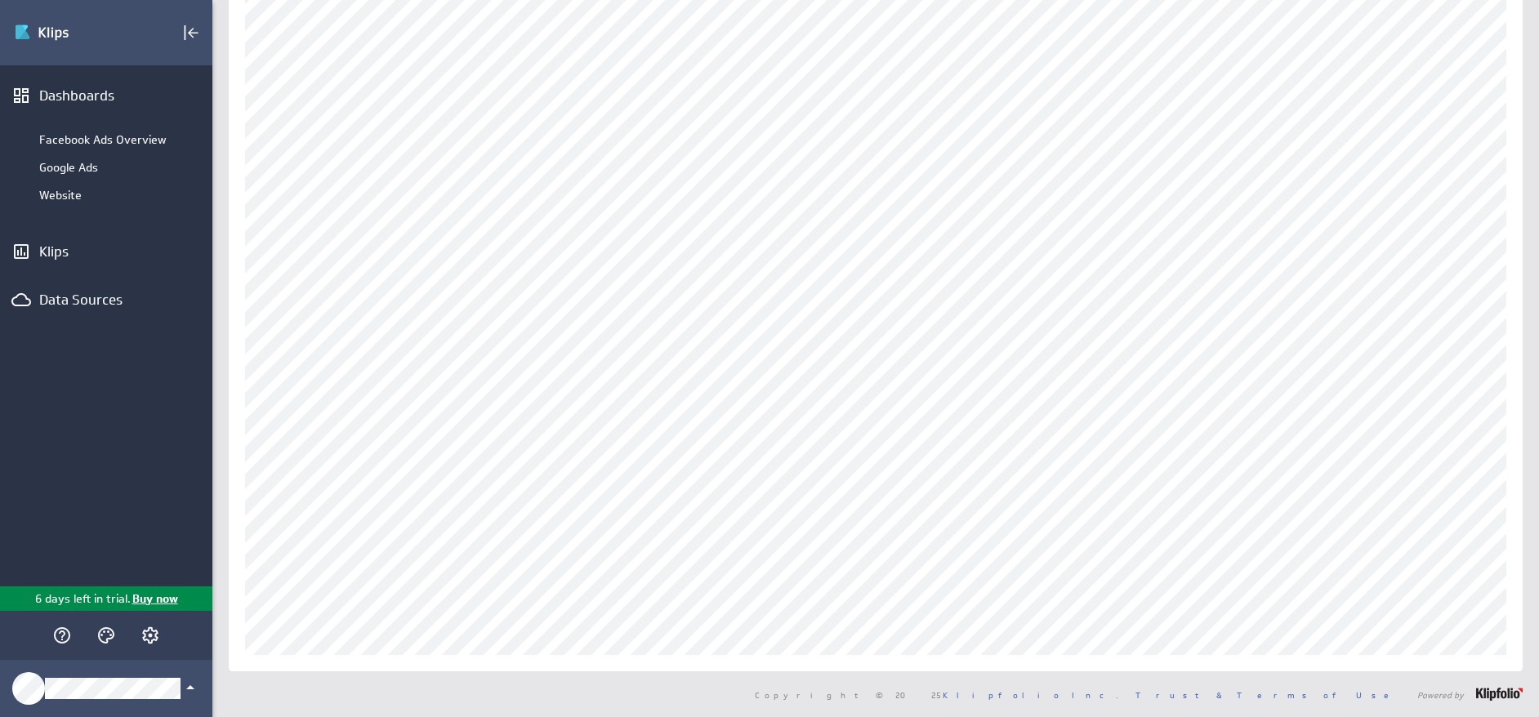
scroll to position [93, 0]
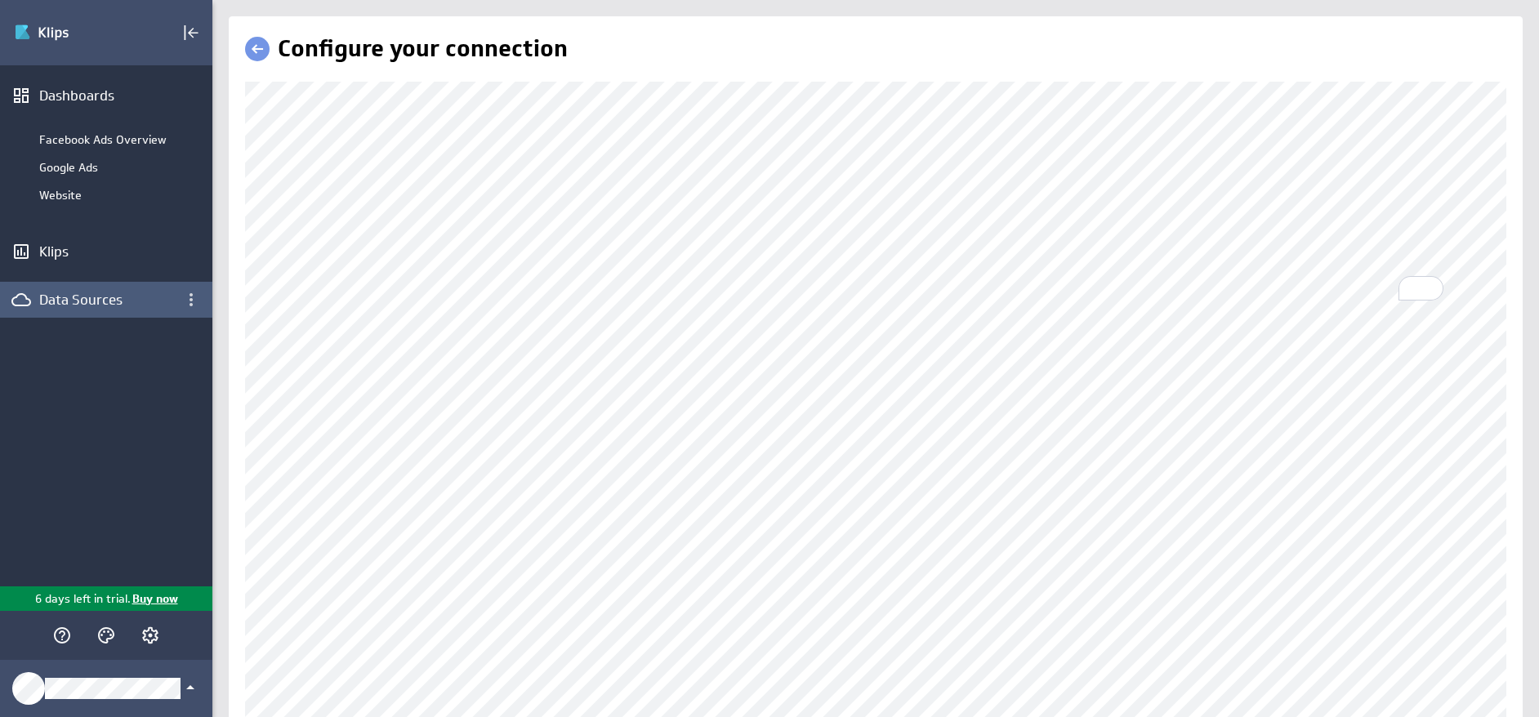
click at [94, 302] on div "Data Sources" at bounding box center [93, 300] width 108 height 18
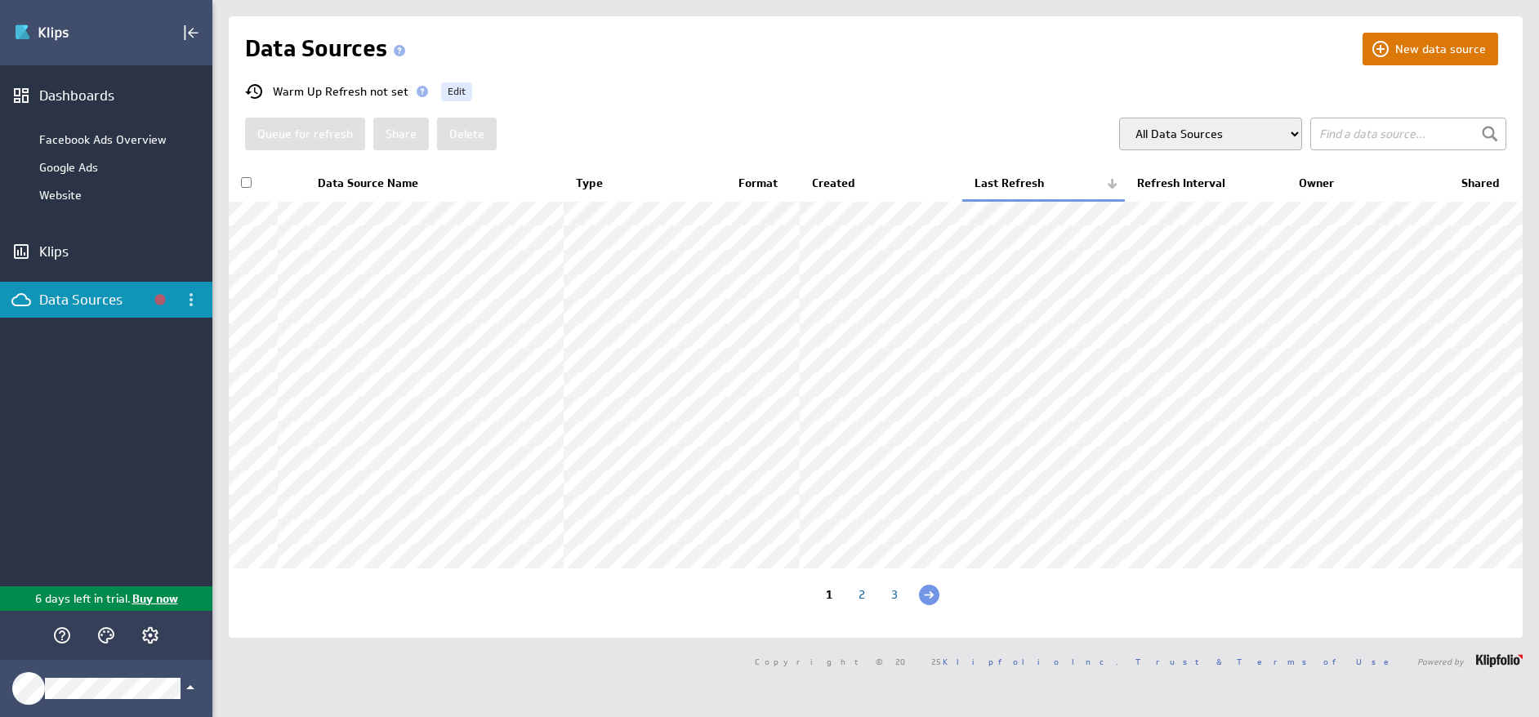
click at [1405, 51] on button "New data source" at bounding box center [1430, 49] width 136 height 33
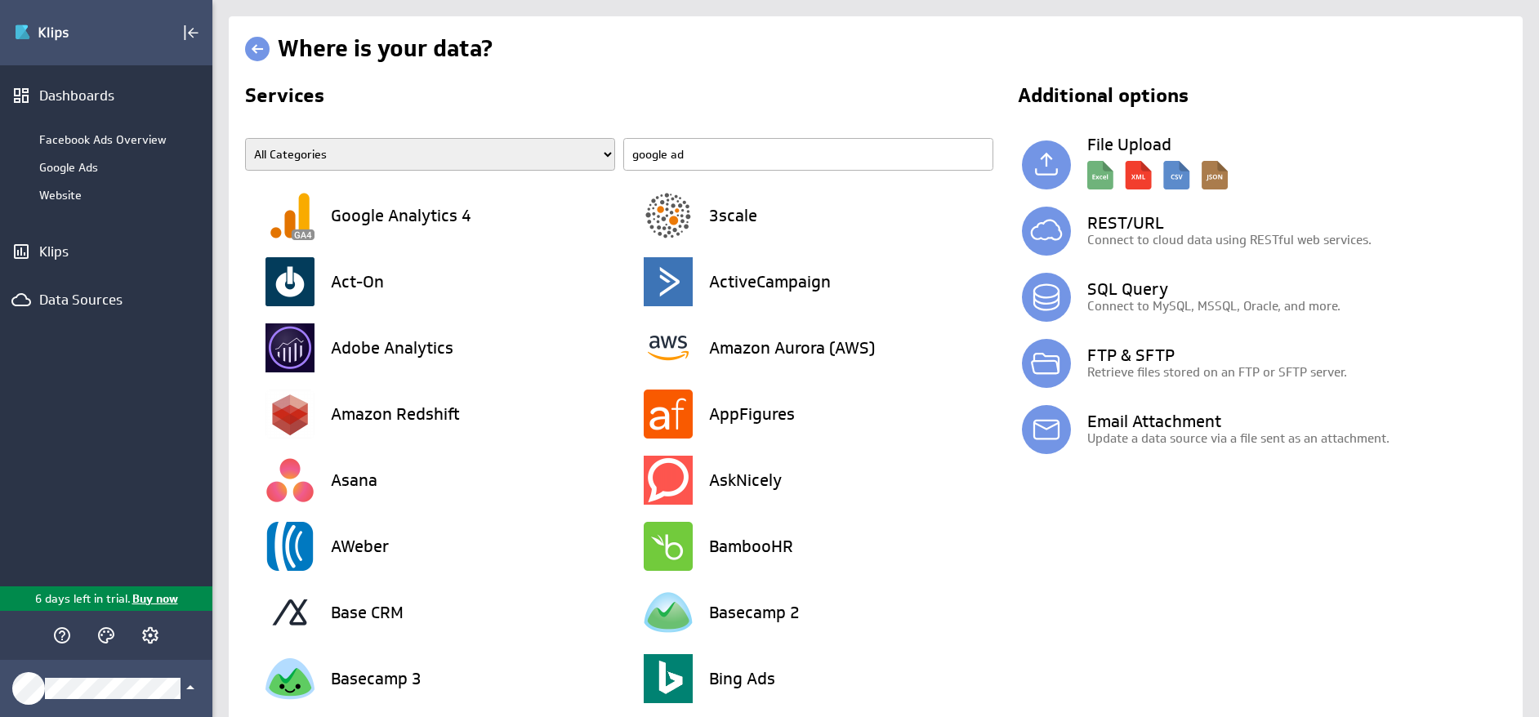
type input "google ads"
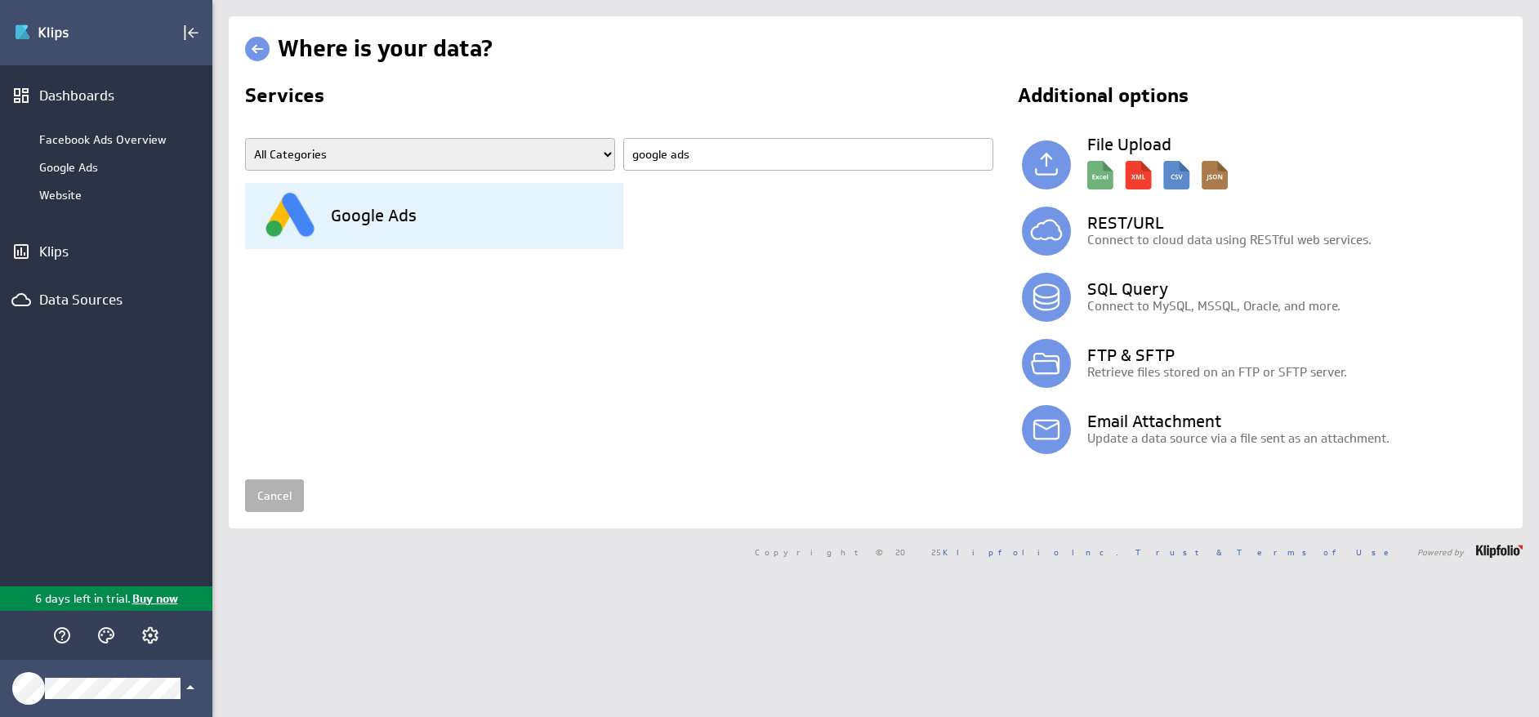
click at [374, 198] on div "Google Ads" at bounding box center [444, 216] width 358 height 66
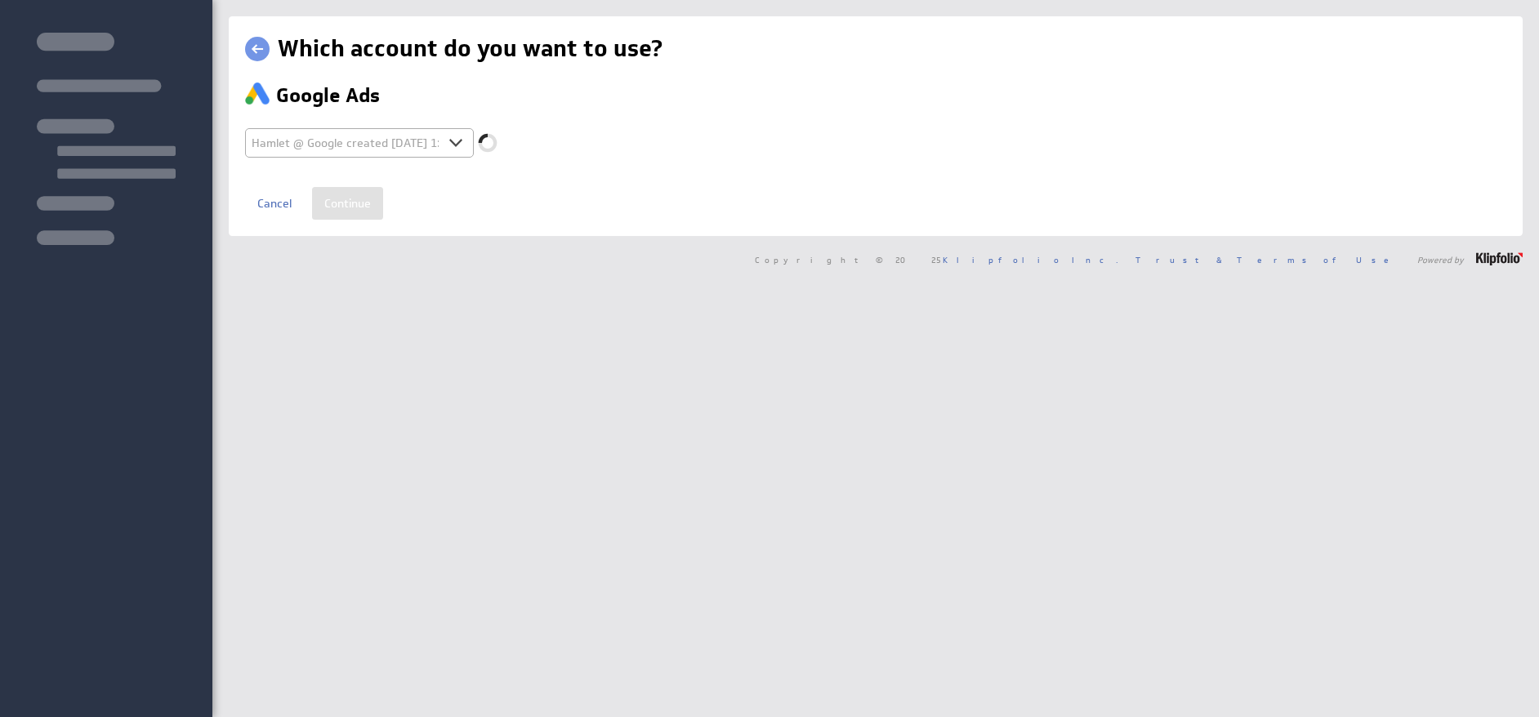
select select "9af955327d4ba8621f7b6f96e463e6f1"
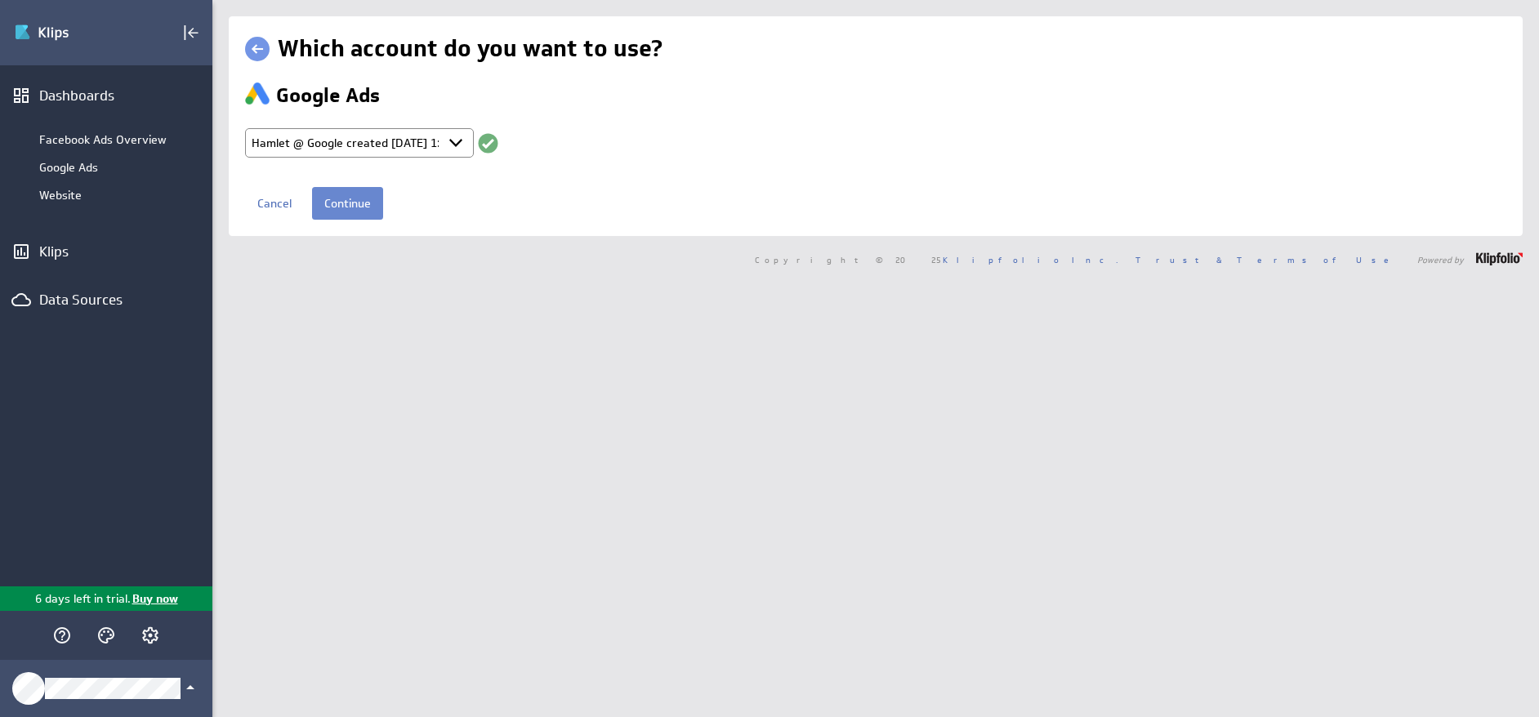
click at [359, 208] on input "Continue" at bounding box center [347, 203] width 71 height 33
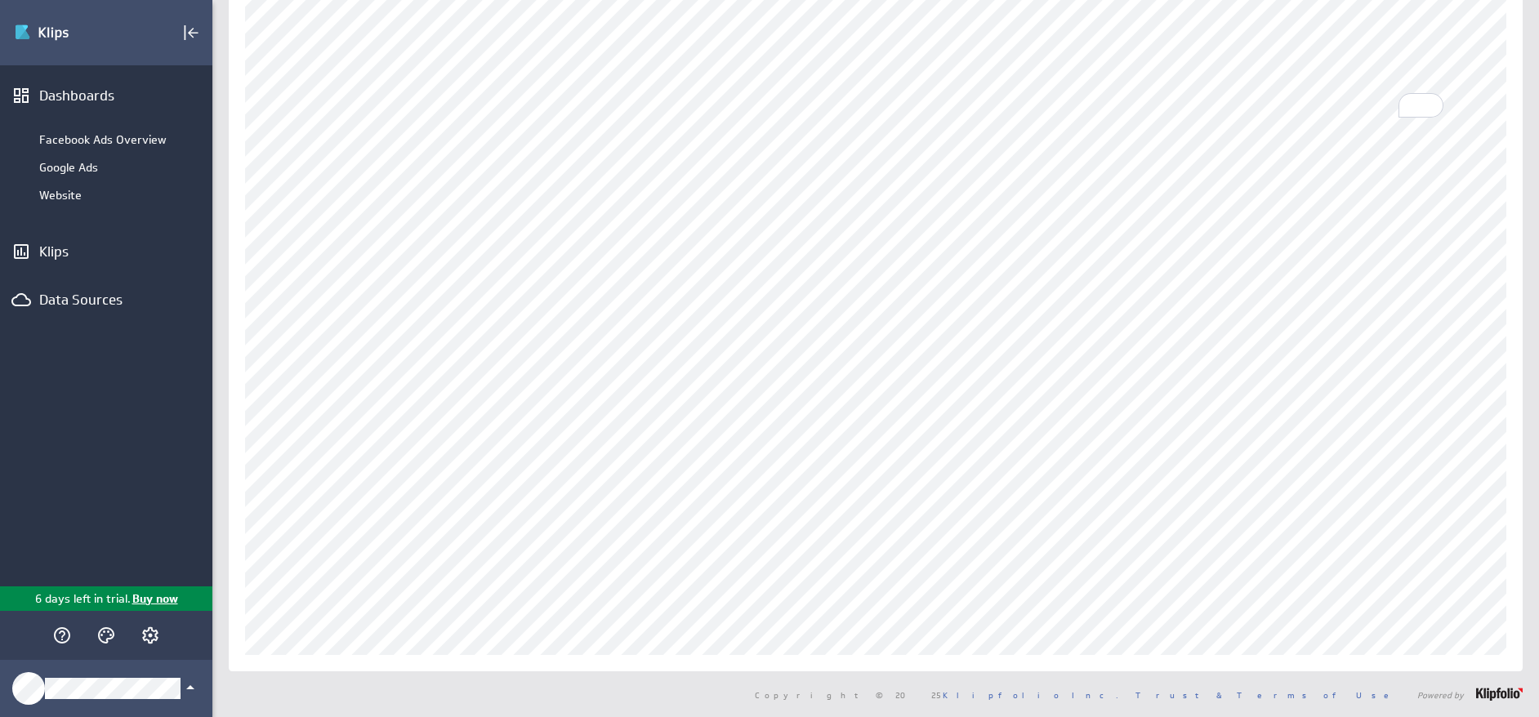
scroll to position [183, 0]
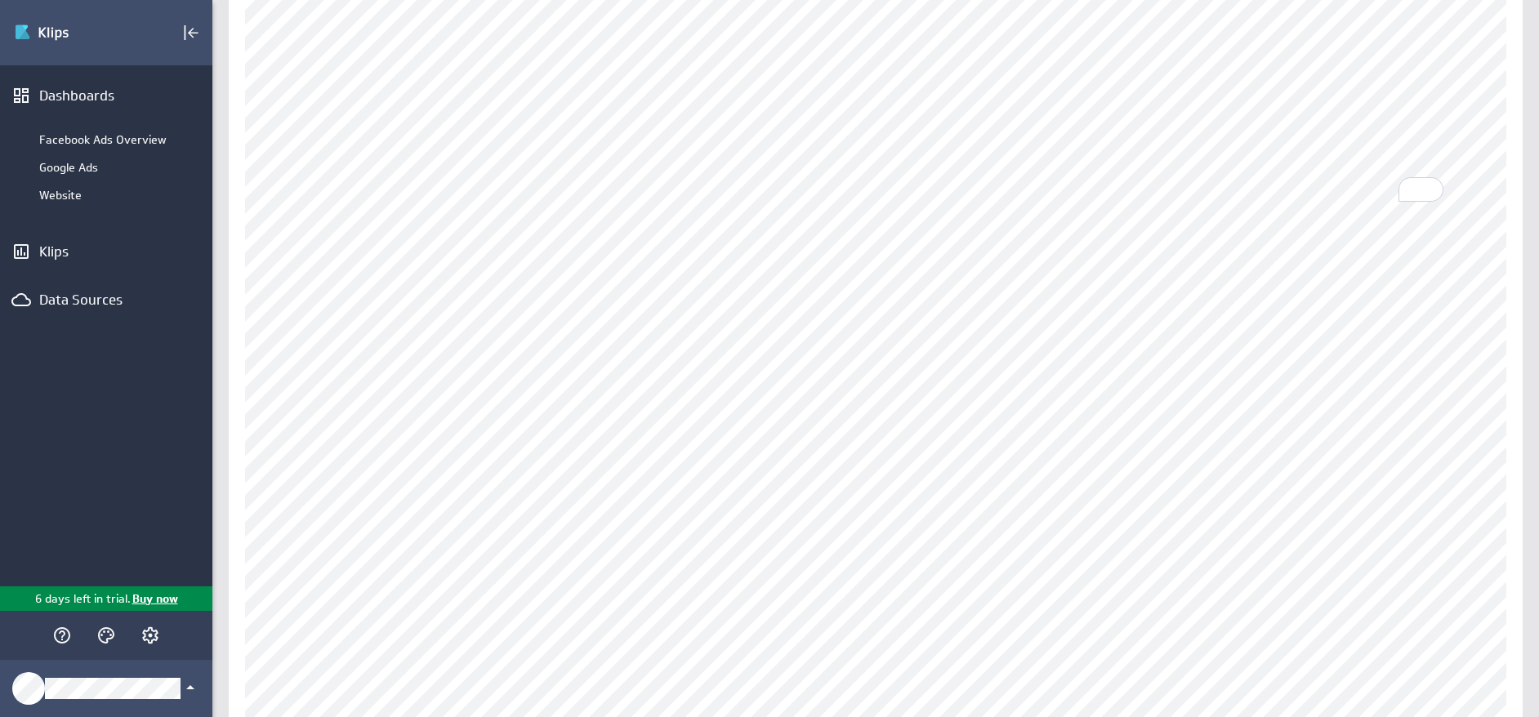
scroll to position [259, 0]
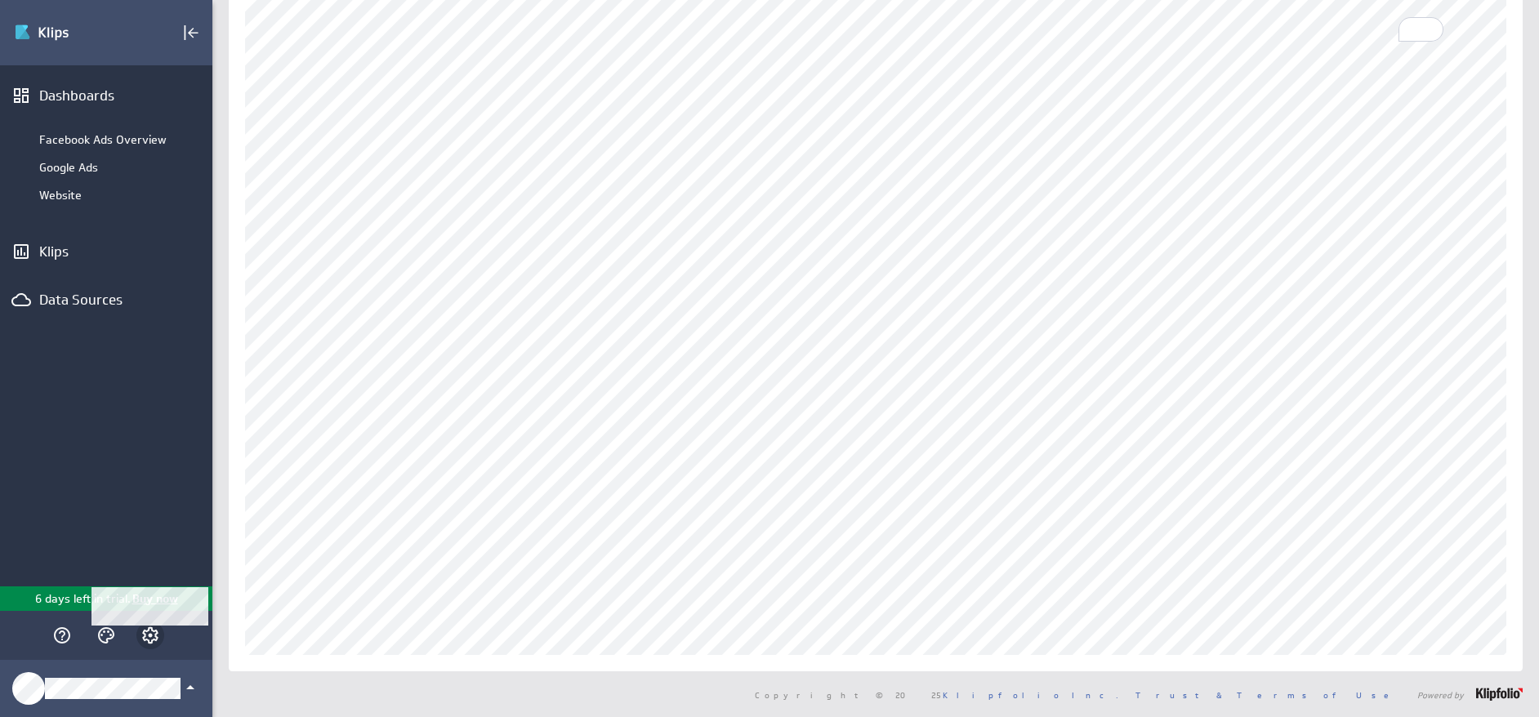
click at [147, 632] on icon "Account and settings" at bounding box center [150, 636] width 20 height 20
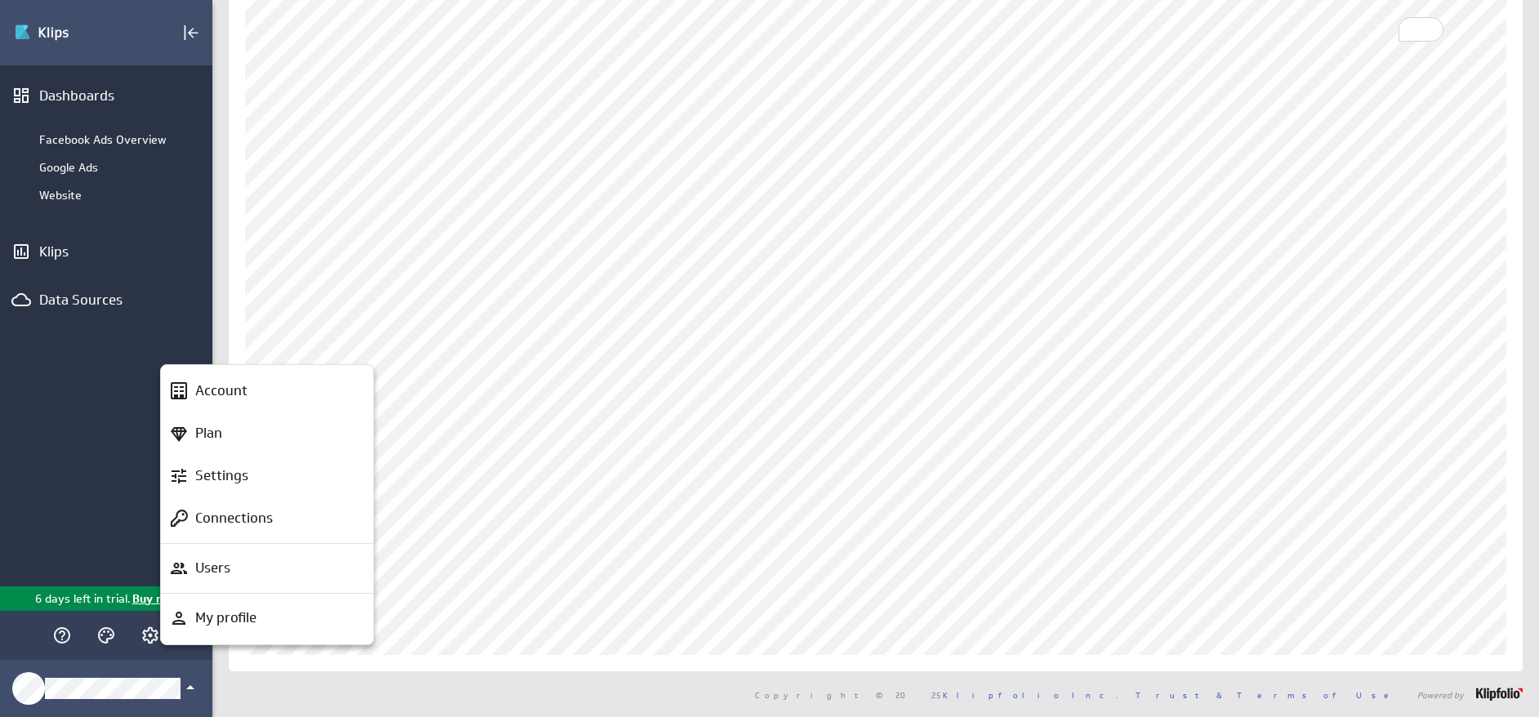
click at [61, 296] on div at bounding box center [769, 358] width 1539 height 717
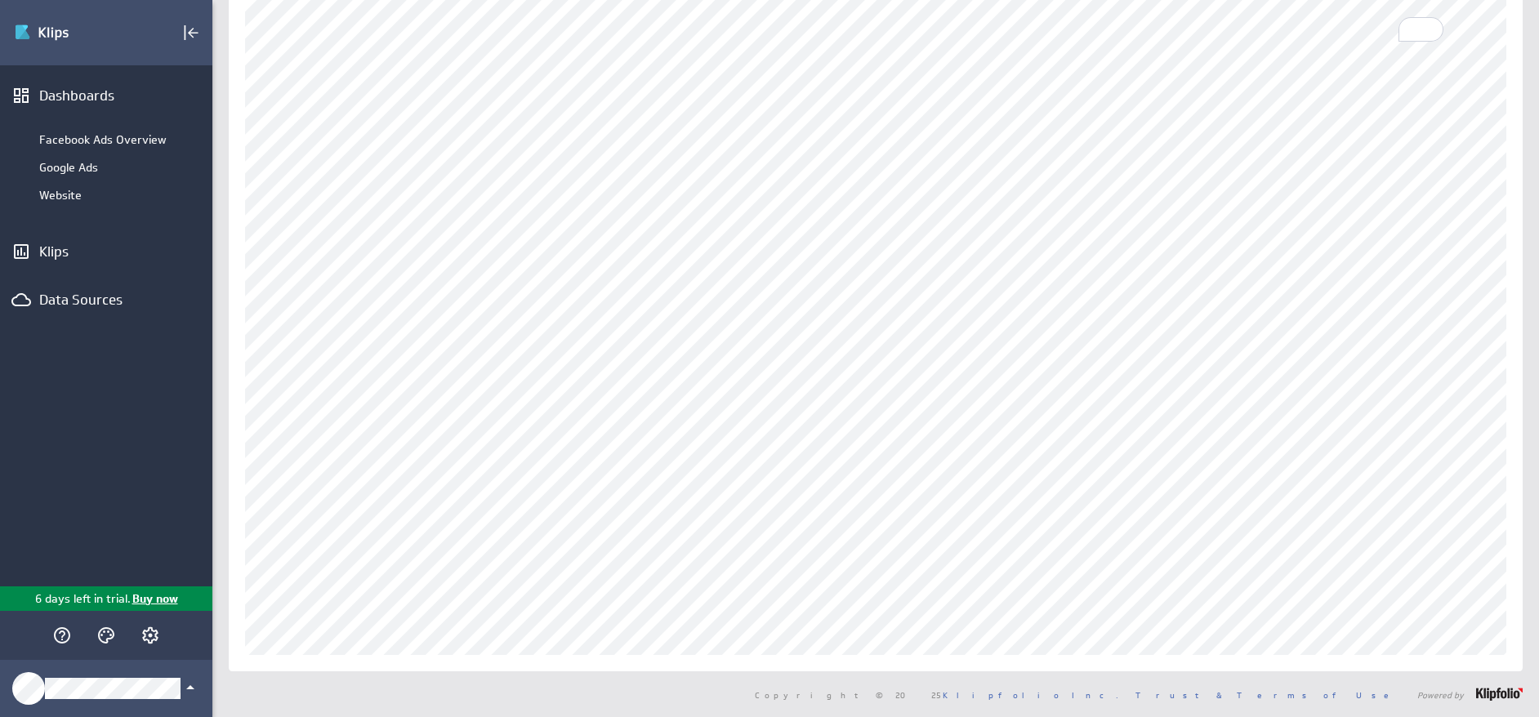
click at [58, 298] on div at bounding box center [769, 358] width 1539 height 717
click at [55, 305] on div "Data Sources" at bounding box center [93, 300] width 108 height 18
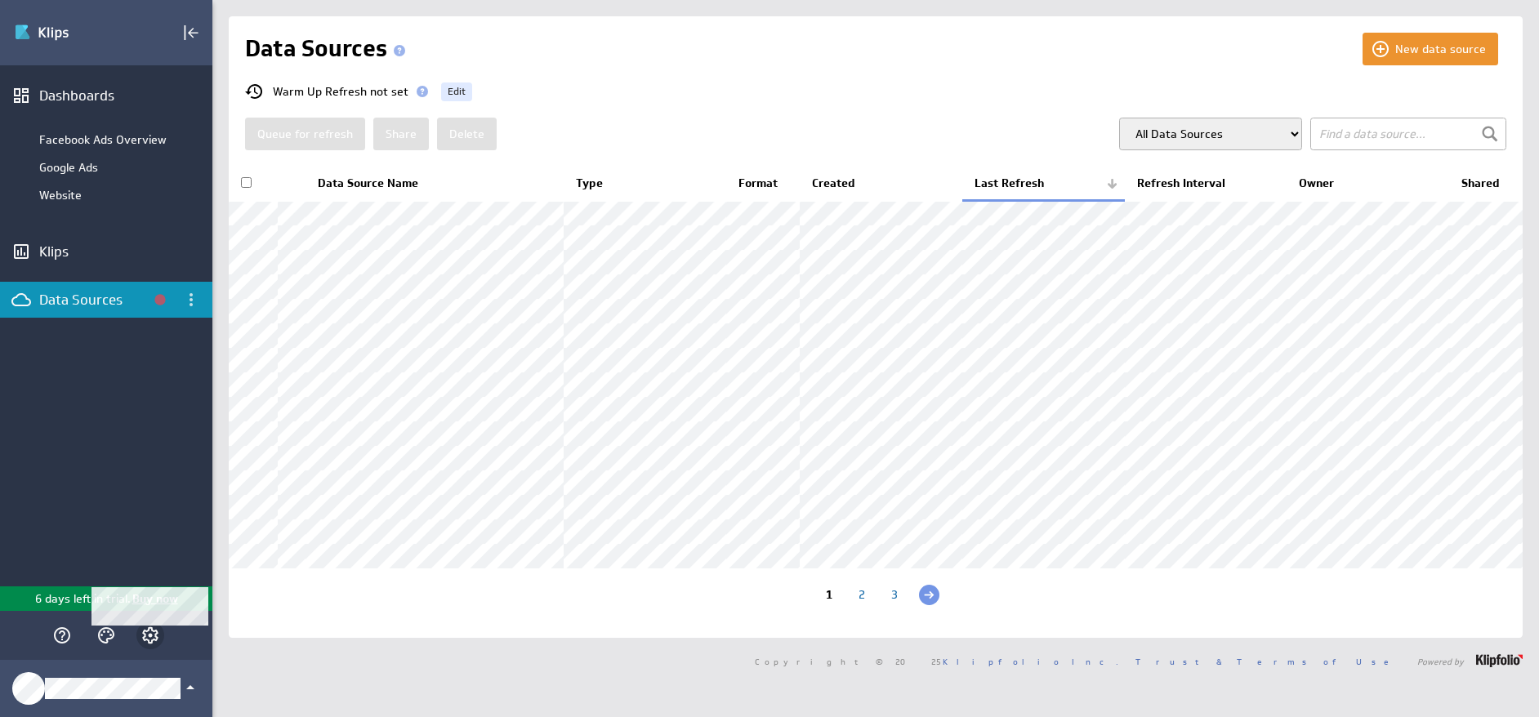
click at [149, 633] on icon "Account and settings" at bounding box center [150, 636] width 20 height 20
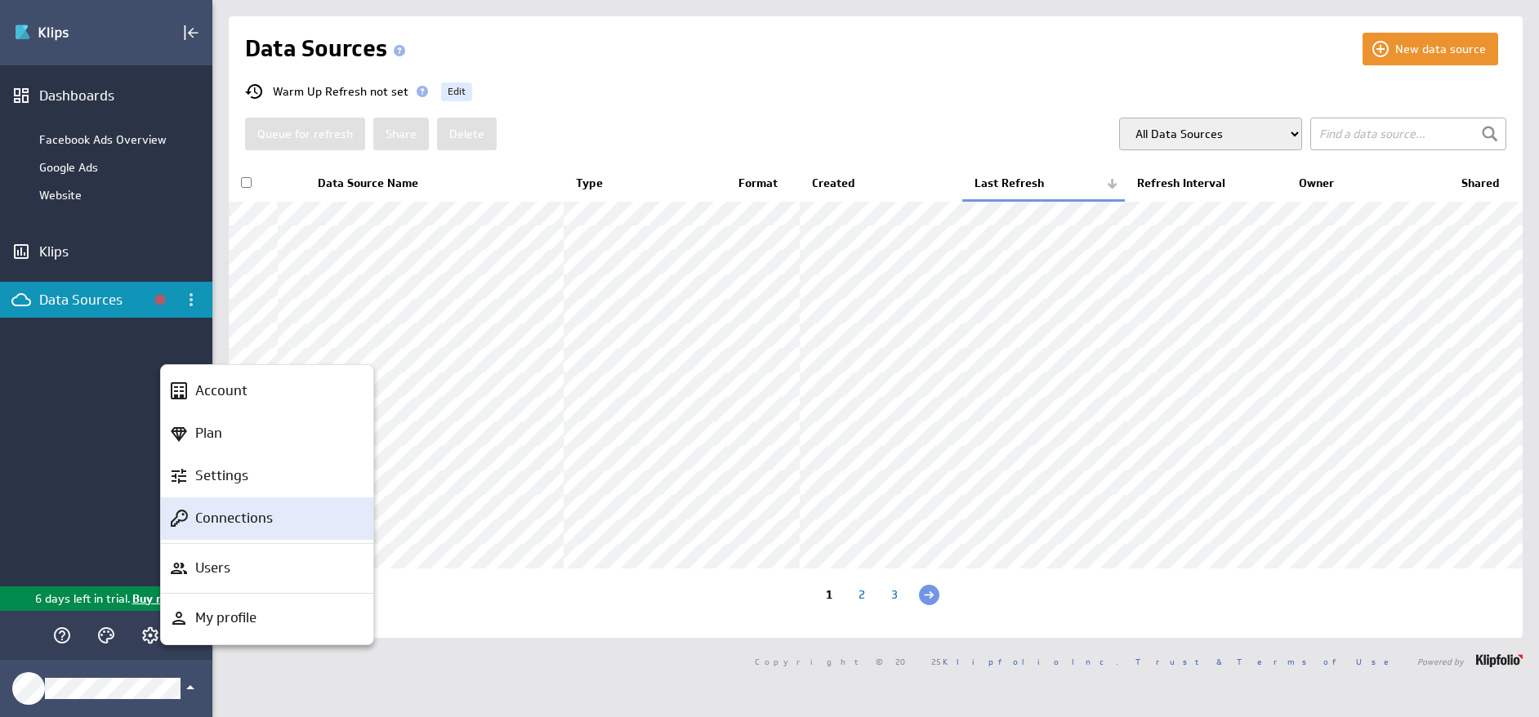
click at [236, 520] on p "Connections" at bounding box center [234, 518] width 78 height 20
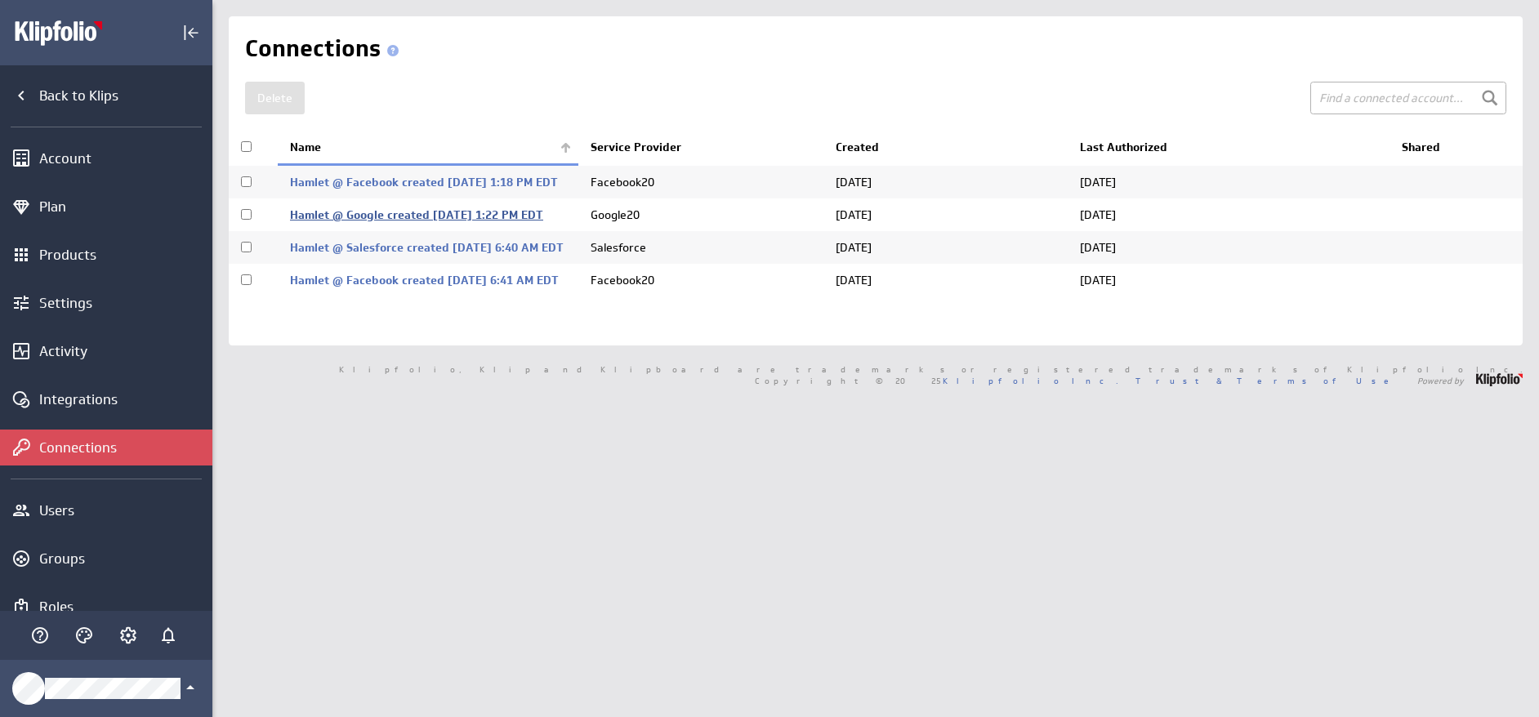
click at [417, 211] on link "Hamlet @ Google created Oct 01, 2025 at 1:22 PM EDT" at bounding box center [416, 214] width 253 height 15
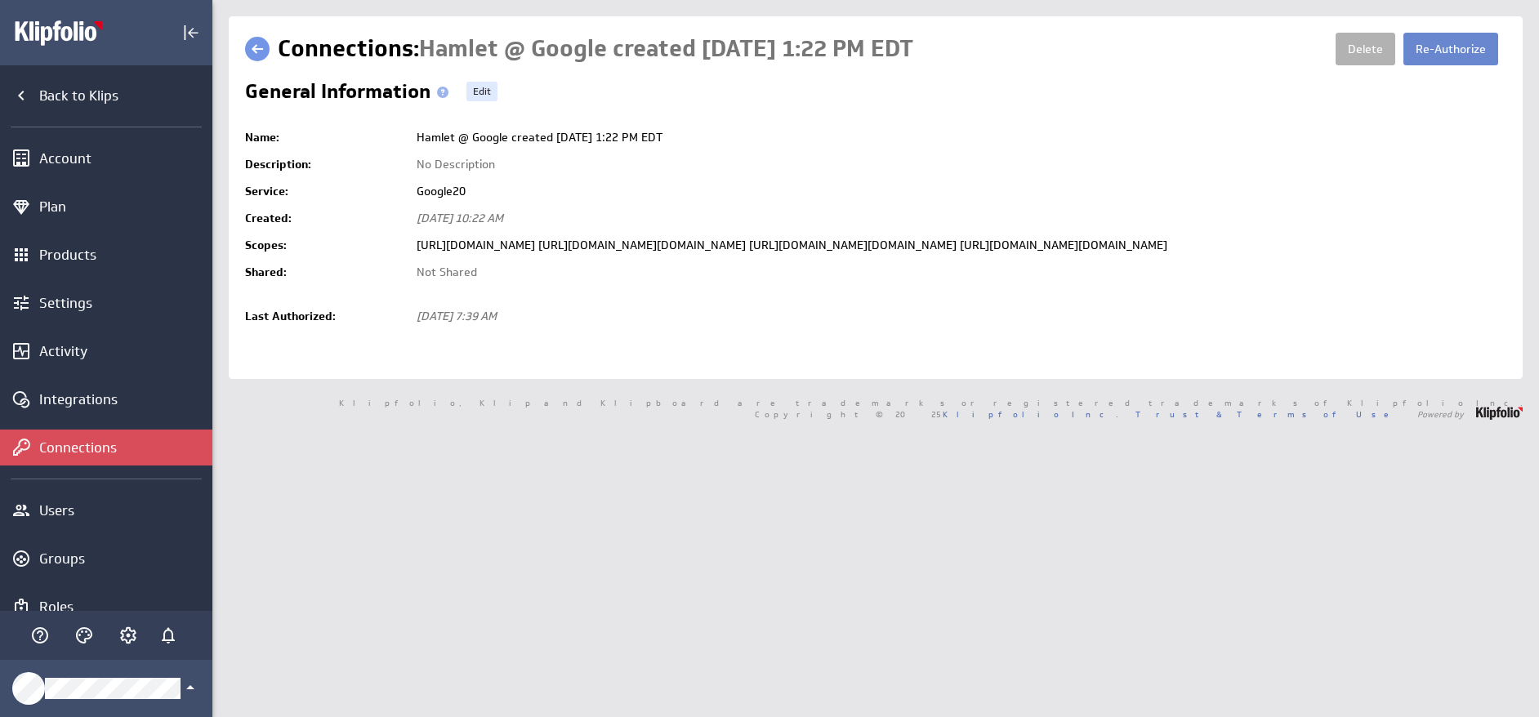
click at [1453, 51] on button "Re-Authorize" at bounding box center [1450, 49] width 95 height 33
click at [66, 169] on div "Account" at bounding box center [106, 158] width 212 height 36
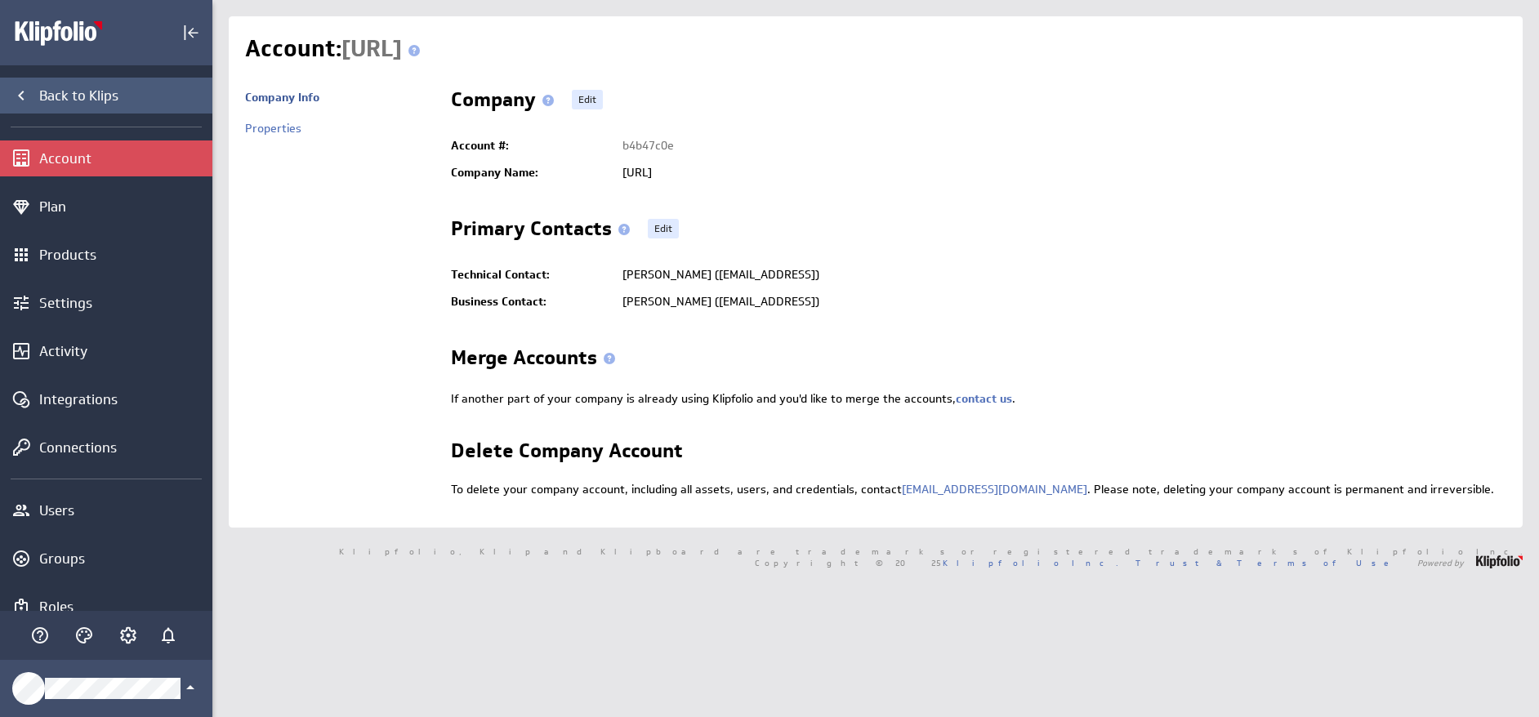
click at [63, 90] on div "Back to Klips" at bounding box center [123, 96] width 169 height 18
click at [77, 101] on div "Back to Klips" at bounding box center [123, 96] width 169 height 18
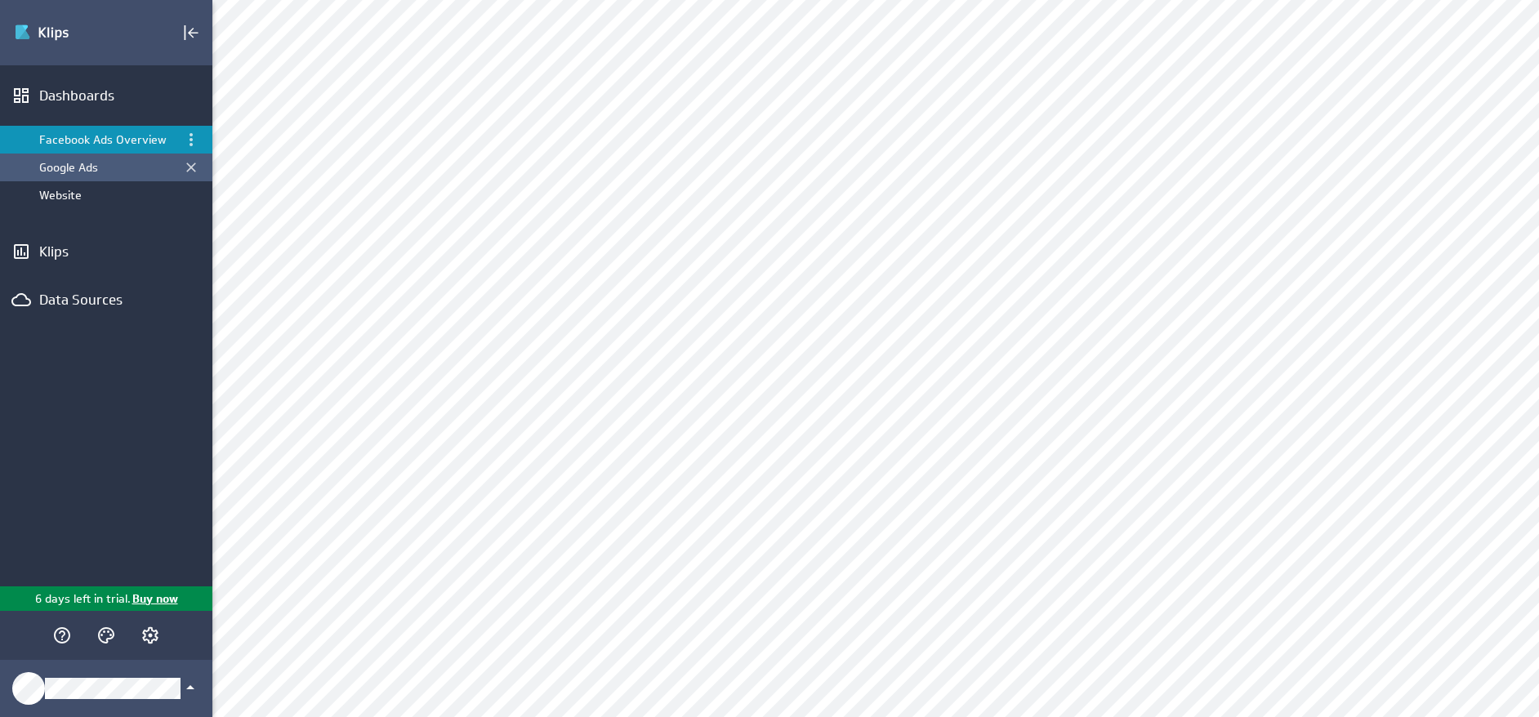
click at [84, 168] on div "Google Ads" at bounding box center [107, 167] width 136 height 15
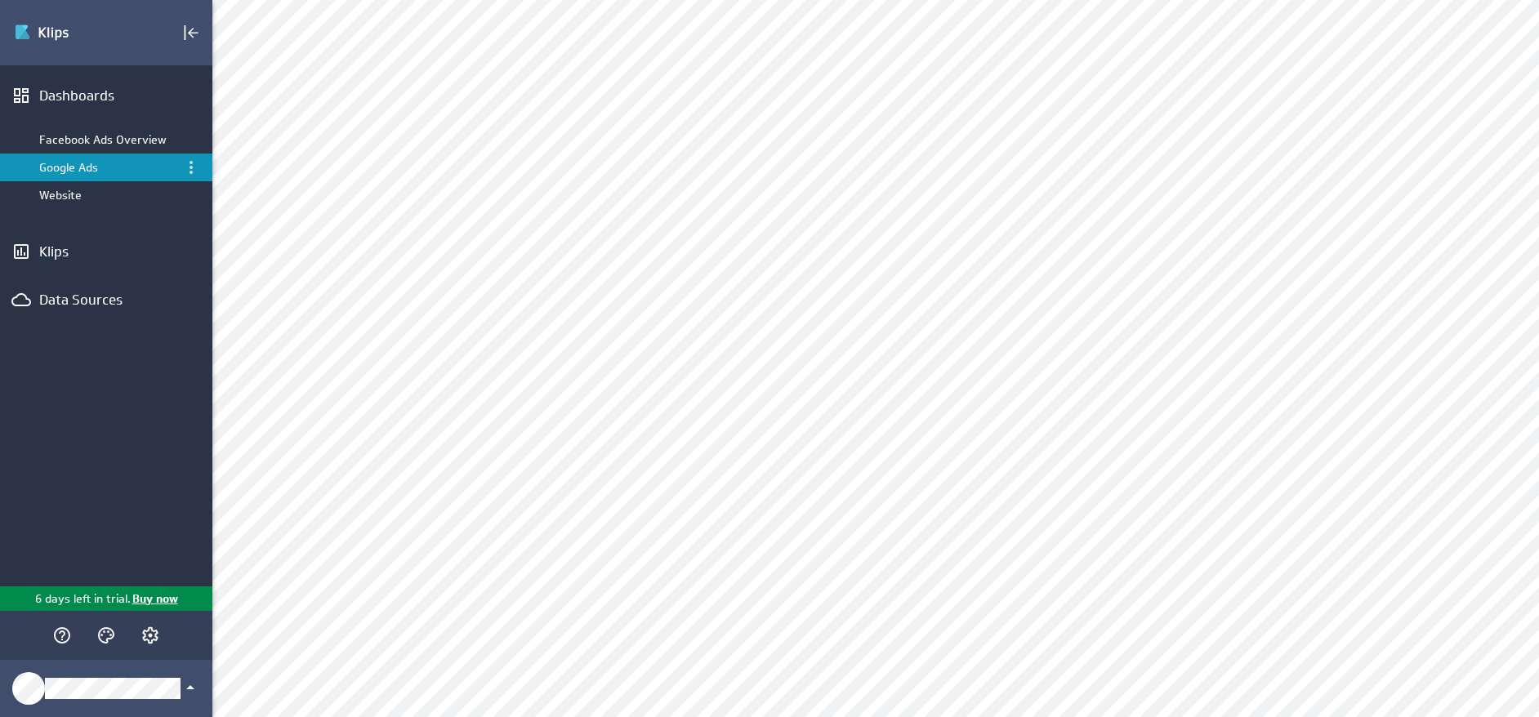
scroll to position [1, 0]
click at [73, 301] on div "Data Sources" at bounding box center [93, 300] width 108 height 18
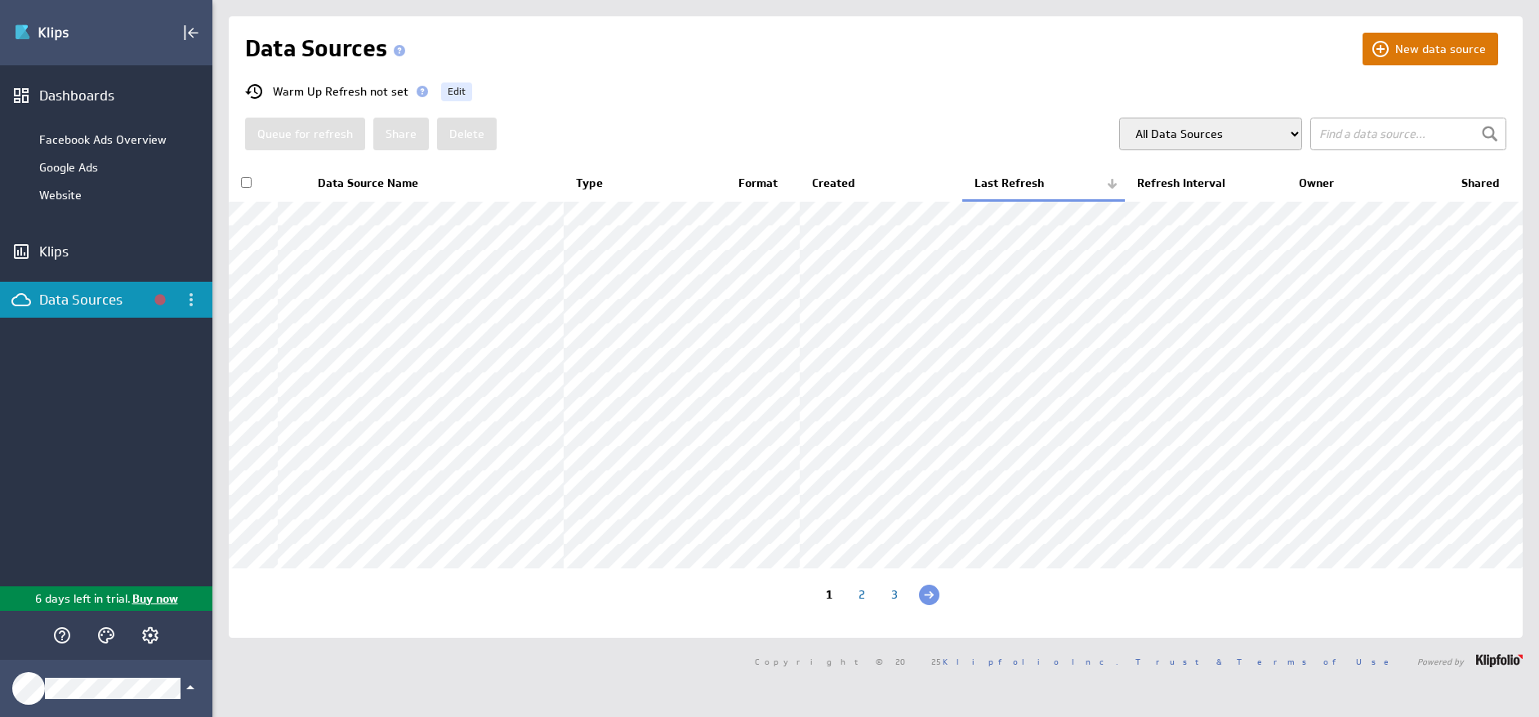
click at [1401, 53] on button "New data source" at bounding box center [1430, 49] width 136 height 33
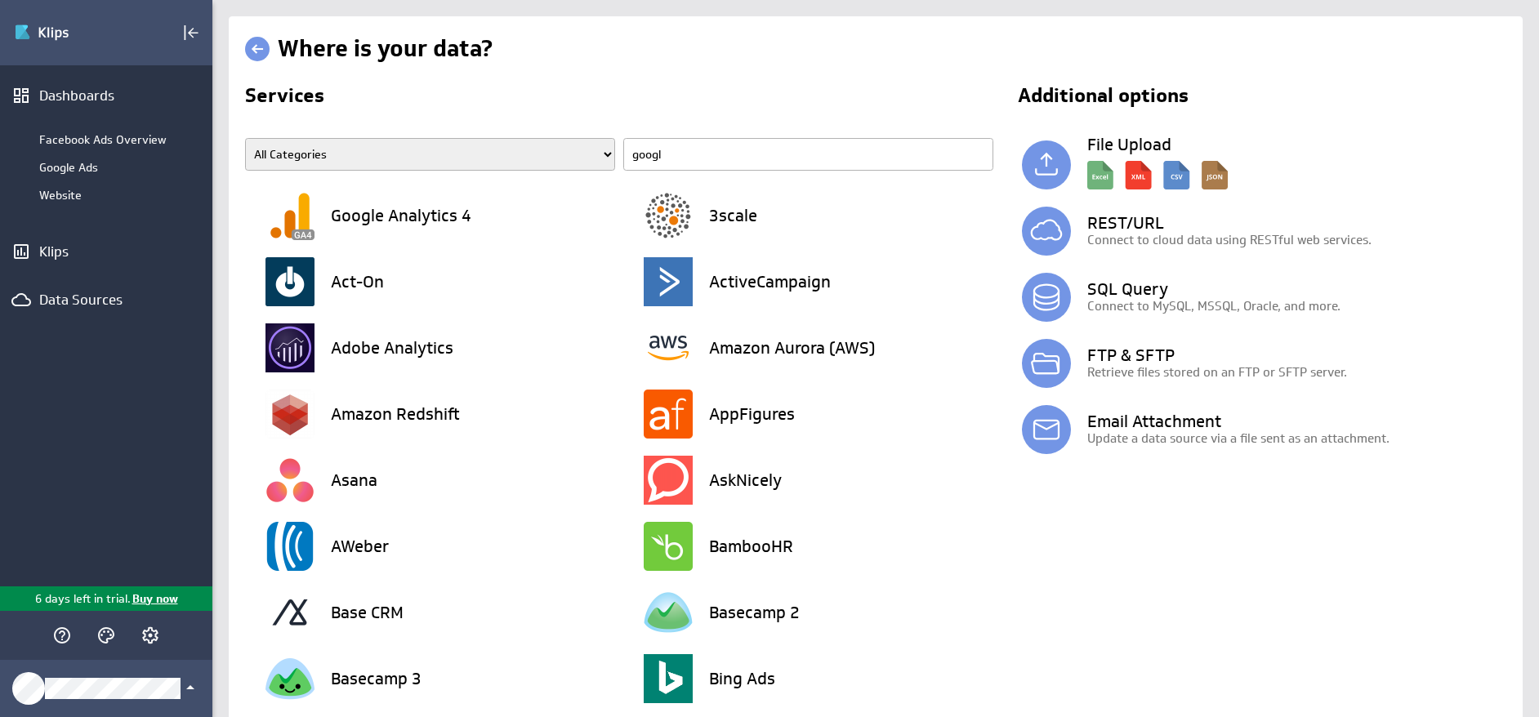
type input "google"
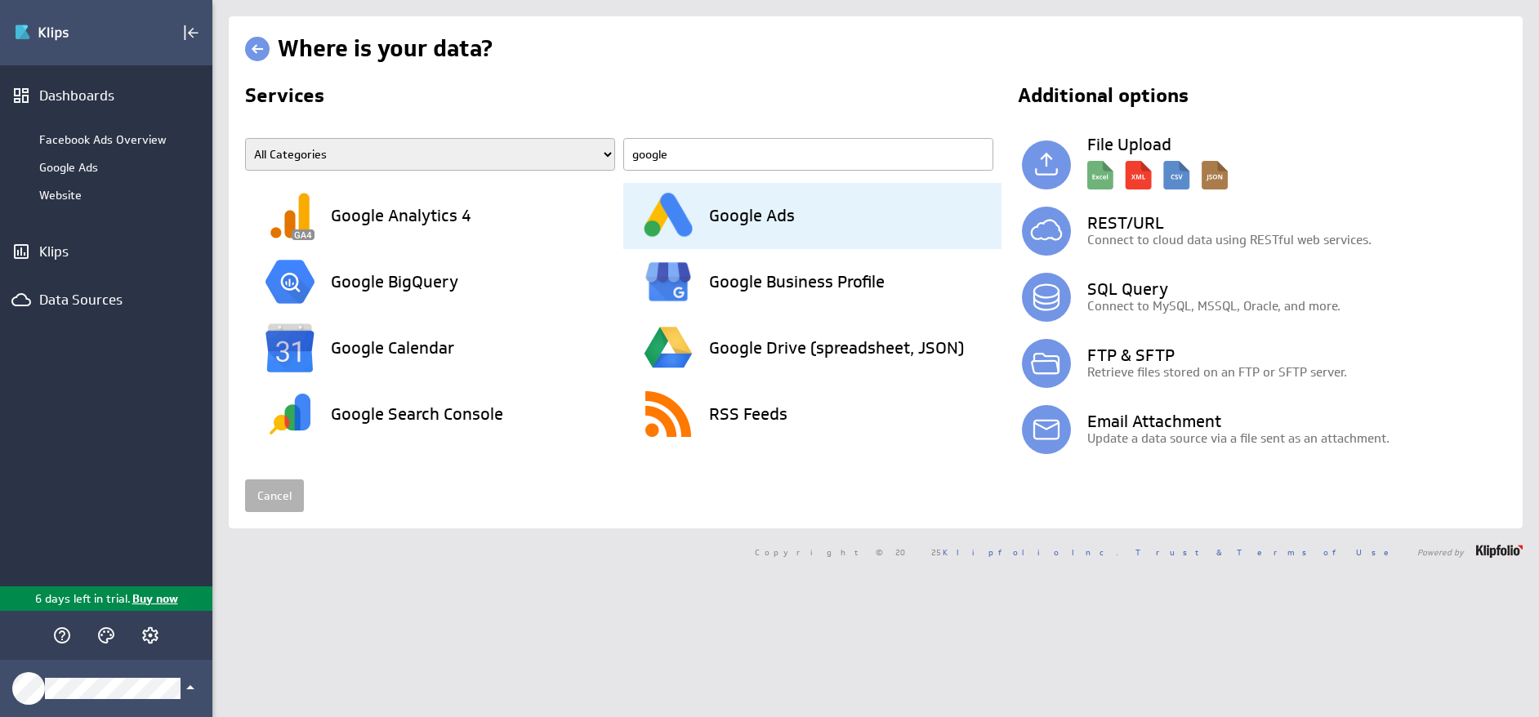
click at [736, 222] on h3 "Google Ads" at bounding box center [752, 215] width 86 height 16
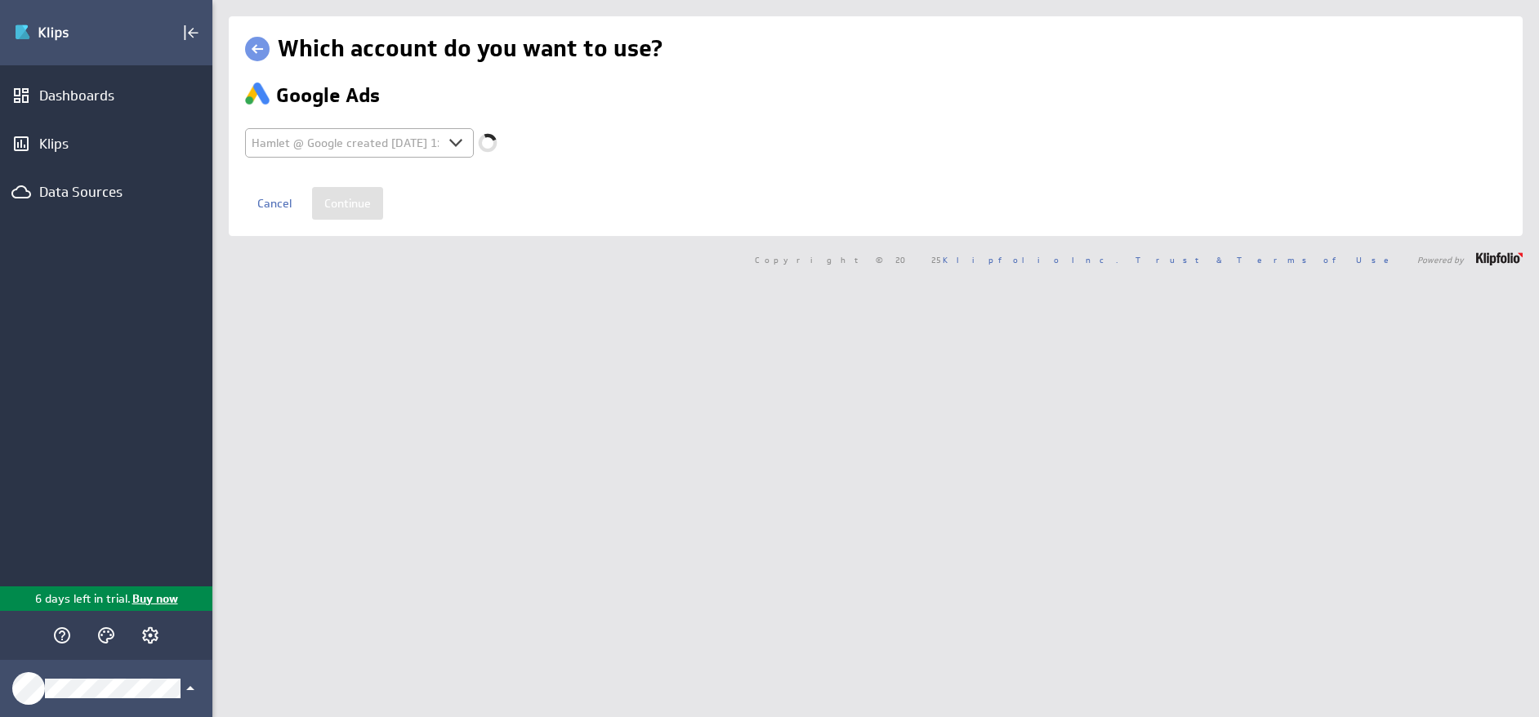
select select "9af955327d4ba8621f7b6f96e463e6f1"
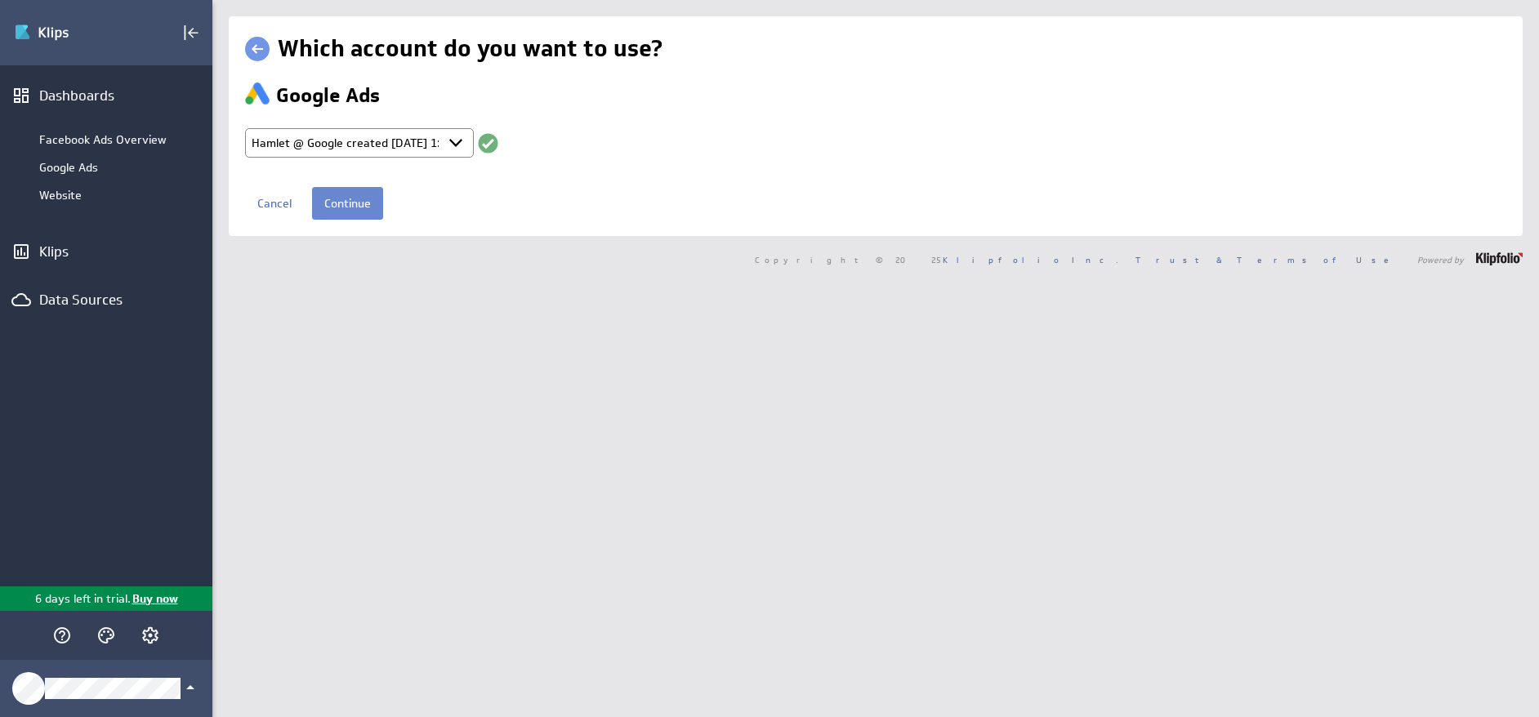
click at [349, 204] on input "Continue" at bounding box center [347, 203] width 71 height 33
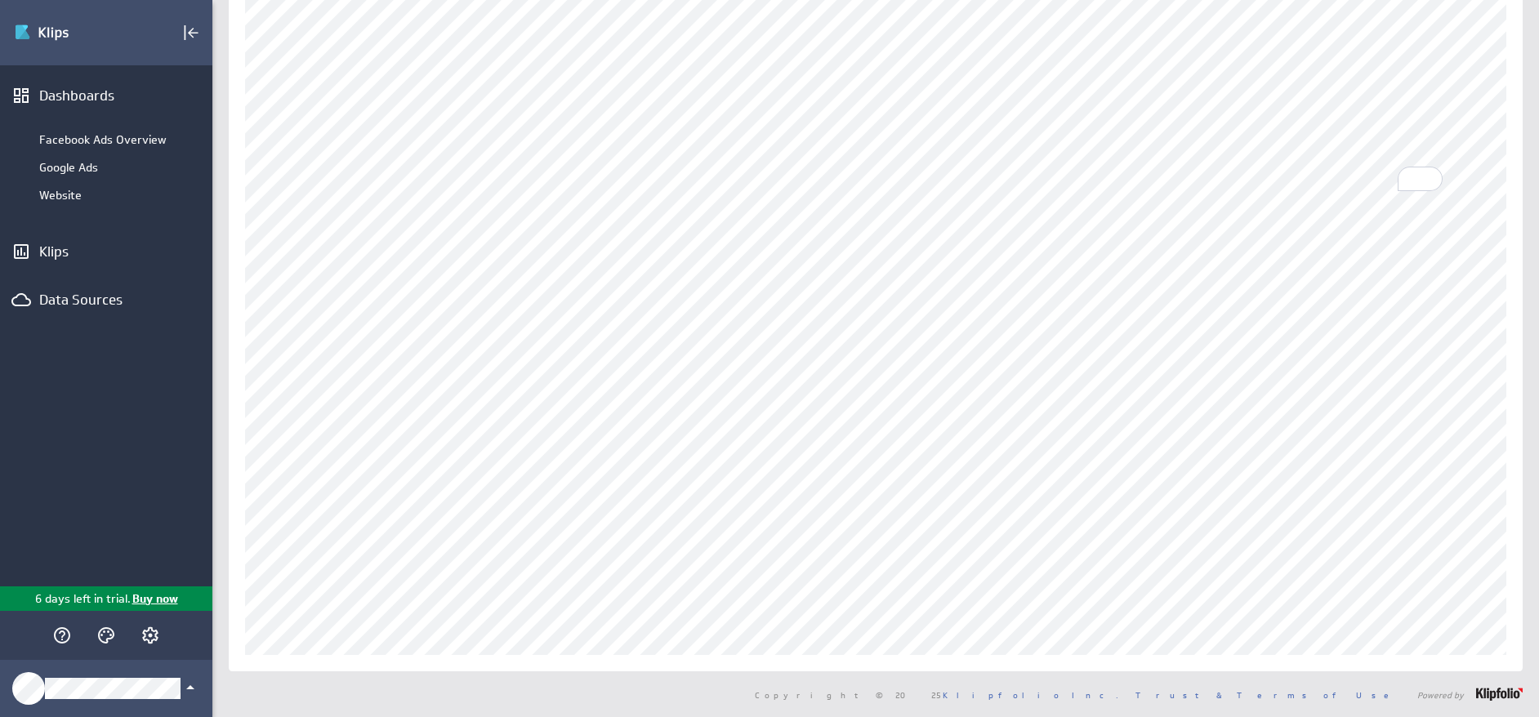
scroll to position [93, 0]
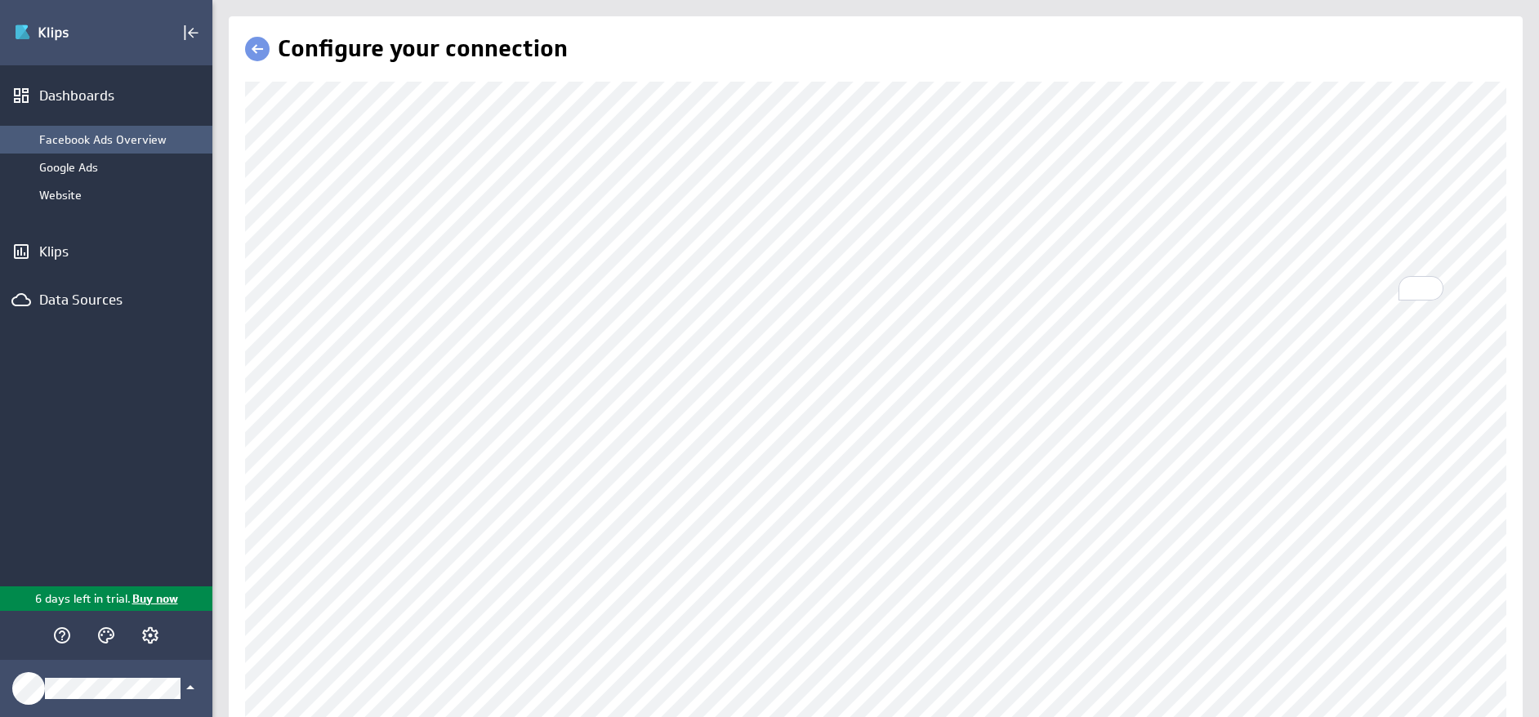
click at [103, 132] on div "Facebook Ads Overview" at bounding box center [121, 139] width 165 height 15
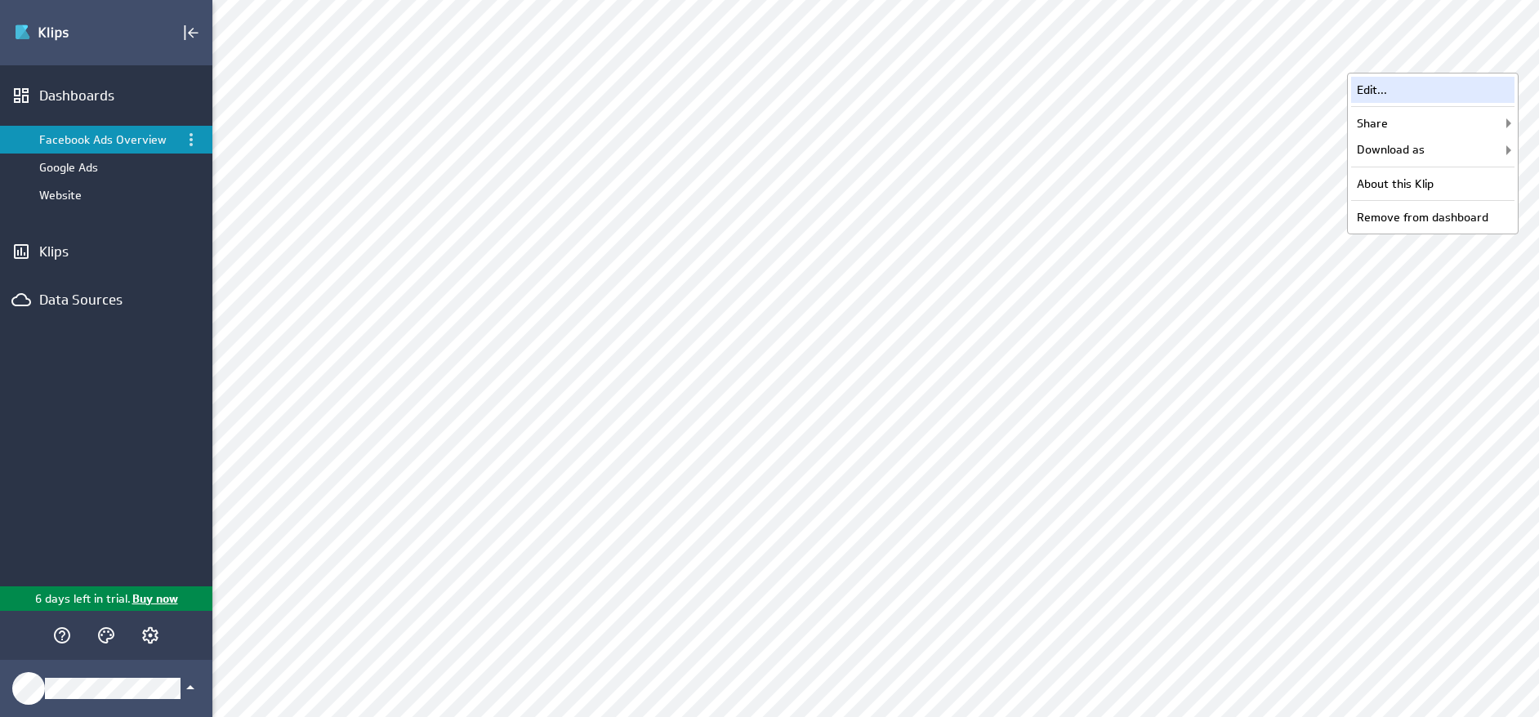
click at [1395, 87] on div "Edit..." at bounding box center [1432, 90] width 163 height 26
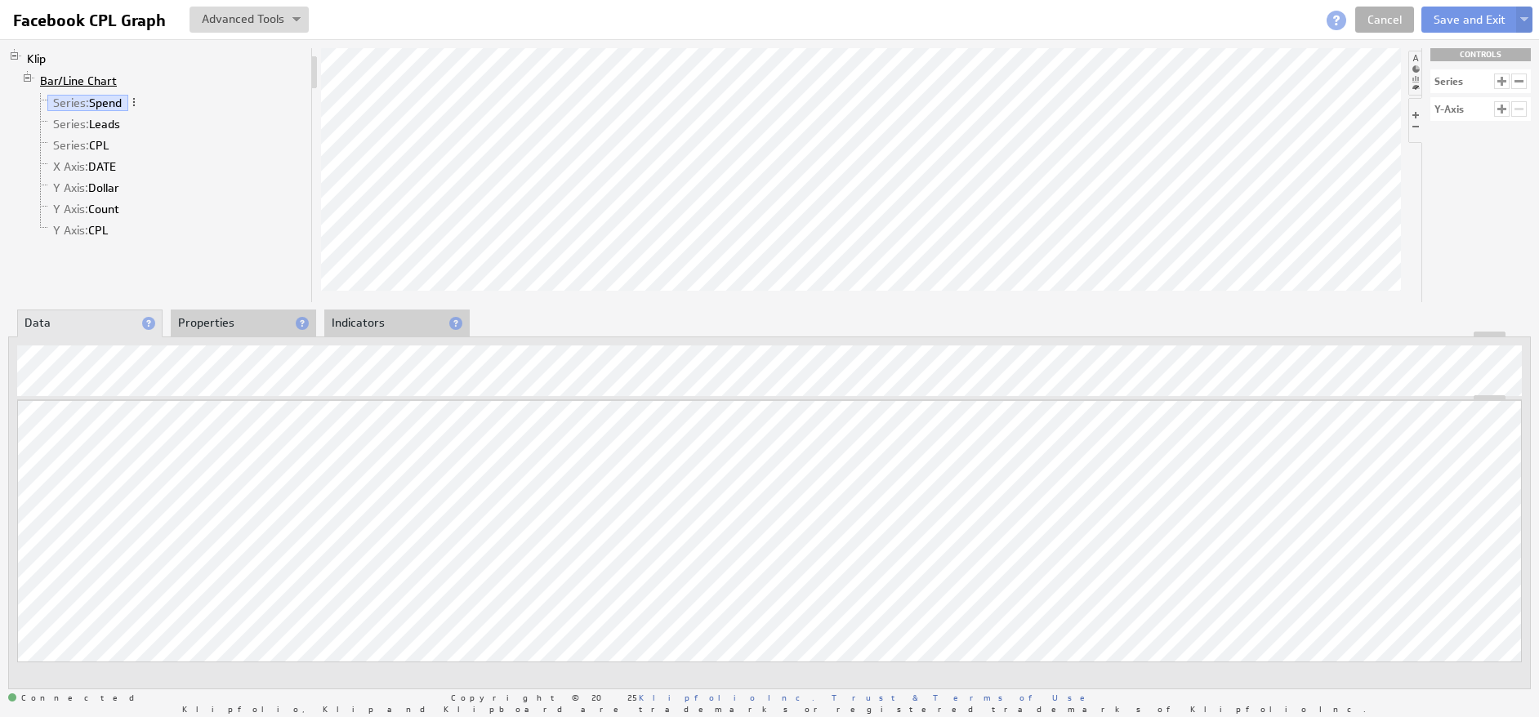
click at [100, 78] on link "Bar/Line Chart" at bounding box center [78, 81] width 89 height 16
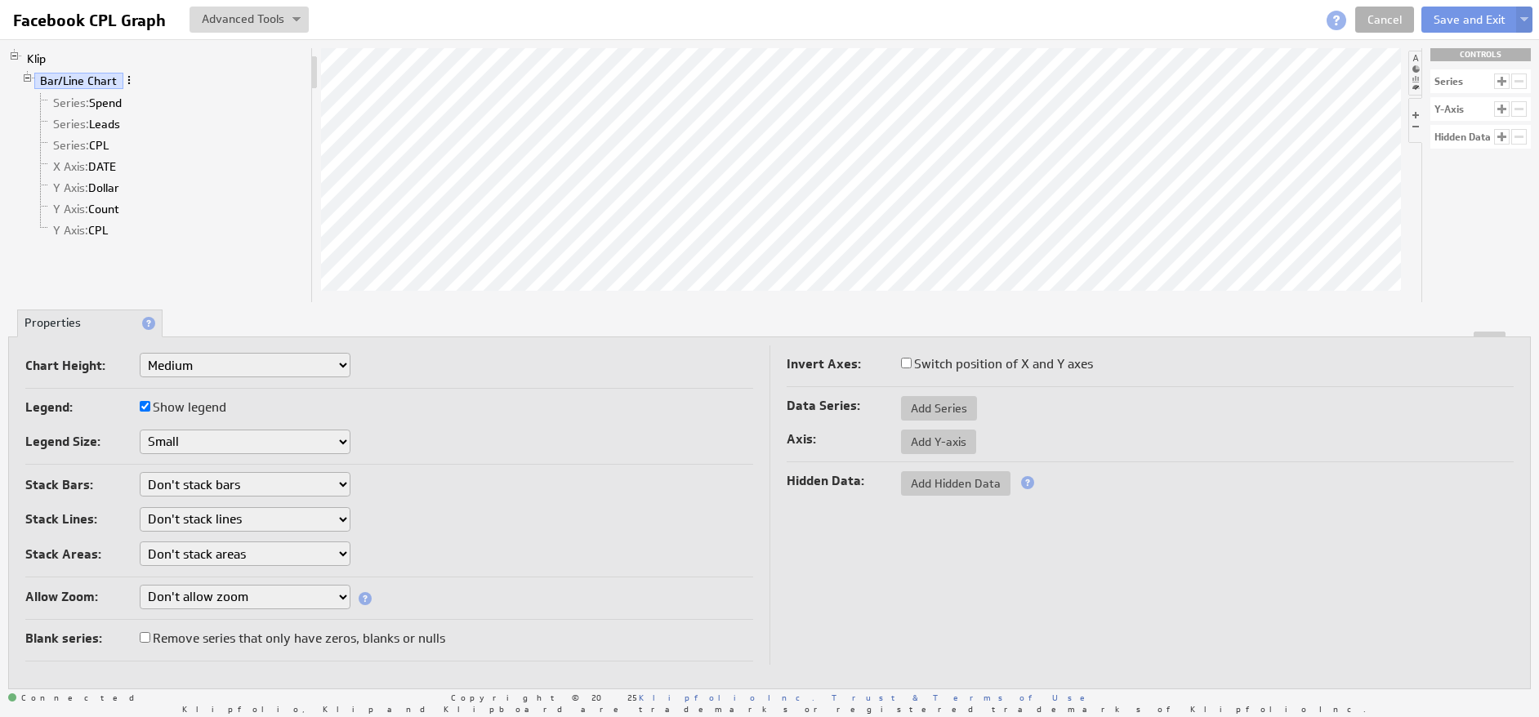
click at [128, 77] on span at bounding box center [128, 79] width 11 height 11
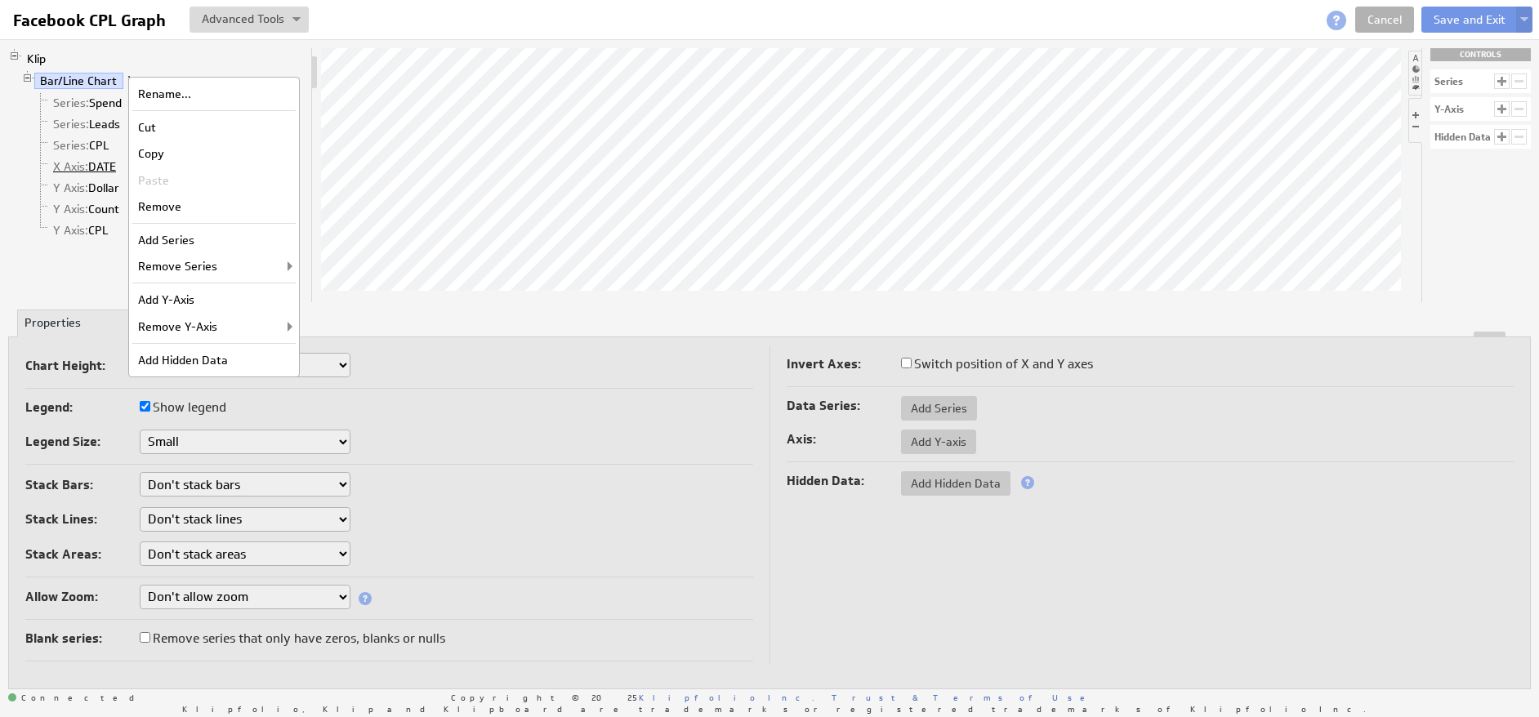
click at [90, 169] on link "X Axis: DATE" at bounding box center [84, 166] width 75 height 16
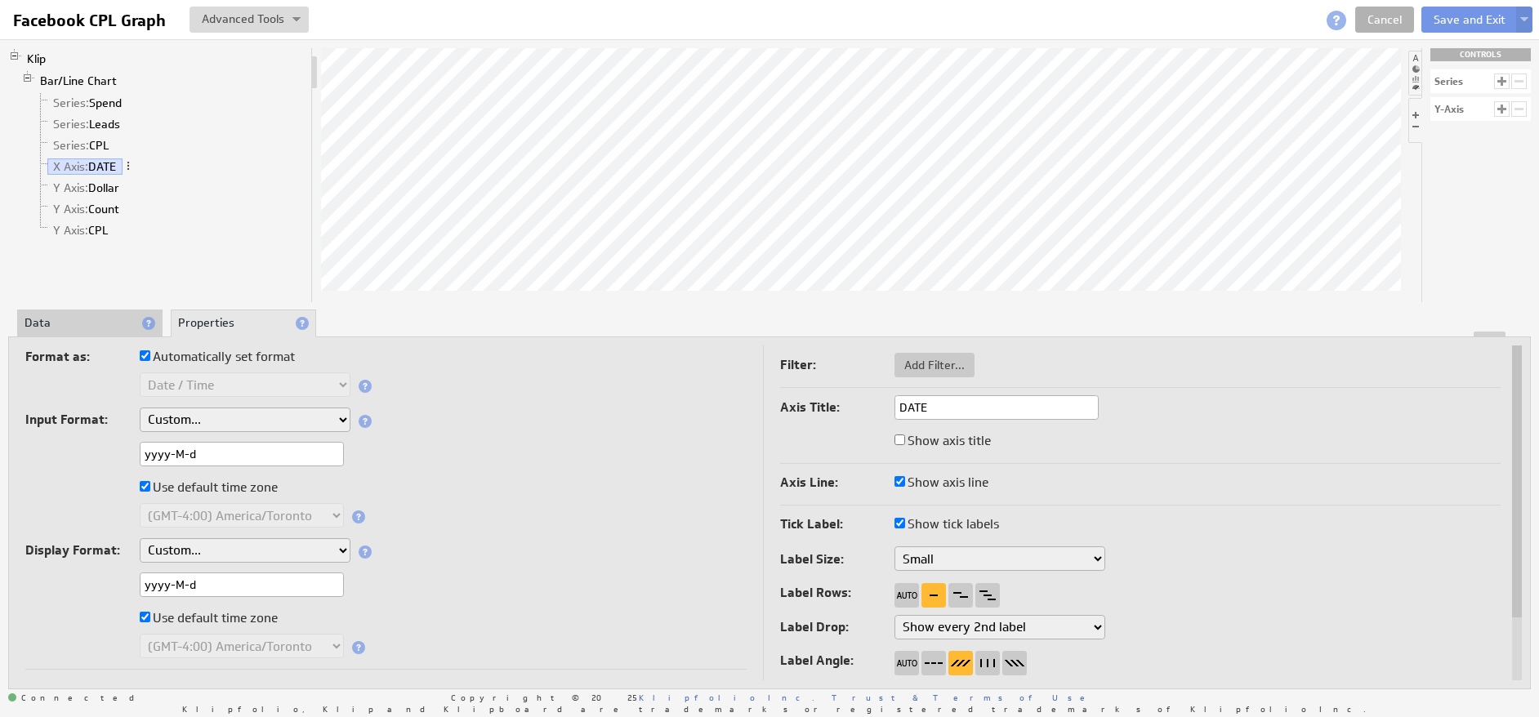
click at [63, 319] on li "Data" at bounding box center [89, 324] width 145 height 28
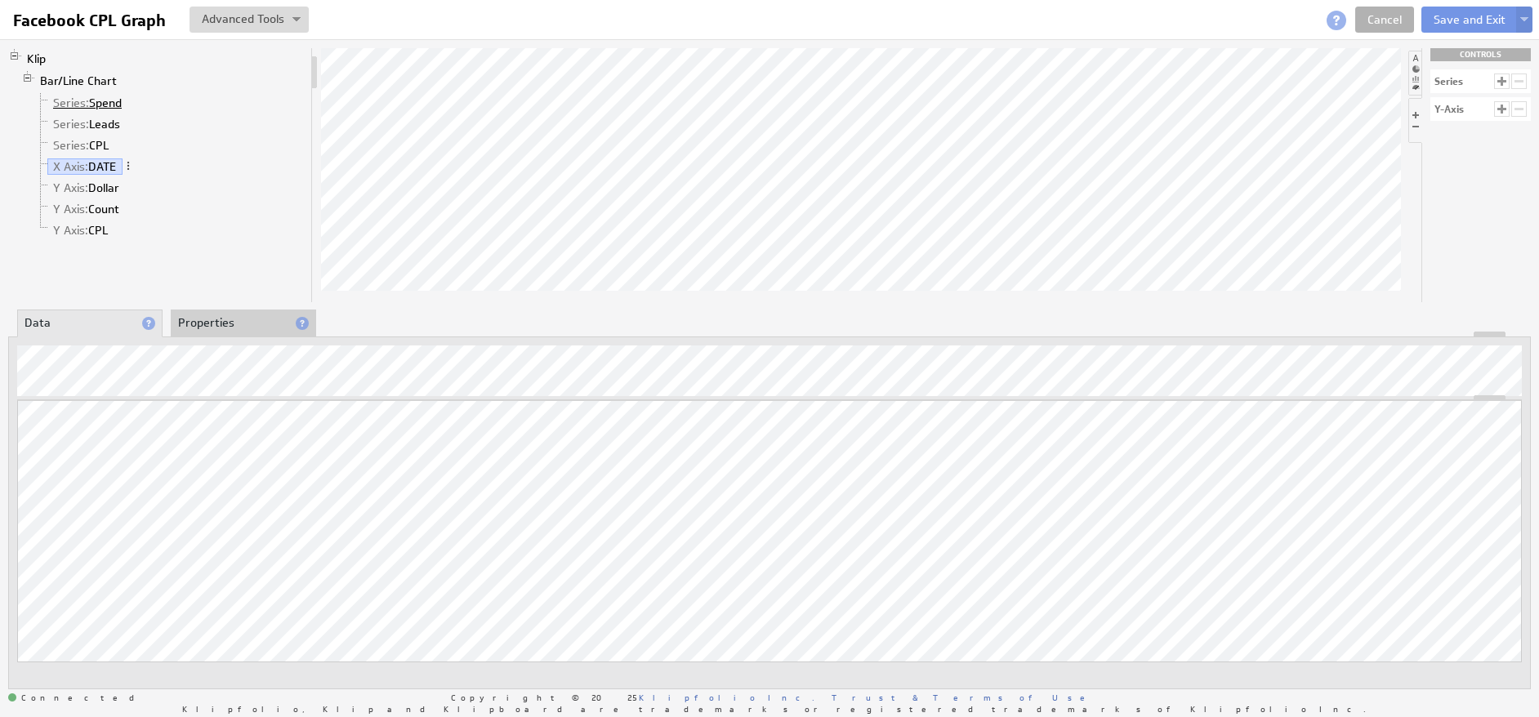
click at [100, 101] on link "Series: Spend" at bounding box center [87, 103] width 81 height 16
click at [105, 114] on li "Series: Leads" at bounding box center [169, 124] width 270 height 21
click at [102, 121] on link "Series: Leads" at bounding box center [86, 124] width 79 height 16
click at [87, 143] on span "Series:" at bounding box center [71, 145] width 36 height 15
